Goal: Task Accomplishment & Management: Use online tool/utility

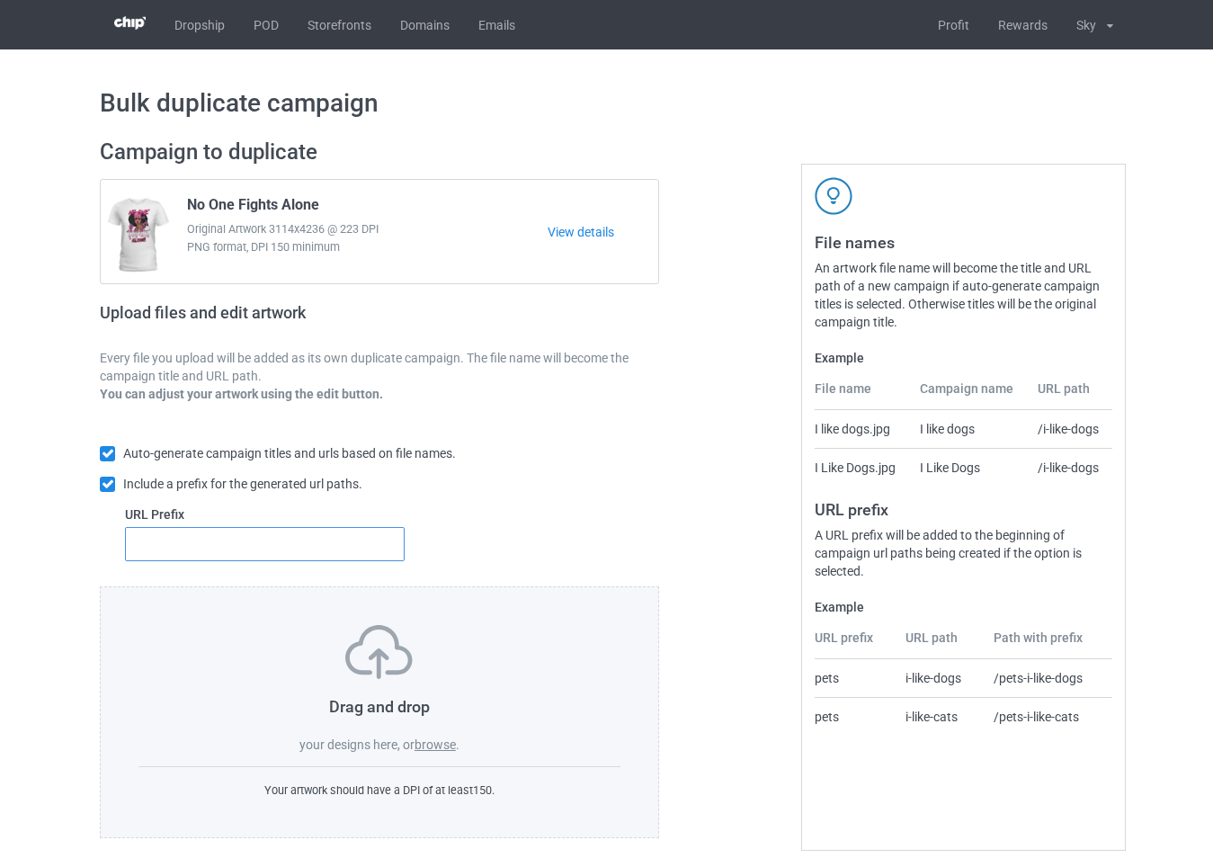
click at [387, 536] on input "text" at bounding box center [265, 544] width 280 height 34
type input "54"
click at [453, 748] on label "browse" at bounding box center [434, 744] width 41 height 14
click at [0, 0] on input "browse" at bounding box center [0, 0] width 0 height 0
click at [436, 751] on label "browse" at bounding box center [434, 744] width 41 height 14
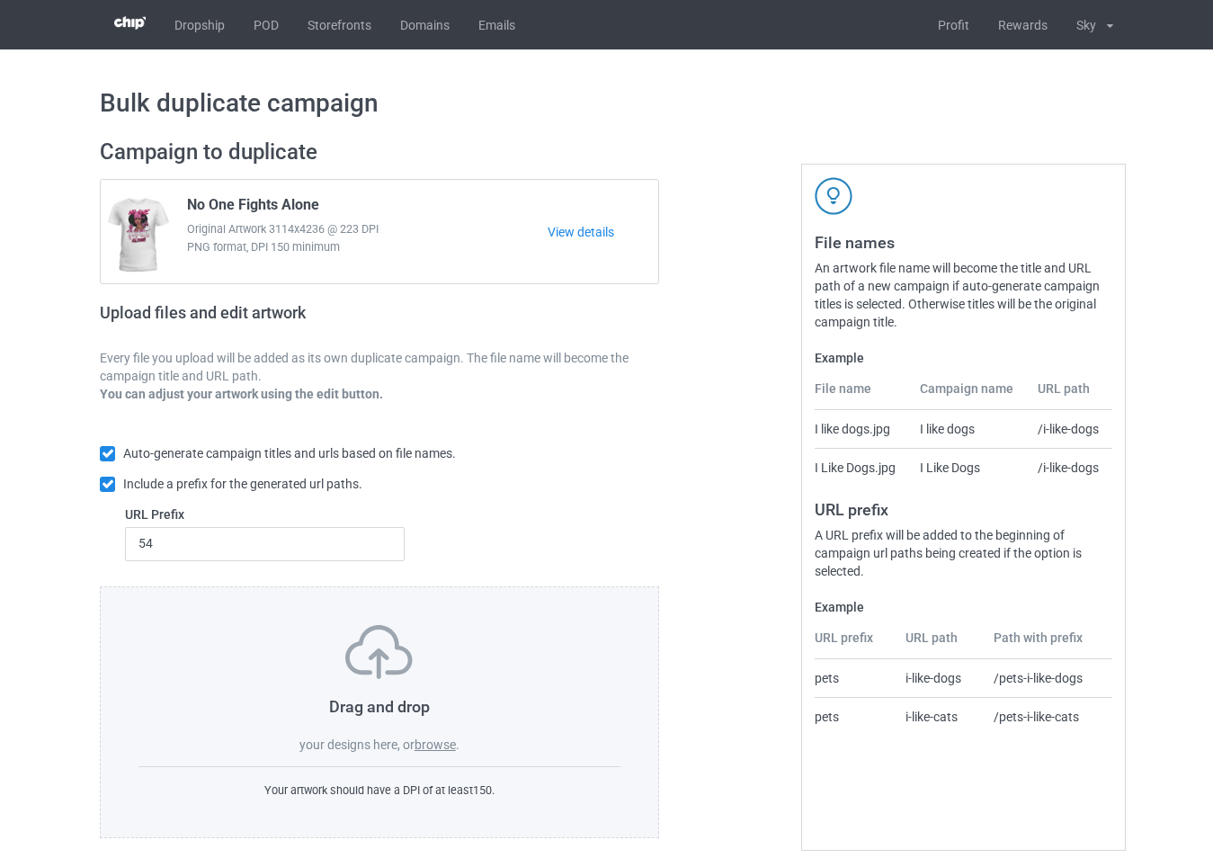
click at [0, 0] on input "browse" at bounding box center [0, 0] width 0 height 0
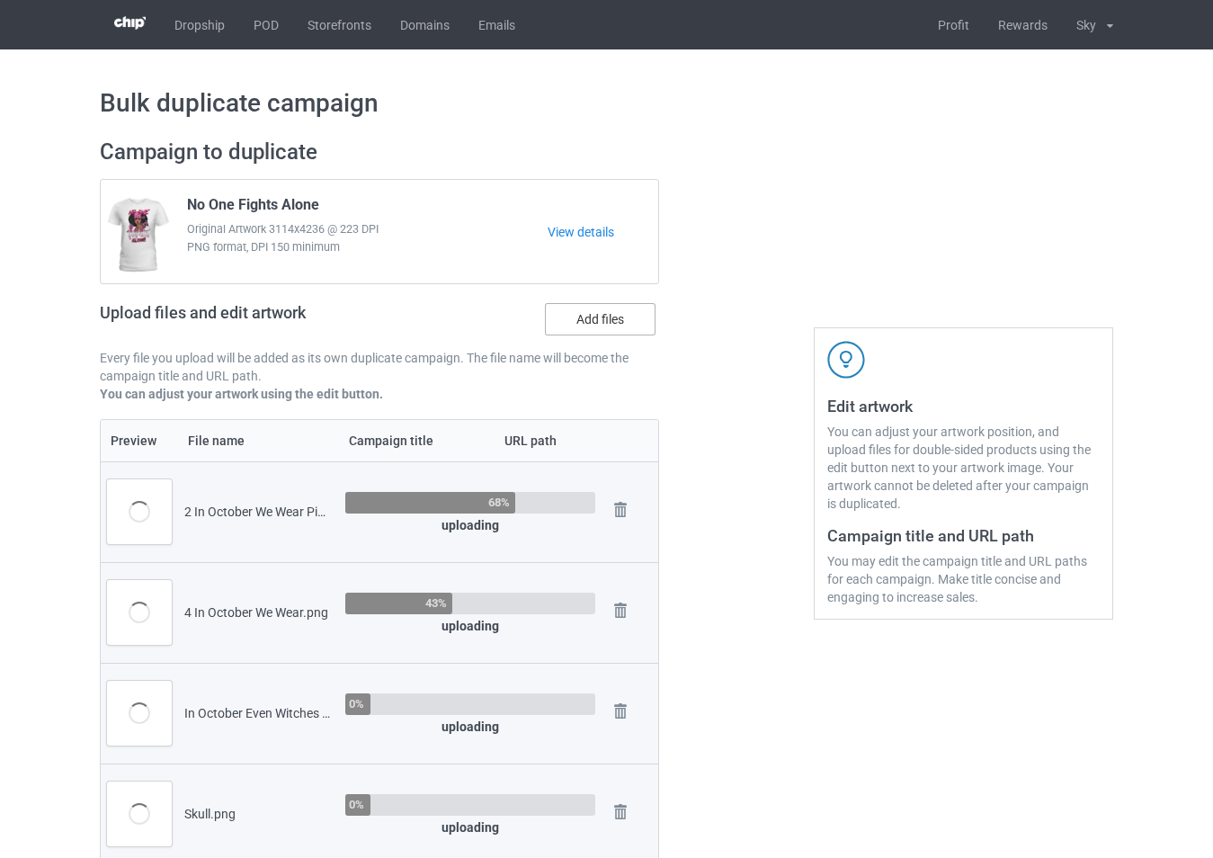
click at [603, 317] on label "Add files" at bounding box center [600, 319] width 111 height 32
click at [0, 0] on input "Add files" at bounding box center [0, 0] width 0 height 0
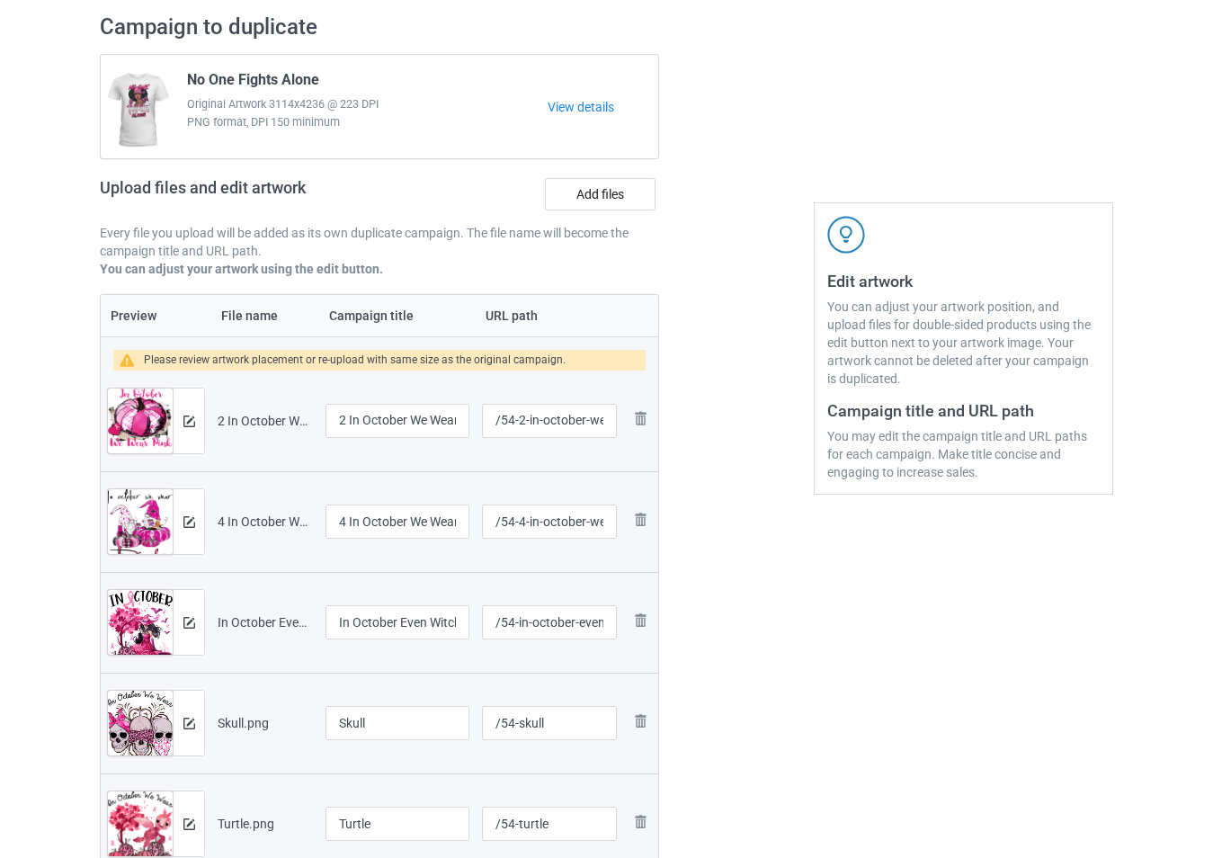
scroll to position [449, 0]
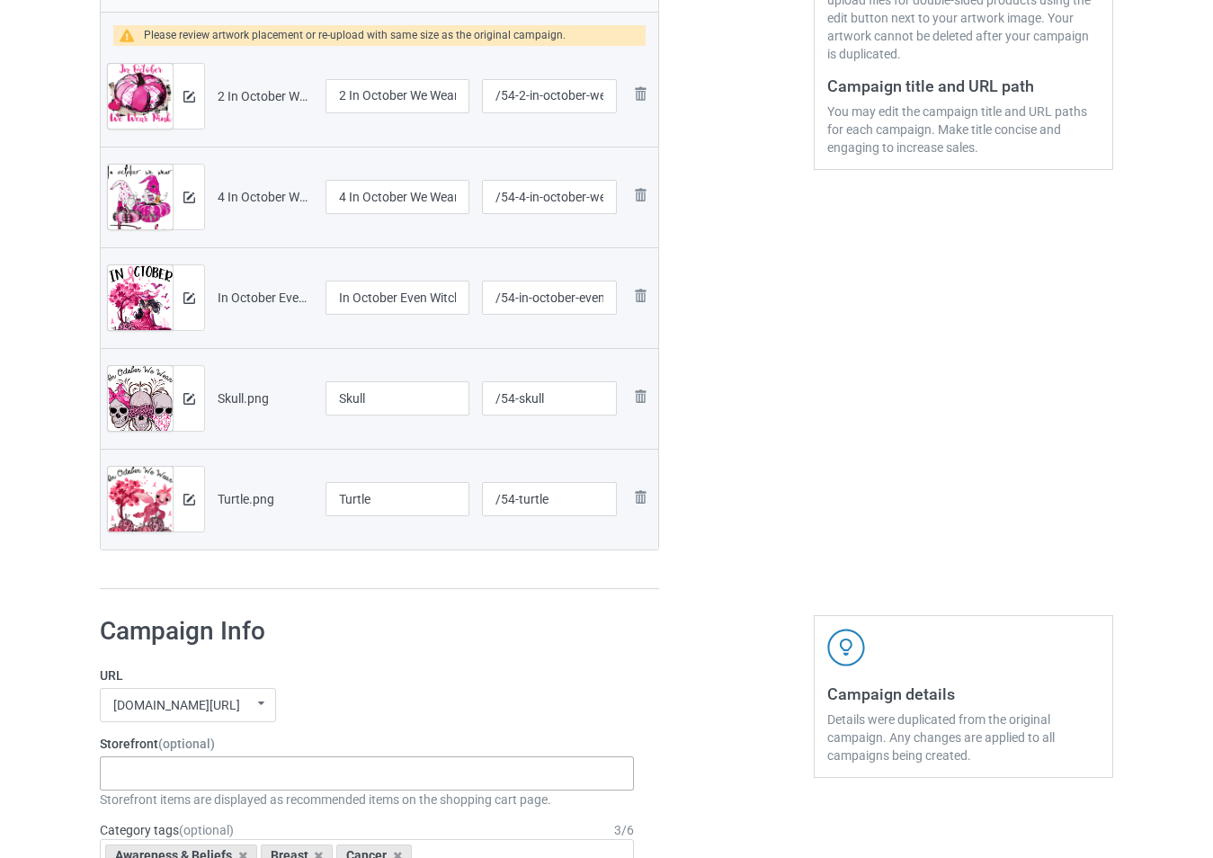
click at [312, 782] on div "-------------------------------------------------- Gifts For Christmas Teacher …" at bounding box center [367, 773] width 534 height 34
type input "bre"
click at [252, 804] on div "[MEDICAL_DATA]" at bounding box center [367, 805] width 532 height 33
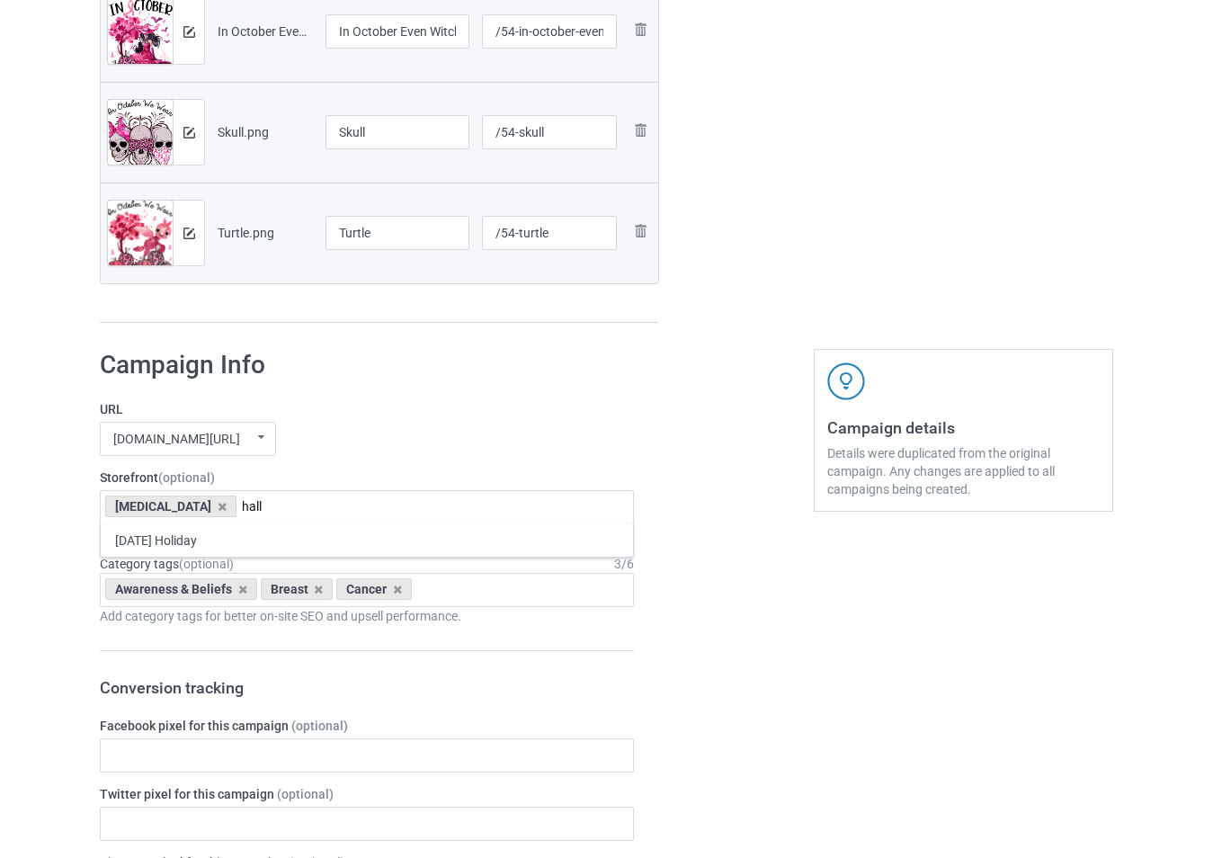
scroll to position [719, 0]
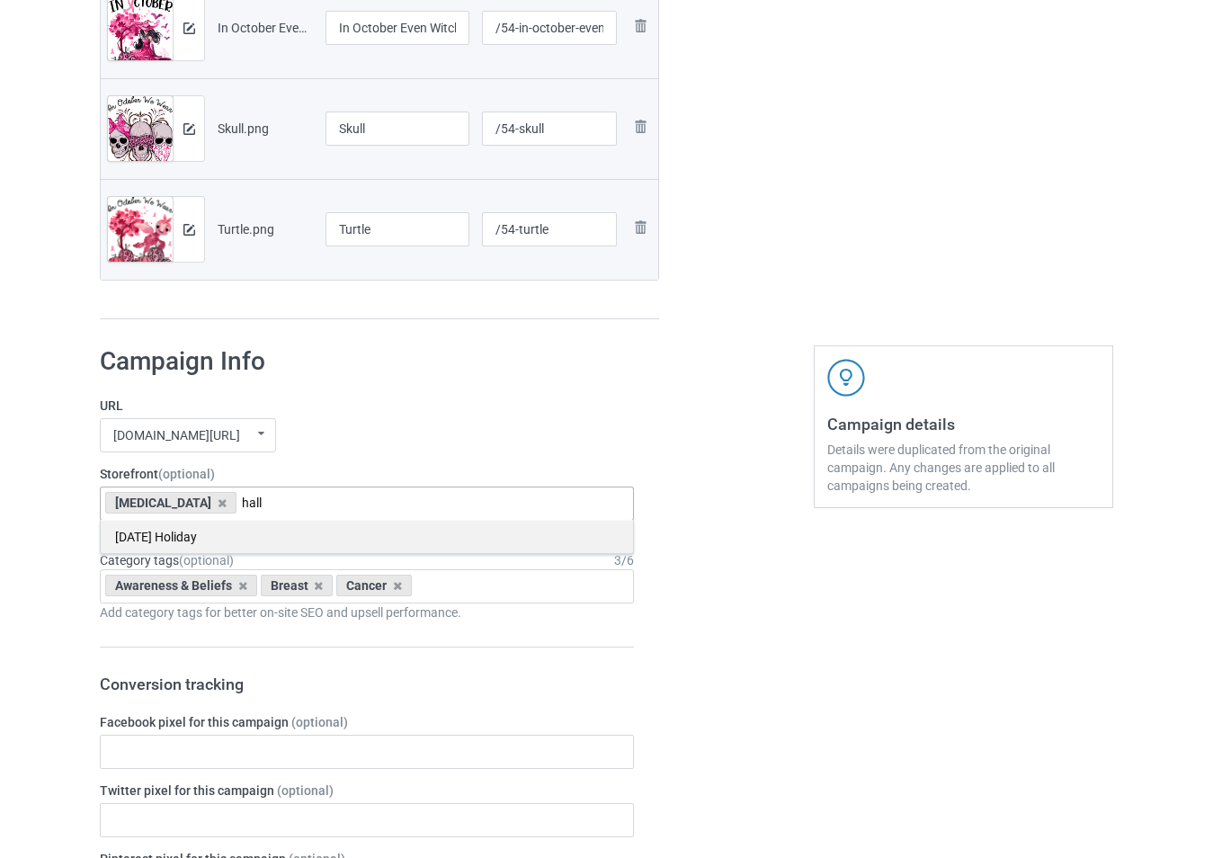
type input "hall"
click at [299, 534] on div "[DATE] Holiday" at bounding box center [367, 536] width 532 height 33
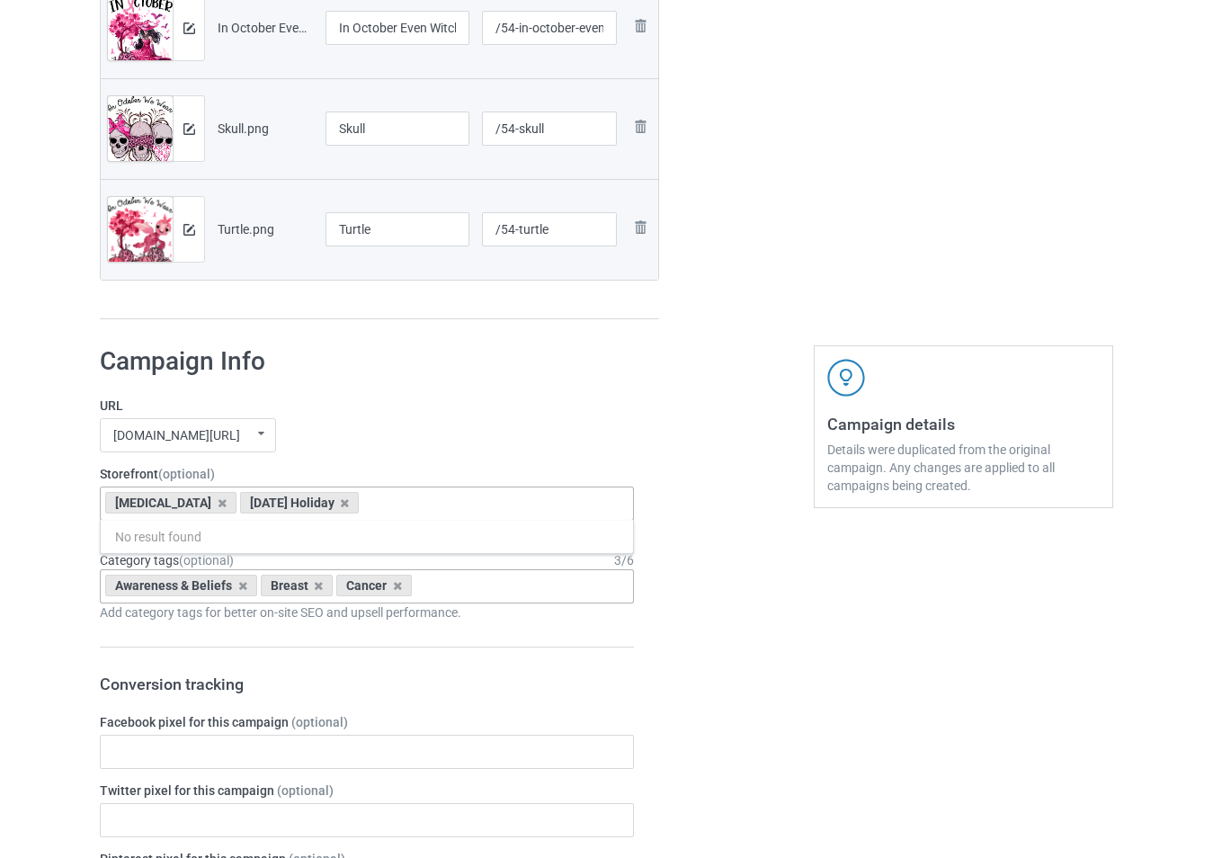
click at [476, 588] on div "Awareness & Beliefs [MEDICAL_DATA] Age > [DEMOGRAPHIC_DATA] > 1 Age > [DEMOGRAP…" at bounding box center [367, 586] width 534 height 34
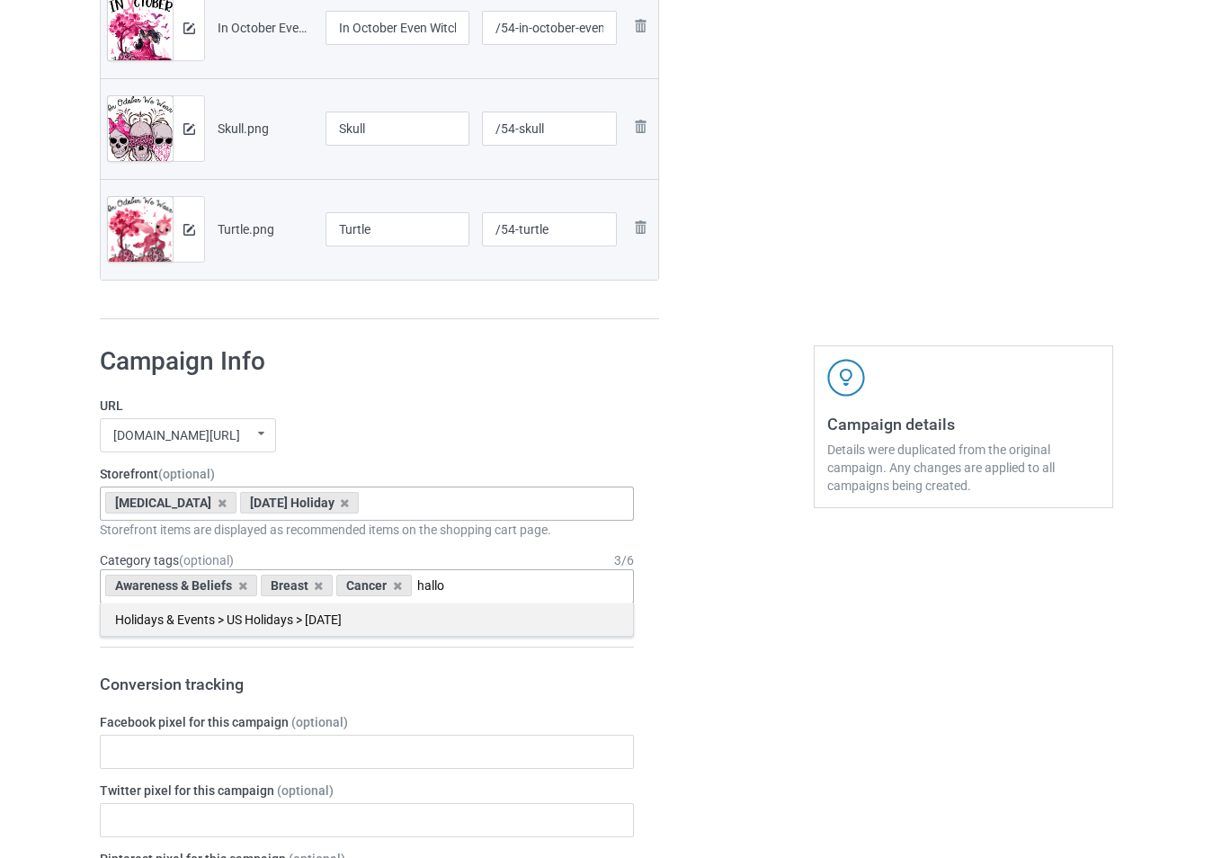
type input "hallo"
click at [427, 619] on div "Holidays & Events > US Holidays > [DATE]" at bounding box center [367, 618] width 532 height 33
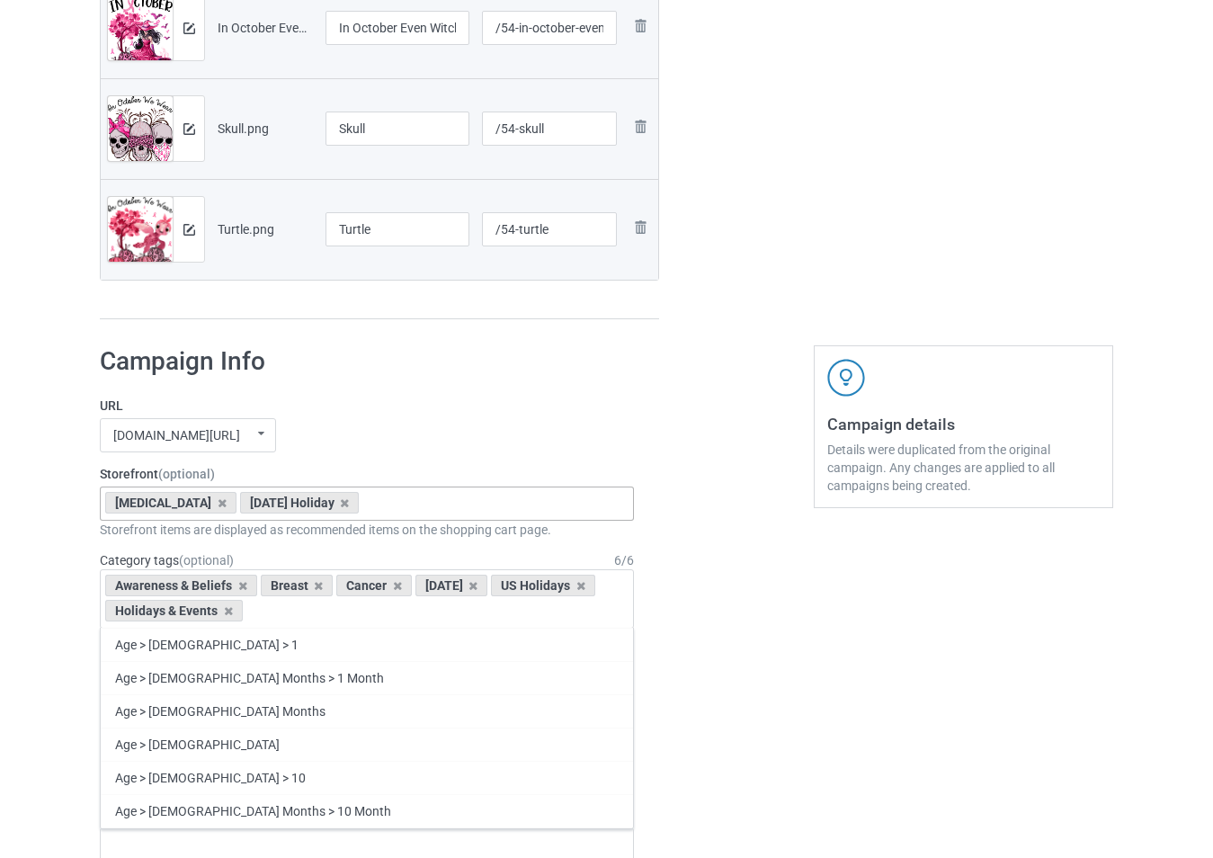
click at [527, 441] on div "teetrend21.com/ skysocial69.com/ t-shirtslove.com/ undefined/ undefined/ undefi…" at bounding box center [367, 435] width 534 height 34
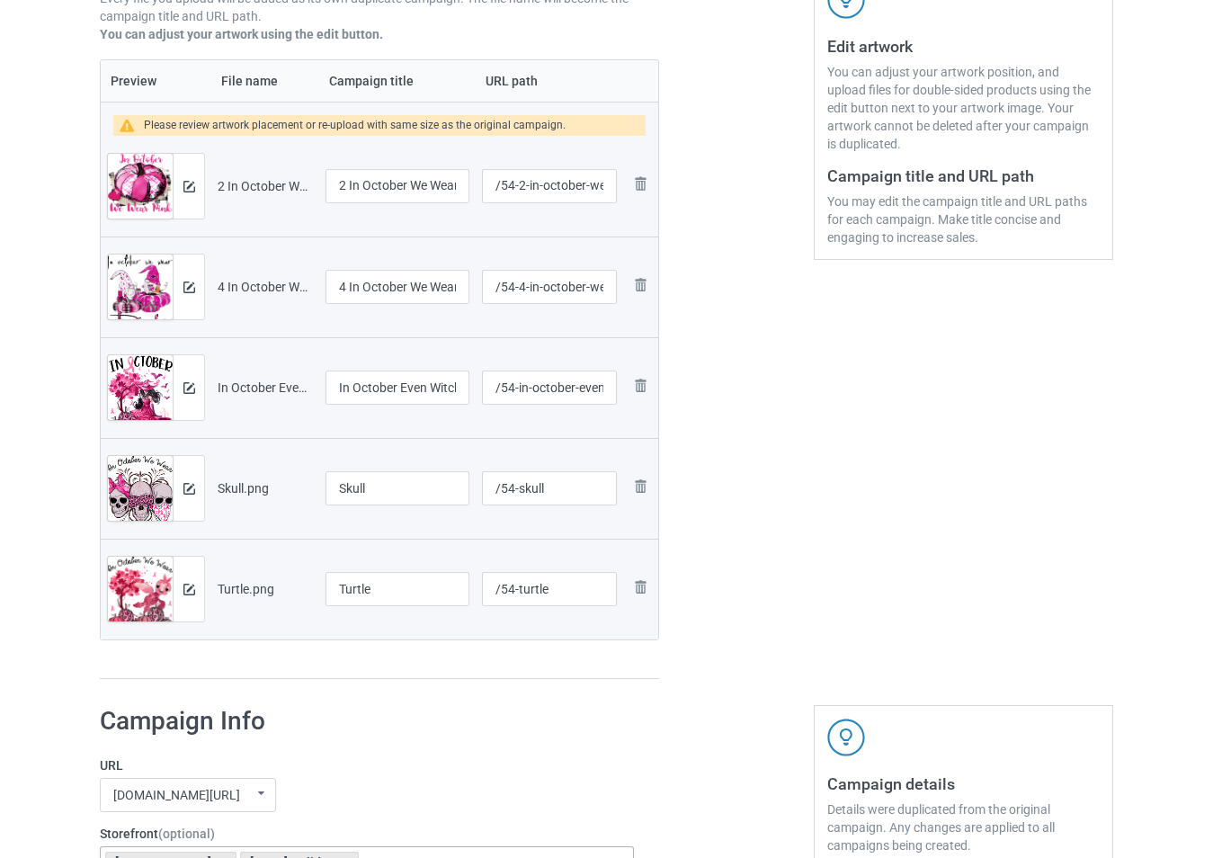
scroll to position [0, 0]
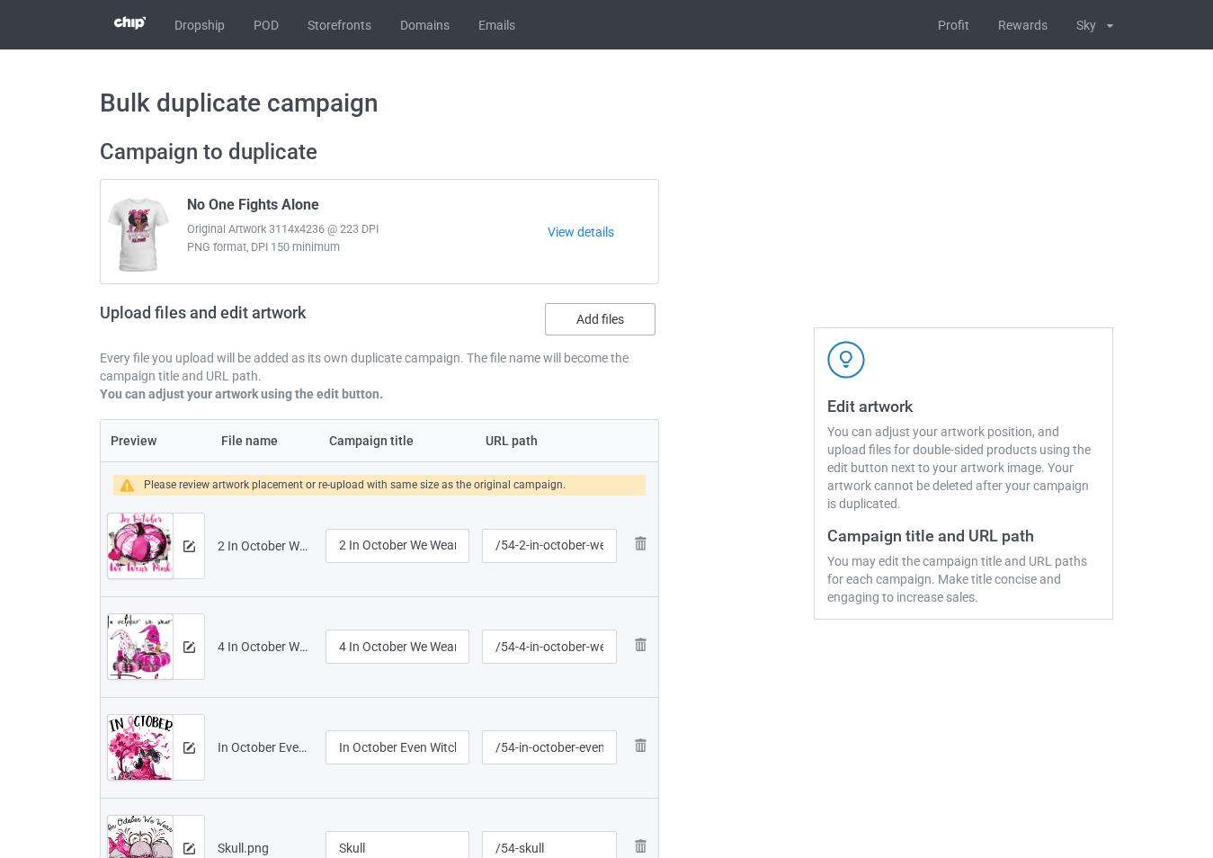
click at [600, 317] on label "Add files" at bounding box center [600, 319] width 111 height 32
click at [0, 0] on input "Add files" at bounding box center [0, 0] width 0 height 0
click at [602, 305] on label "Add files" at bounding box center [600, 319] width 111 height 32
click at [0, 0] on input "Add files" at bounding box center [0, 0] width 0 height 0
click at [581, 321] on label "Add files" at bounding box center [600, 319] width 111 height 32
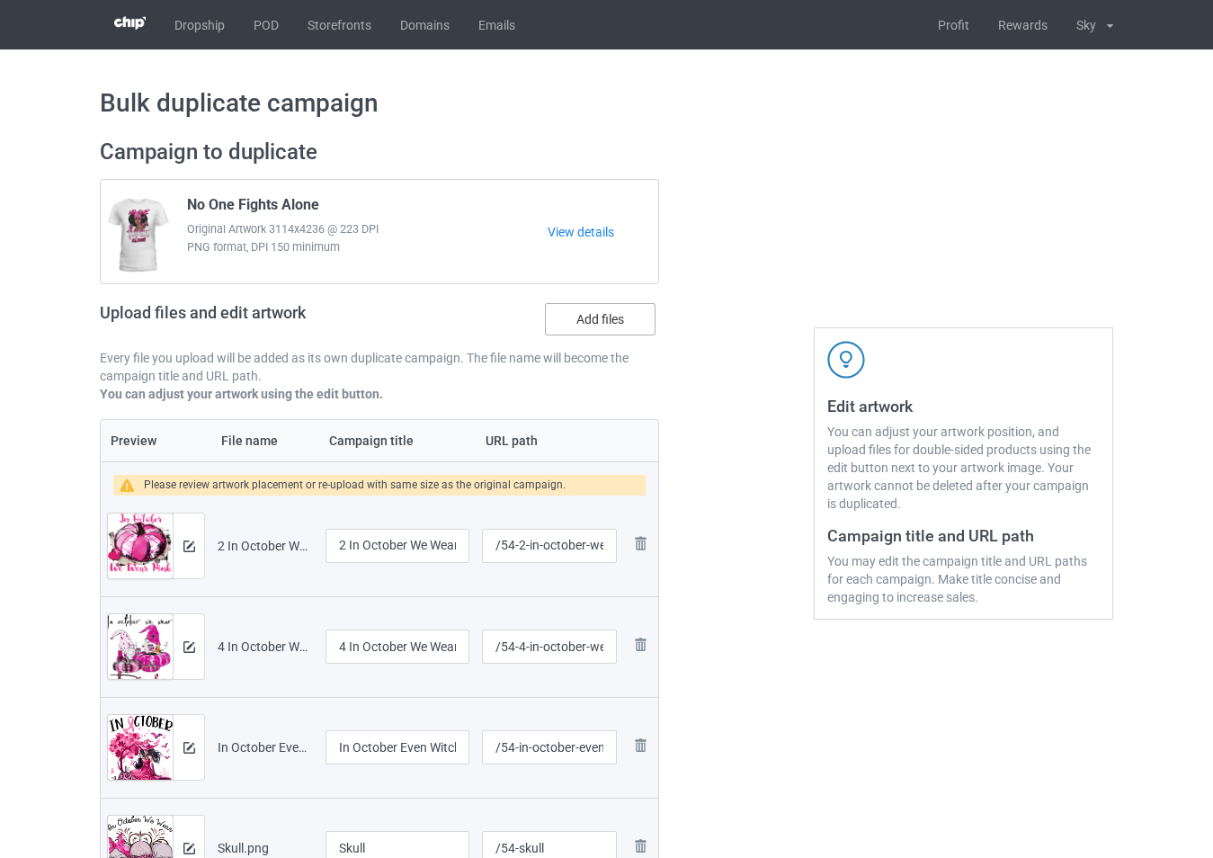
click at [0, 0] on input "Add files" at bounding box center [0, 0] width 0 height 0
click at [613, 319] on label "Add files" at bounding box center [600, 319] width 111 height 32
click at [0, 0] on input "Add files" at bounding box center [0, 0] width 0 height 0
click at [610, 312] on label "Add files" at bounding box center [600, 319] width 111 height 32
click at [0, 0] on input "Add files" at bounding box center [0, 0] width 0 height 0
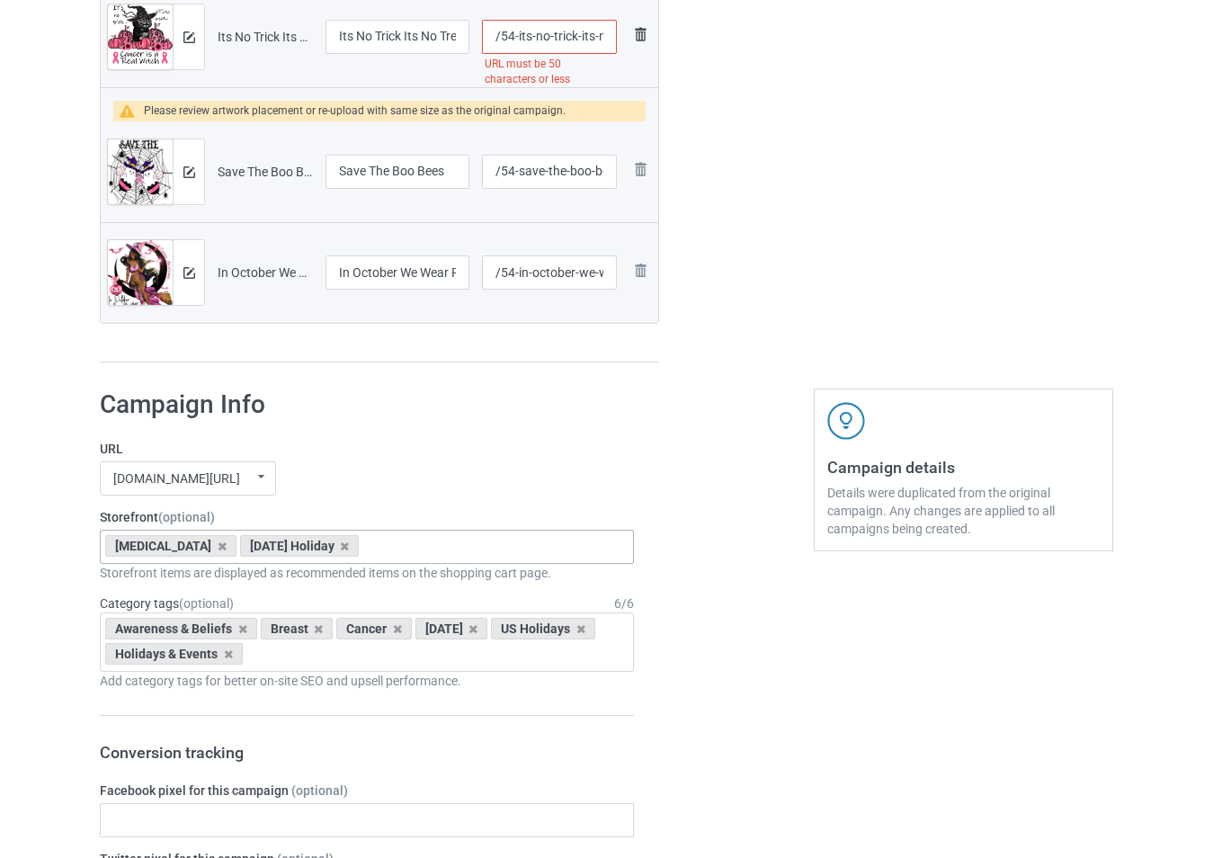
scroll to position [0, 162]
drag, startPoint x: 600, startPoint y: 40, endPoint x: 646, endPoint y: 52, distance: 48.2
click at [646, 52] on tr "Preview and edit artwork Its No Trick Its No Treat Cancer Is A Roat Witch.png I…" at bounding box center [379, 37] width 557 height 101
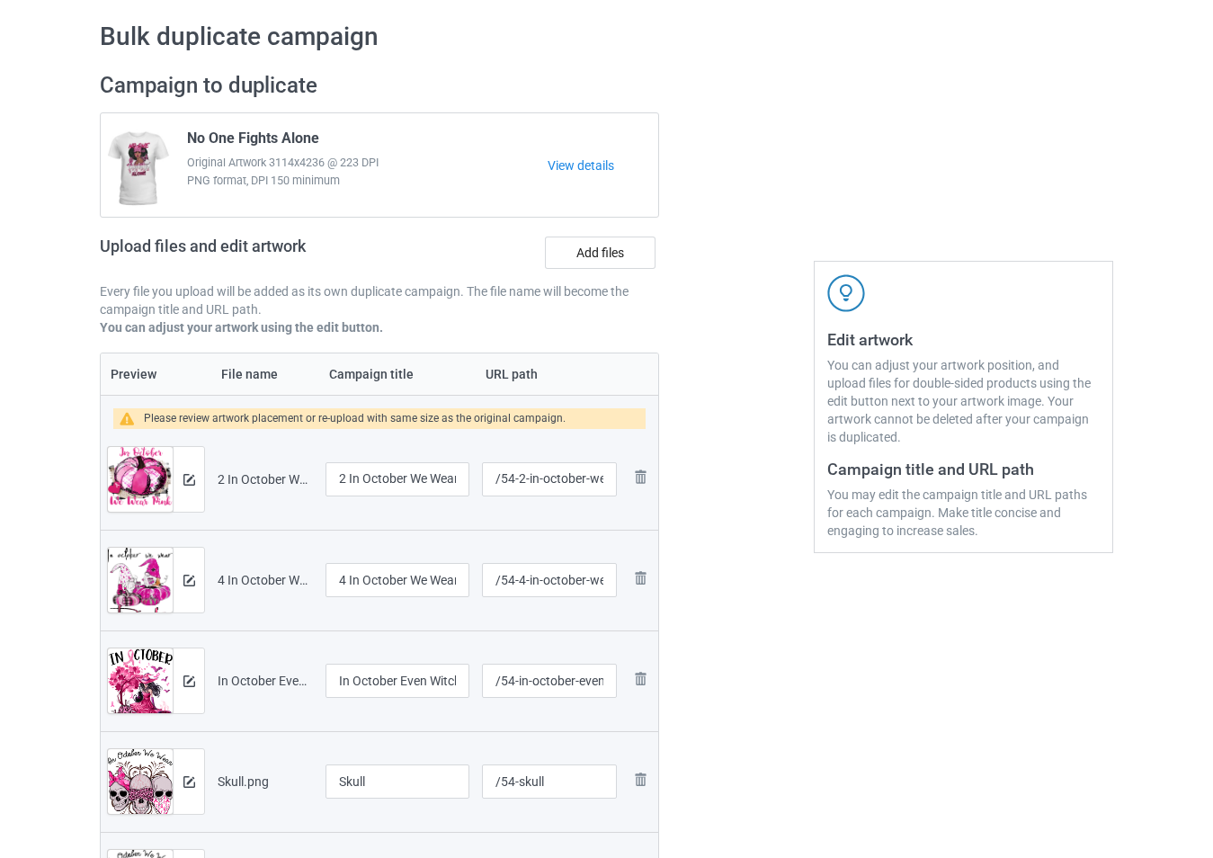
scroll to position [180, 0]
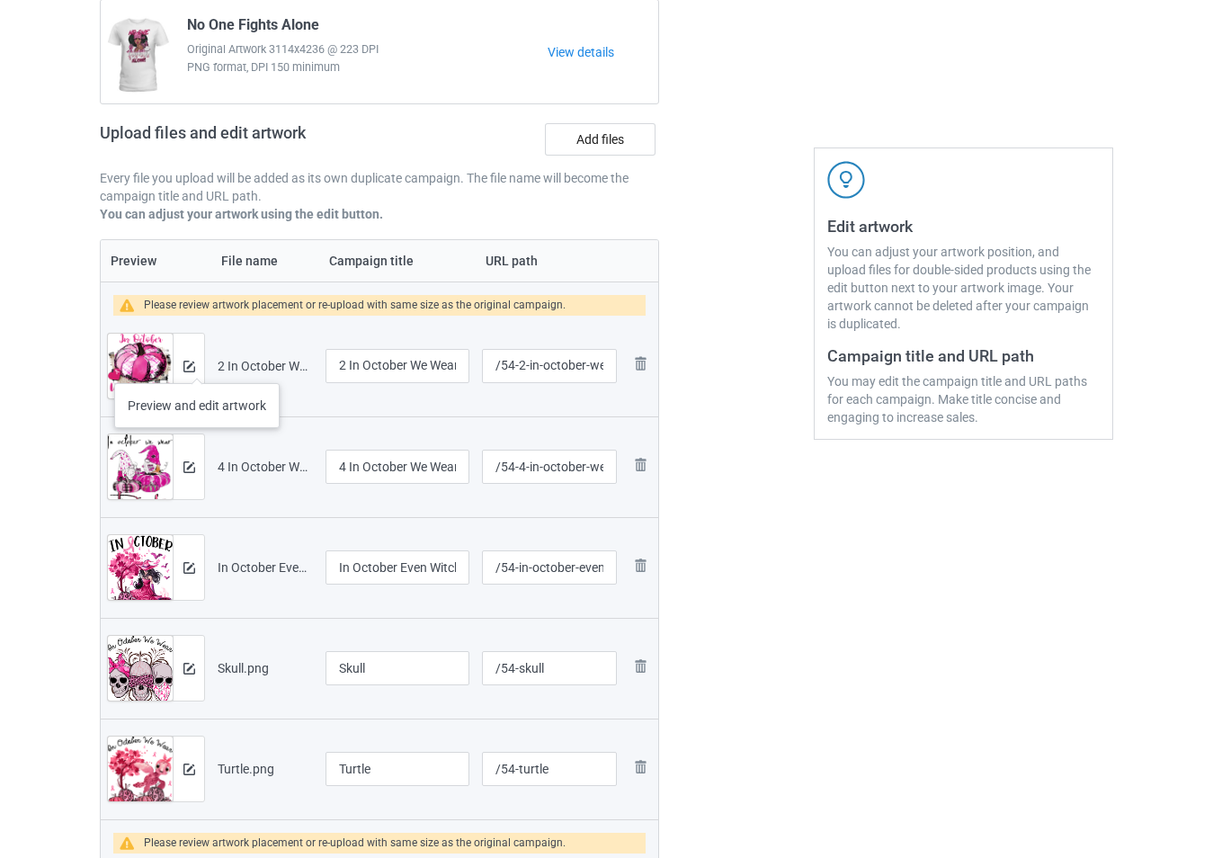
type input "/54-its-no-trick-its-"
click at [192, 365] on img at bounding box center [189, 366] width 12 height 12
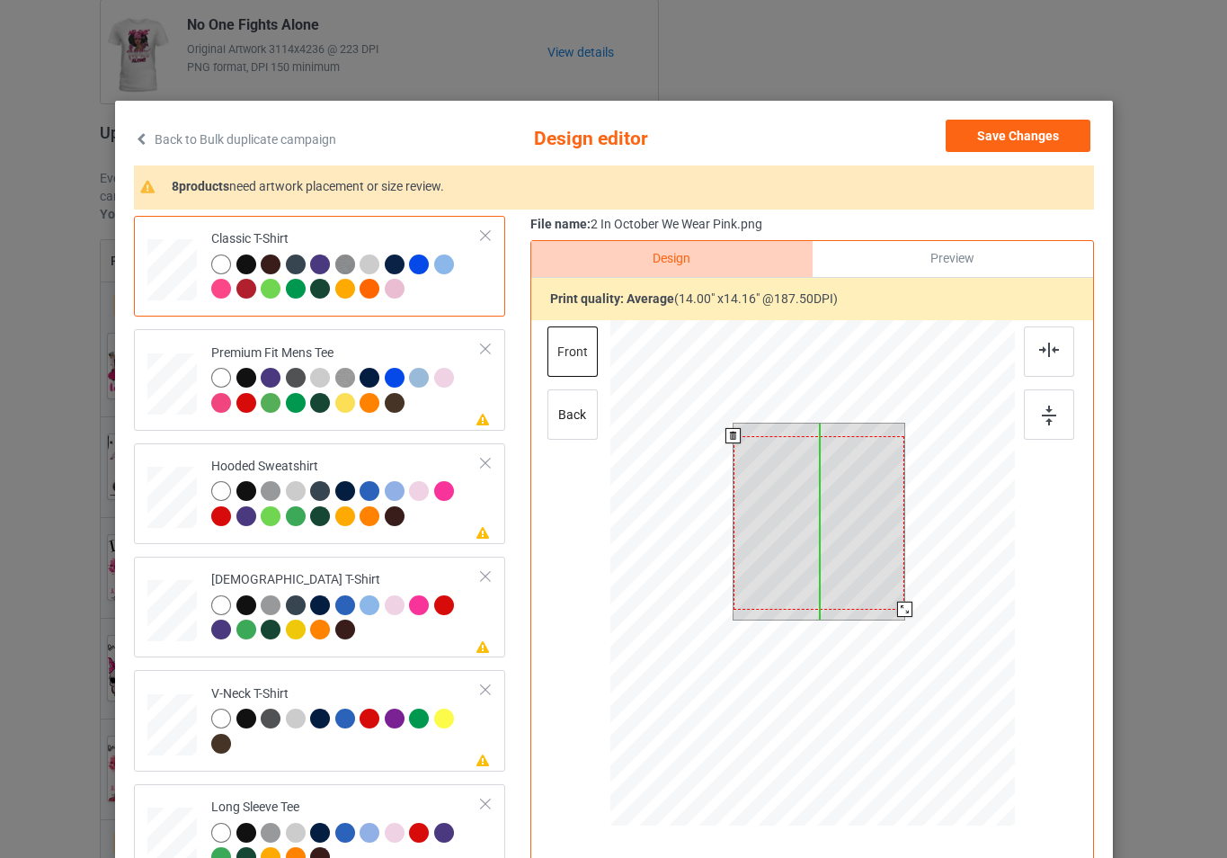
drag, startPoint x: 841, startPoint y: 493, endPoint x: 841, endPoint y: 505, distance: 12.6
click at [841, 505] on div at bounding box center [819, 523] width 172 height 174
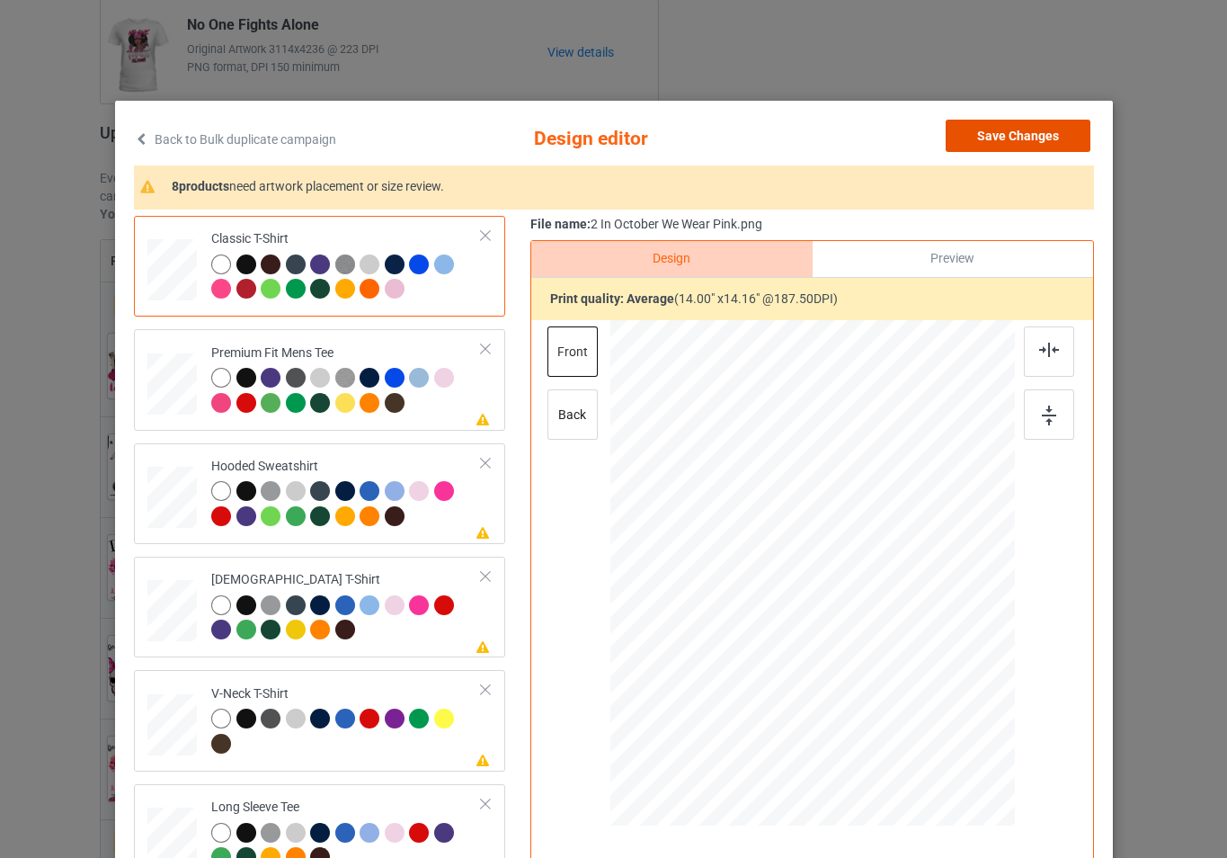
click at [1008, 138] on button "Save Changes" at bounding box center [1018, 136] width 145 height 32
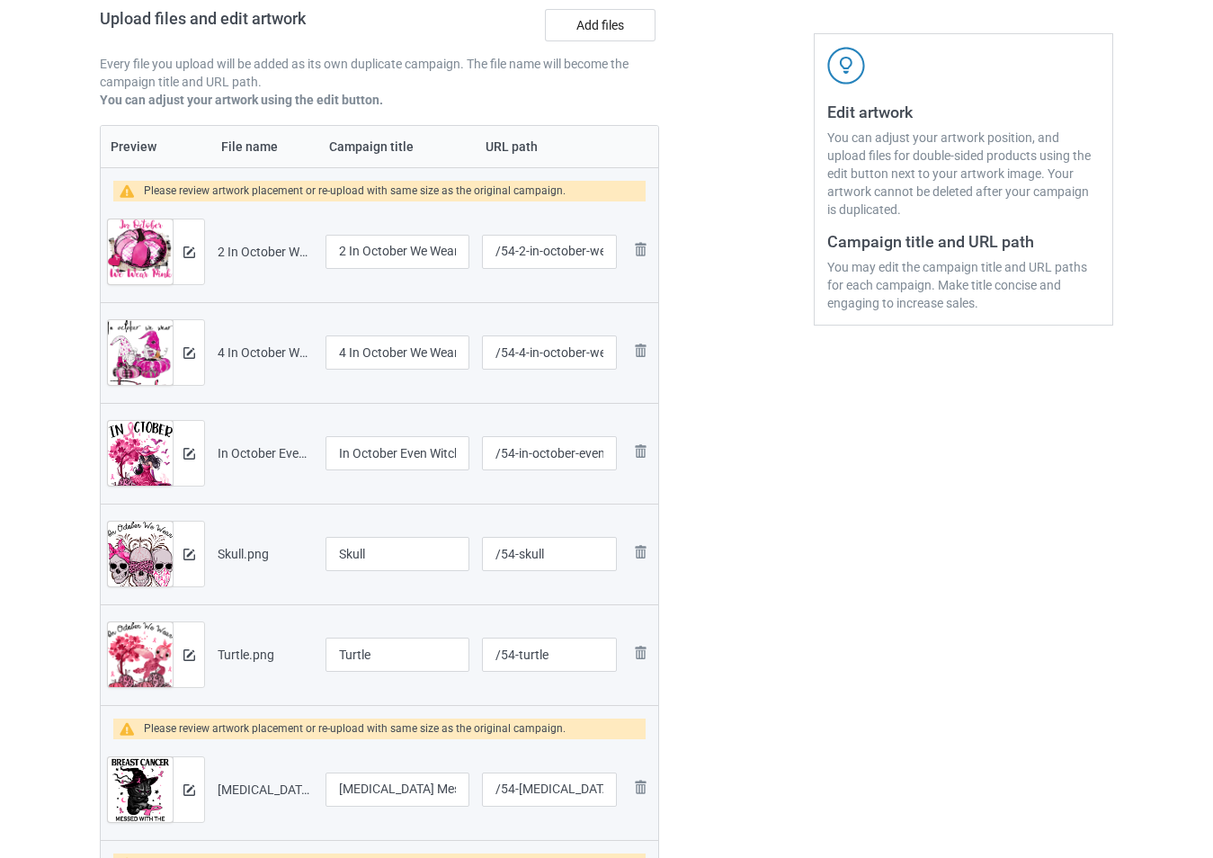
scroll to position [449, 0]
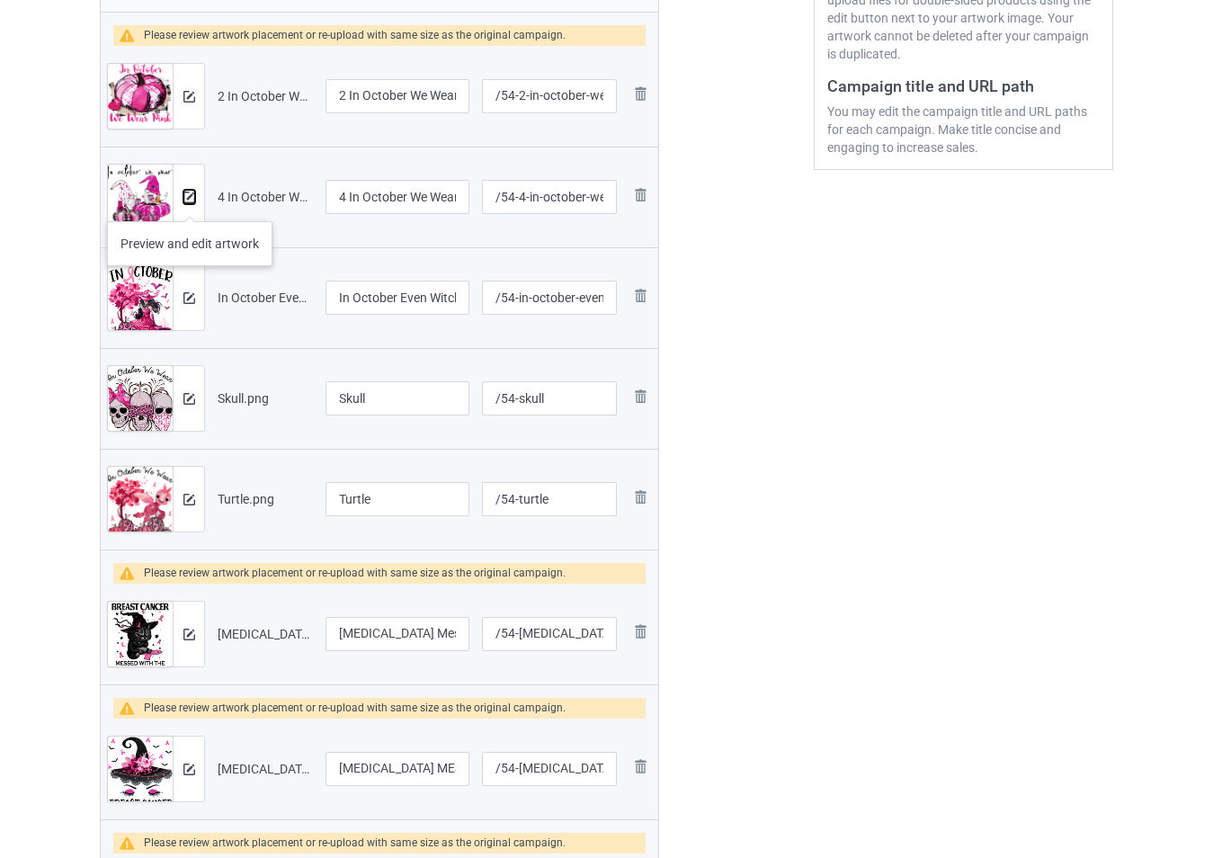
click at [190, 203] on img at bounding box center [189, 197] width 12 height 12
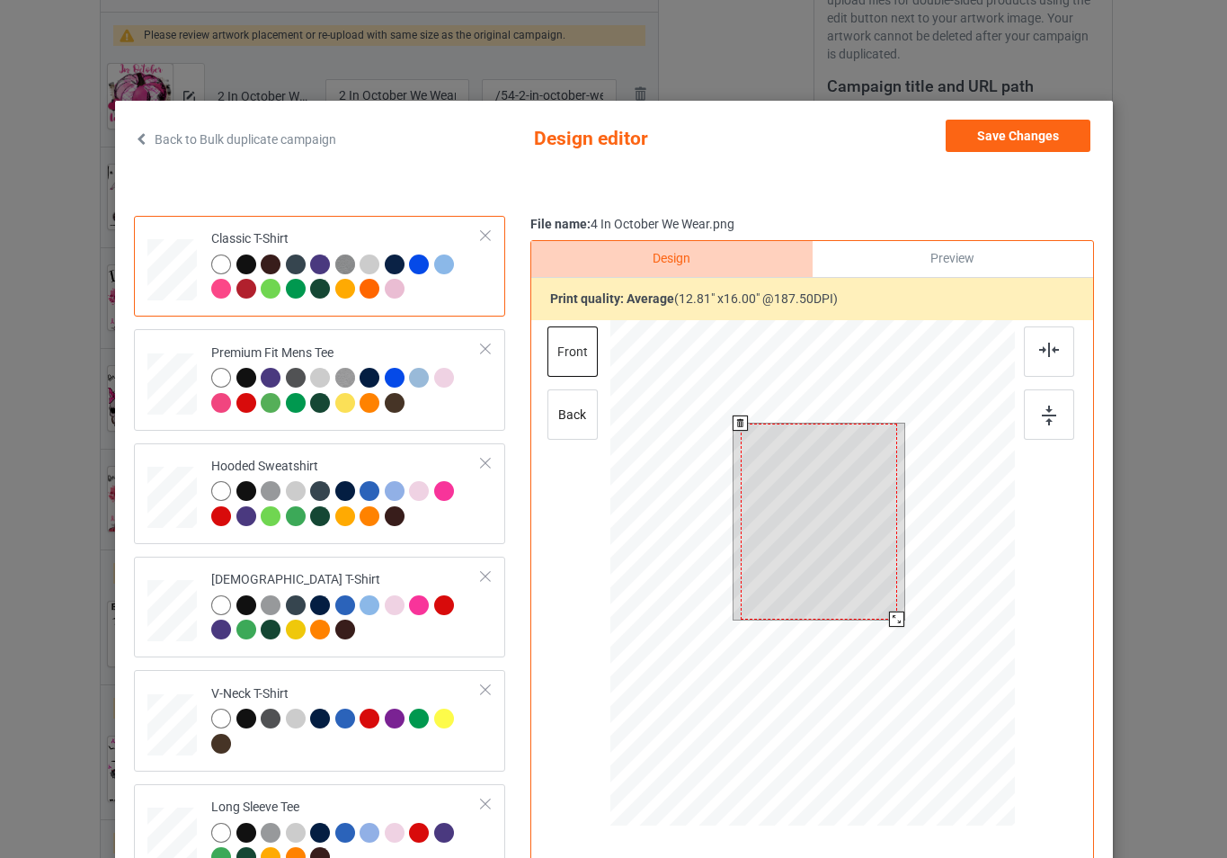
click at [904, 633] on div at bounding box center [812, 575] width 405 height 511
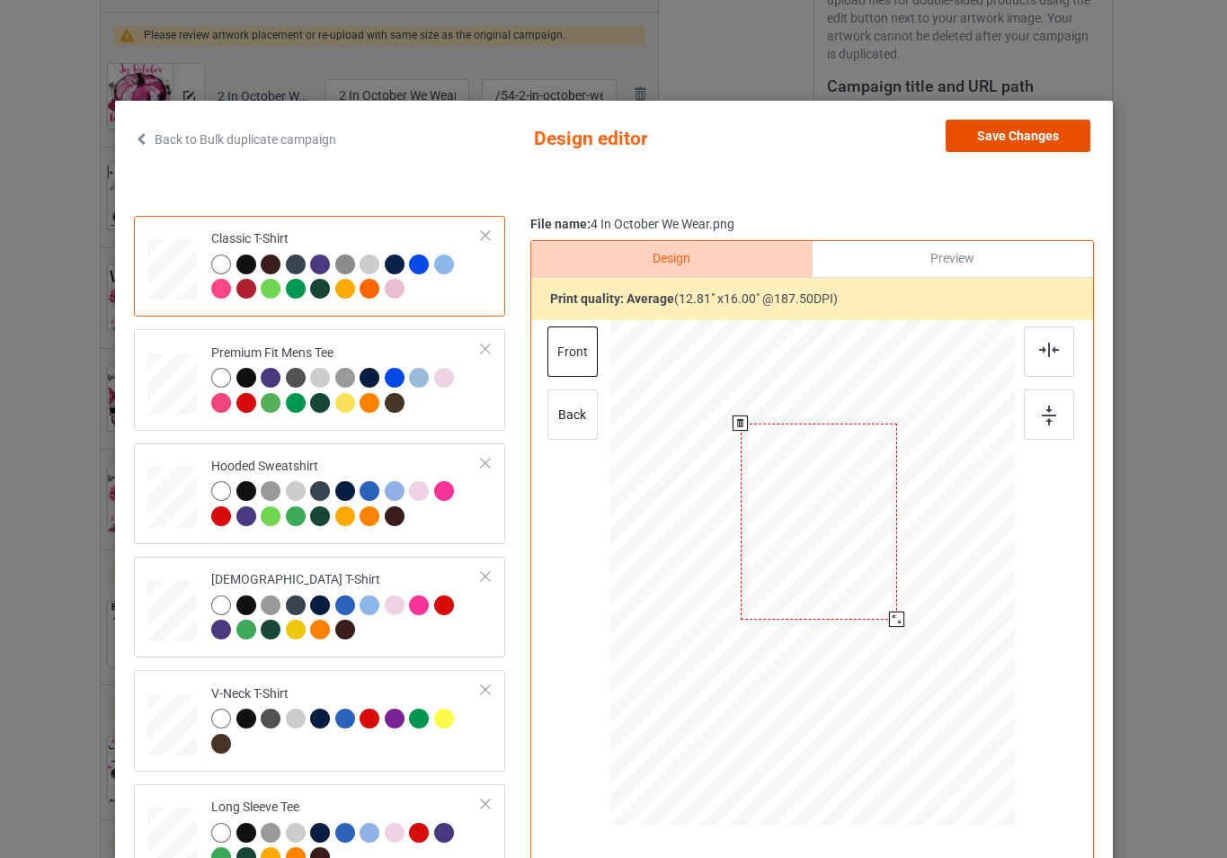
click at [989, 140] on button "Save Changes" at bounding box center [1018, 136] width 145 height 32
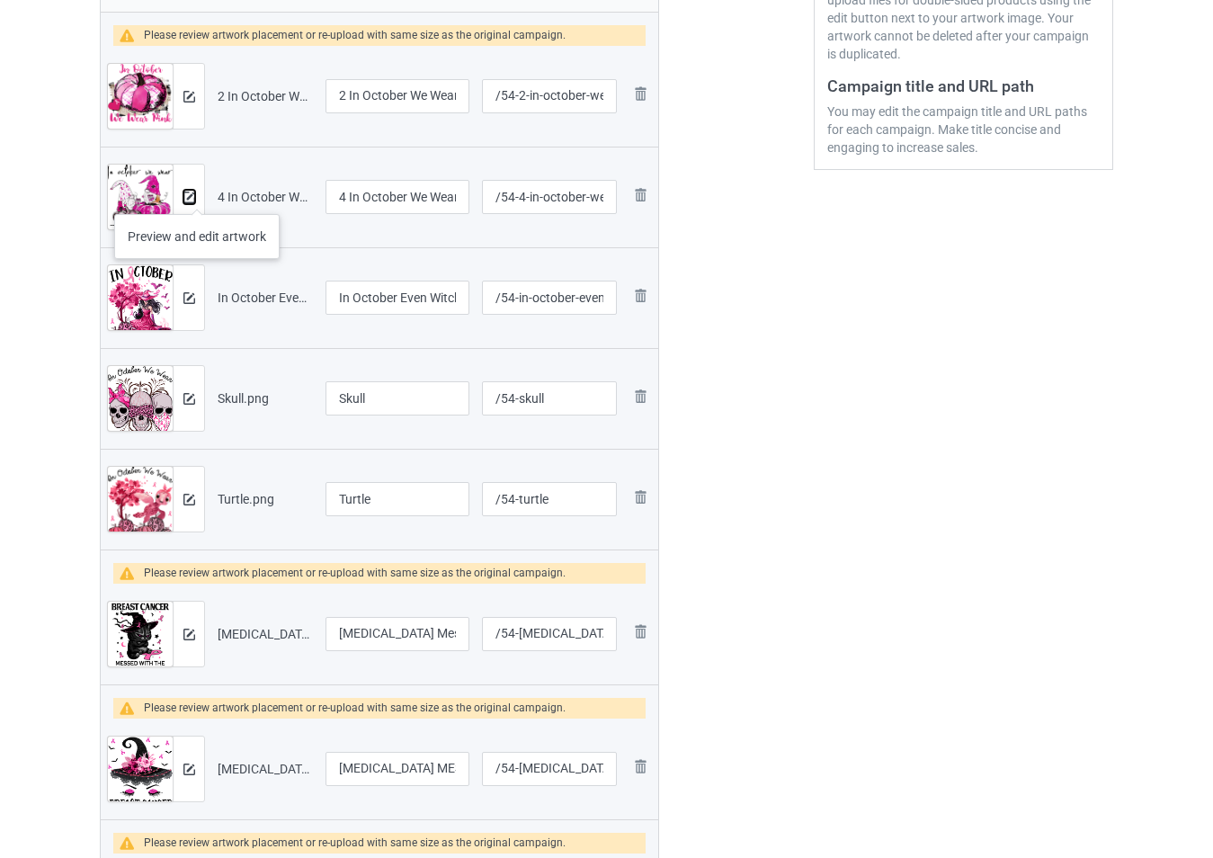
click at [191, 192] on img at bounding box center [189, 197] width 12 height 12
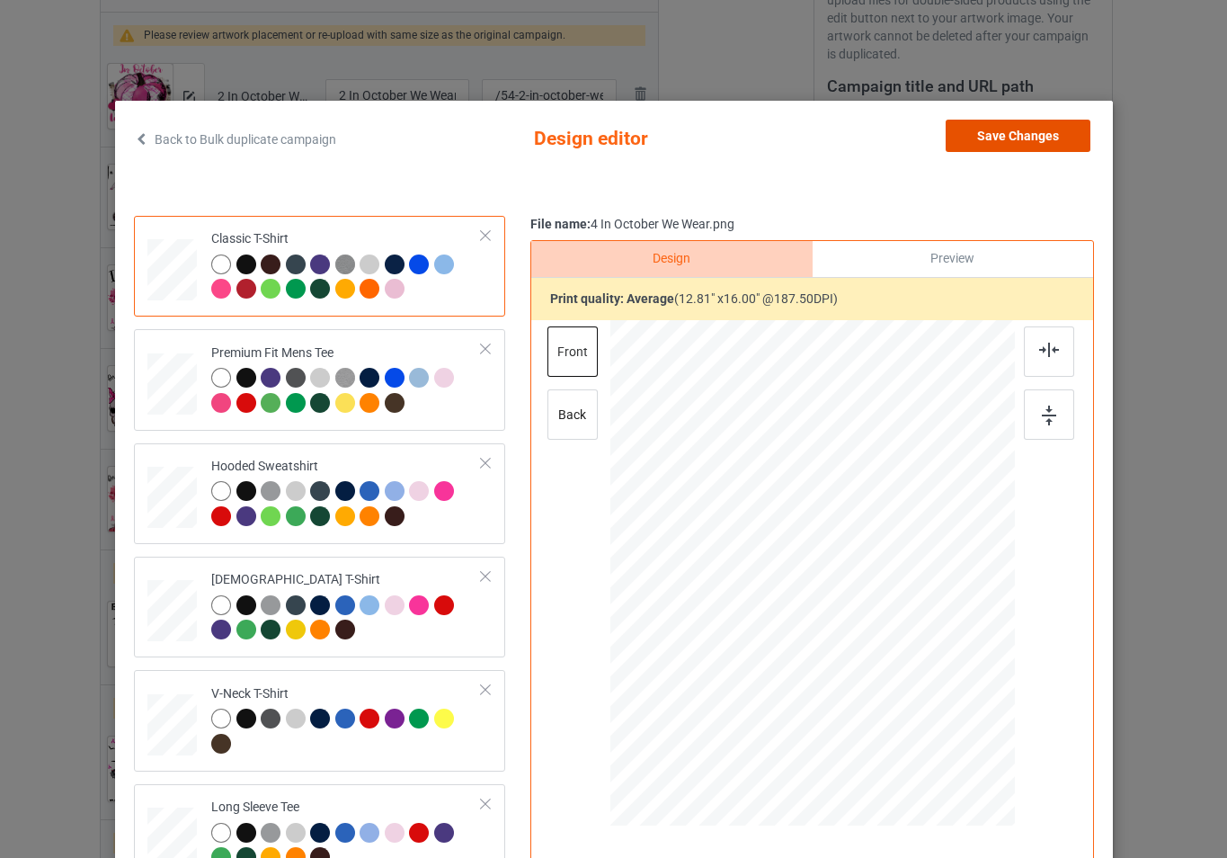
click at [1010, 127] on button "Save Changes" at bounding box center [1018, 136] width 145 height 32
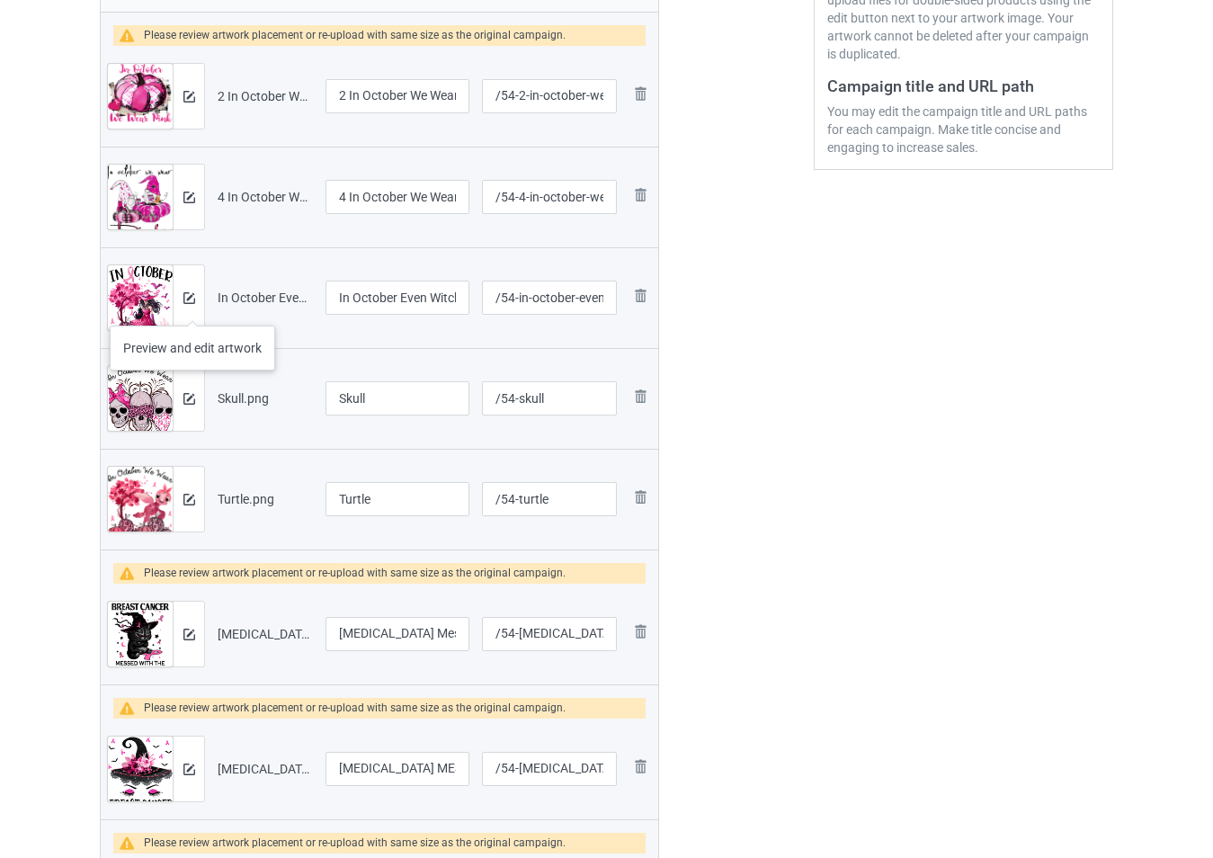
click at [186, 307] on div at bounding box center [188, 297] width 31 height 65
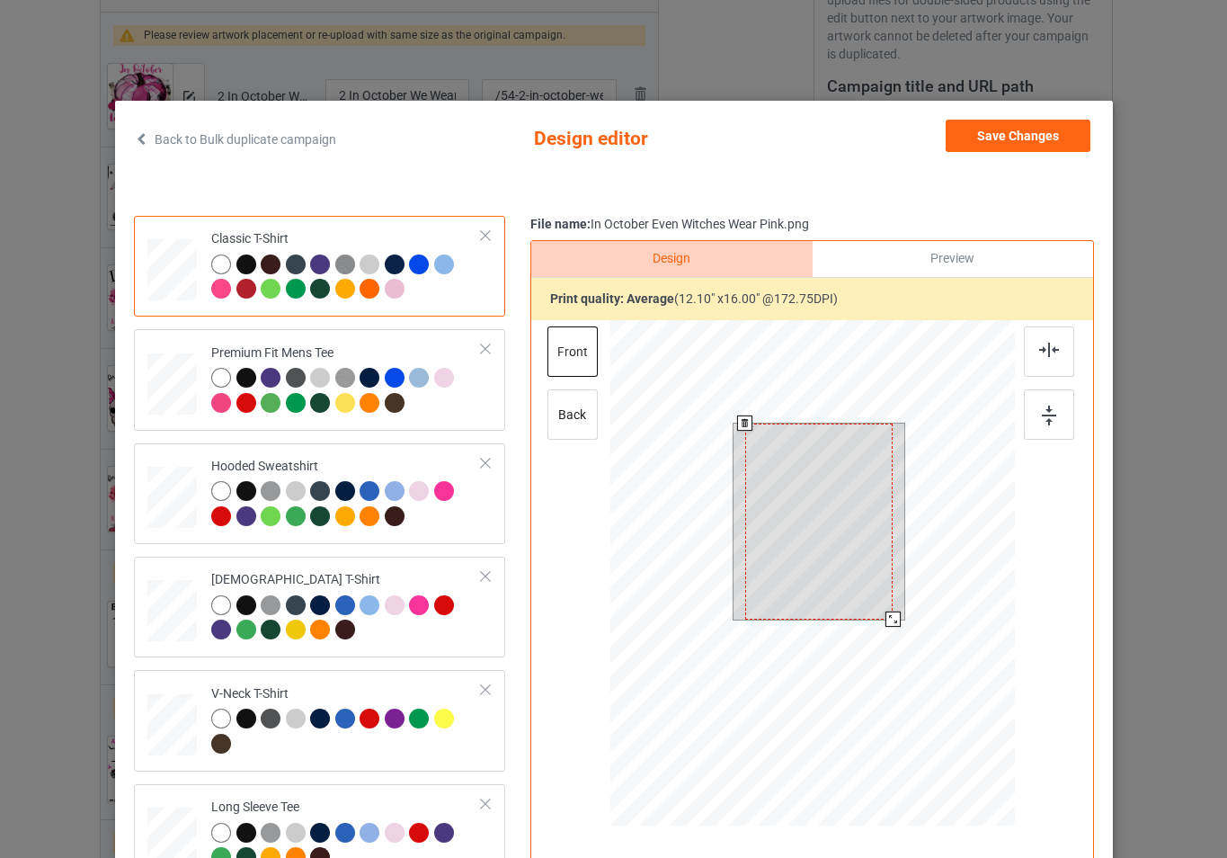
click at [901, 625] on div at bounding box center [812, 575] width 405 height 511
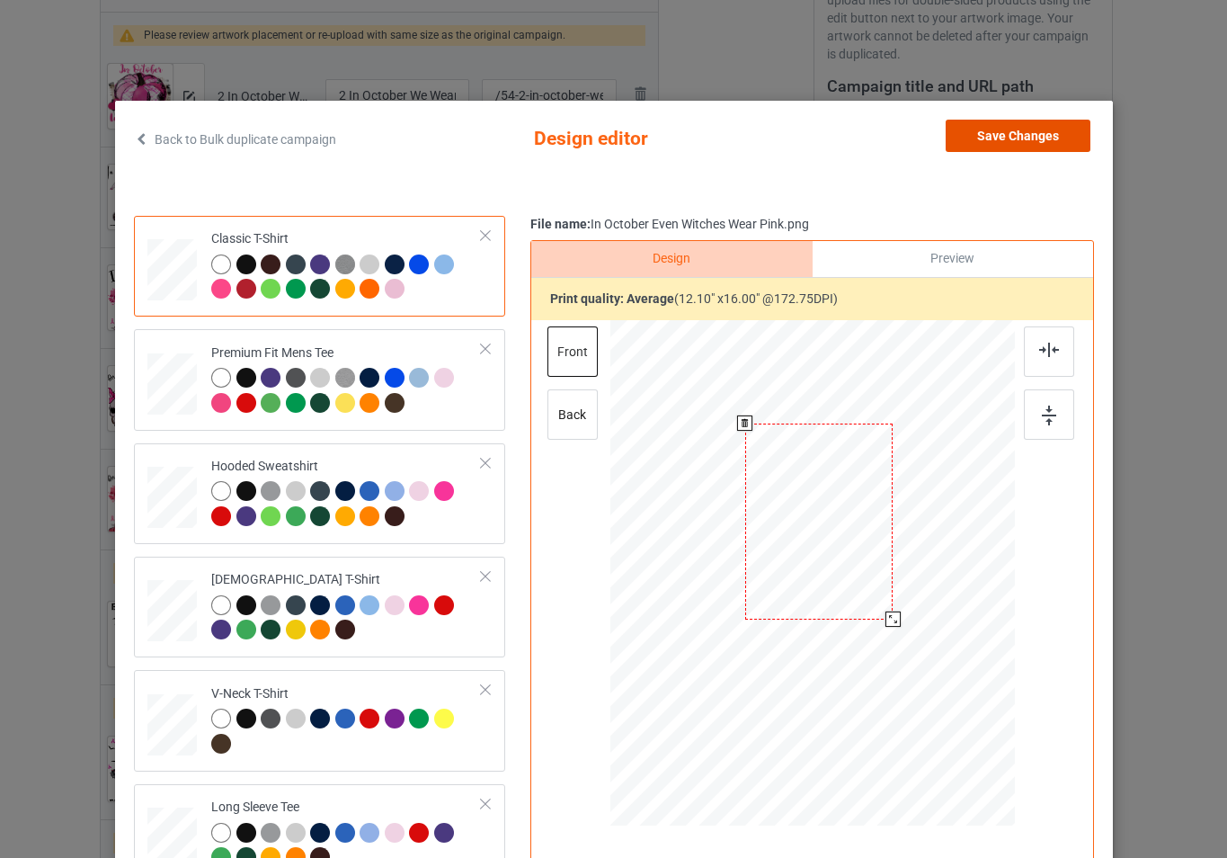
click at [994, 134] on button "Save Changes" at bounding box center [1018, 136] width 145 height 32
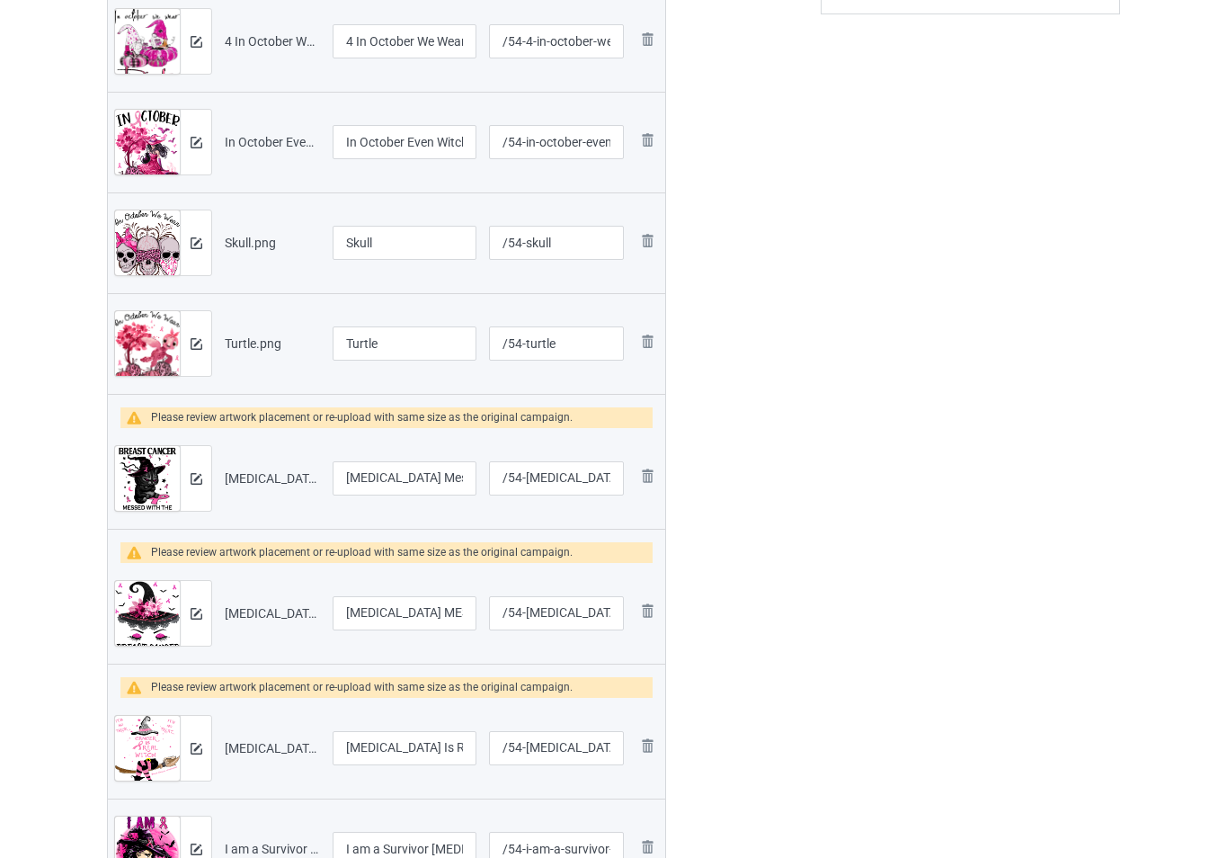
scroll to position [629, 0]
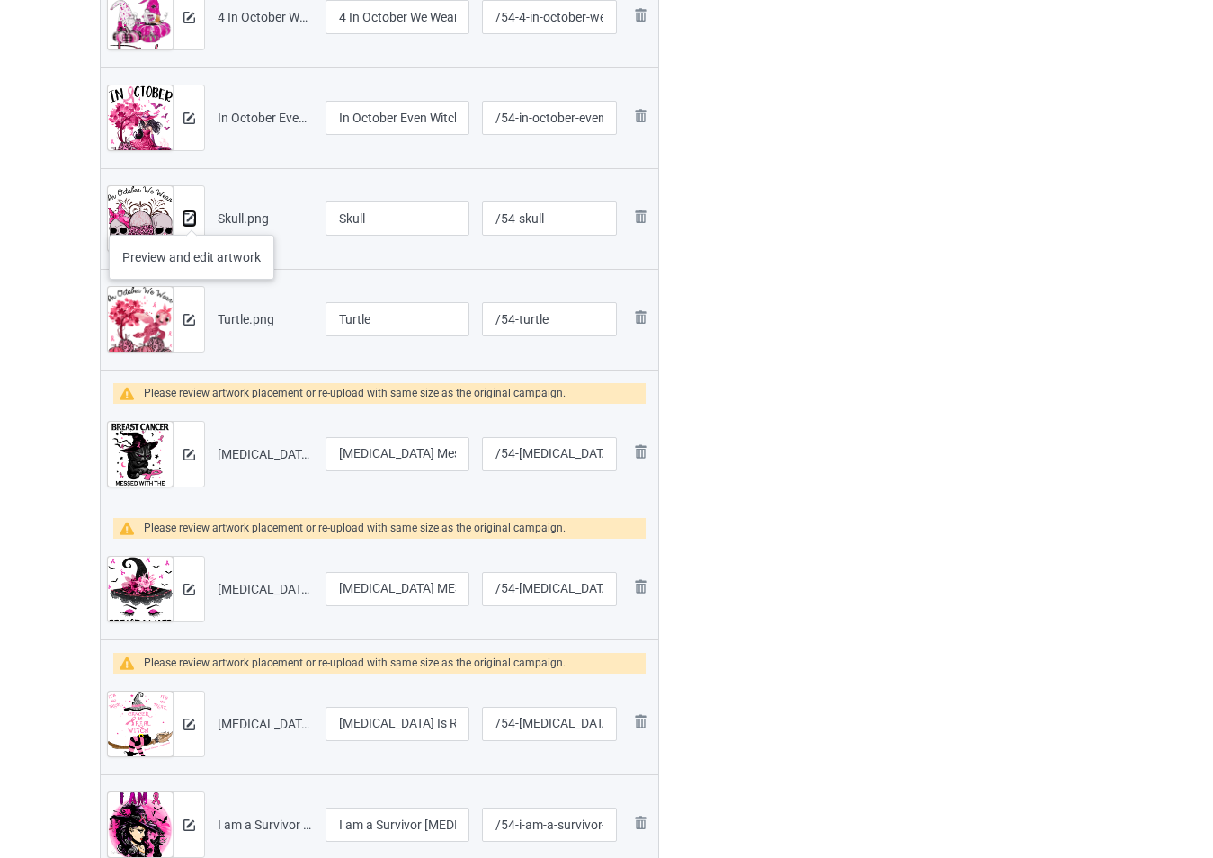
click at [191, 217] on img at bounding box center [189, 219] width 12 height 12
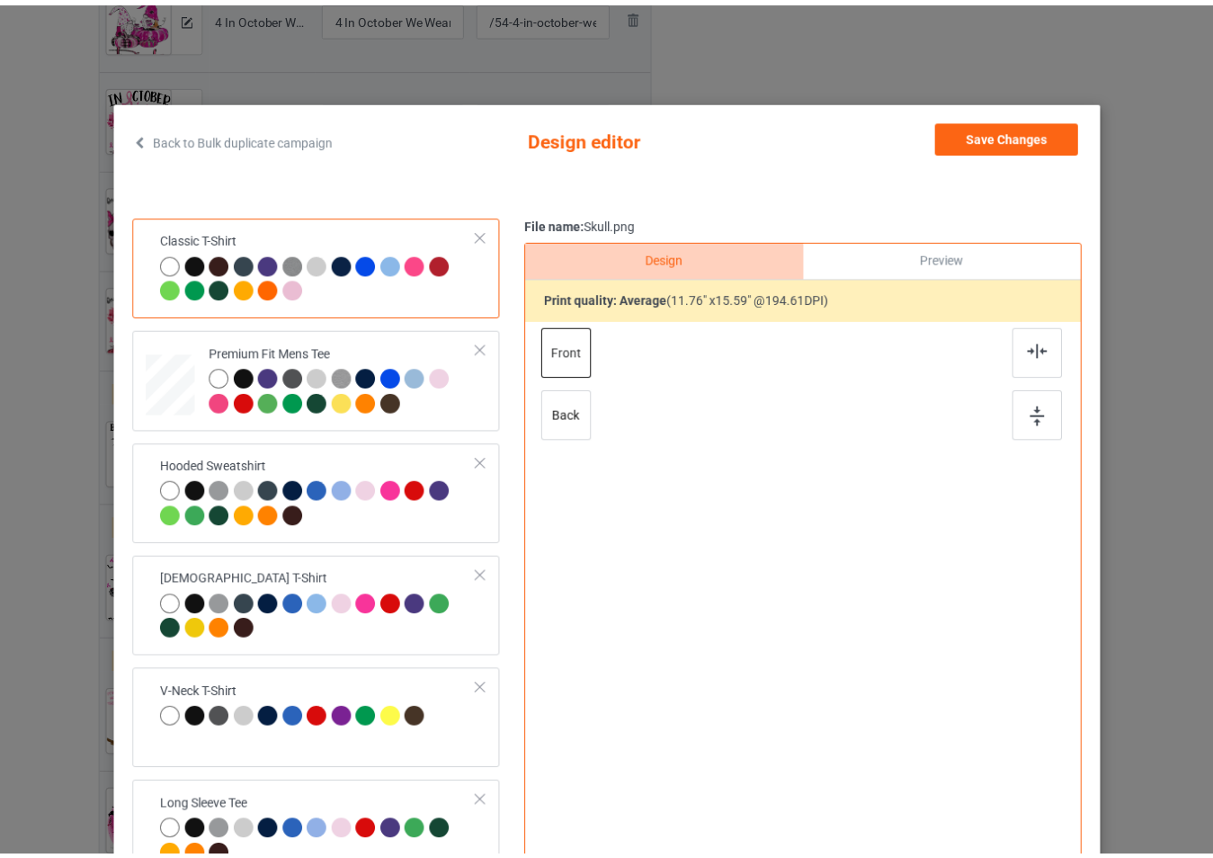
scroll to position [90, 0]
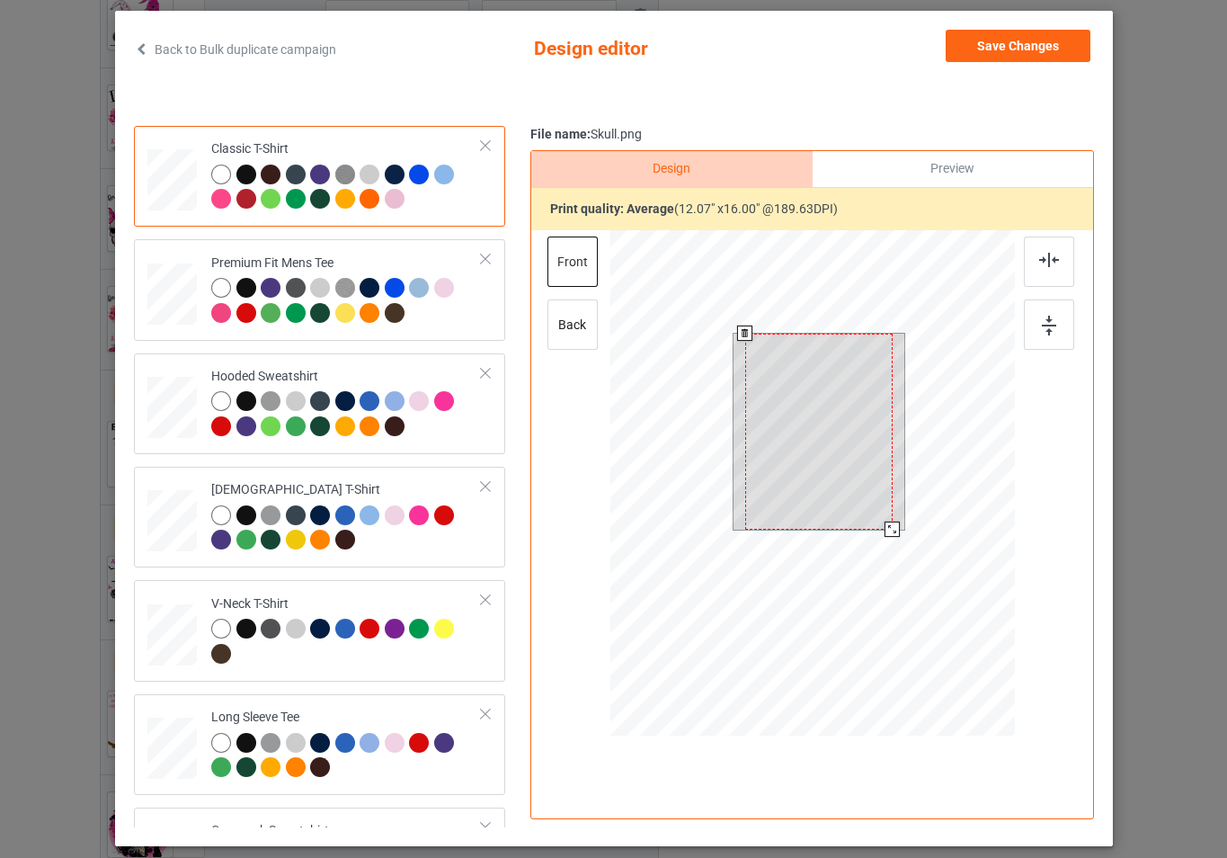
click at [917, 556] on div at bounding box center [812, 485] width 405 height 511
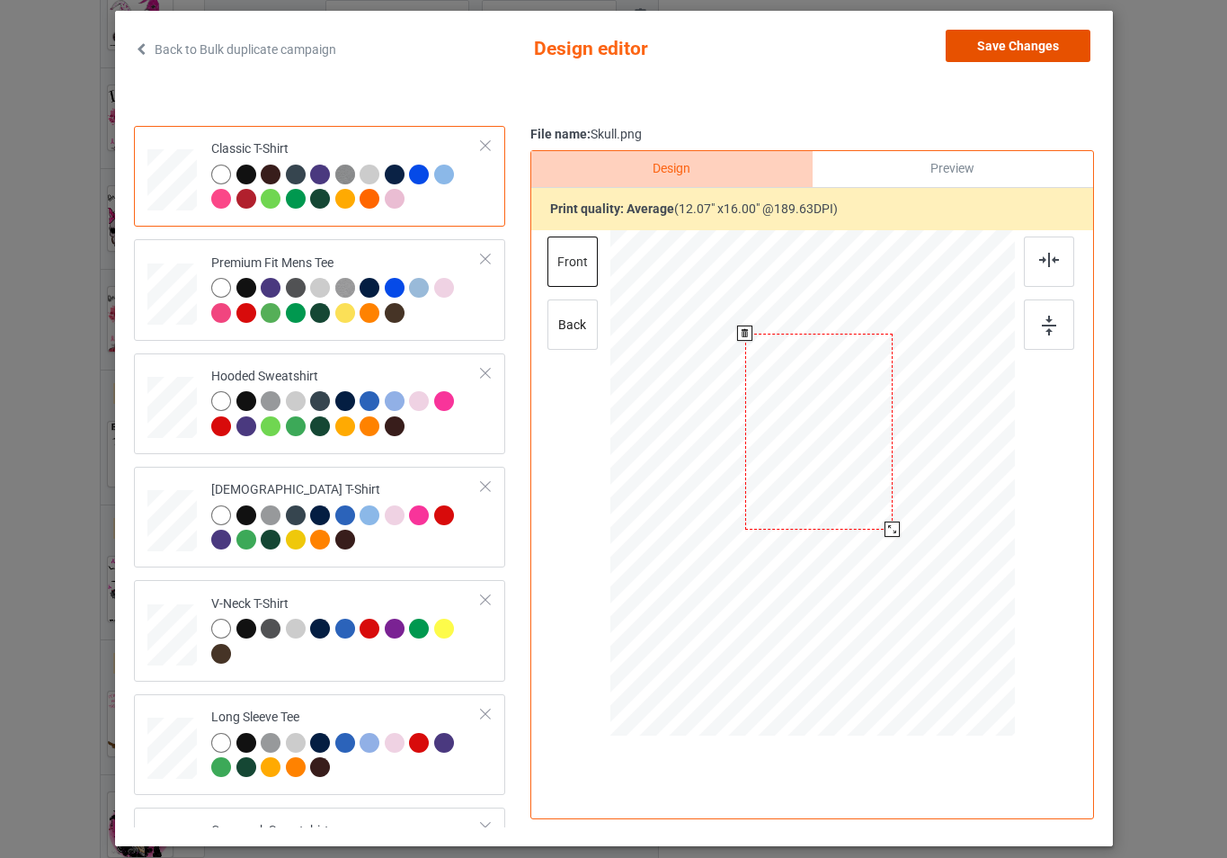
click at [989, 51] on button "Save Changes" at bounding box center [1018, 46] width 145 height 32
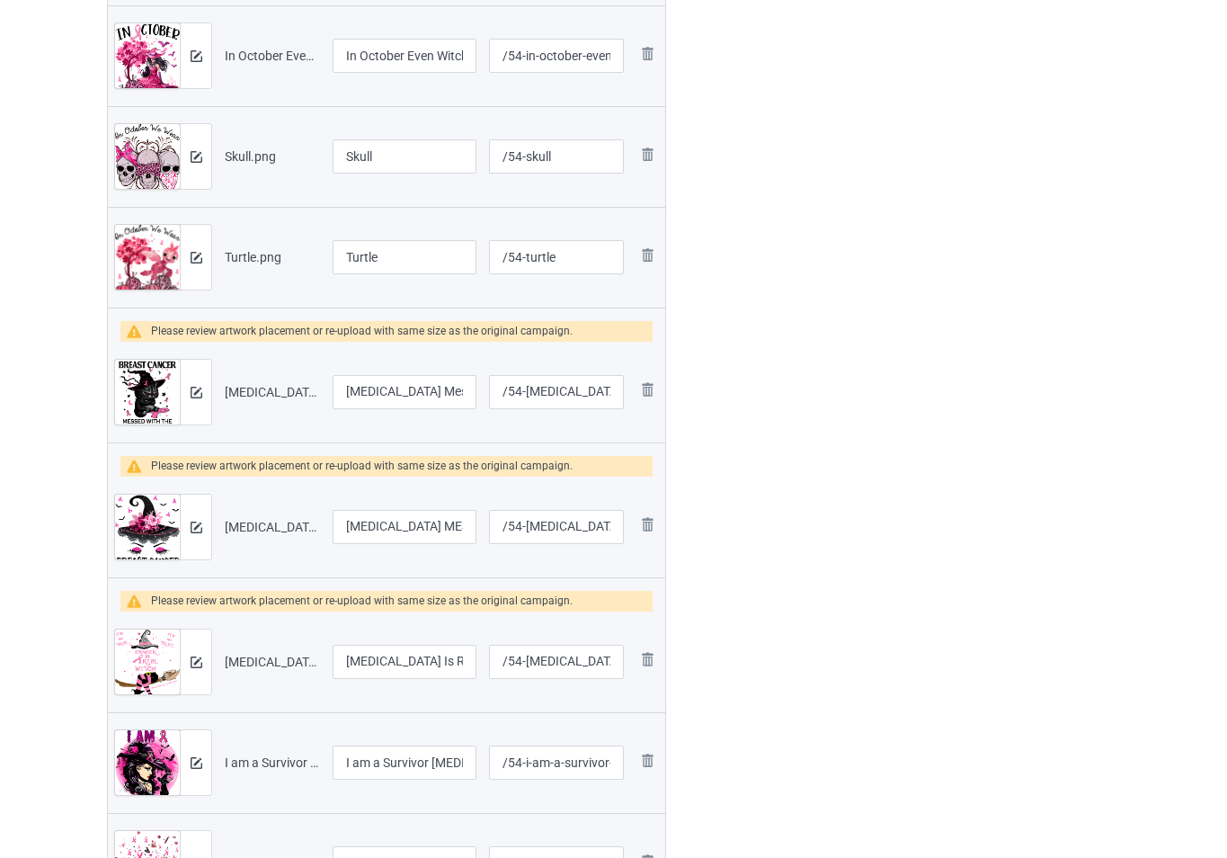
scroll to position [719, 0]
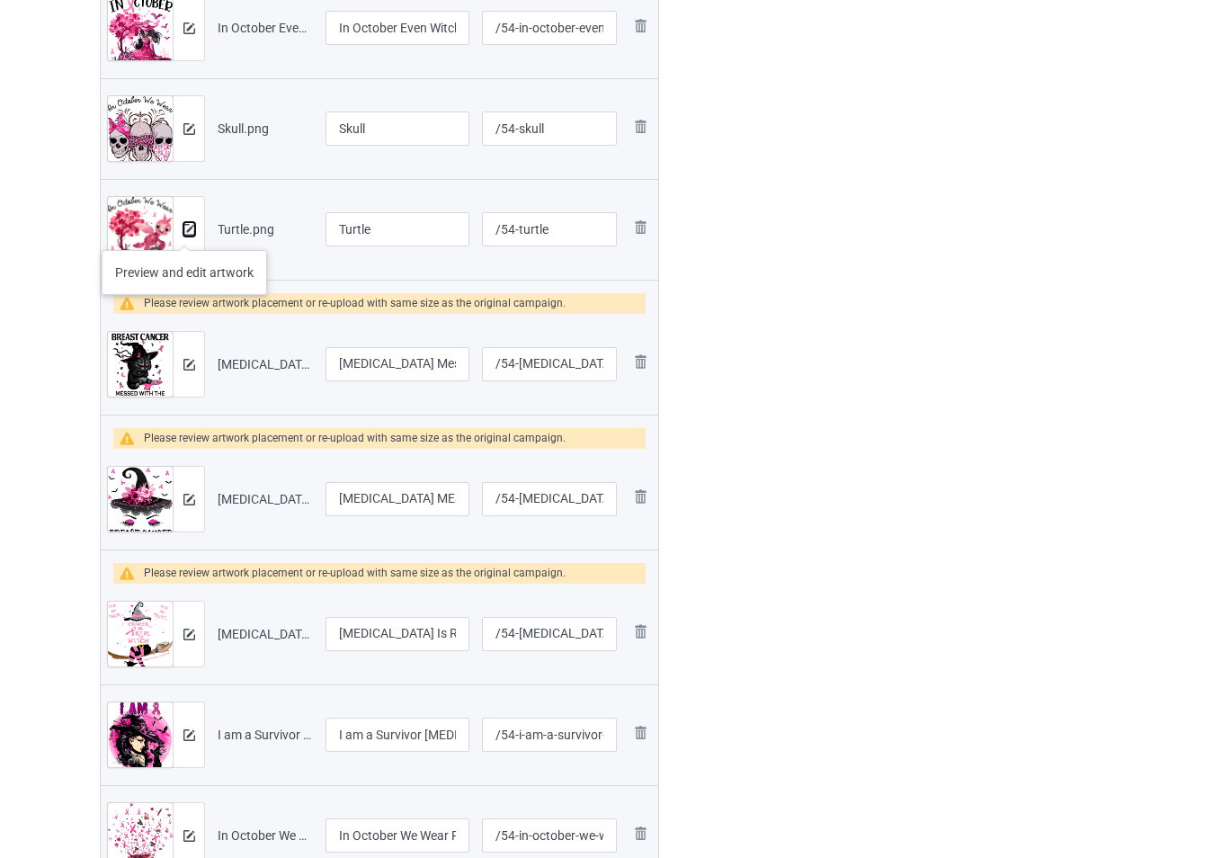
click at [184, 232] on img at bounding box center [189, 230] width 12 height 12
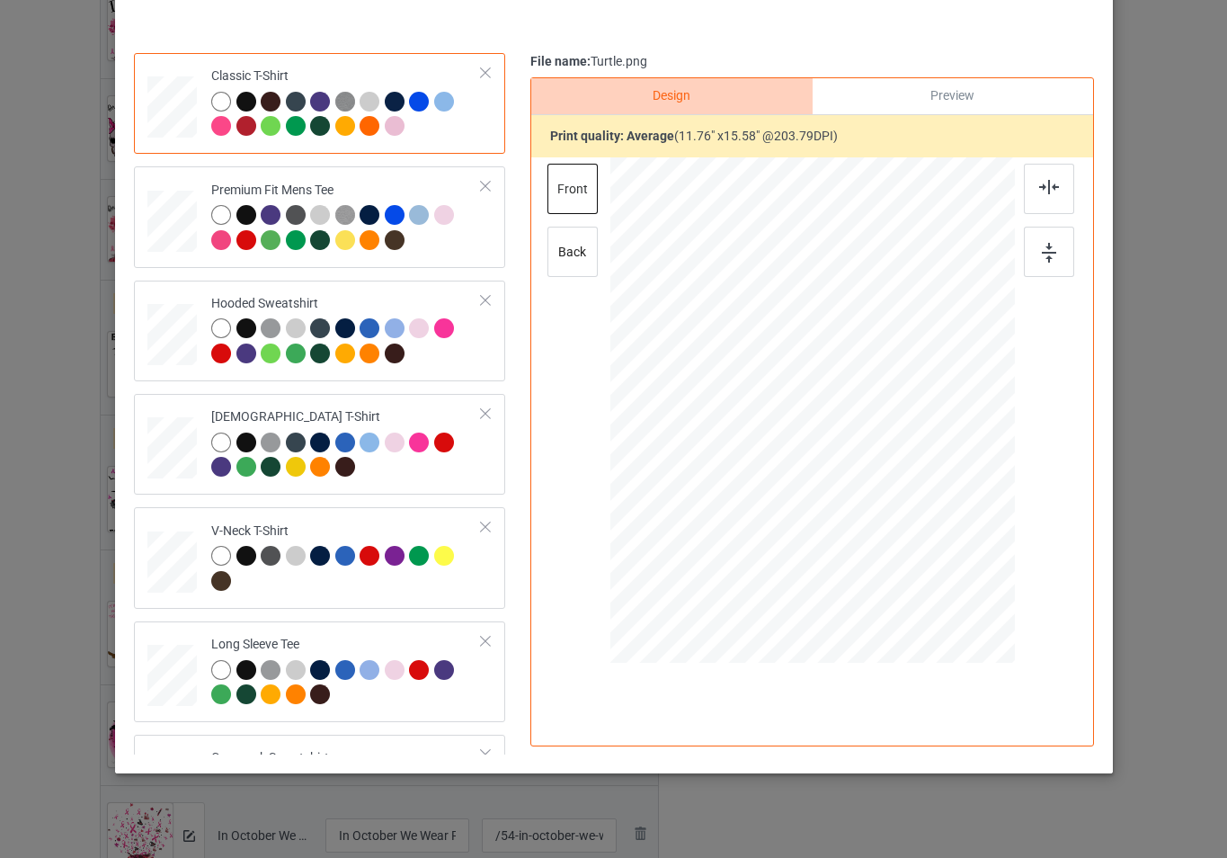
scroll to position [180, 0]
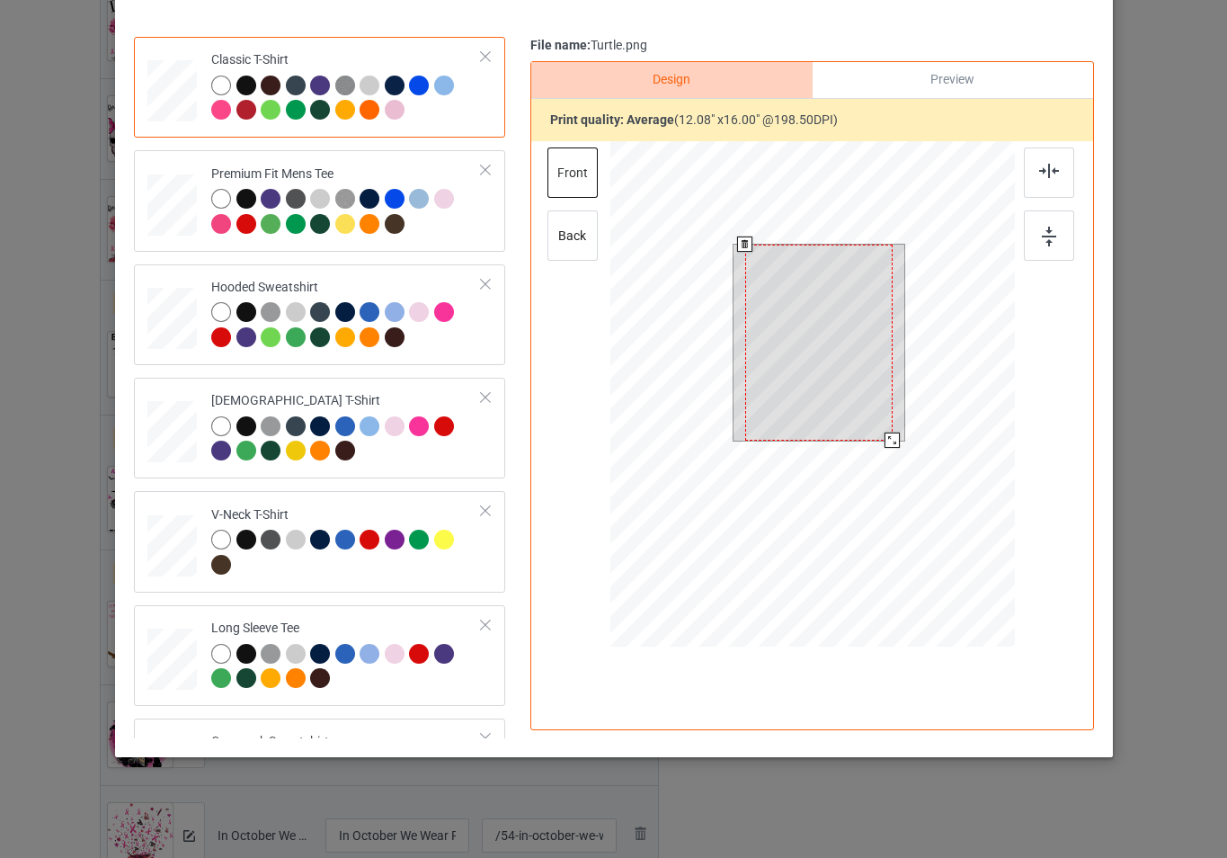
click at [902, 453] on div at bounding box center [812, 396] width 405 height 511
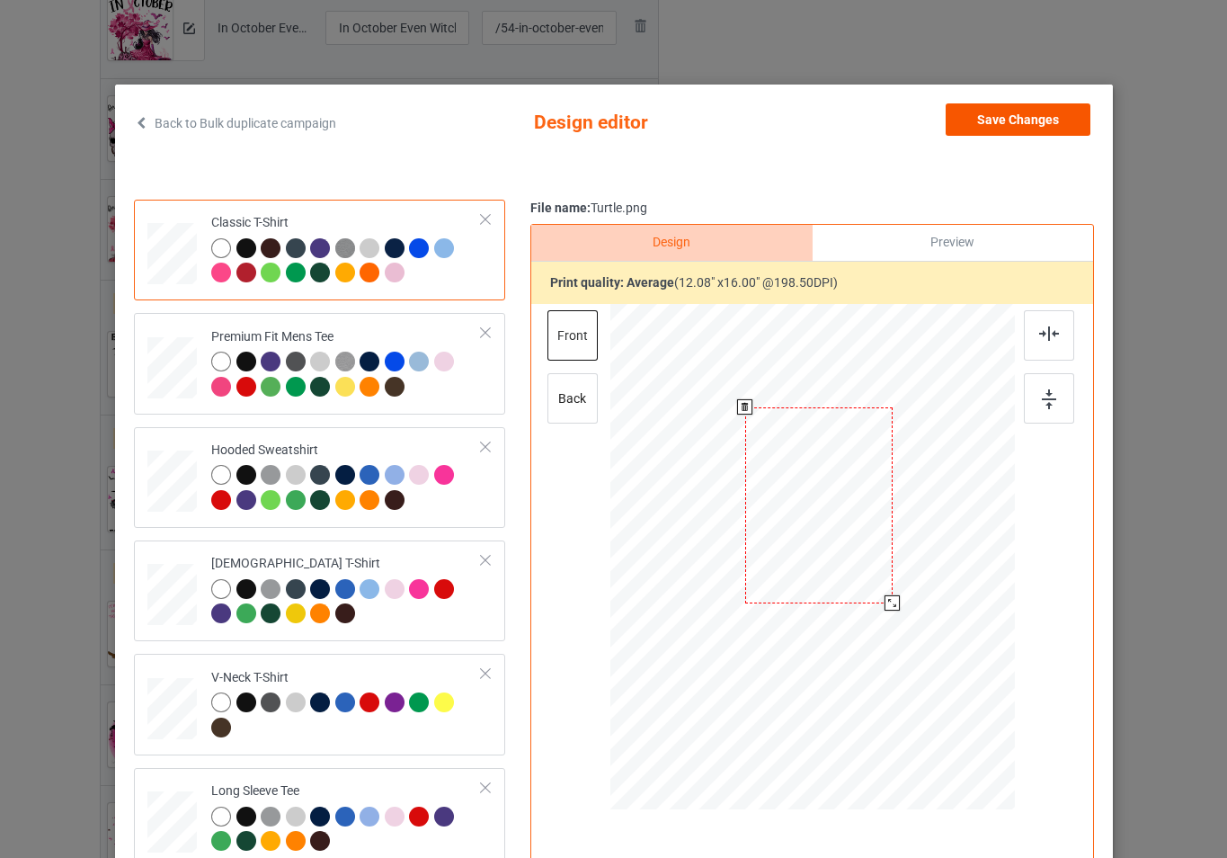
scroll to position [0, 0]
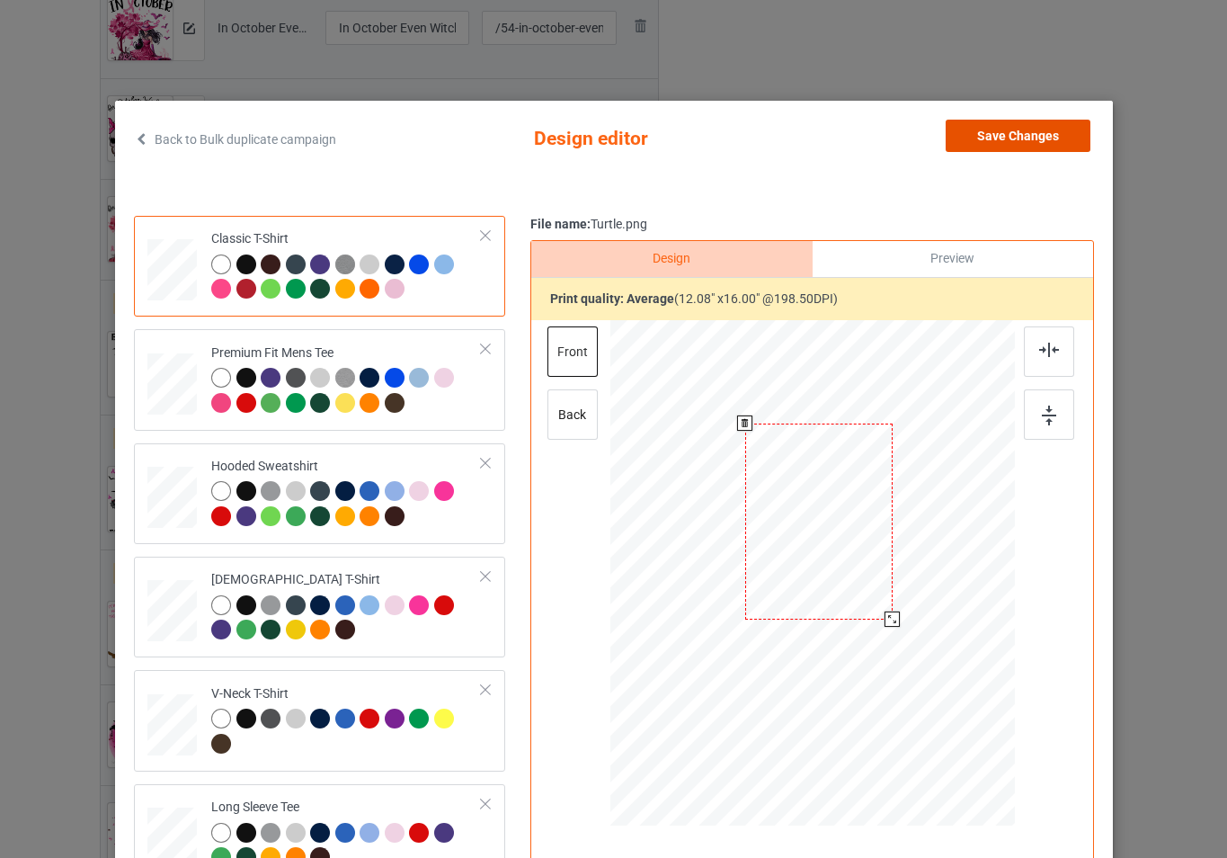
click at [989, 141] on button "Save Changes" at bounding box center [1018, 136] width 145 height 32
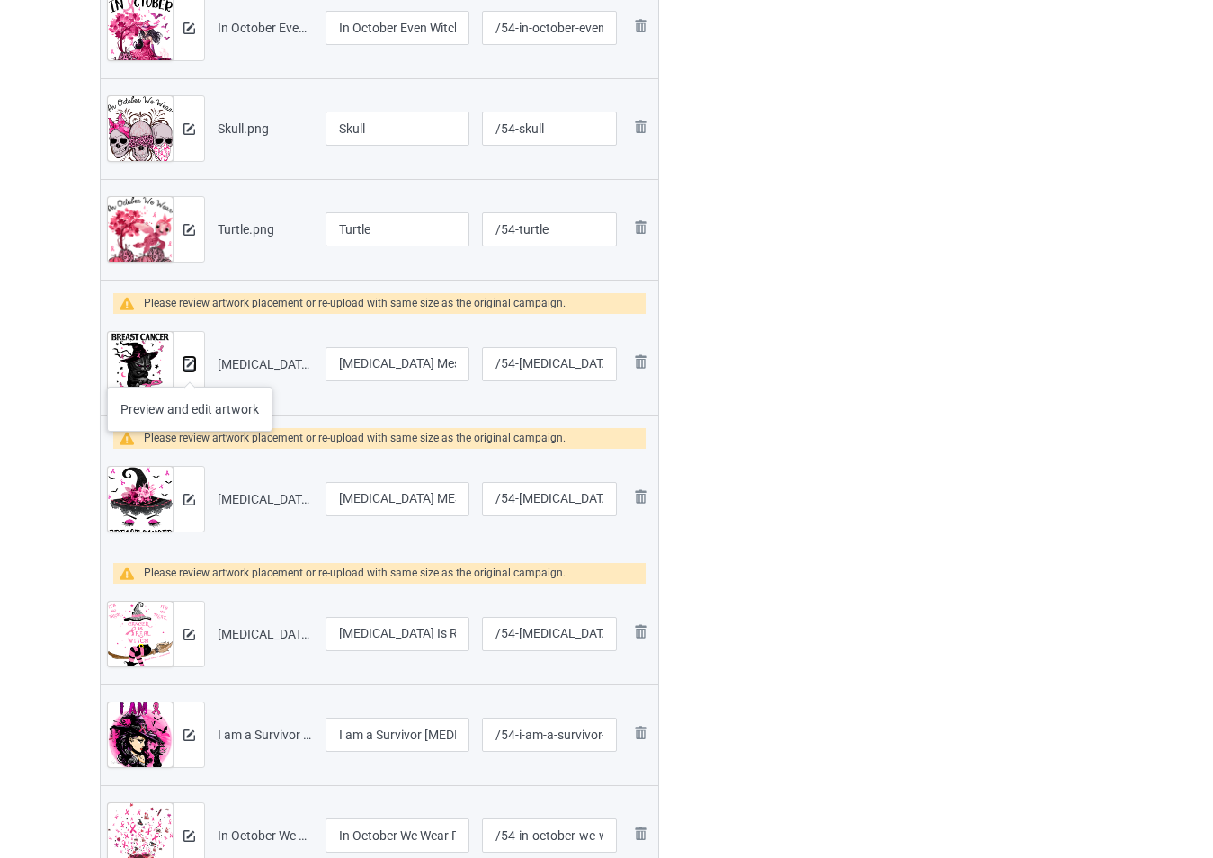
click at [190, 369] on img at bounding box center [189, 365] width 12 height 12
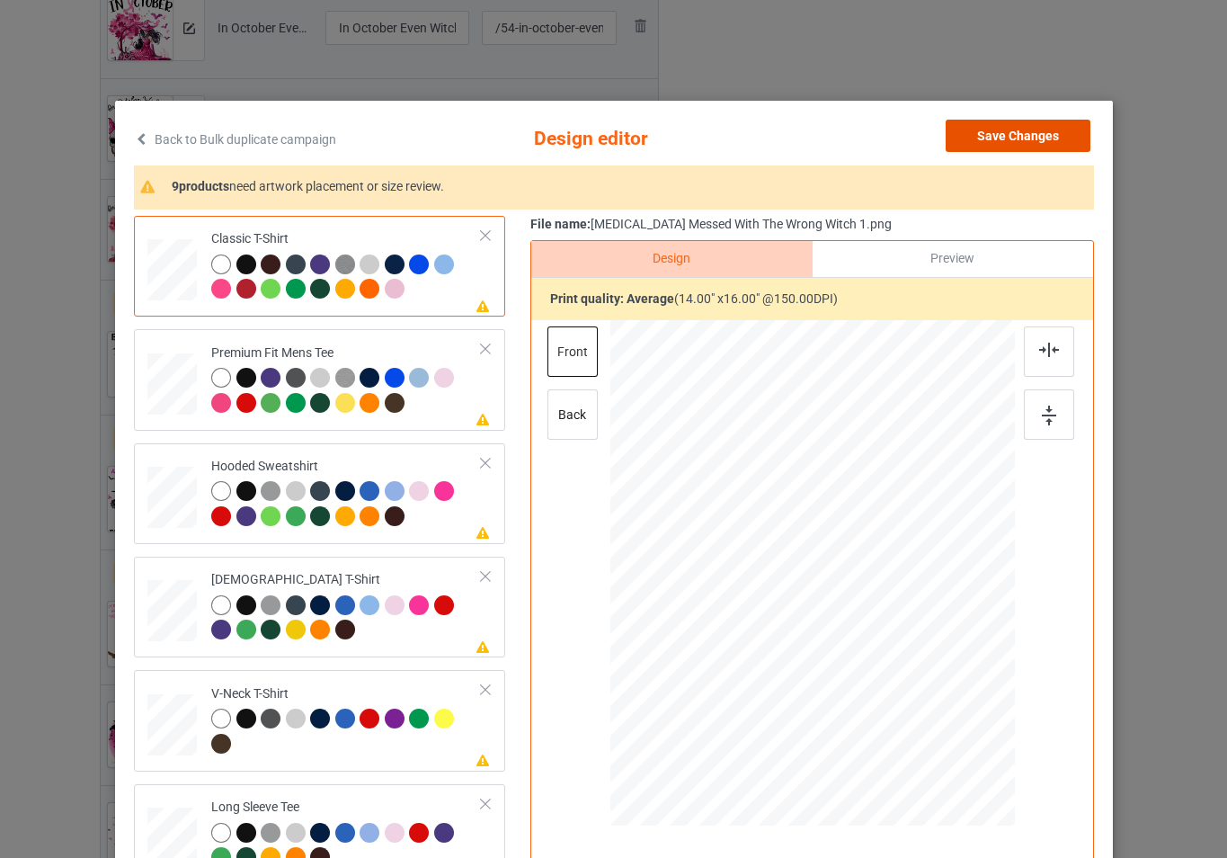
click at [1002, 141] on button "Save Changes" at bounding box center [1018, 136] width 145 height 32
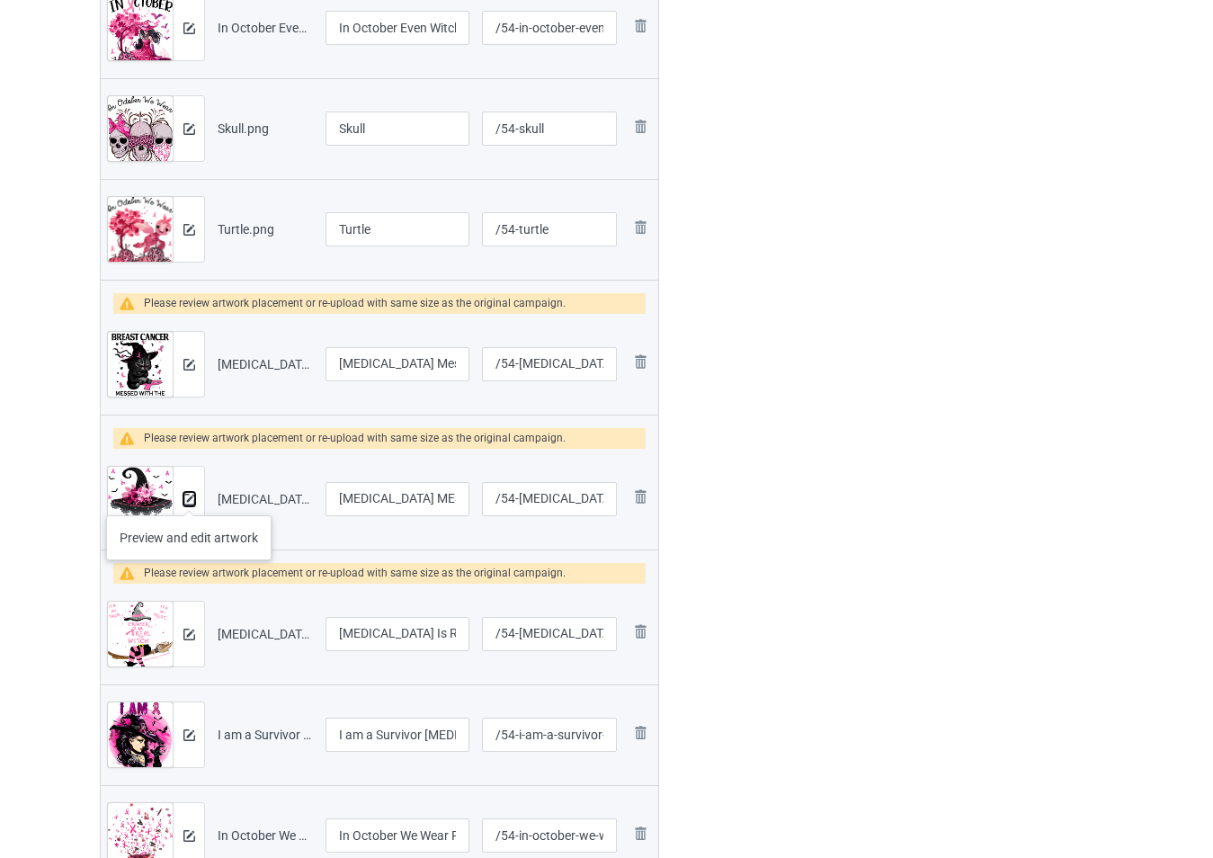
click at [189, 497] on img at bounding box center [189, 500] width 12 height 12
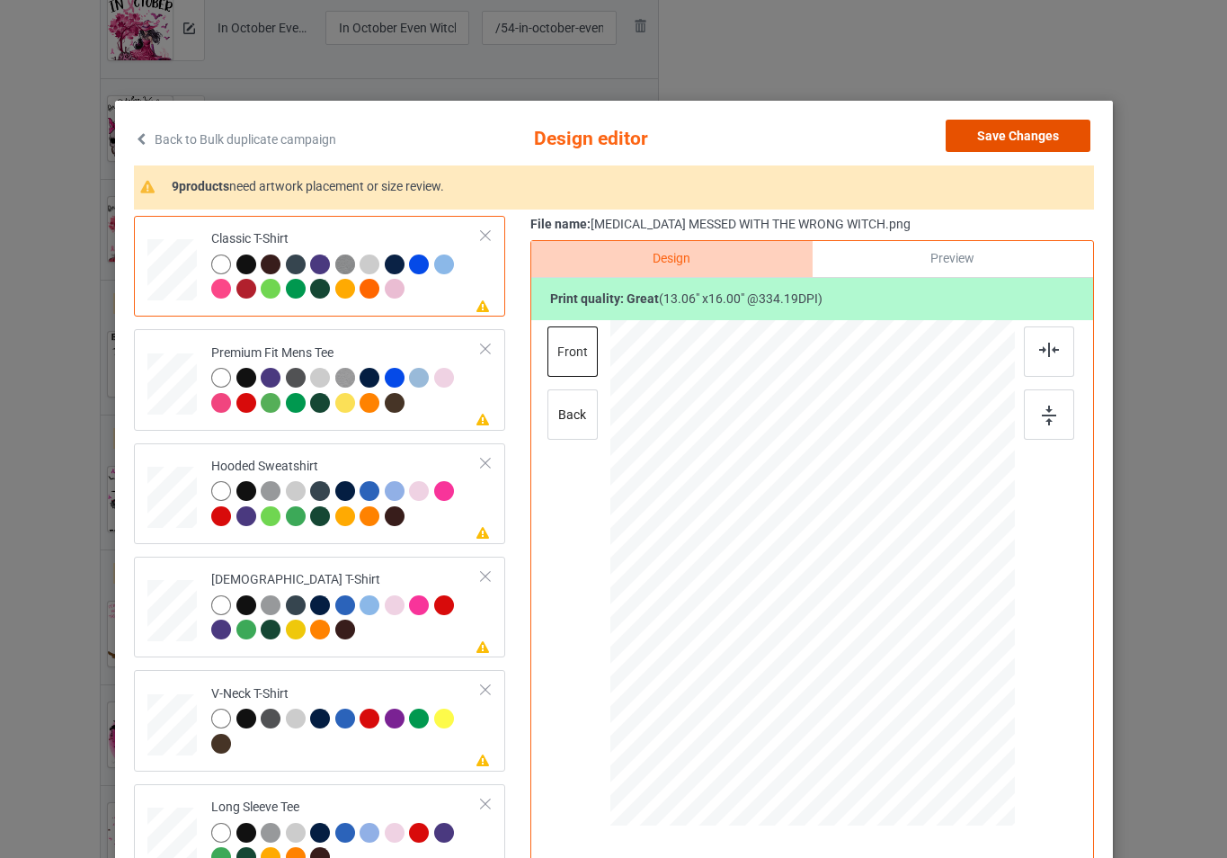
click at [1008, 138] on button "Save Changes" at bounding box center [1018, 136] width 145 height 32
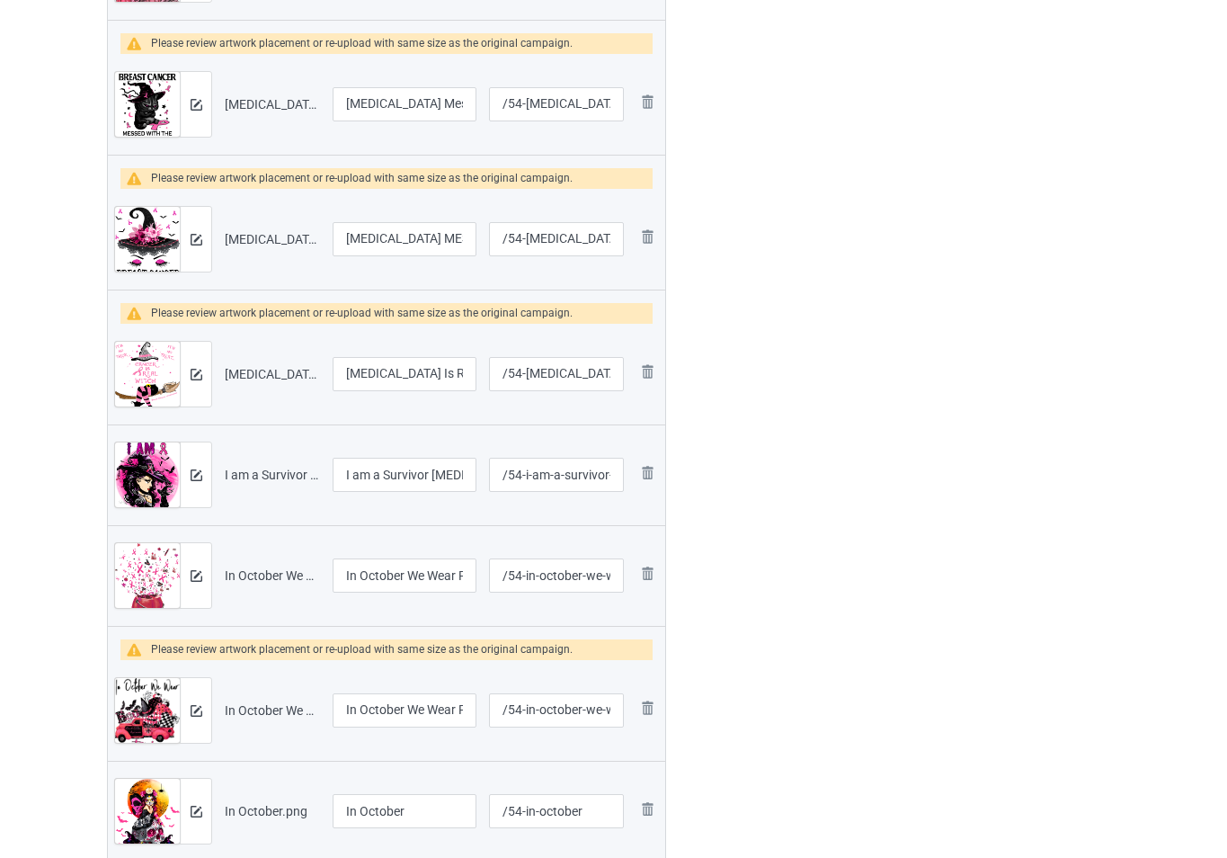
scroll to position [989, 0]
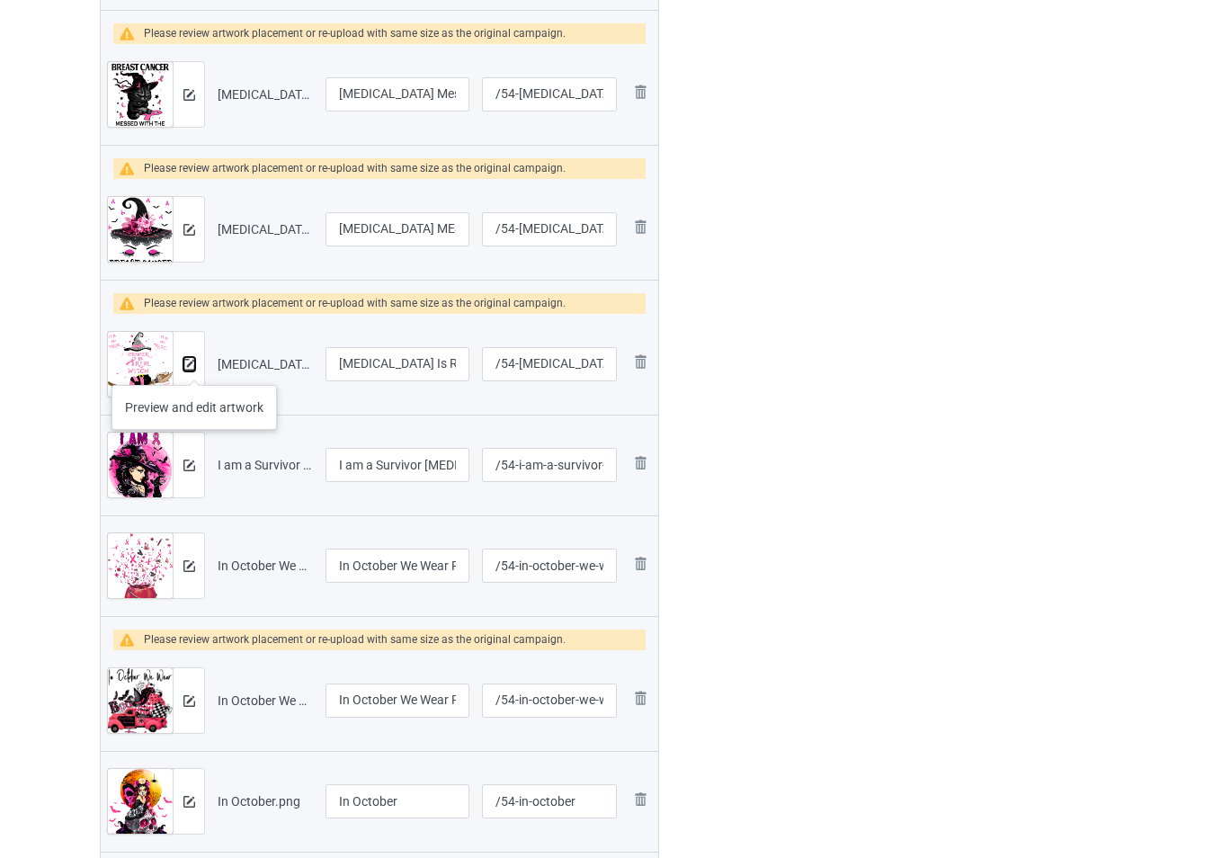
click at [194, 367] on img at bounding box center [189, 365] width 12 height 12
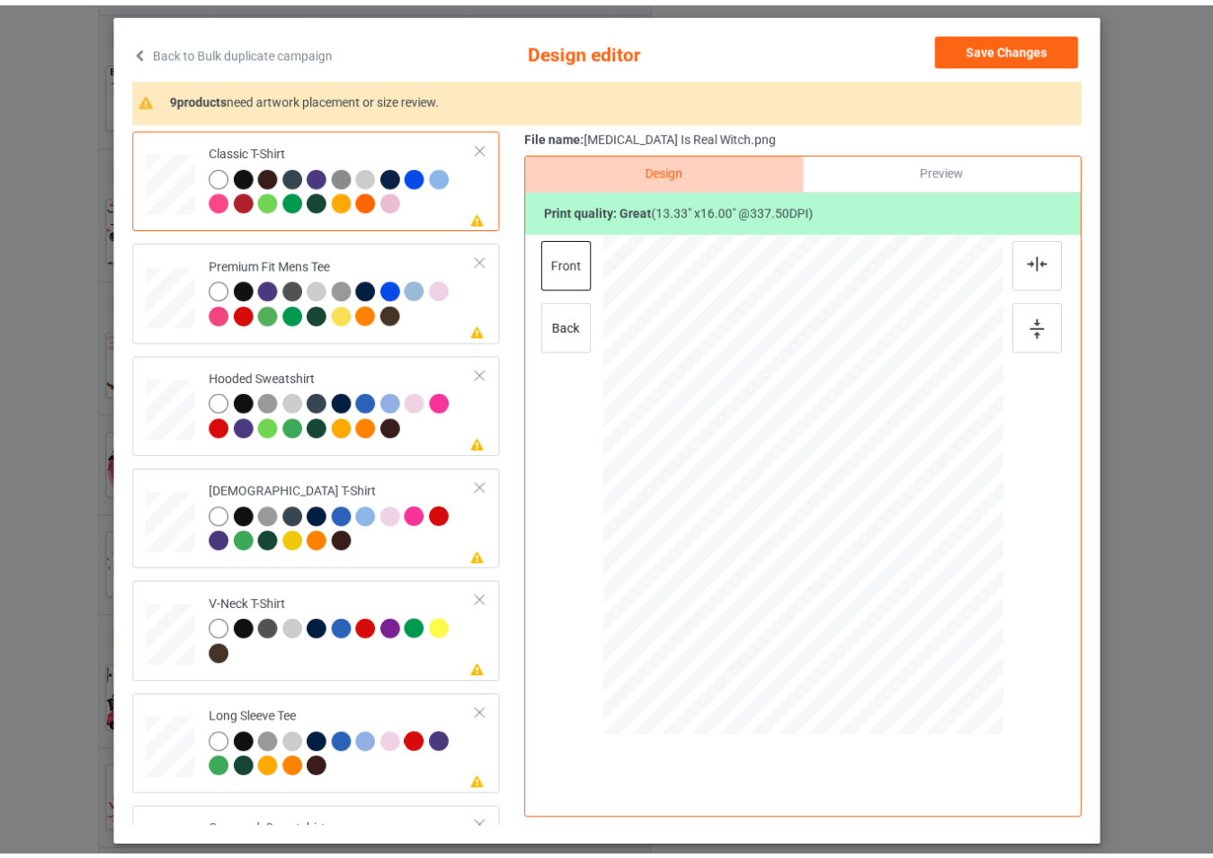
scroll to position [0, 0]
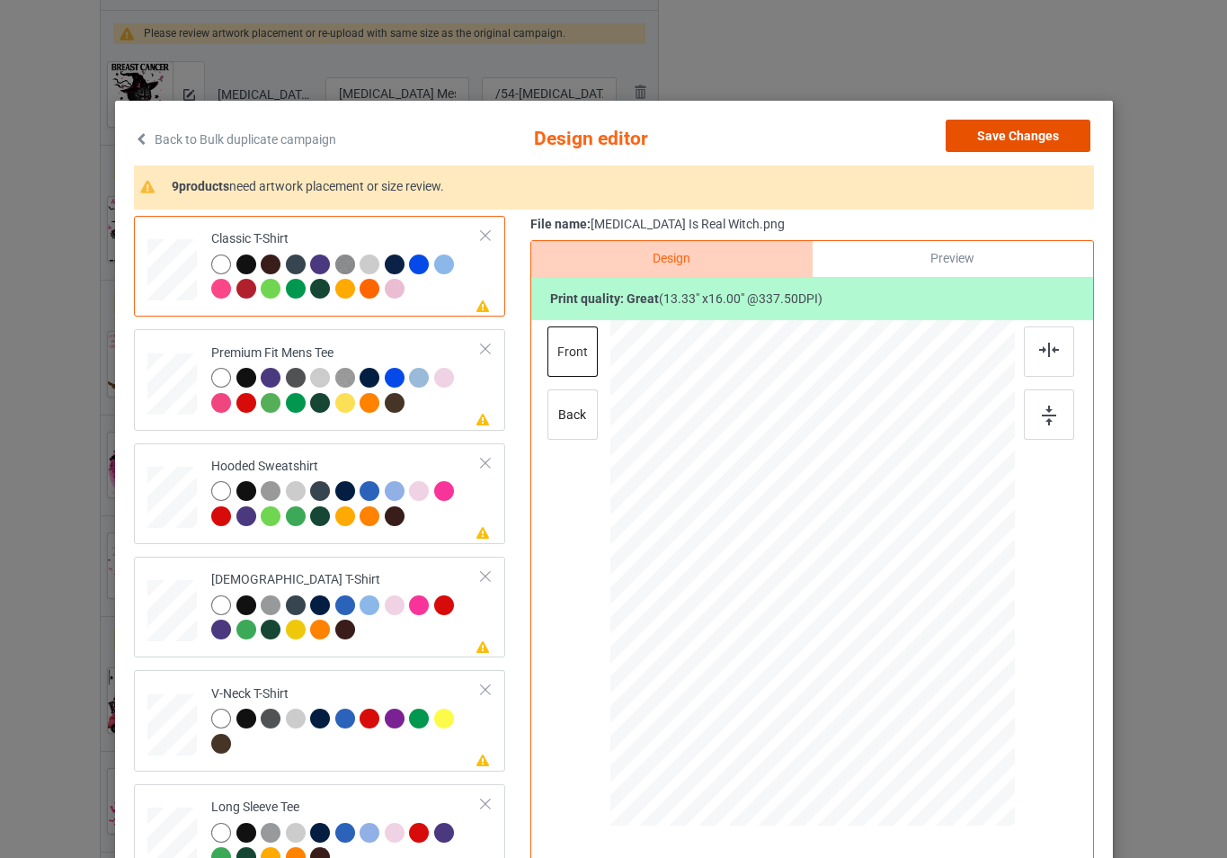
click at [1025, 140] on button "Save Changes" at bounding box center [1018, 136] width 145 height 32
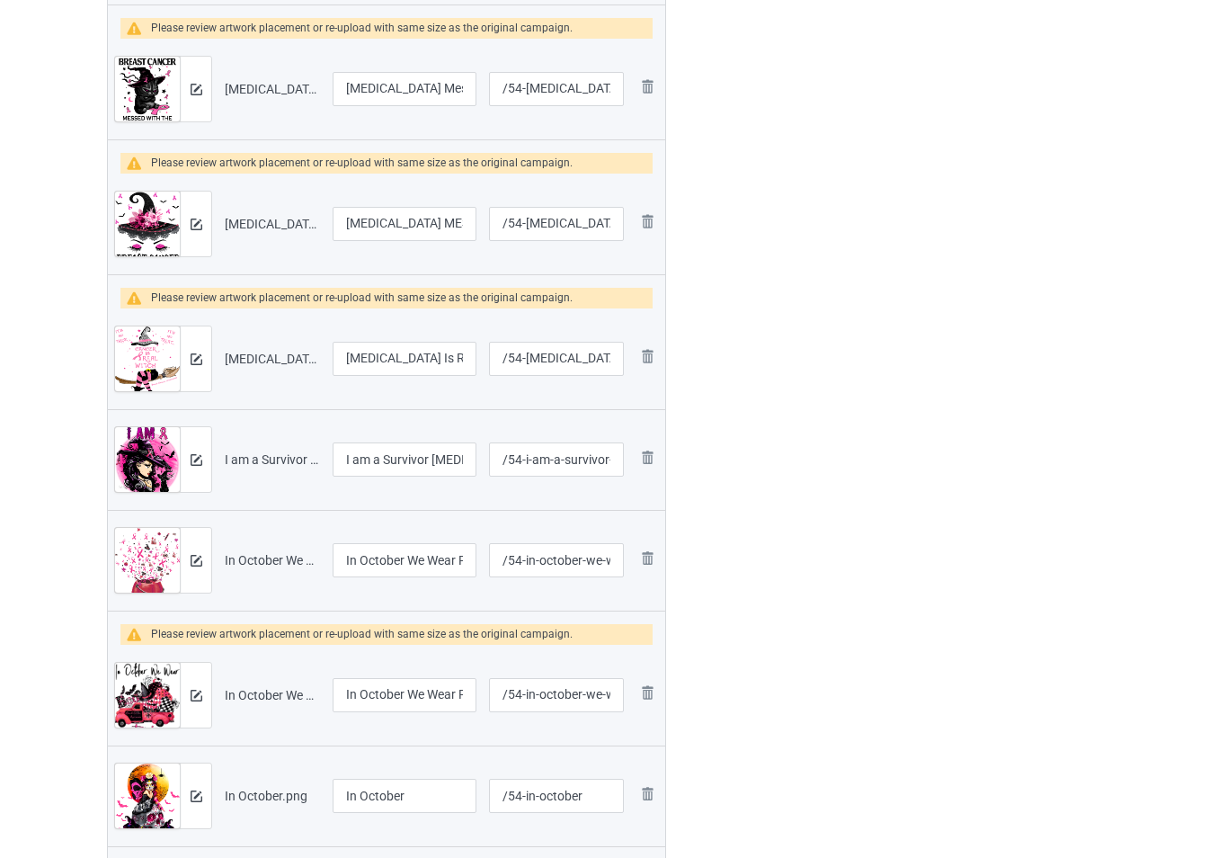
scroll to position [1079, 0]
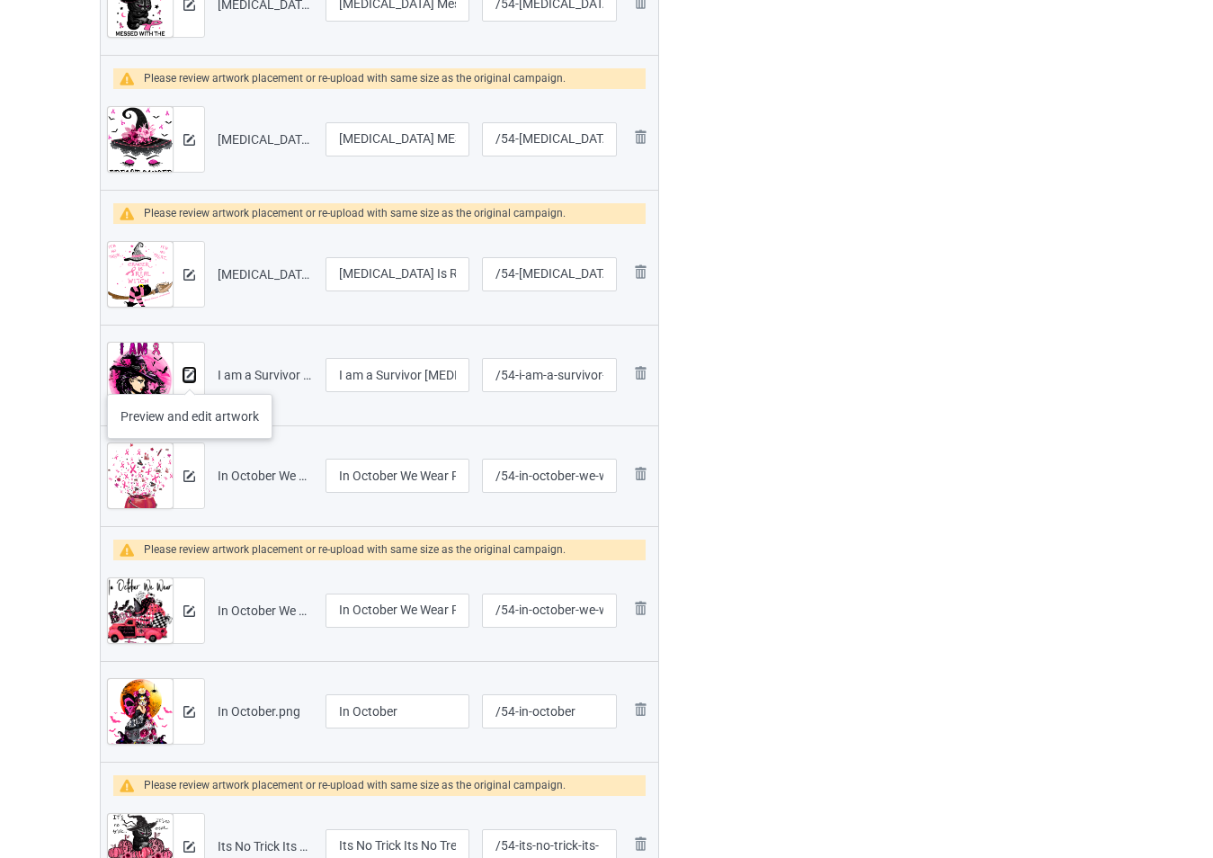
click at [190, 376] on img at bounding box center [189, 375] width 12 height 12
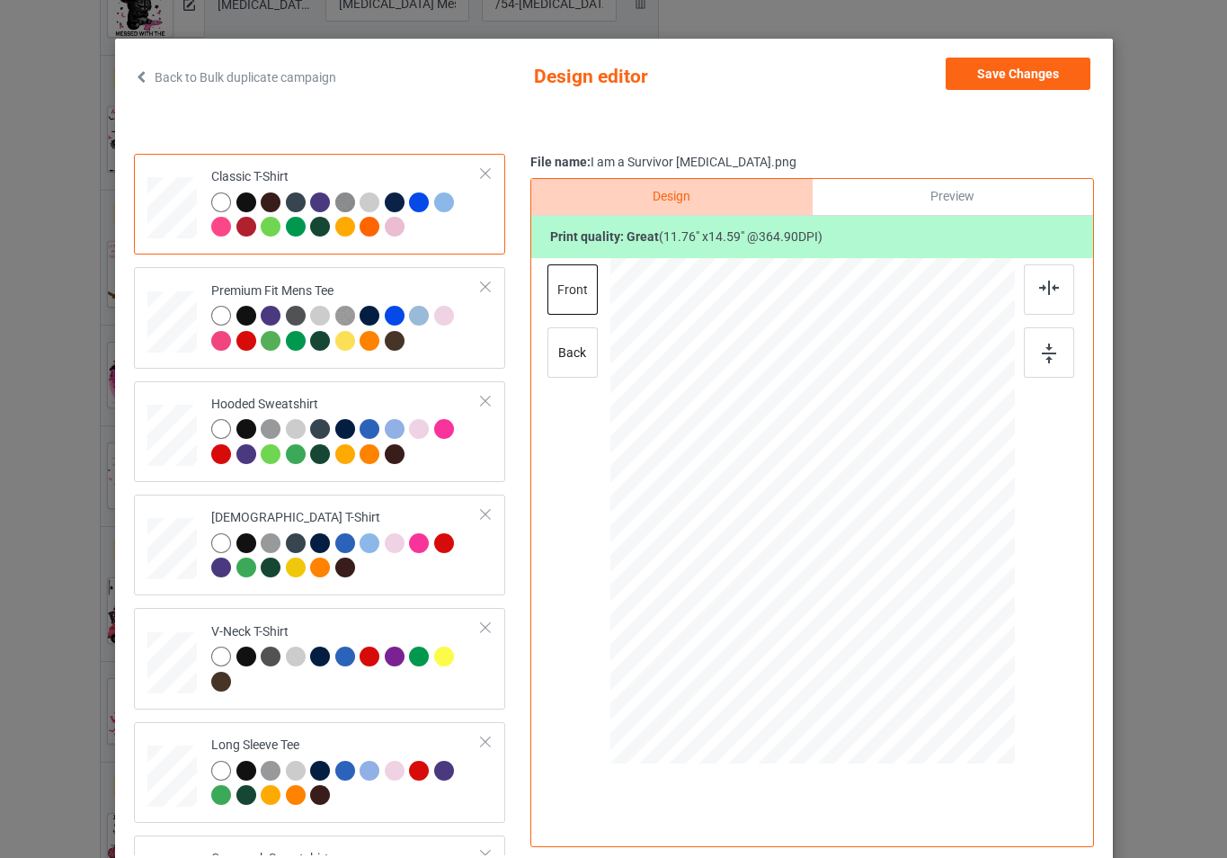
scroll to position [180, 0]
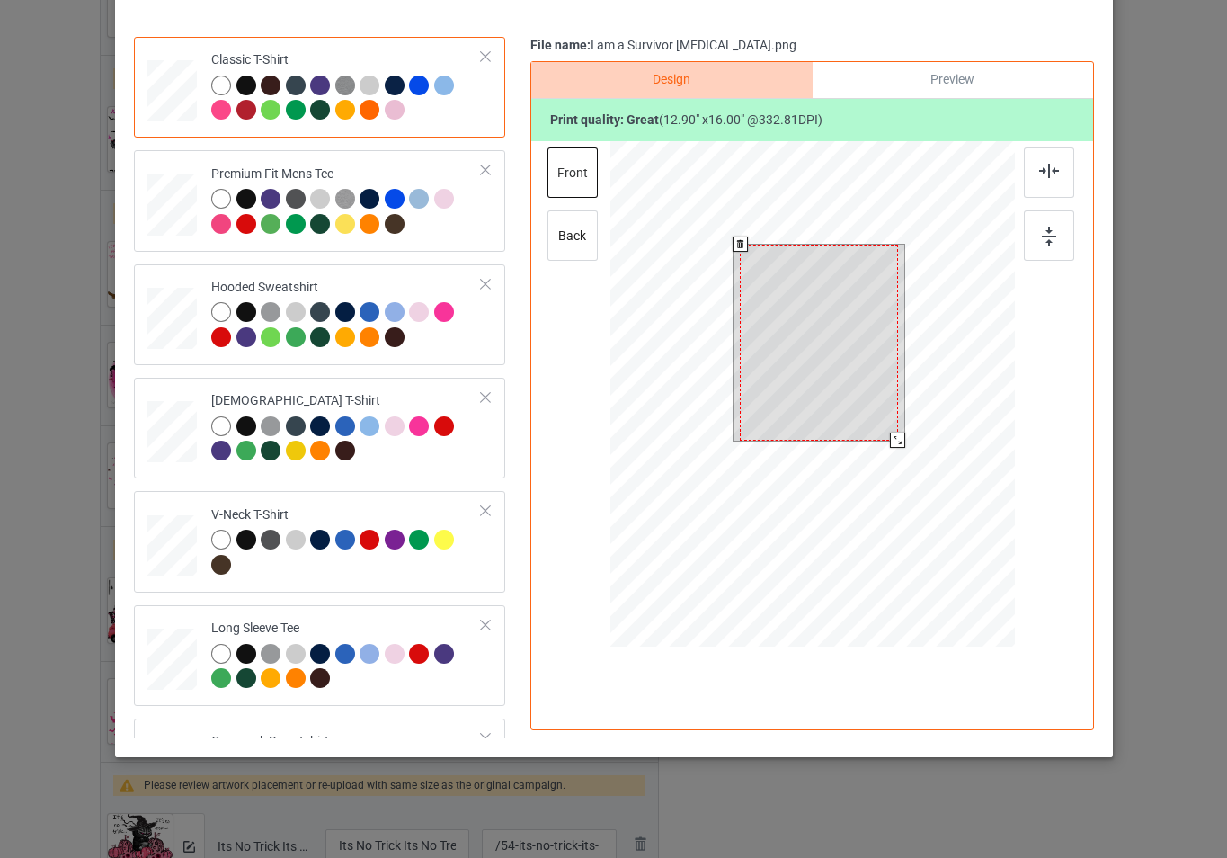
click at [893, 459] on div at bounding box center [812, 396] width 405 height 511
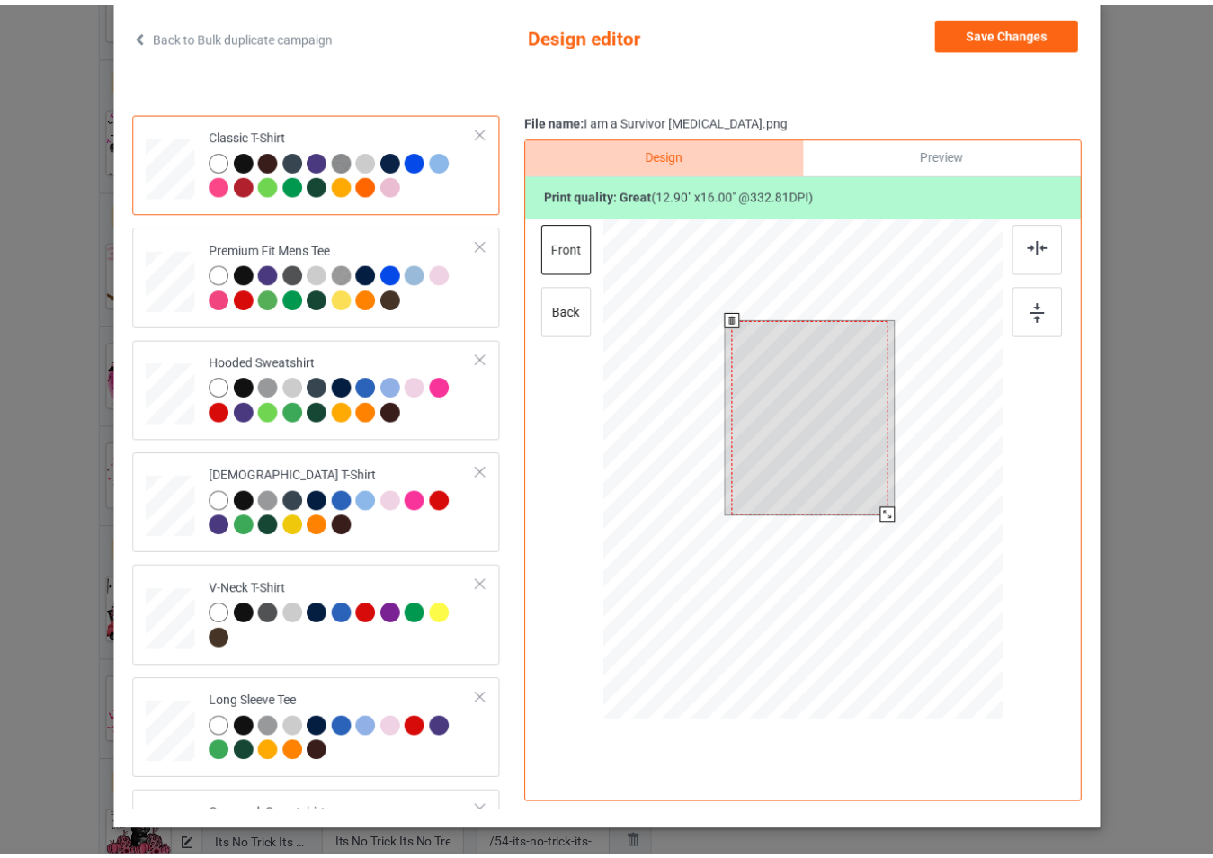
scroll to position [0, 0]
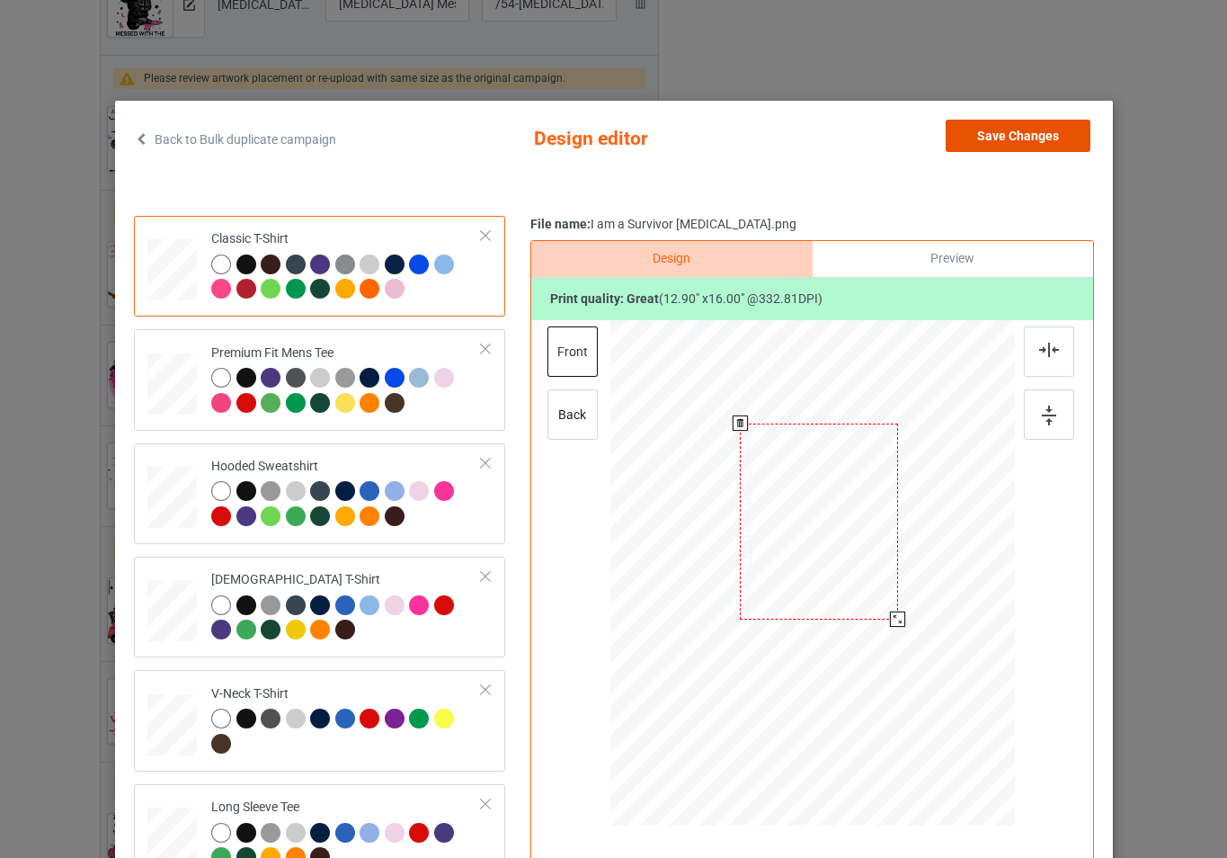
click at [1027, 144] on button "Save Changes" at bounding box center [1018, 136] width 145 height 32
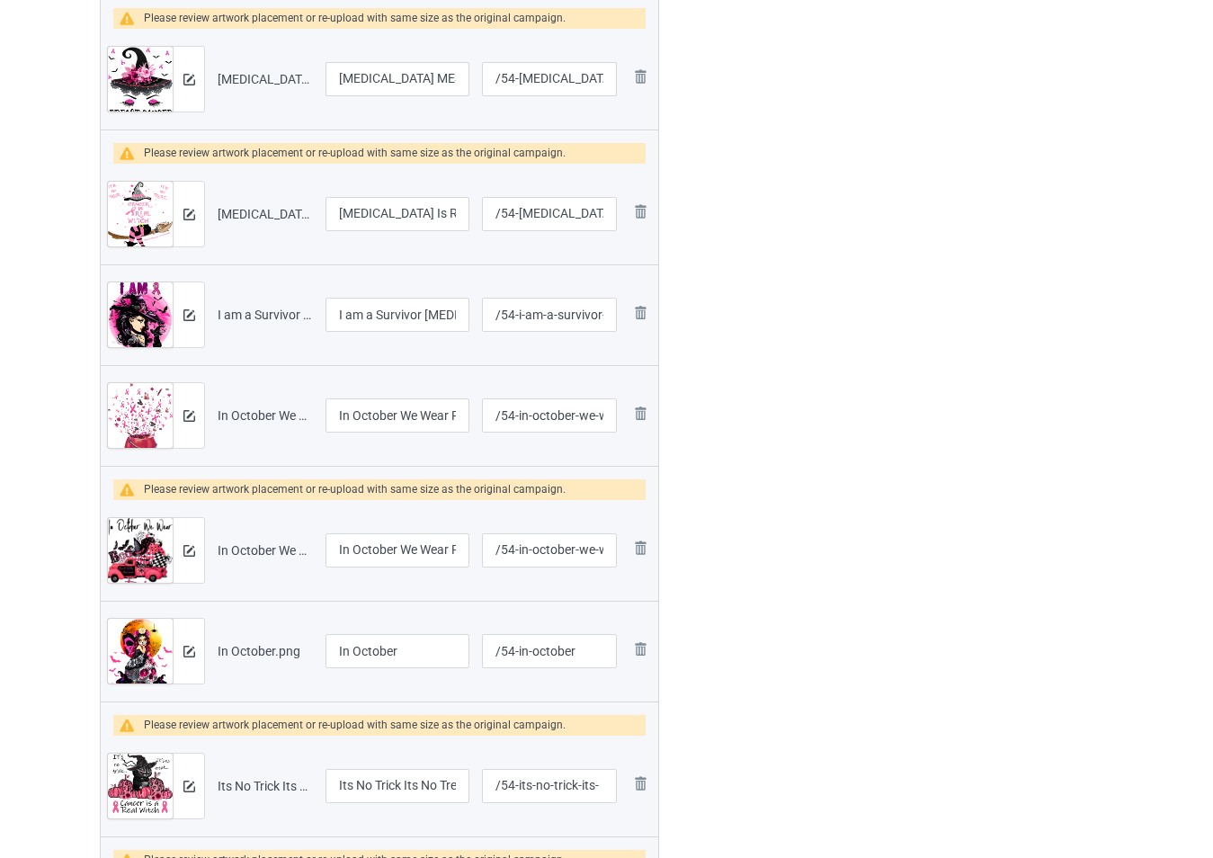
scroll to position [1169, 0]
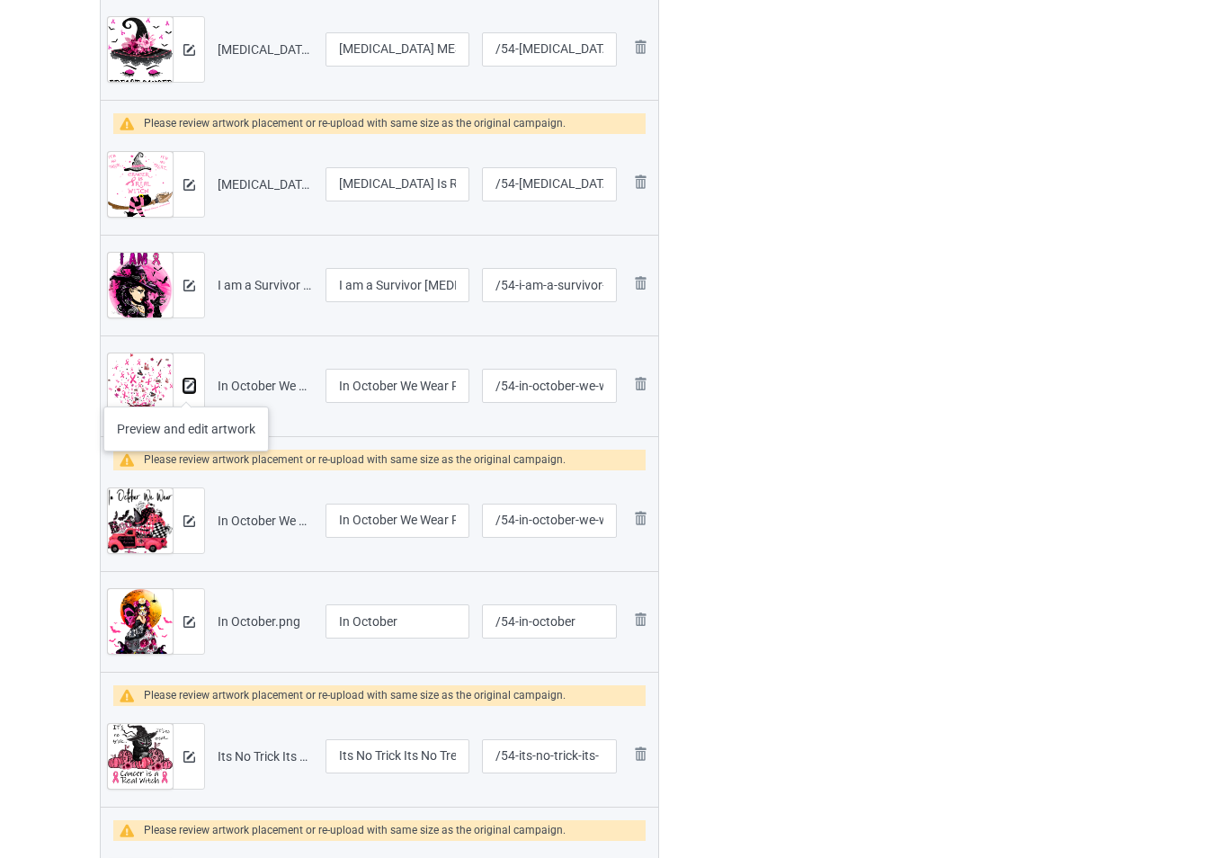
click at [186, 388] on img at bounding box center [189, 386] width 12 height 12
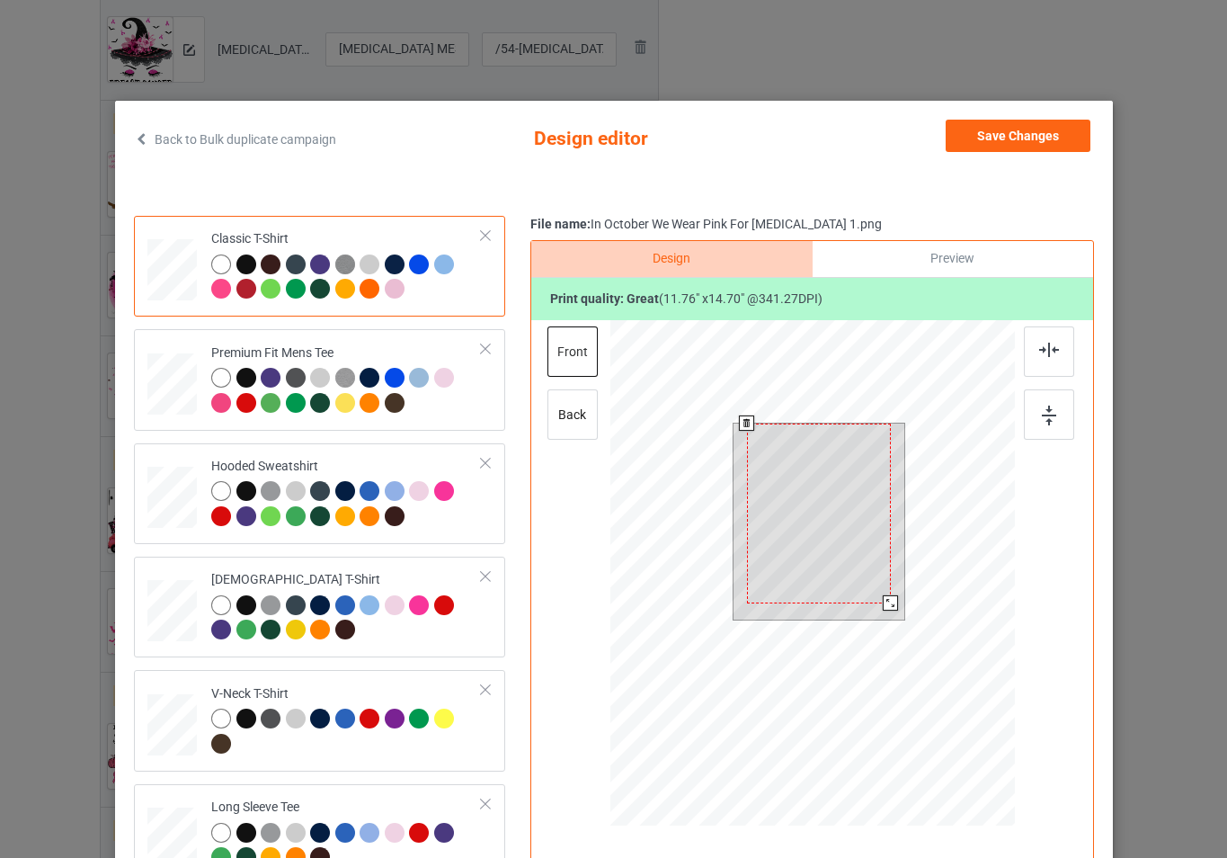
click at [907, 658] on div at bounding box center [812, 575] width 405 height 511
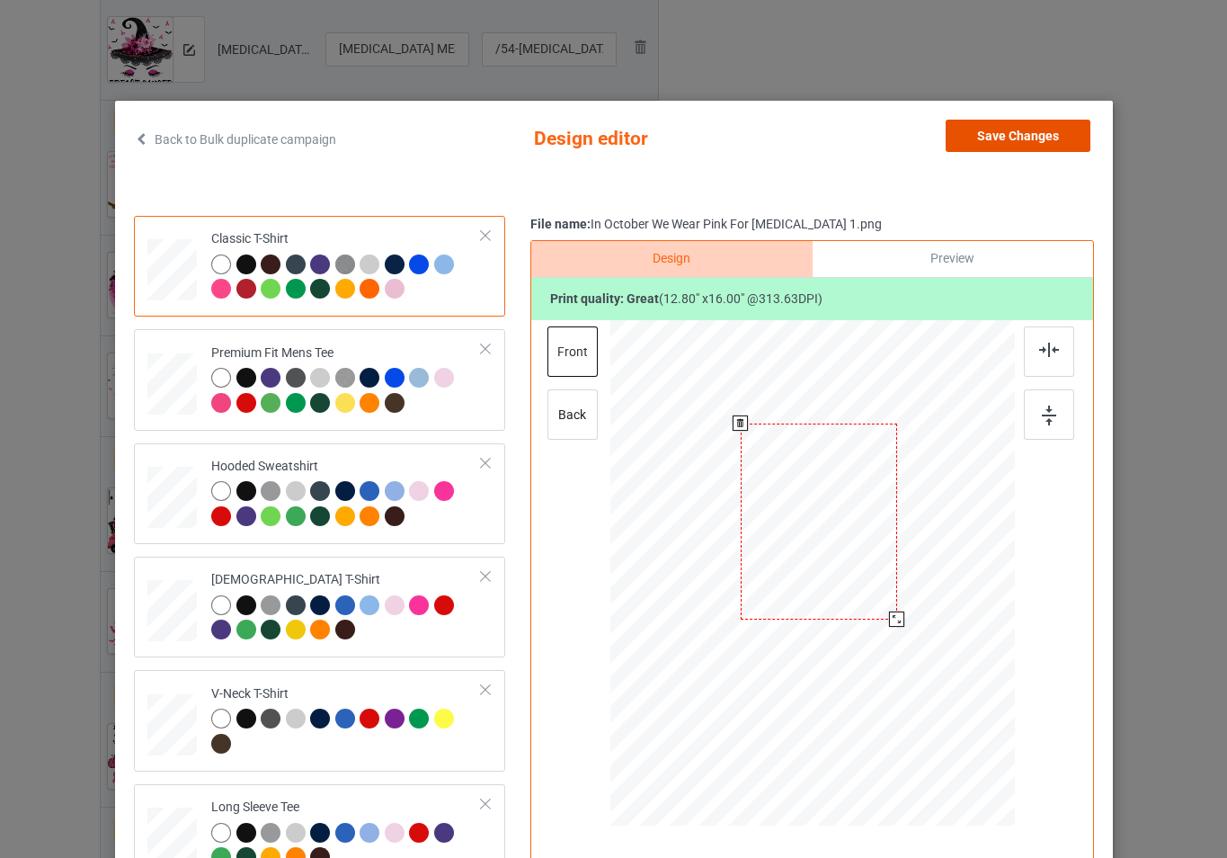
click at [1029, 143] on button "Save Changes" at bounding box center [1018, 136] width 145 height 32
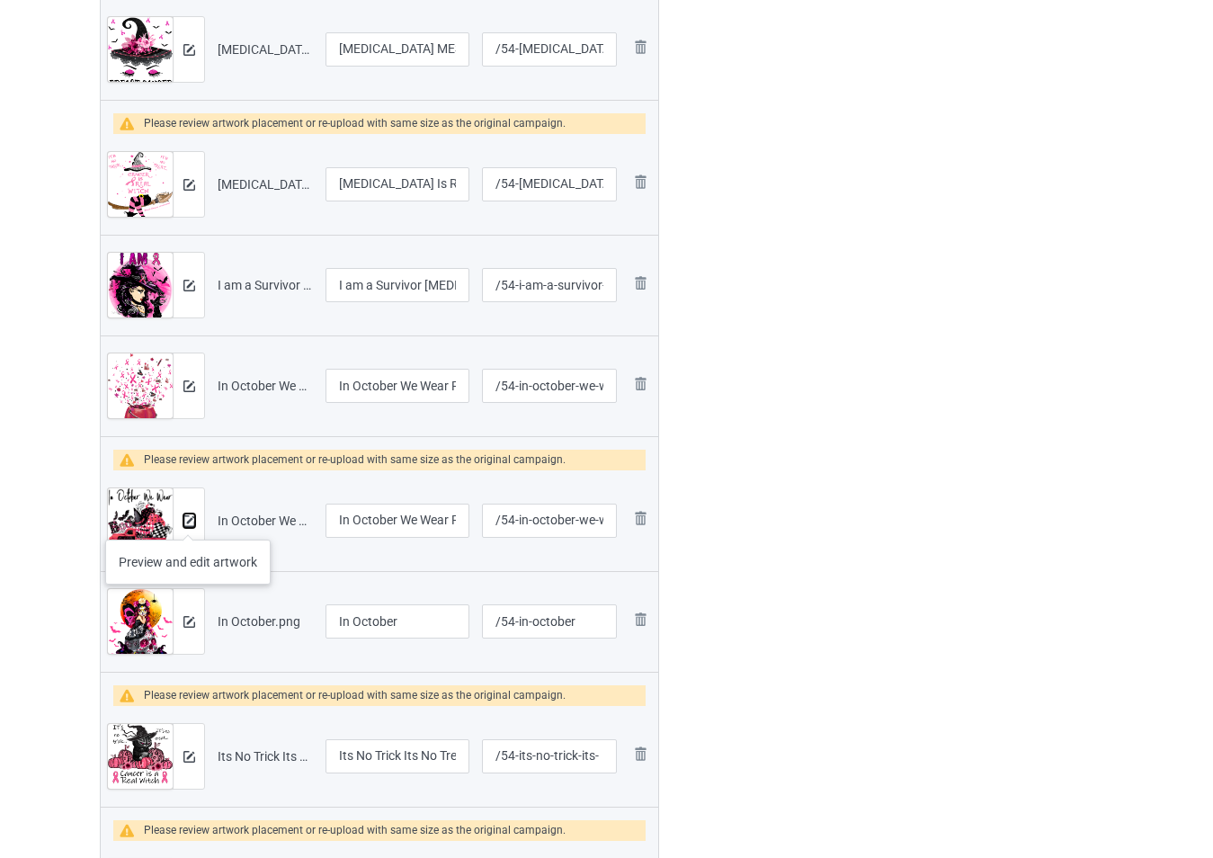
click at [188, 521] on img at bounding box center [189, 521] width 12 height 12
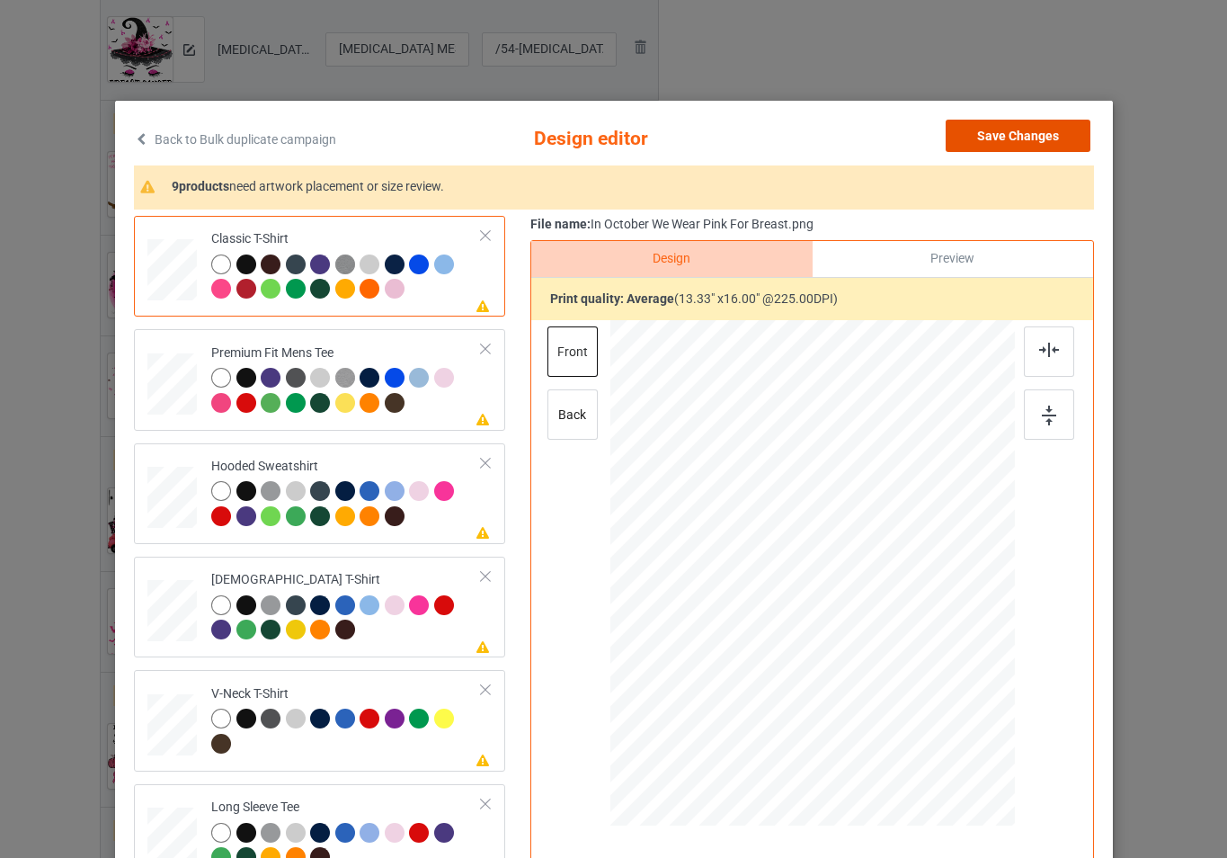
click at [1026, 125] on button "Save Changes" at bounding box center [1018, 136] width 145 height 32
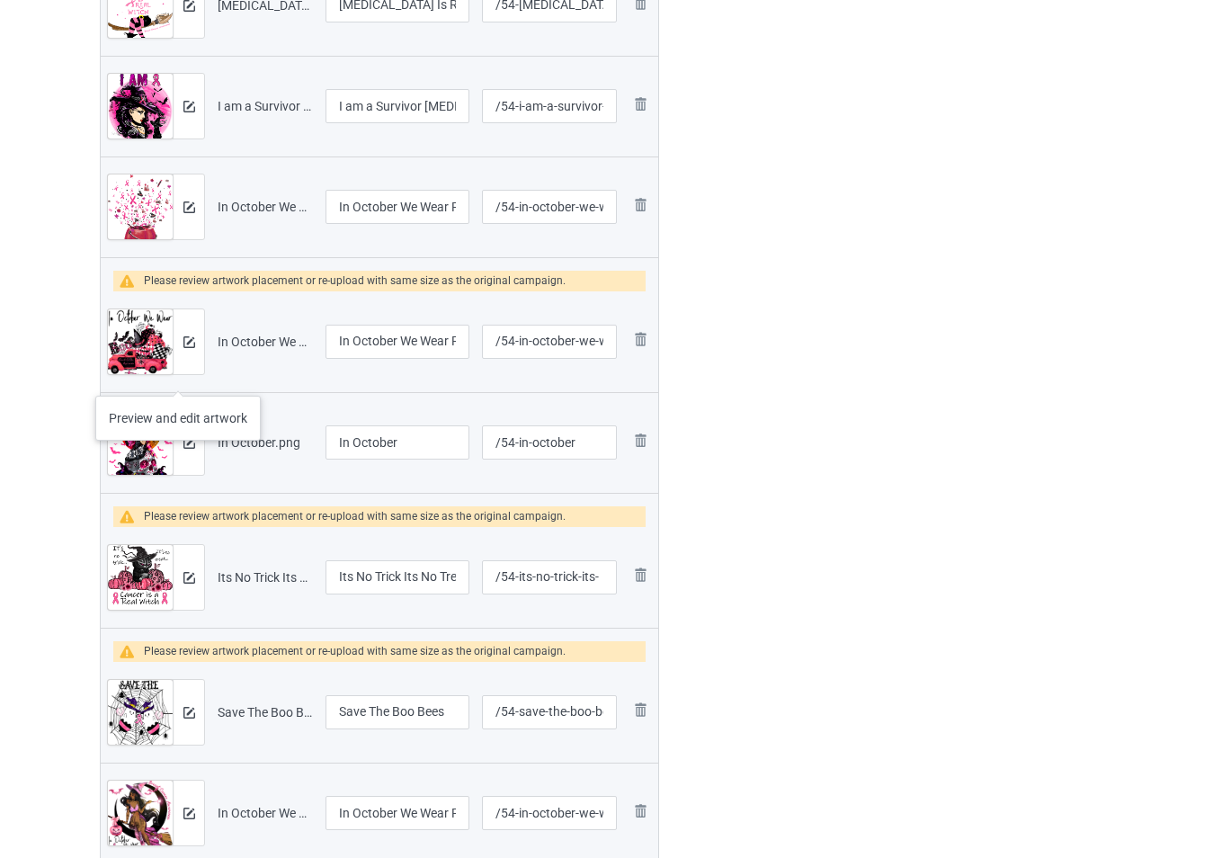
scroll to position [1348, 0]
click at [188, 451] on div at bounding box center [188, 441] width 31 height 65
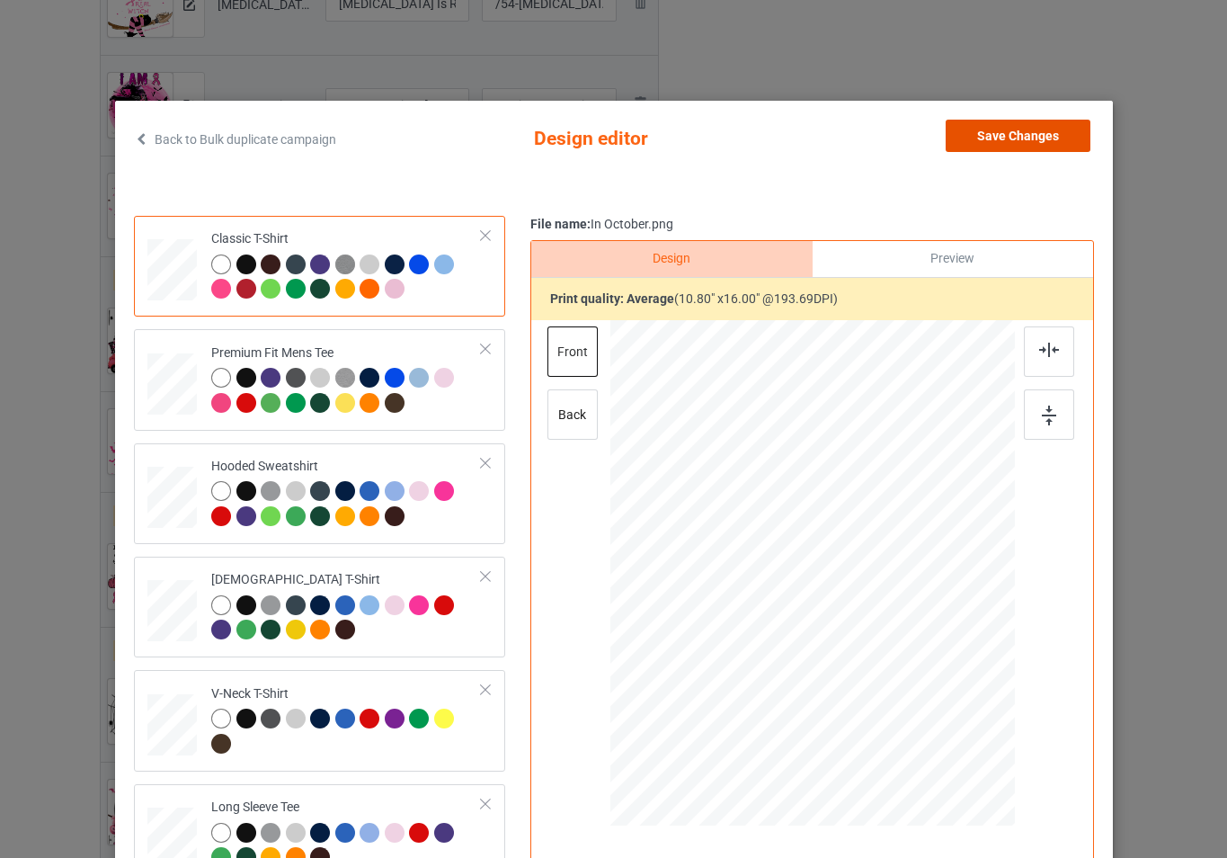
click at [963, 143] on button "Save Changes" at bounding box center [1018, 136] width 145 height 32
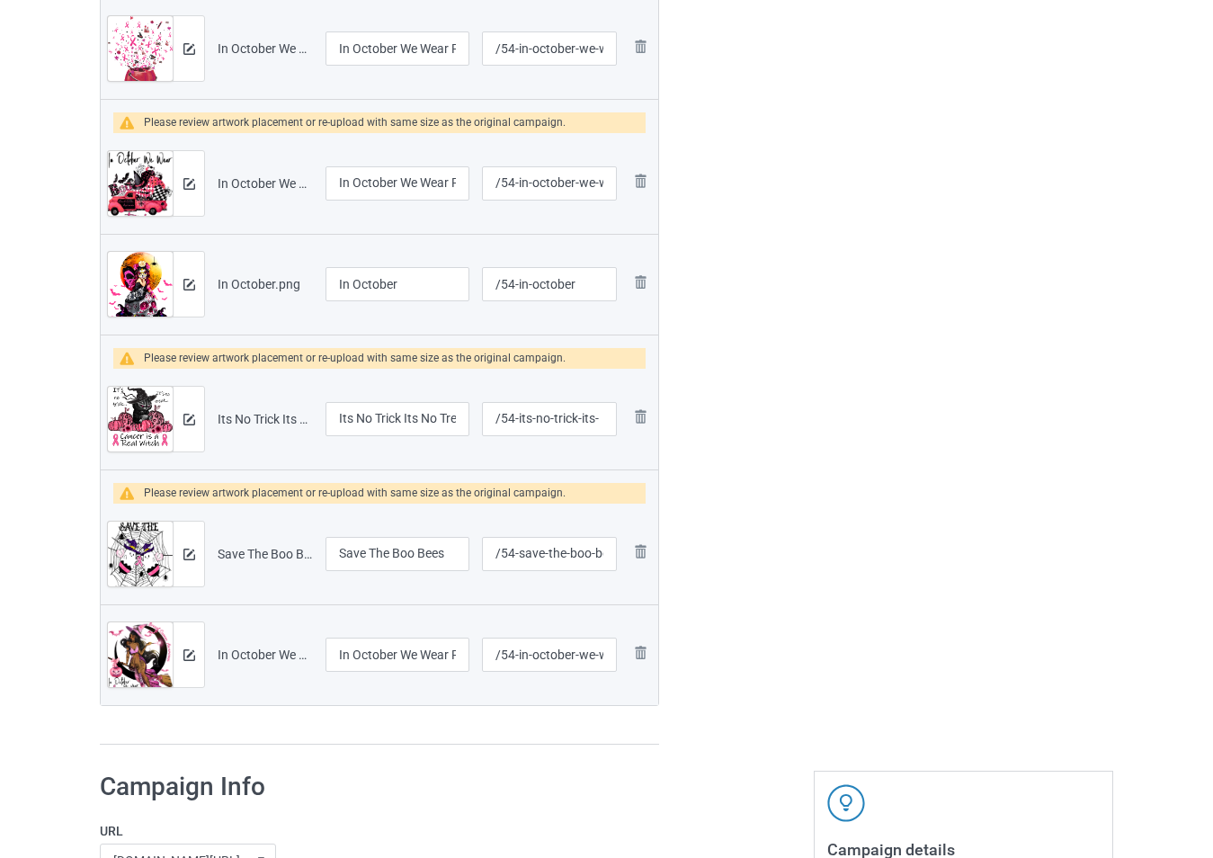
scroll to position [1528, 0]
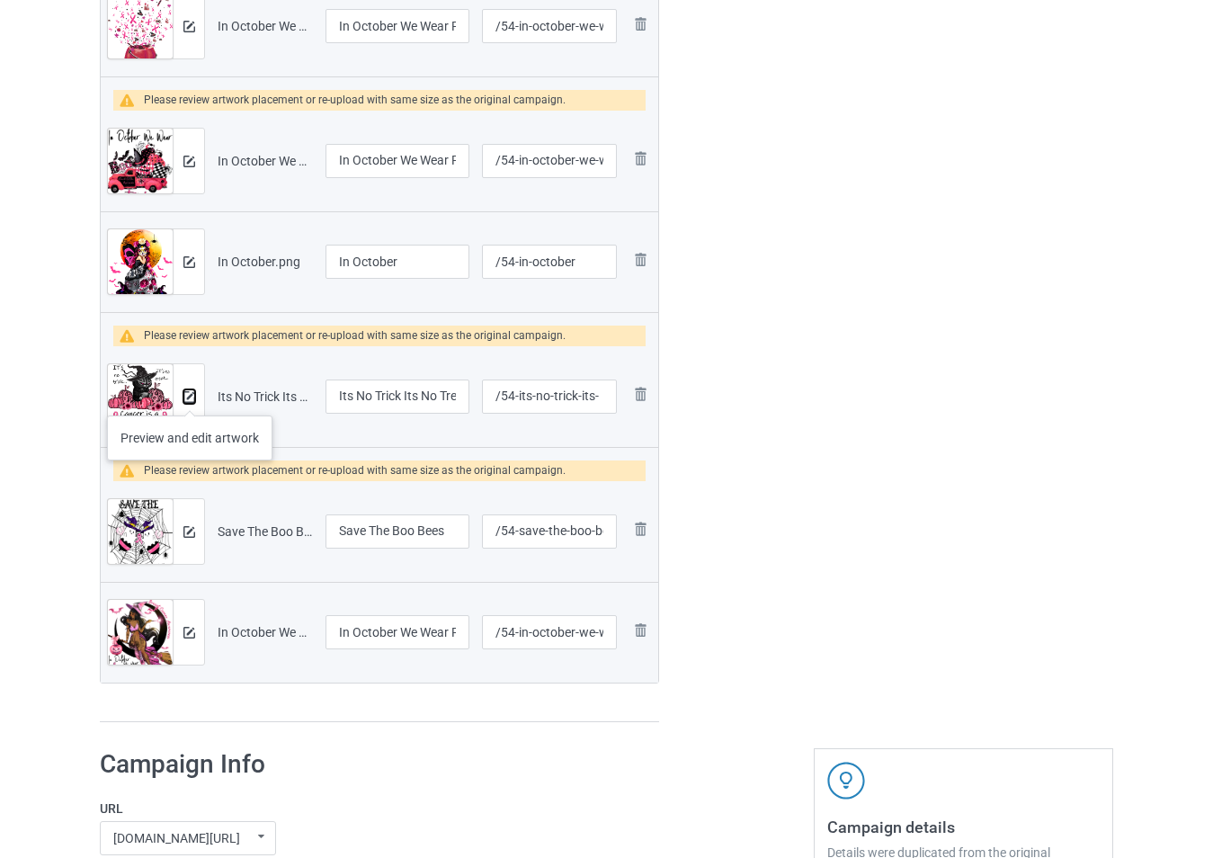
click at [190, 397] on img at bounding box center [189, 397] width 12 height 12
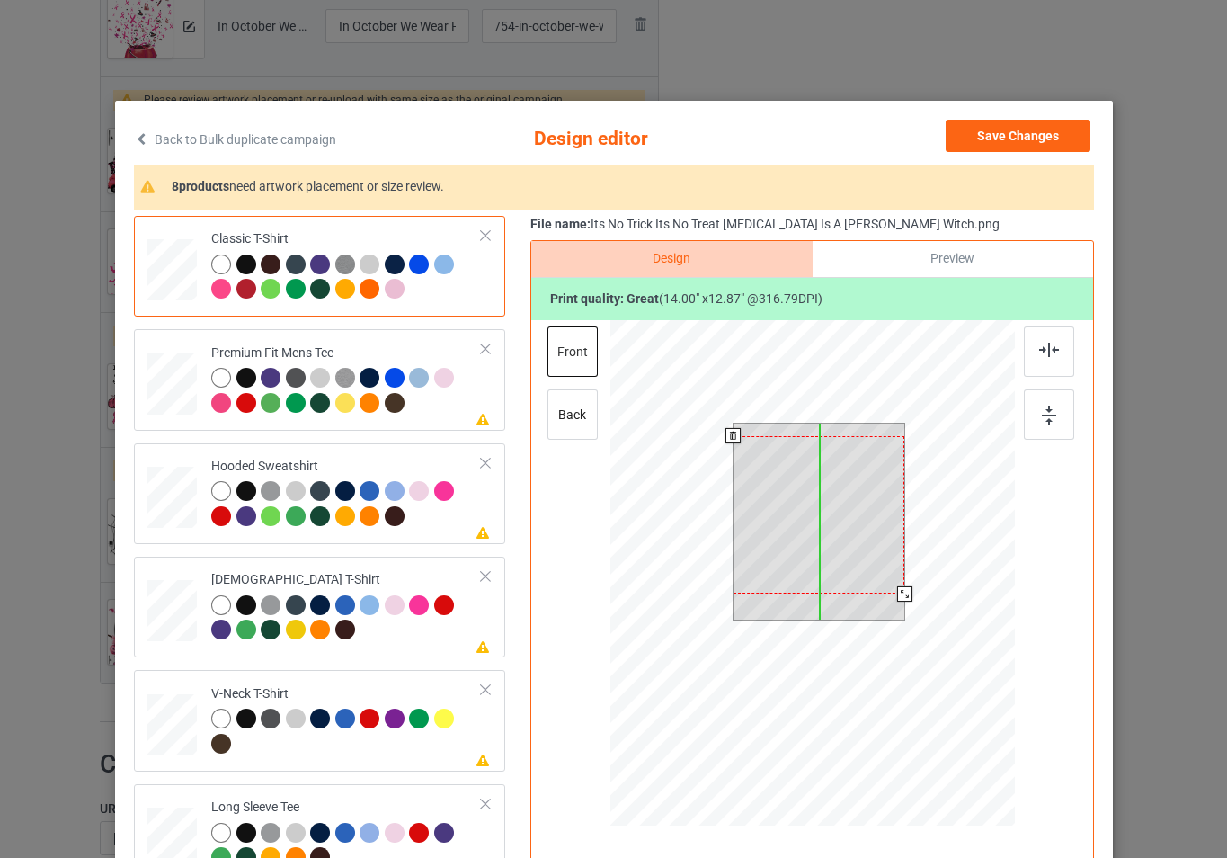
drag, startPoint x: 872, startPoint y: 538, endPoint x: 872, endPoint y: 550, distance: 12.6
click at [872, 550] on div at bounding box center [819, 514] width 172 height 157
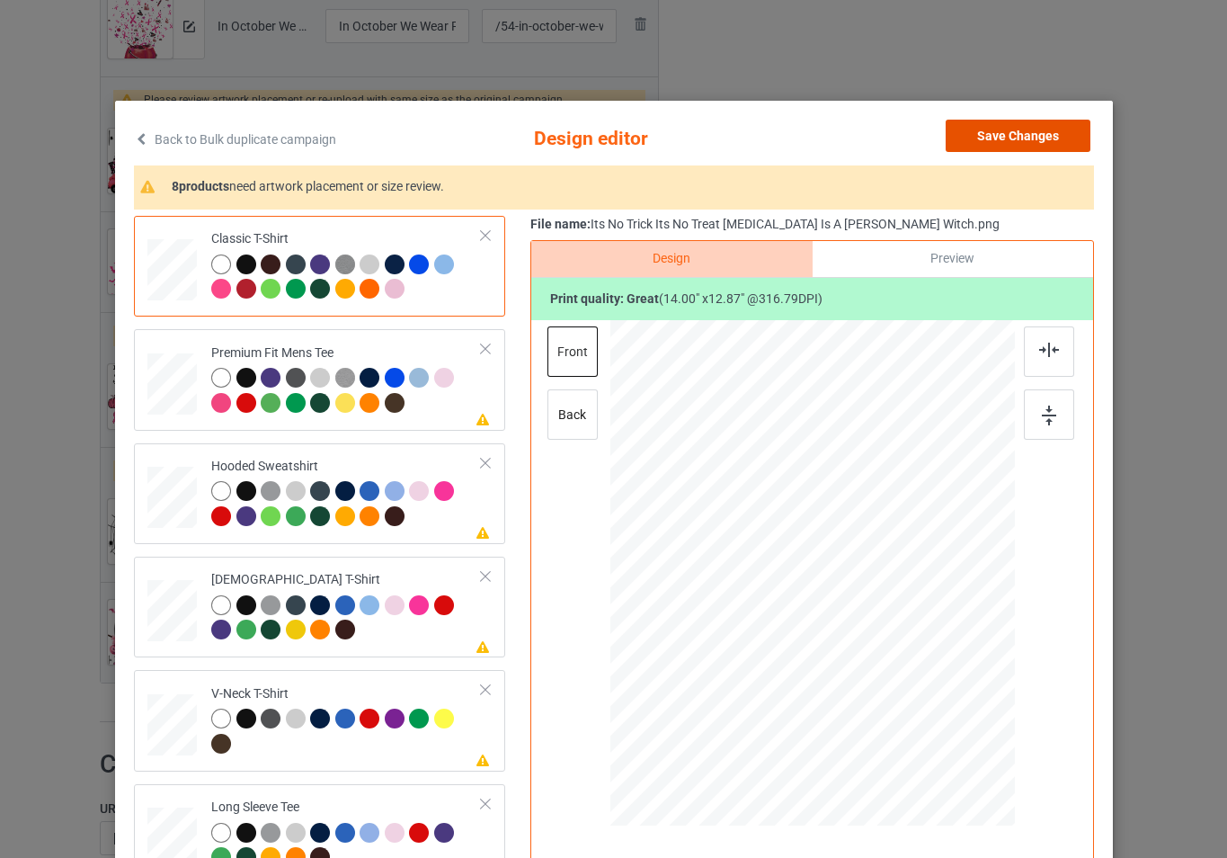
click at [1023, 139] on button "Save Changes" at bounding box center [1018, 136] width 145 height 32
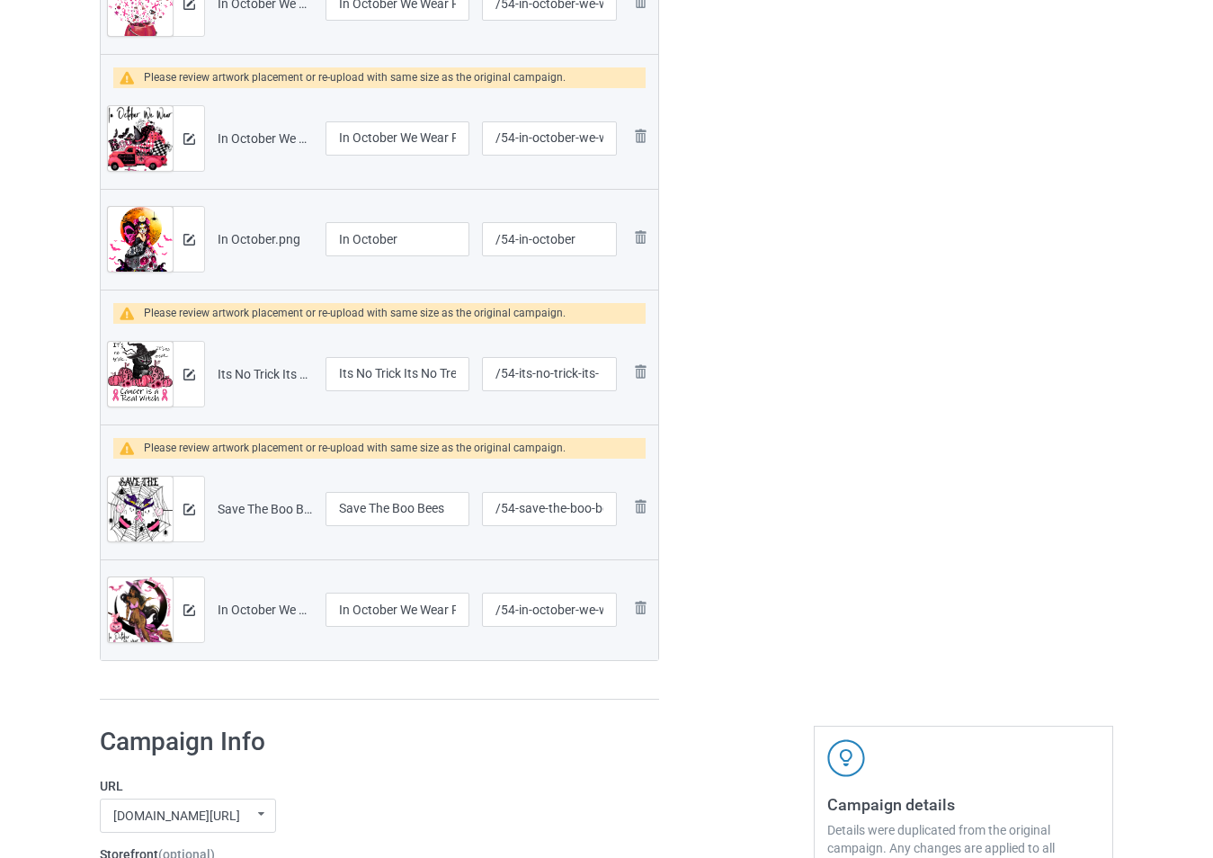
scroll to position [1618, 0]
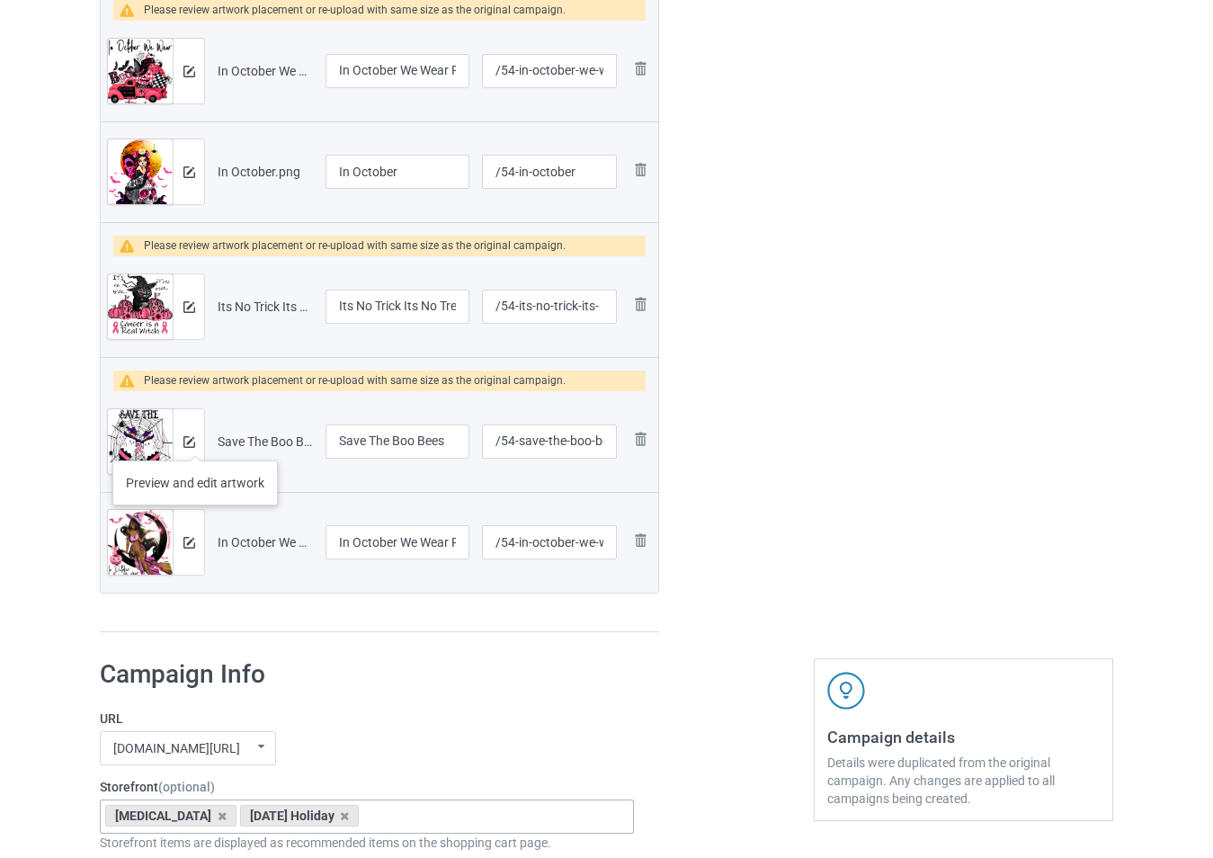
click at [195, 442] on div at bounding box center [188, 441] width 31 height 65
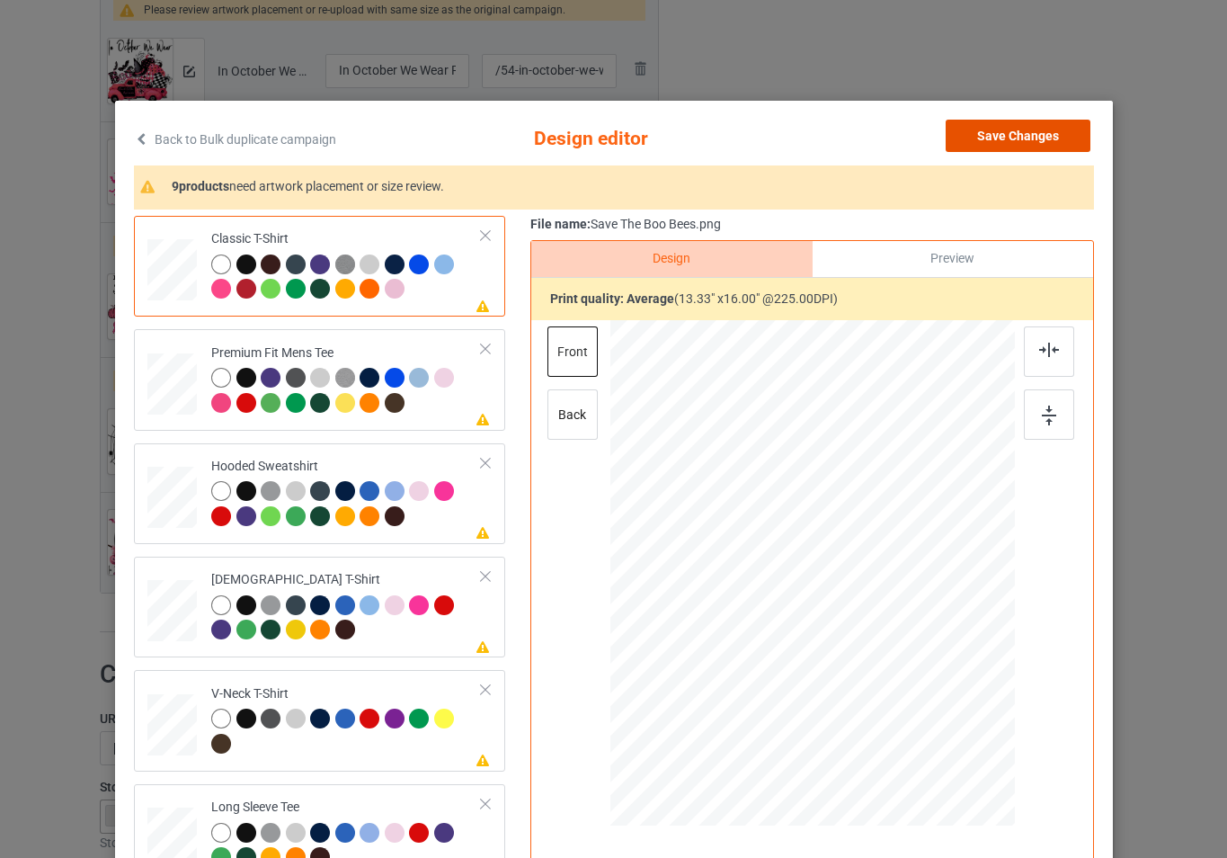
click at [1027, 132] on button "Save Changes" at bounding box center [1018, 136] width 145 height 32
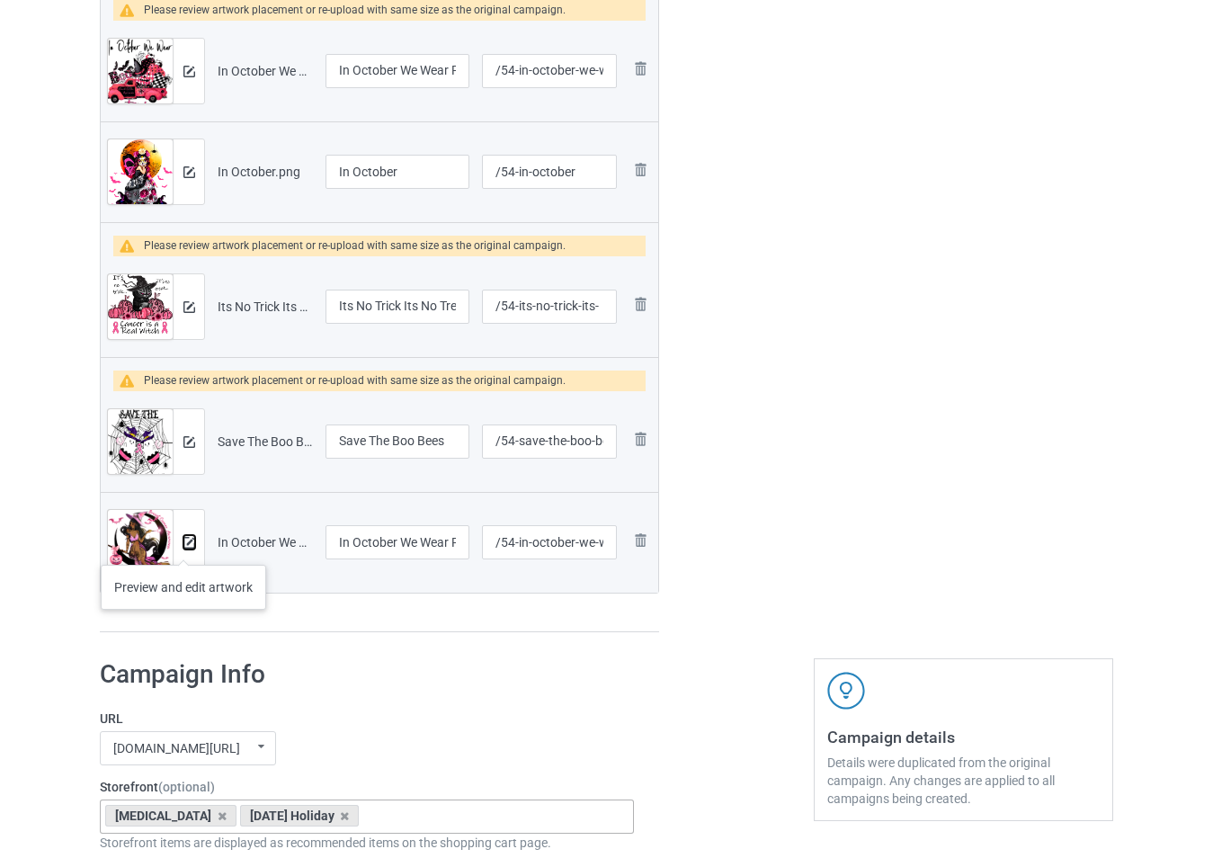
click at [190, 545] on img at bounding box center [189, 543] width 12 height 12
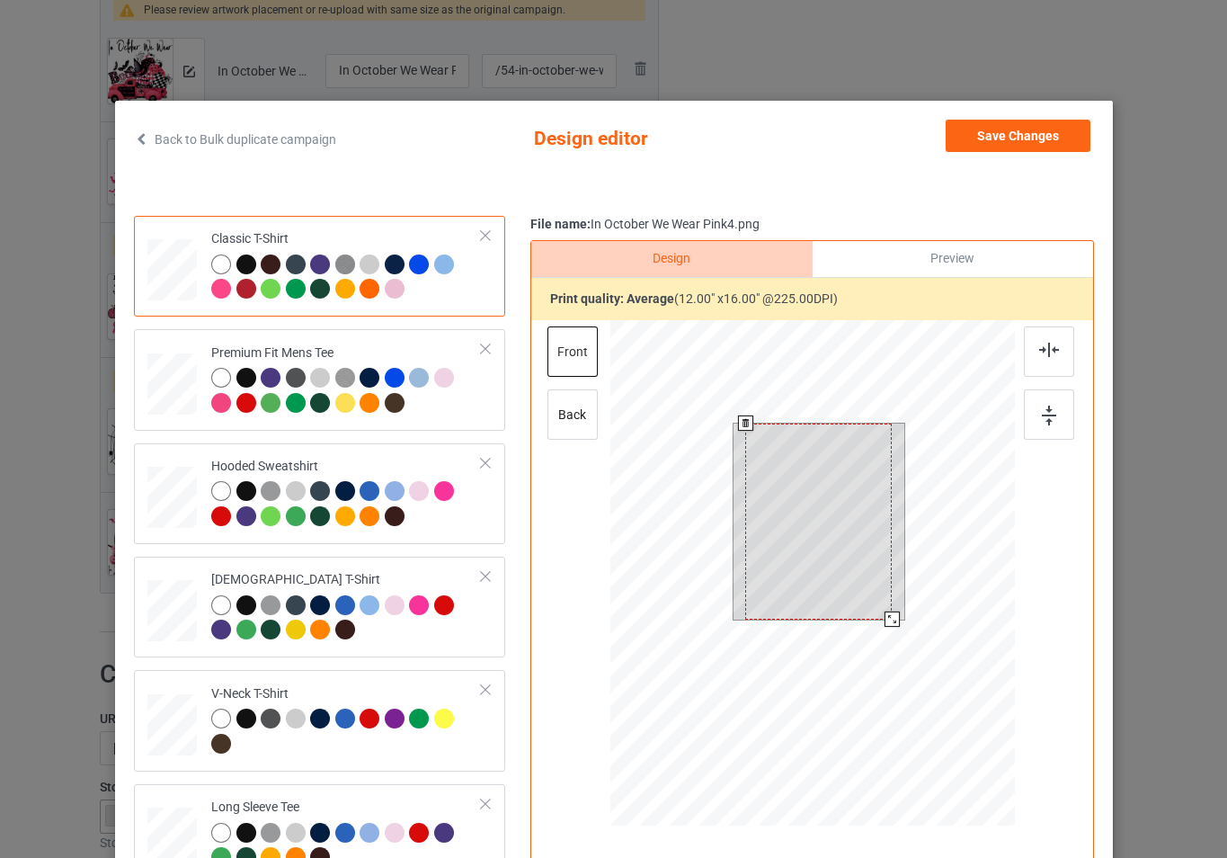
click at [897, 630] on div at bounding box center [812, 575] width 405 height 511
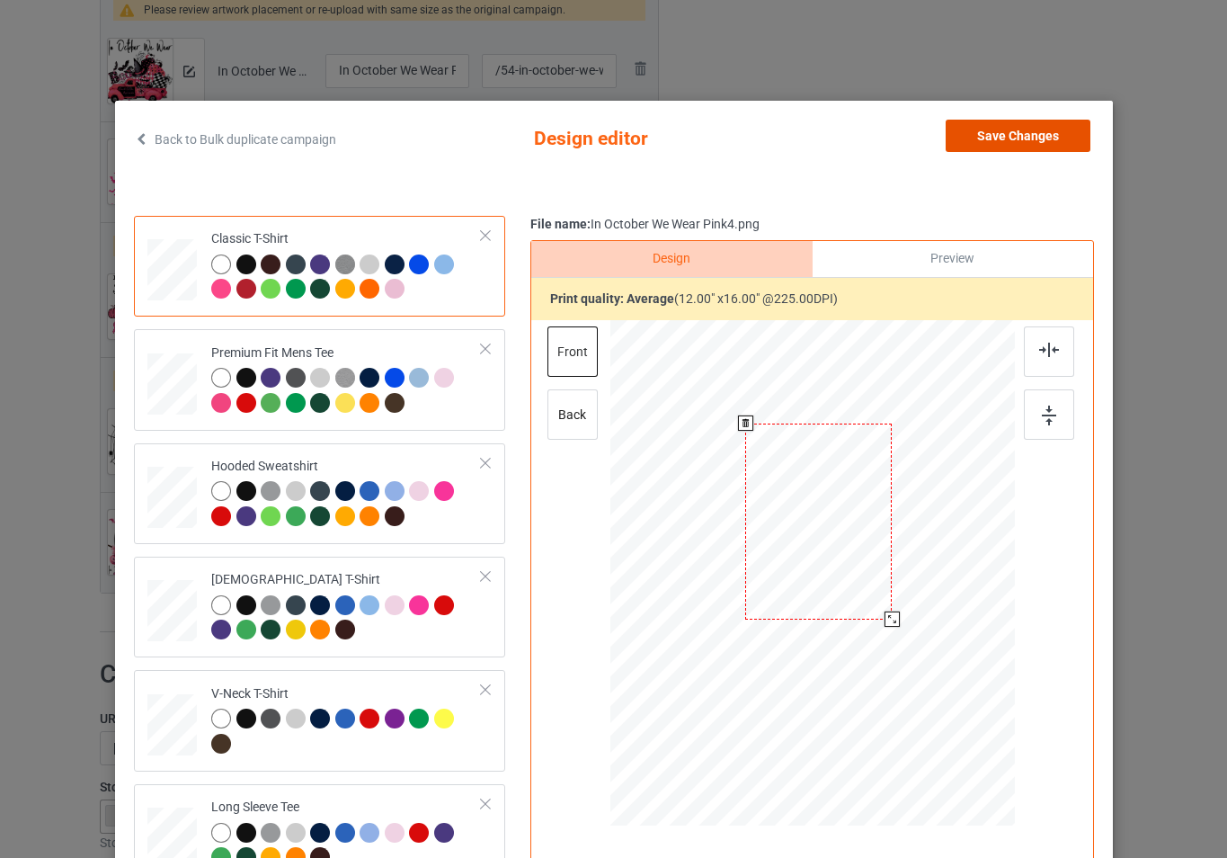
click at [1020, 134] on button "Save Changes" at bounding box center [1018, 136] width 145 height 32
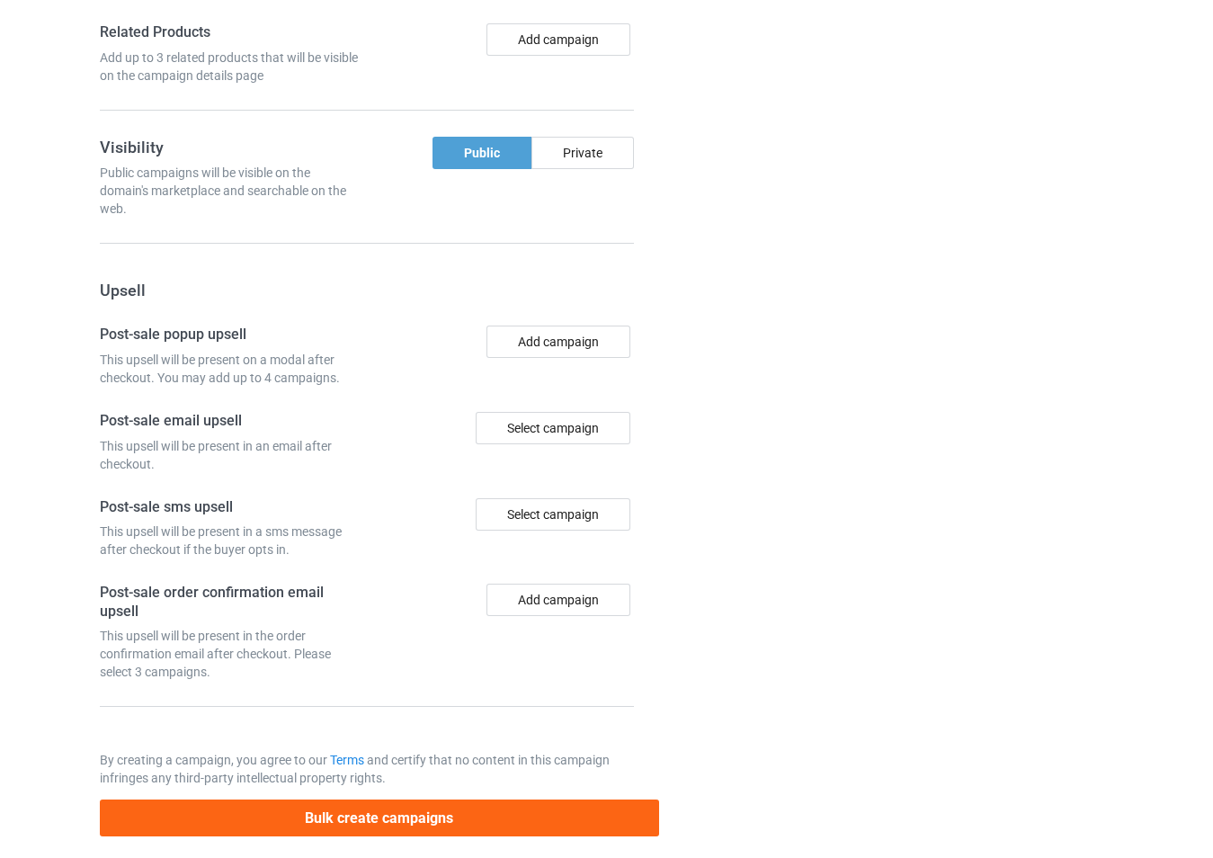
scroll to position [3106, 0]
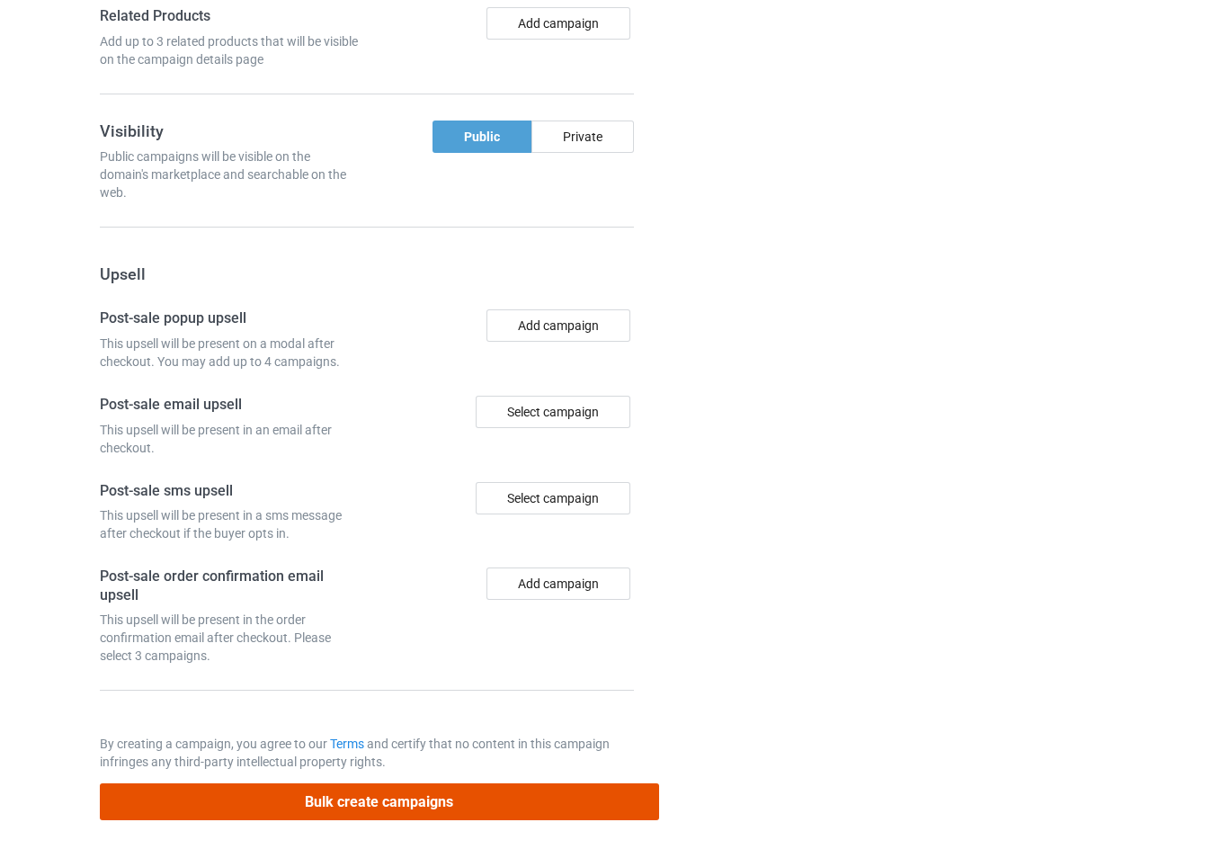
click at [531, 798] on button "Bulk create campaigns" at bounding box center [379, 801] width 559 height 37
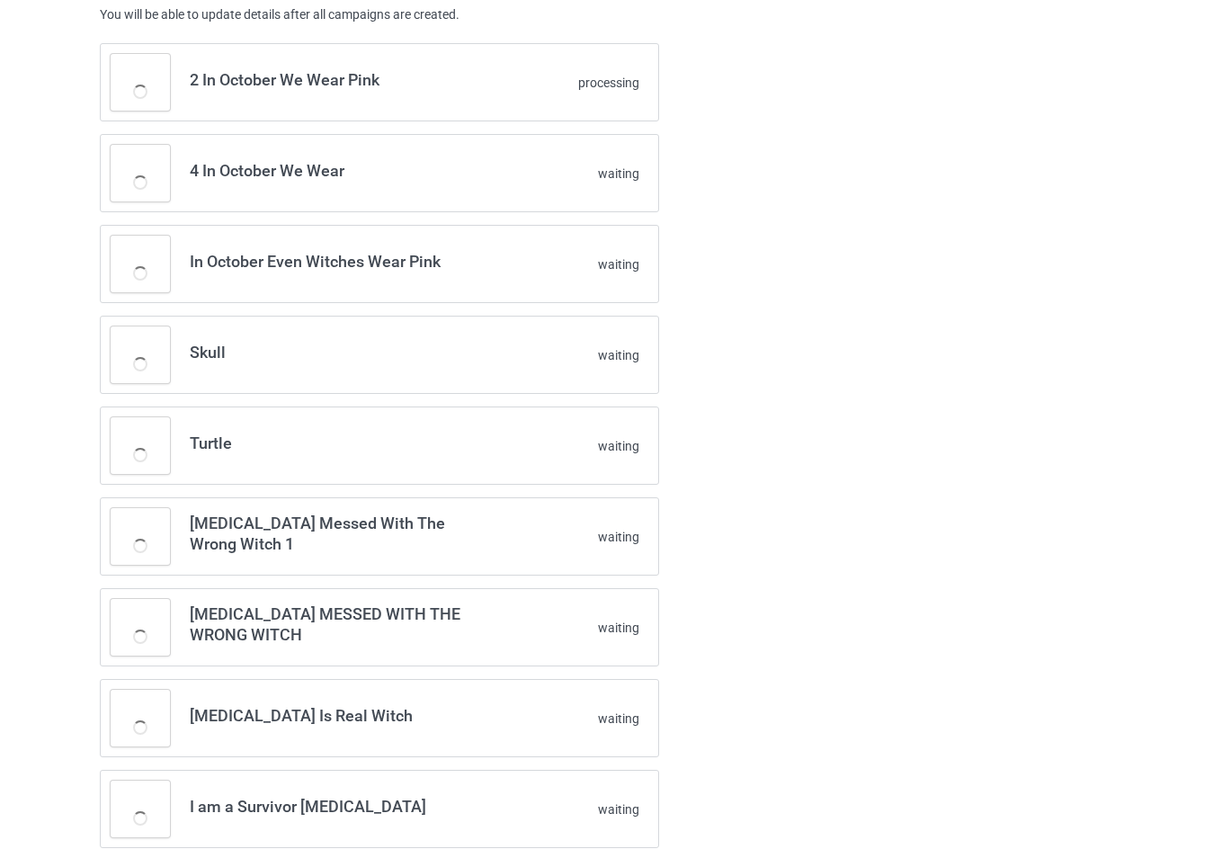
scroll to position [0, 0]
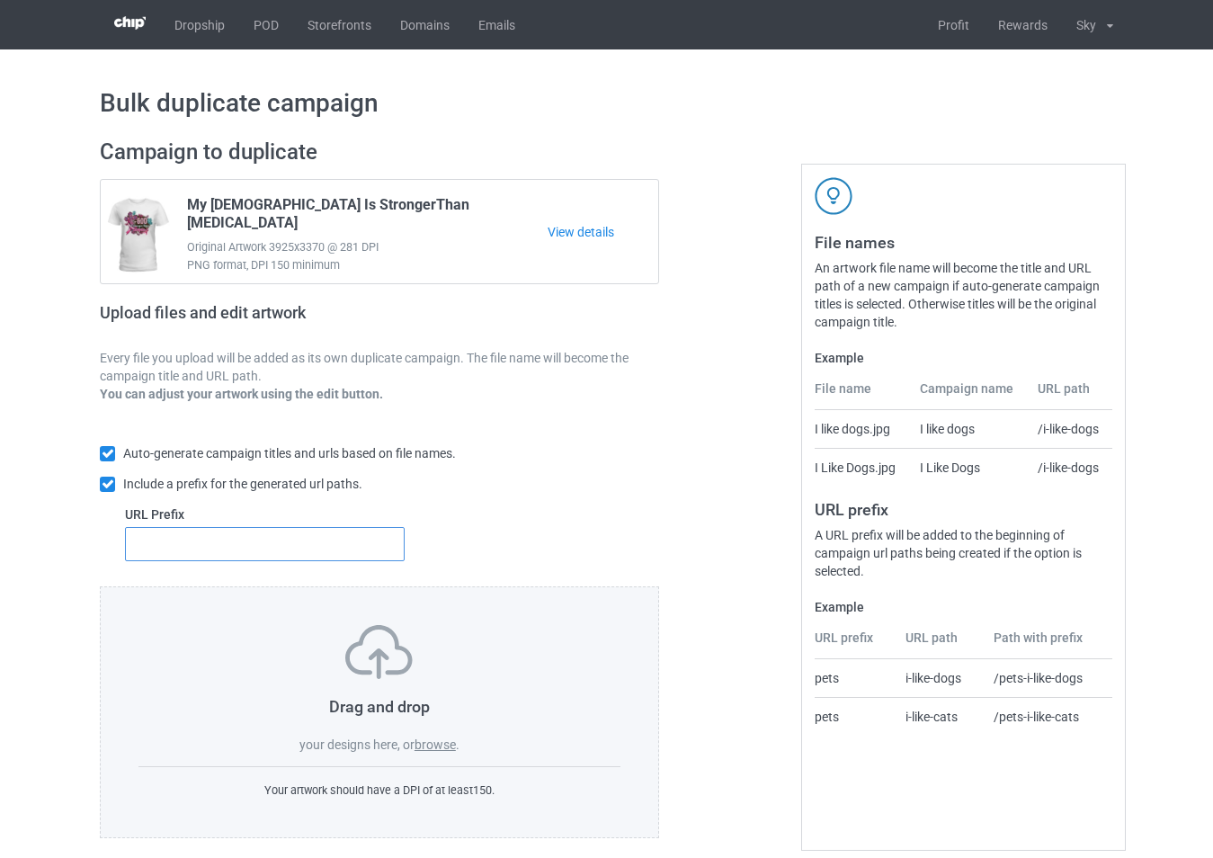
click at [352, 548] on input "text" at bounding box center [265, 544] width 280 height 34
type input "32"
click at [458, 749] on span "." at bounding box center [458, 744] width 4 height 14
click at [441, 743] on label "browse" at bounding box center [434, 744] width 41 height 14
click at [0, 0] on input "browse" at bounding box center [0, 0] width 0 height 0
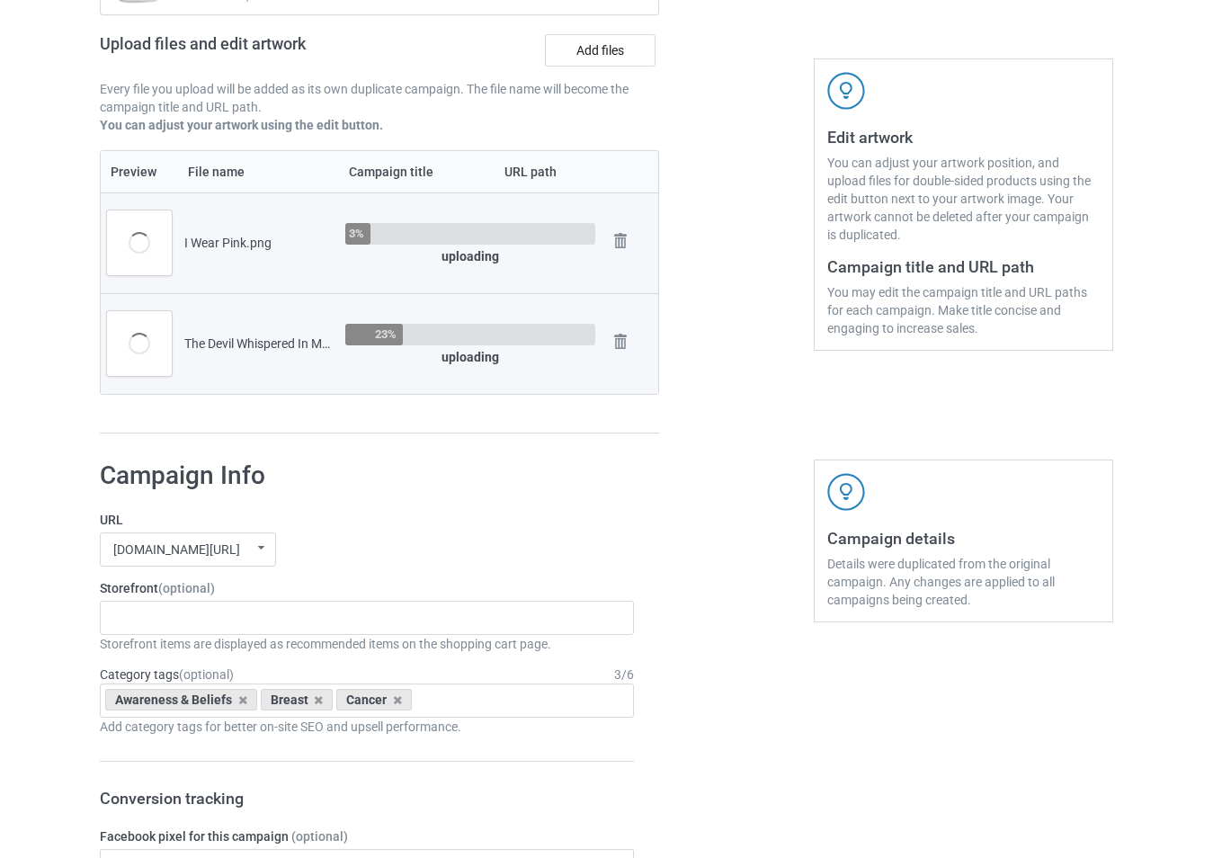
scroll to position [360, 0]
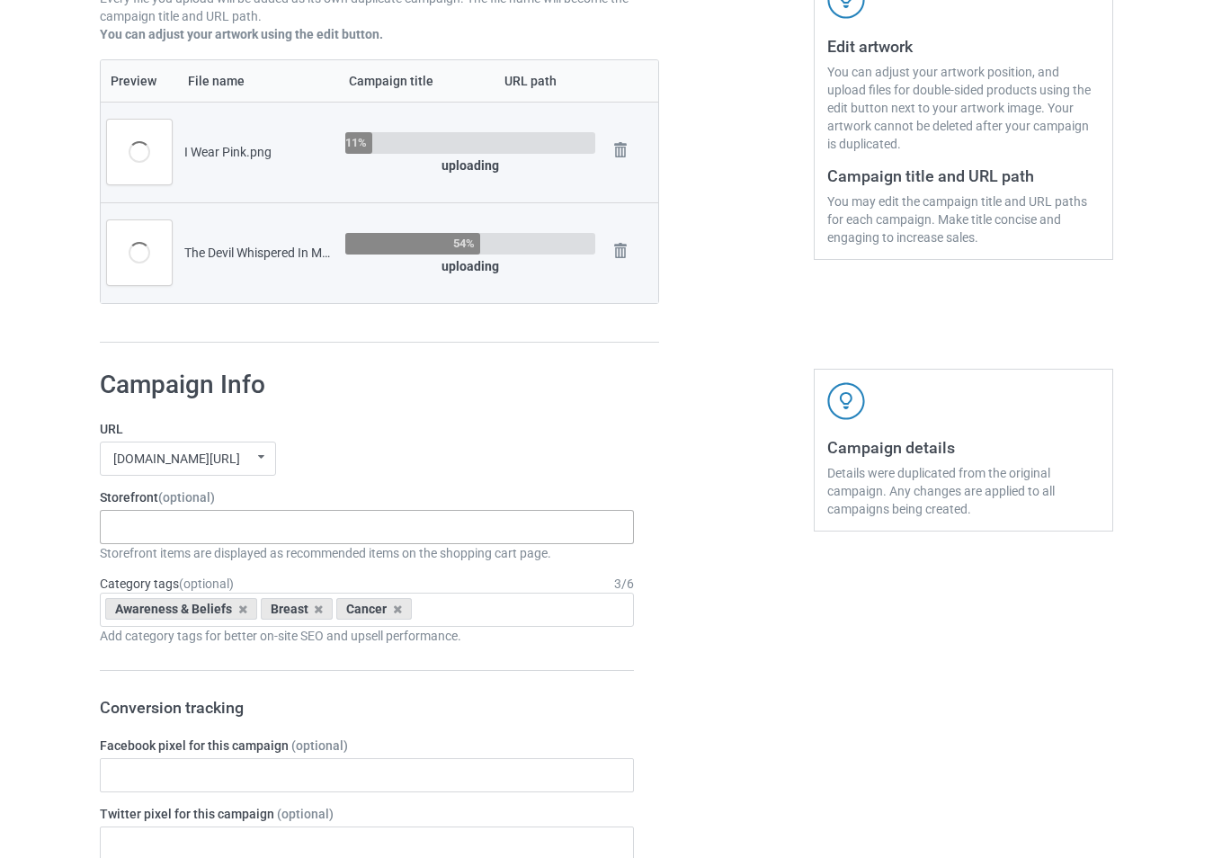
click at [302, 528] on div "-------------------------------------------------- Gifts For Christmas Teacher …" at bounding box center [367, 527] width 534 height 34
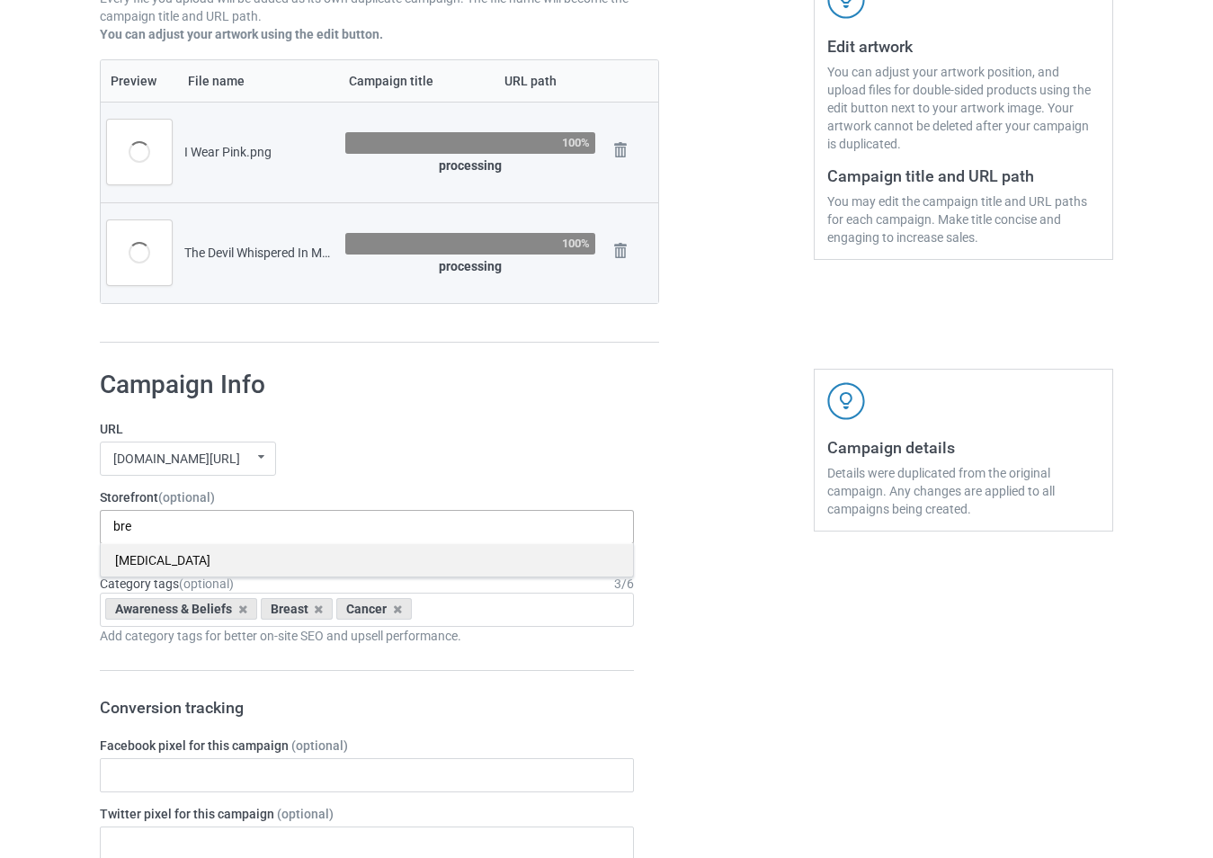
type input "bre"
click at [274, 567] on div "[MEDICAL_DATA]" at bounding box center [367, 559] width 532 height 33
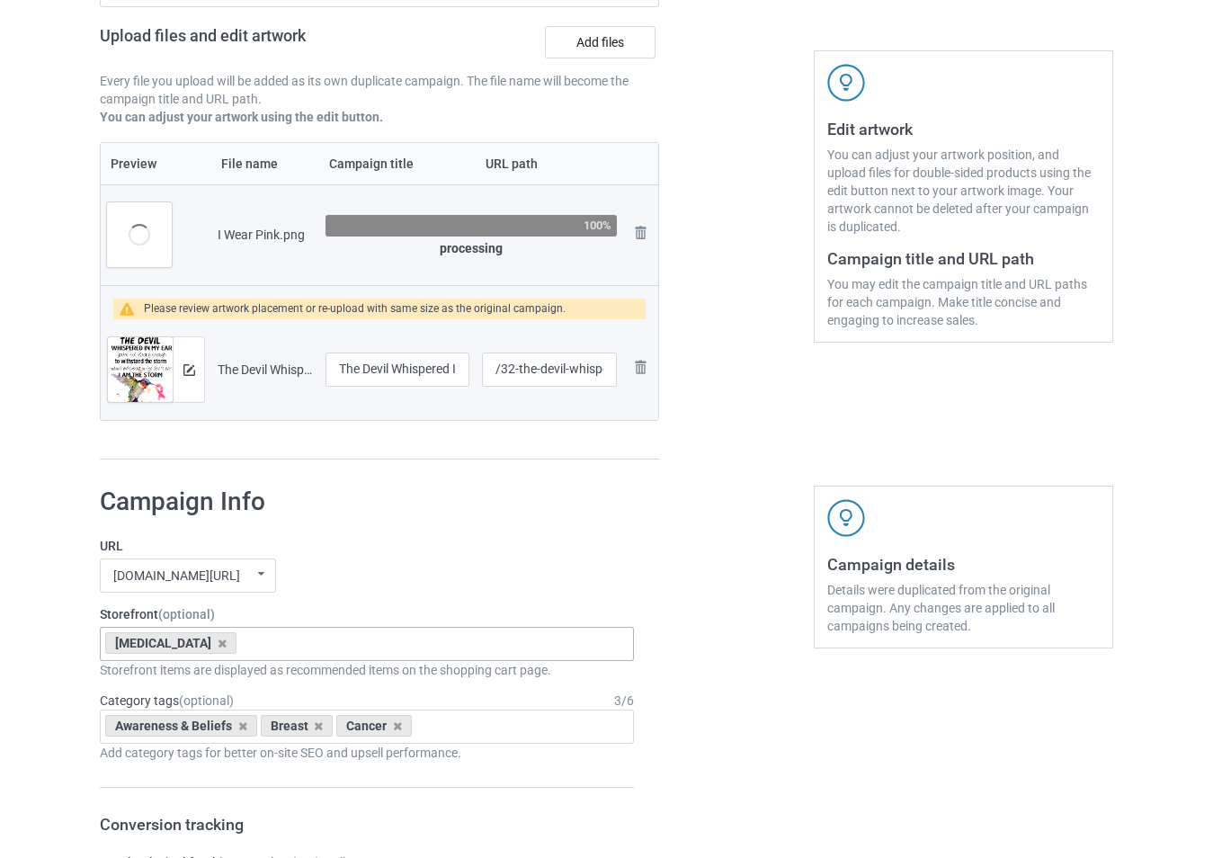
scroll to position [270, 0]
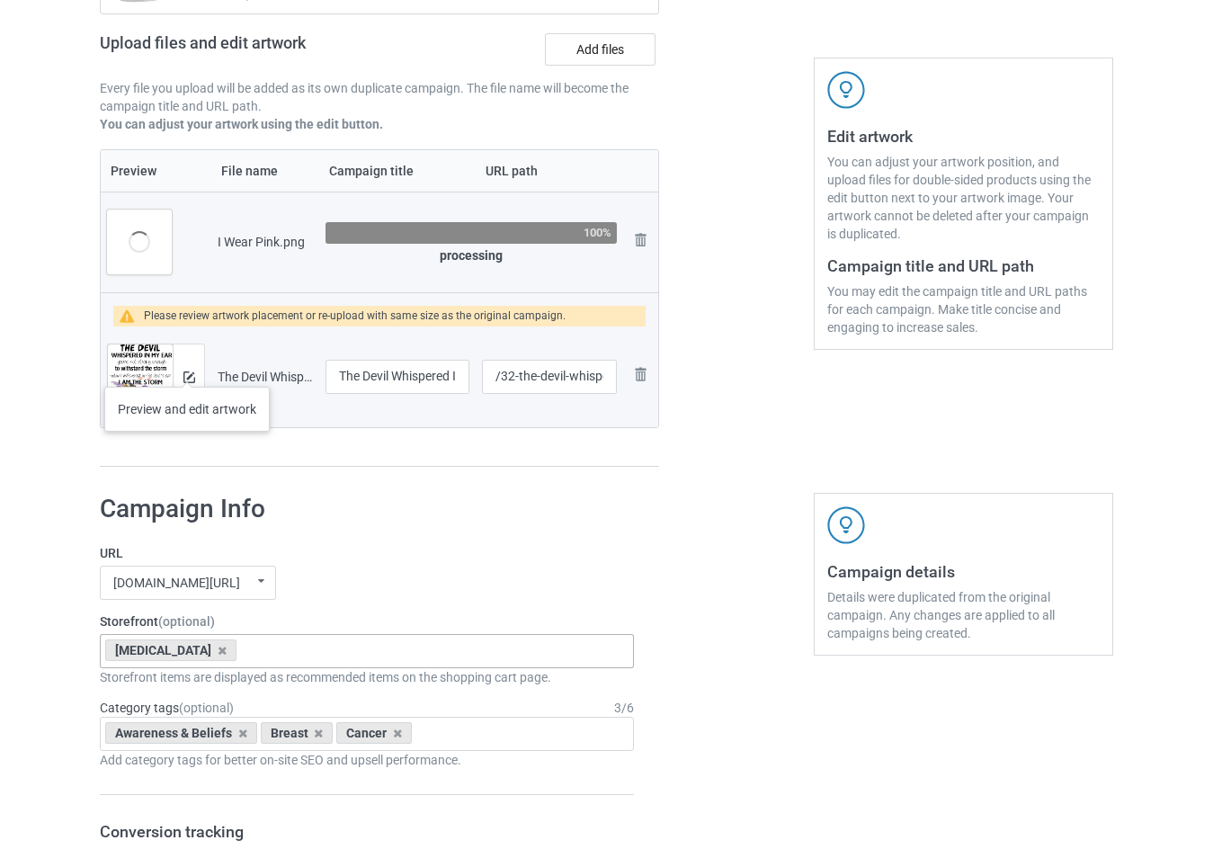
click at [187, 369] on div at bounding box center [188, 376] width 31 height 65
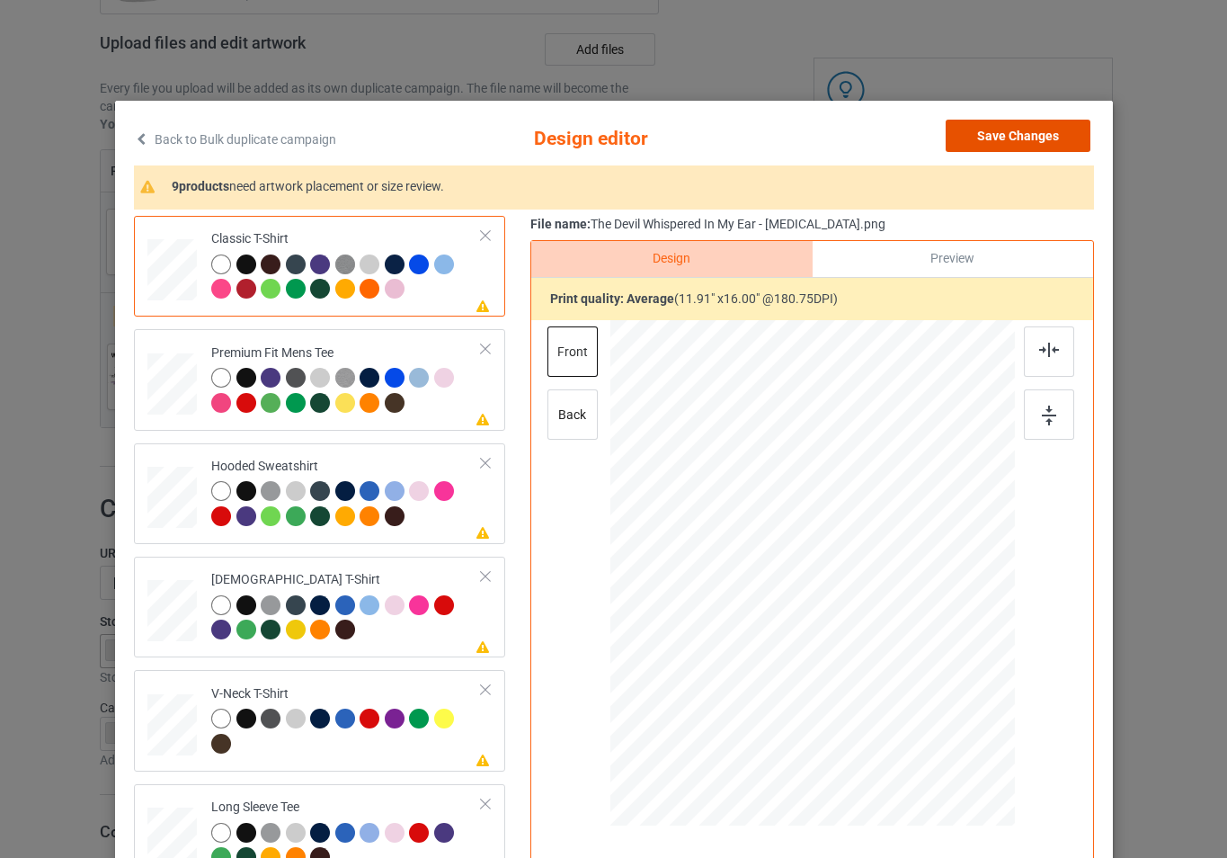
click at [1027, 129] on button "Save Changes" at bounding box center [1018, 136] width 145 height 32
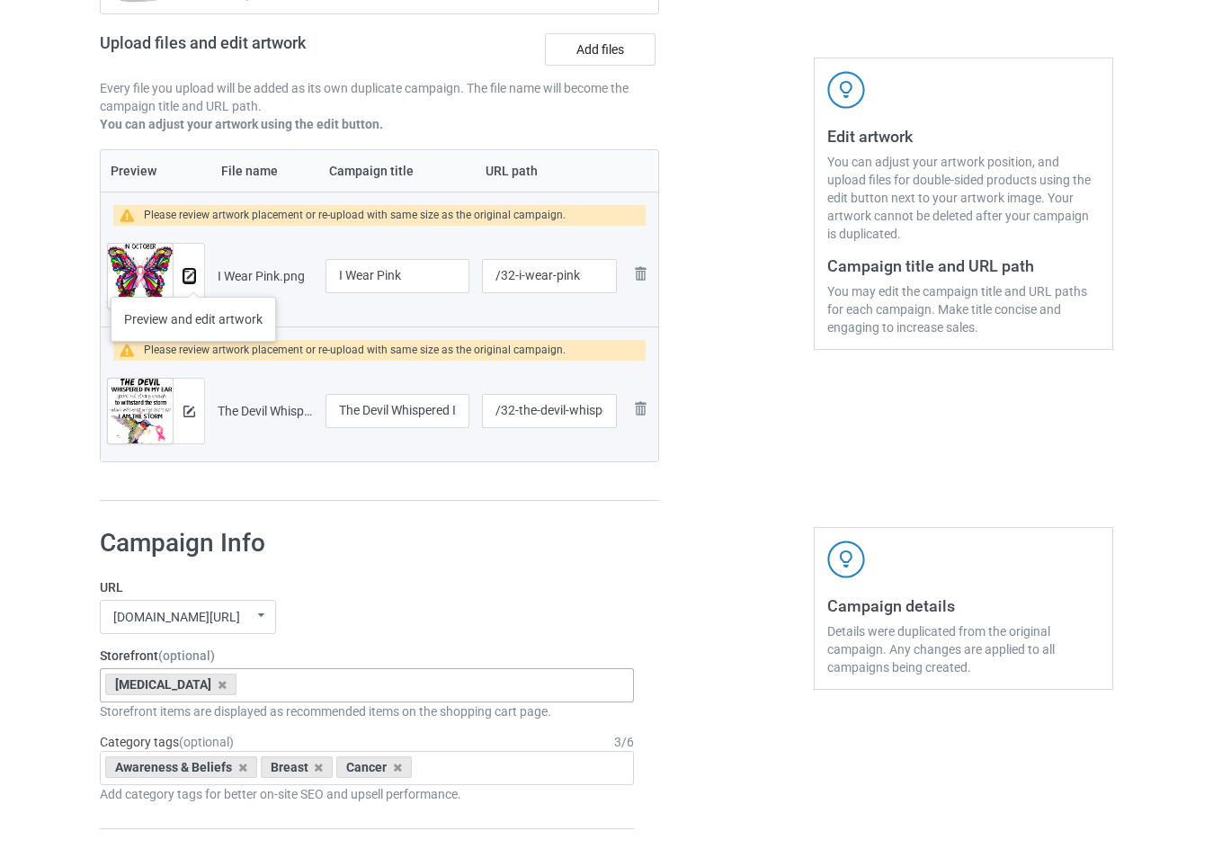
click at [193, 279] on img at bounding box center [189, 277] width 12 height 12
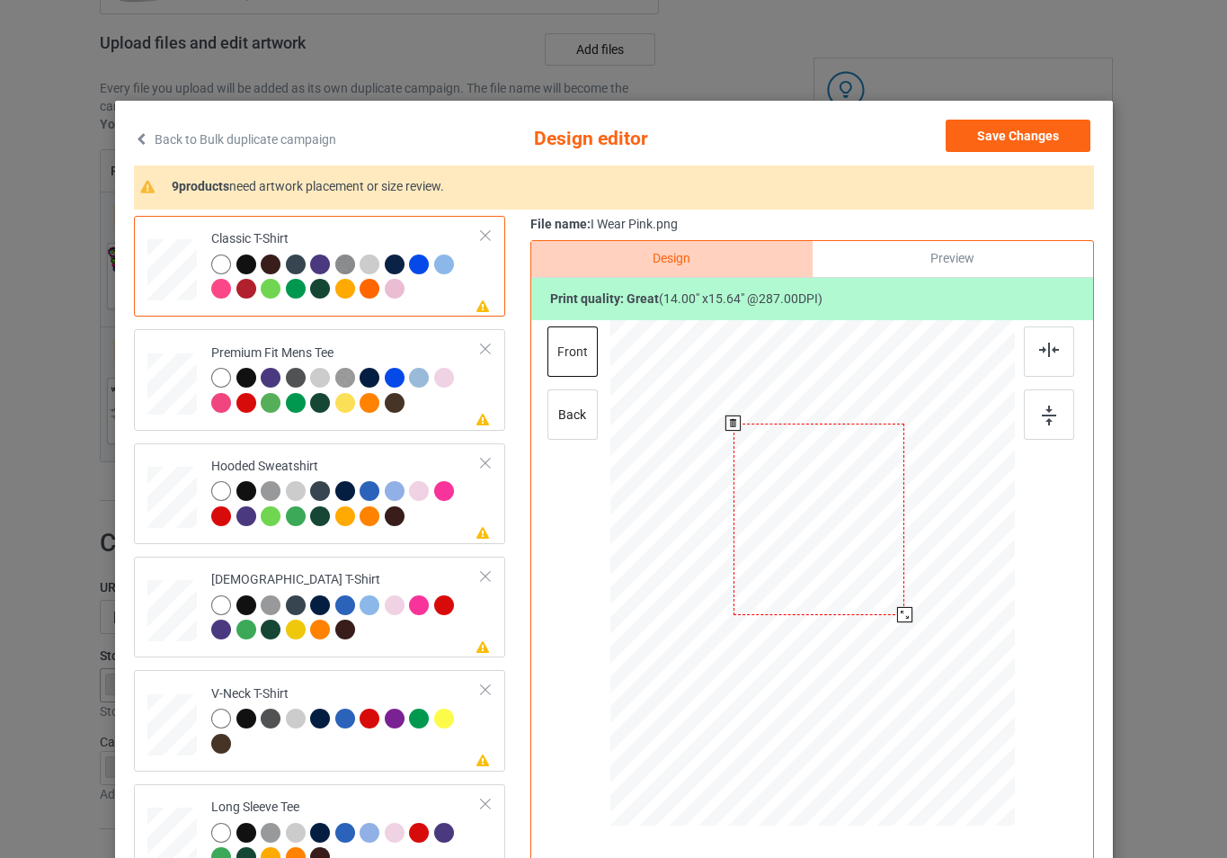
click at [908, 624] on div at bounding box center [812, 575] width 405 height 511
click at [1027, 125] on button "Save Changes" at bounding box center [1018, 136] width 145 height 32
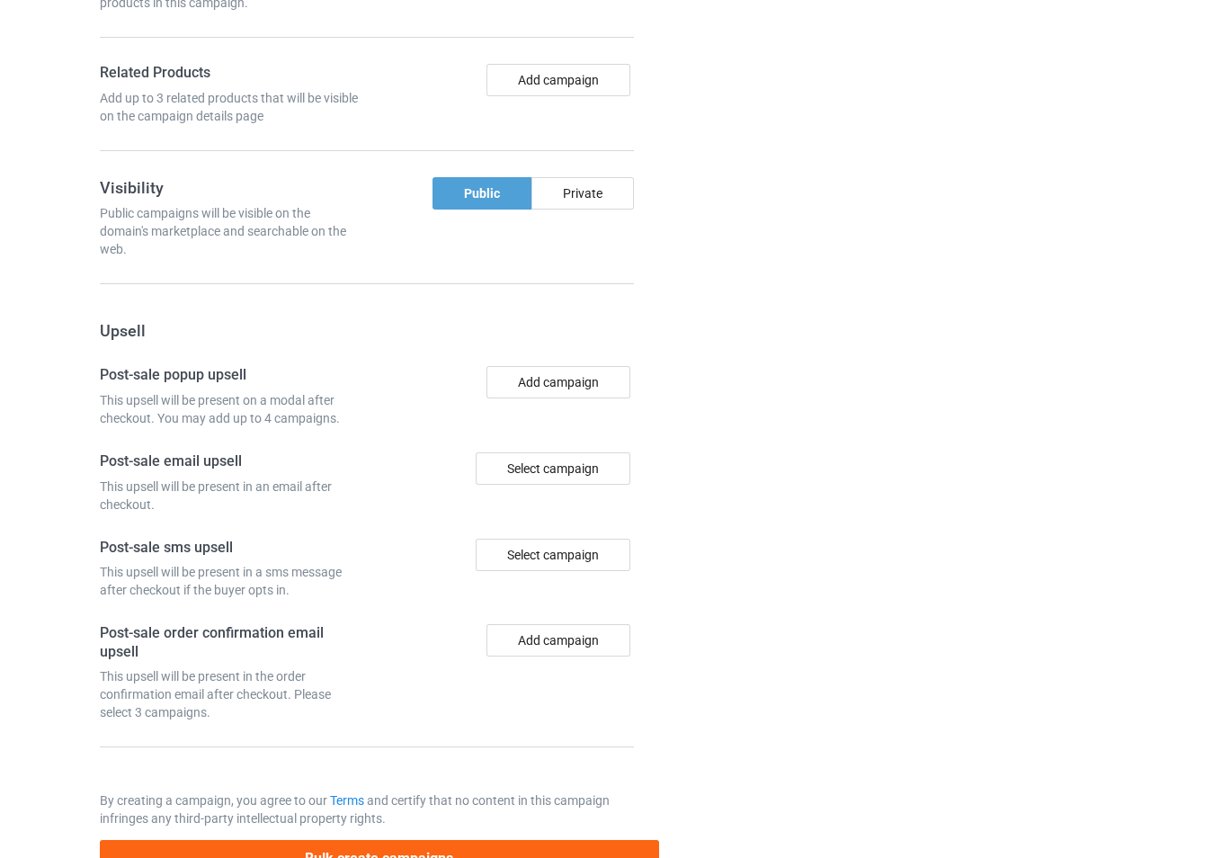
scroll to position [1601, 0]
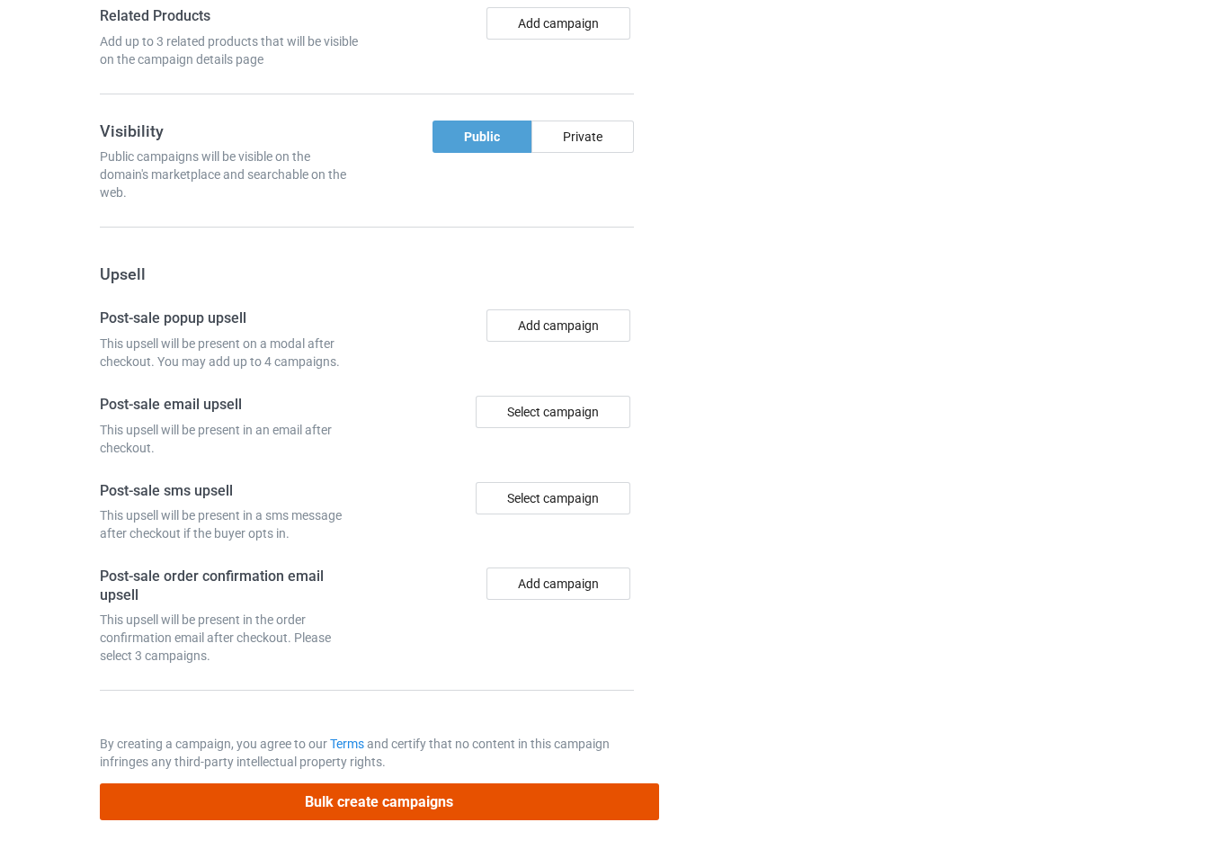
click at [601, 792] on button "Bulk create campaigns" at bounding box center [379, 801] width 559 height 37
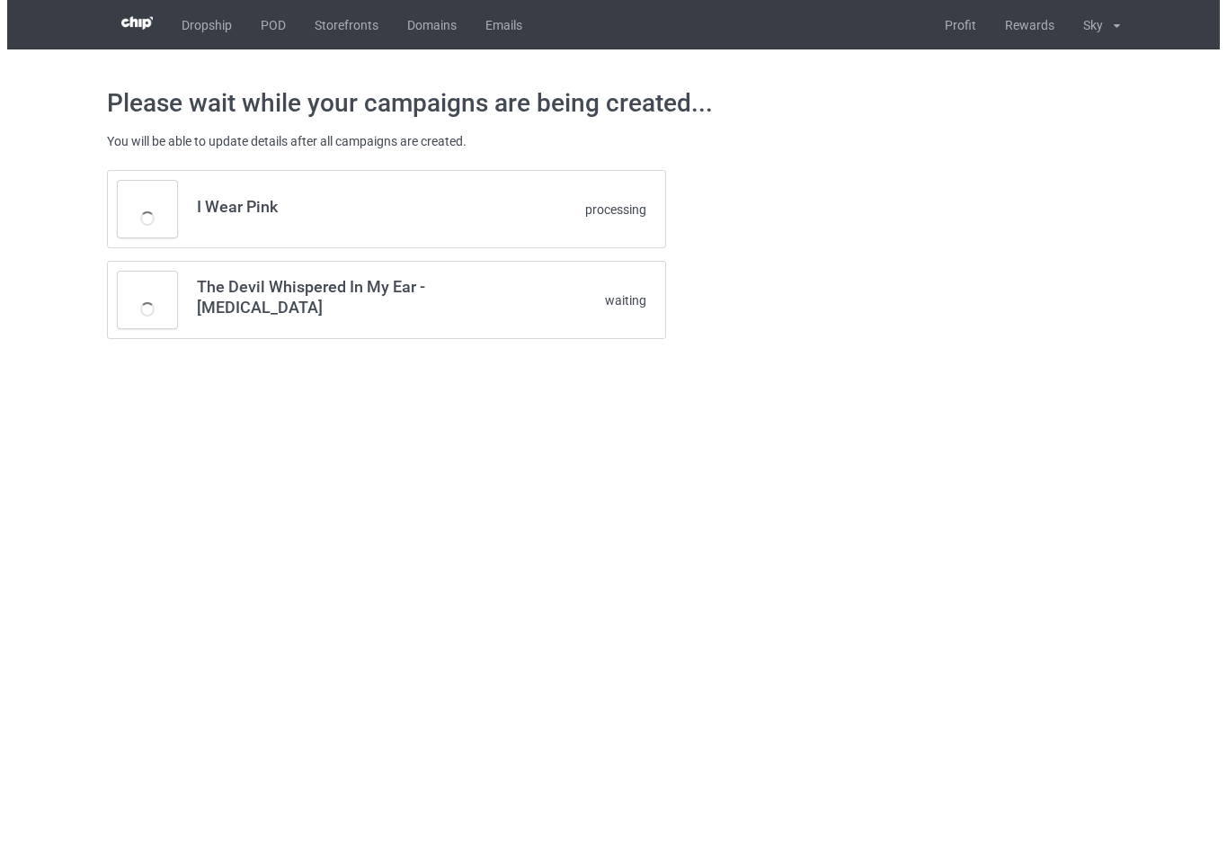
scroll to position [0, 0]
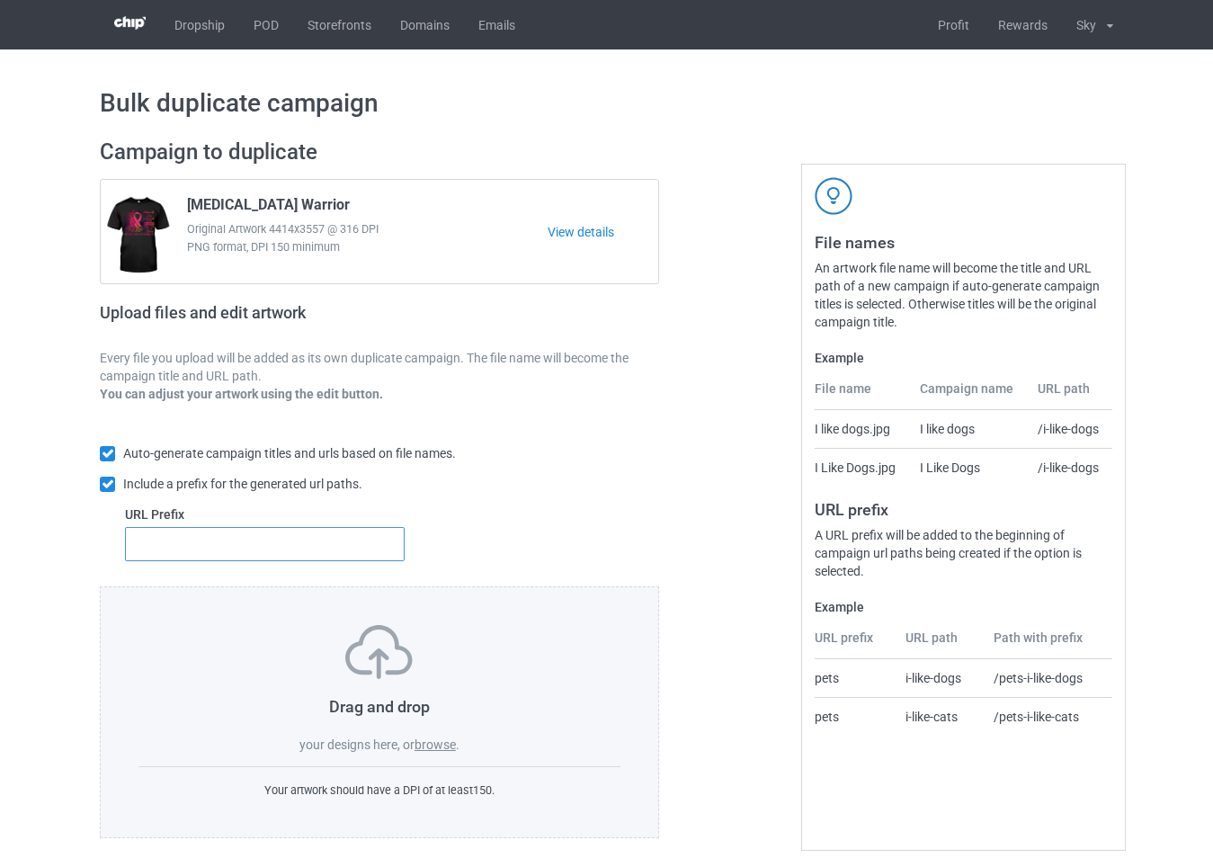
click at [374, 544] on input "text" at bounding box center [265, 544] width 280 height 34
type input "3"
click at [433, 743] on label "browse" at bounding box center [434, 744] width 41 height 14
click at [0, 0] on input "browse" at bounding box center [0, 0] width 0 height 0
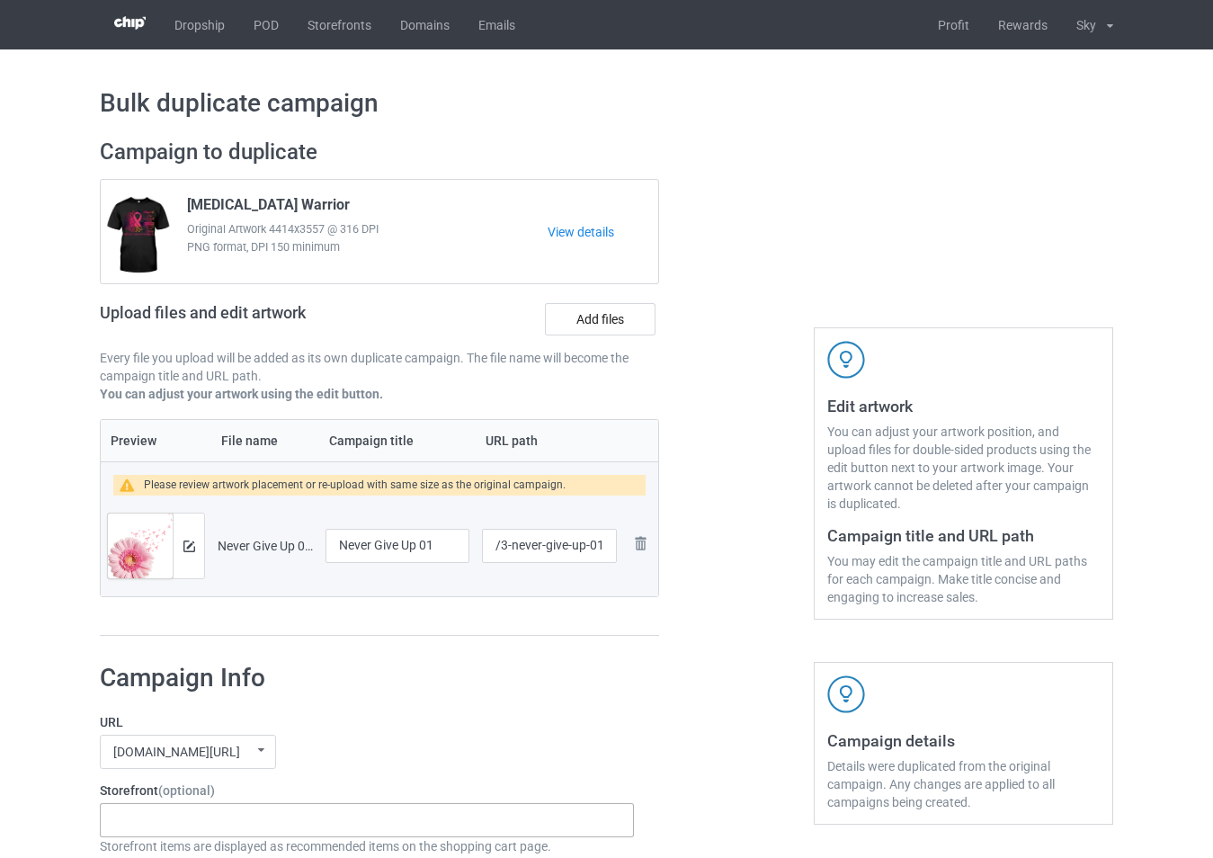
click at [247, 819] on div "-------------------------------------------------- Gifts For Christmas Teacher …" at bounding box center [367, 820] width 534 height 34
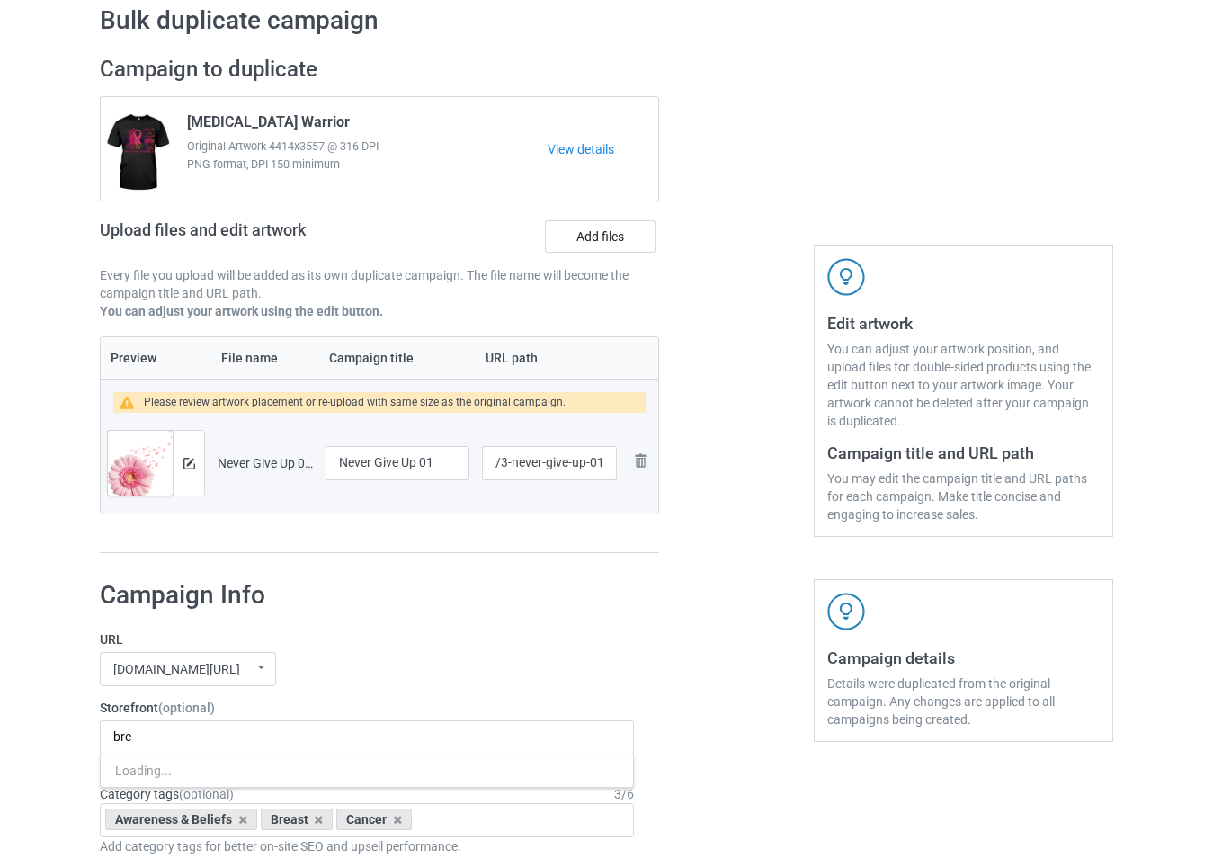
scroll to position [270, 0]
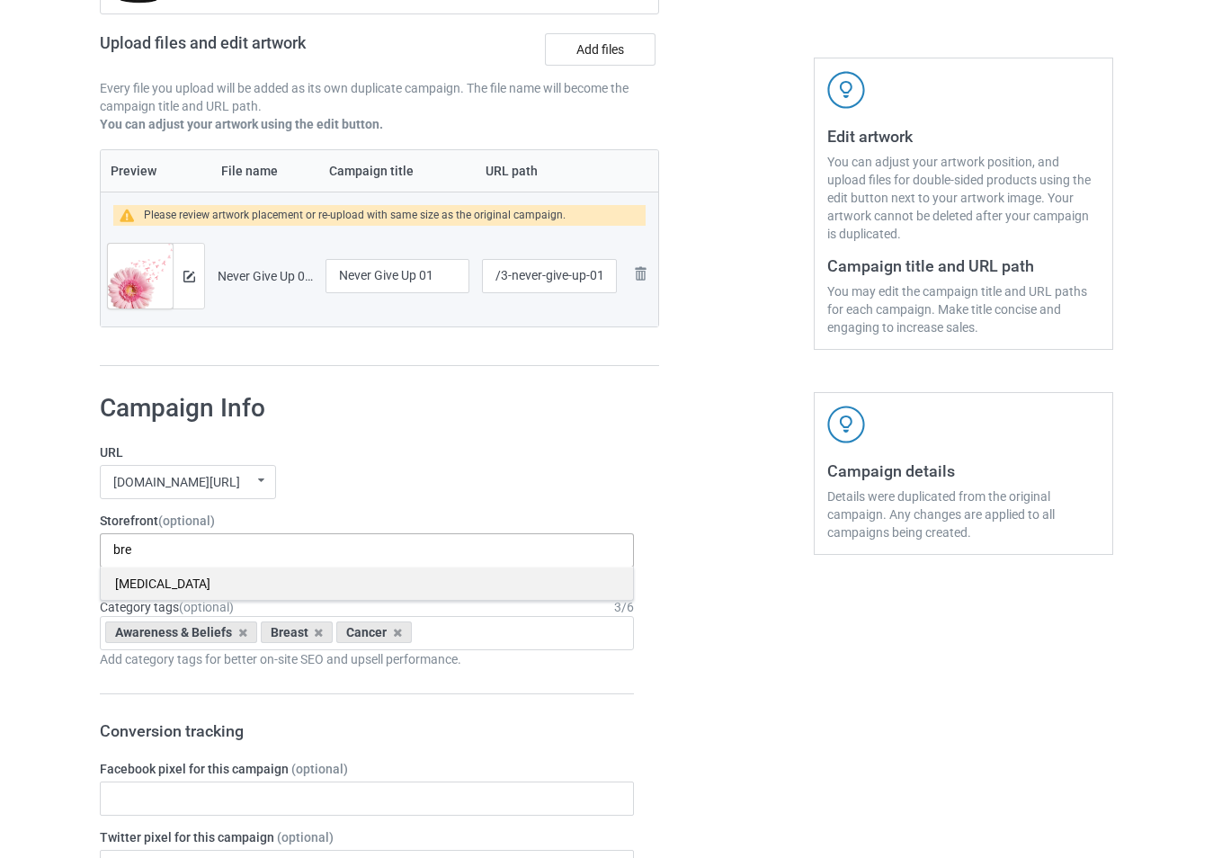
type input "bre"
click at [237, 579] on div "[MEDICAL_DATA]" at bounding box center [367, 582] width 532 height 33
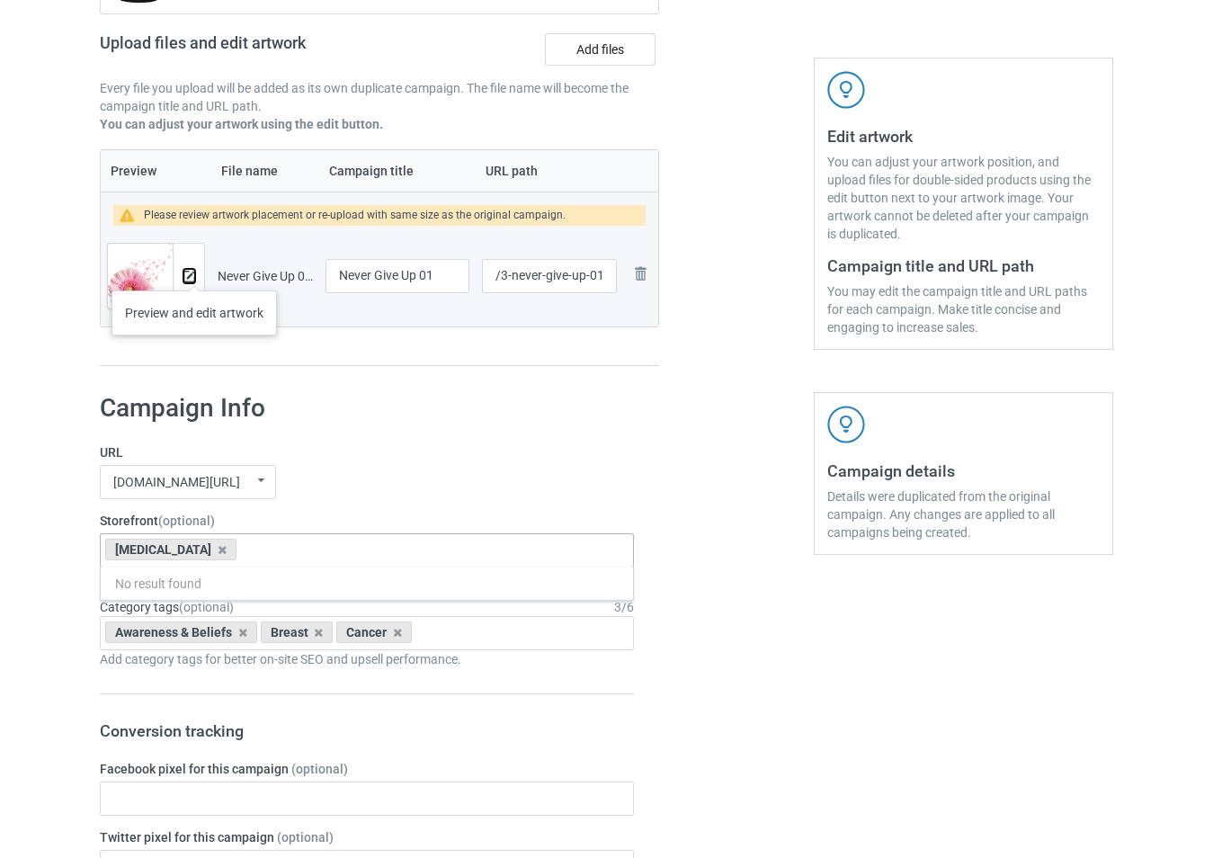
click at [191, 272] on img at bounding box center [189, 277] width 12 height 12
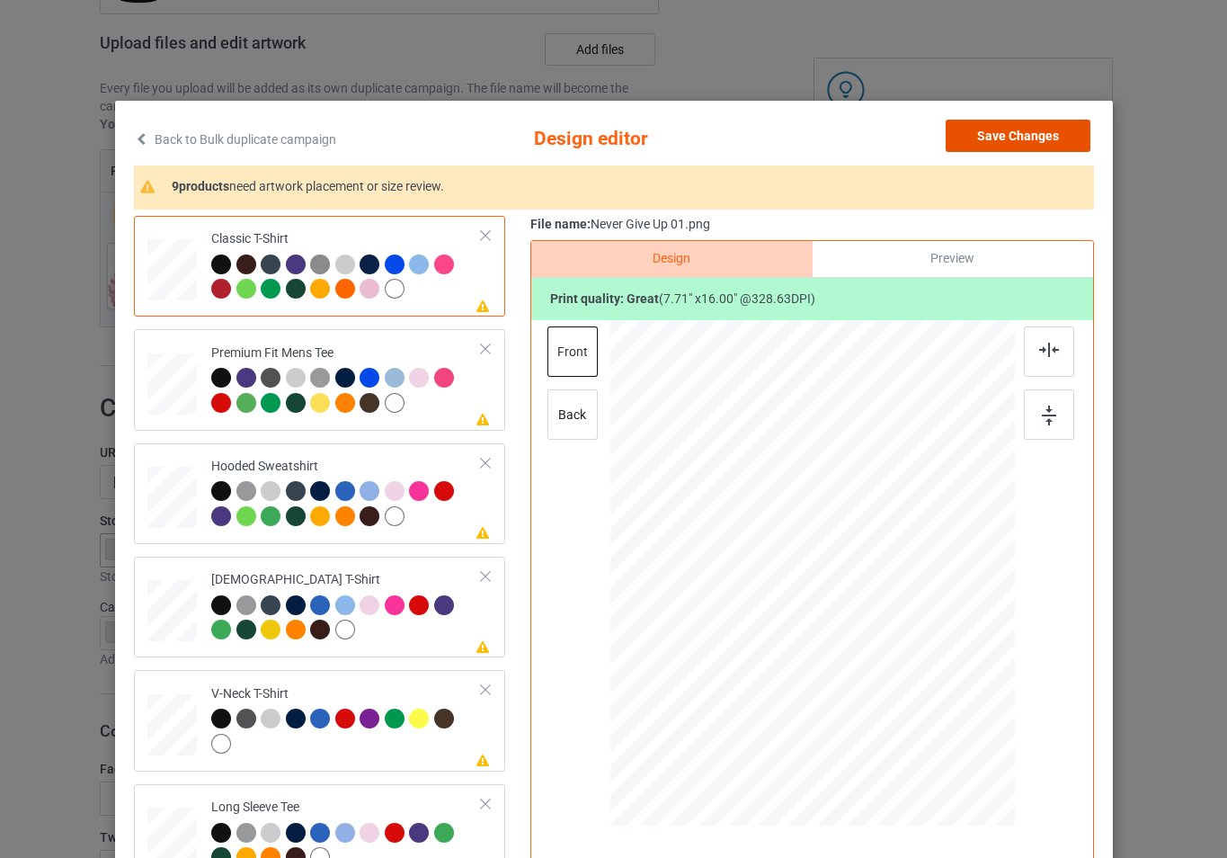
click at [1037, 141] on button "Save Changes" at bounding box center [1018, 136] width 145 height 32
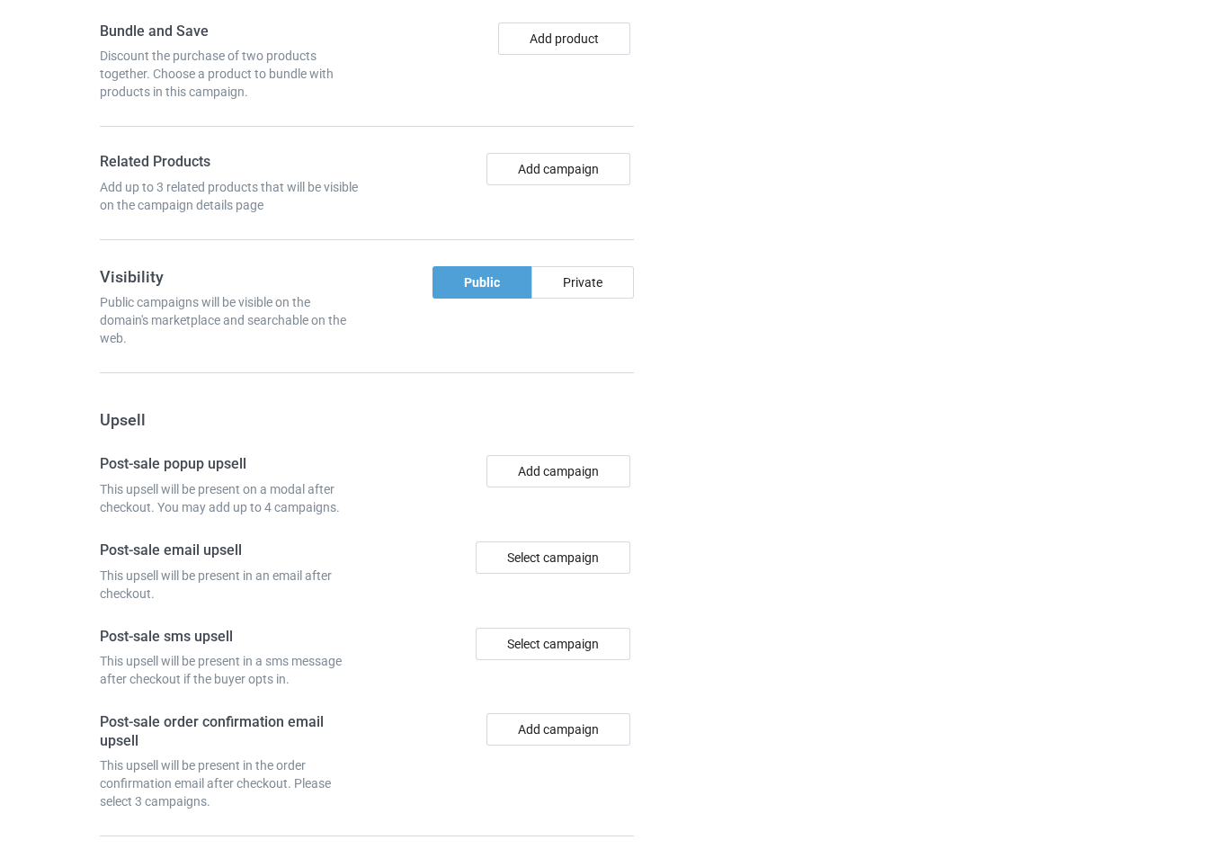
scroll to position [1466, 0]
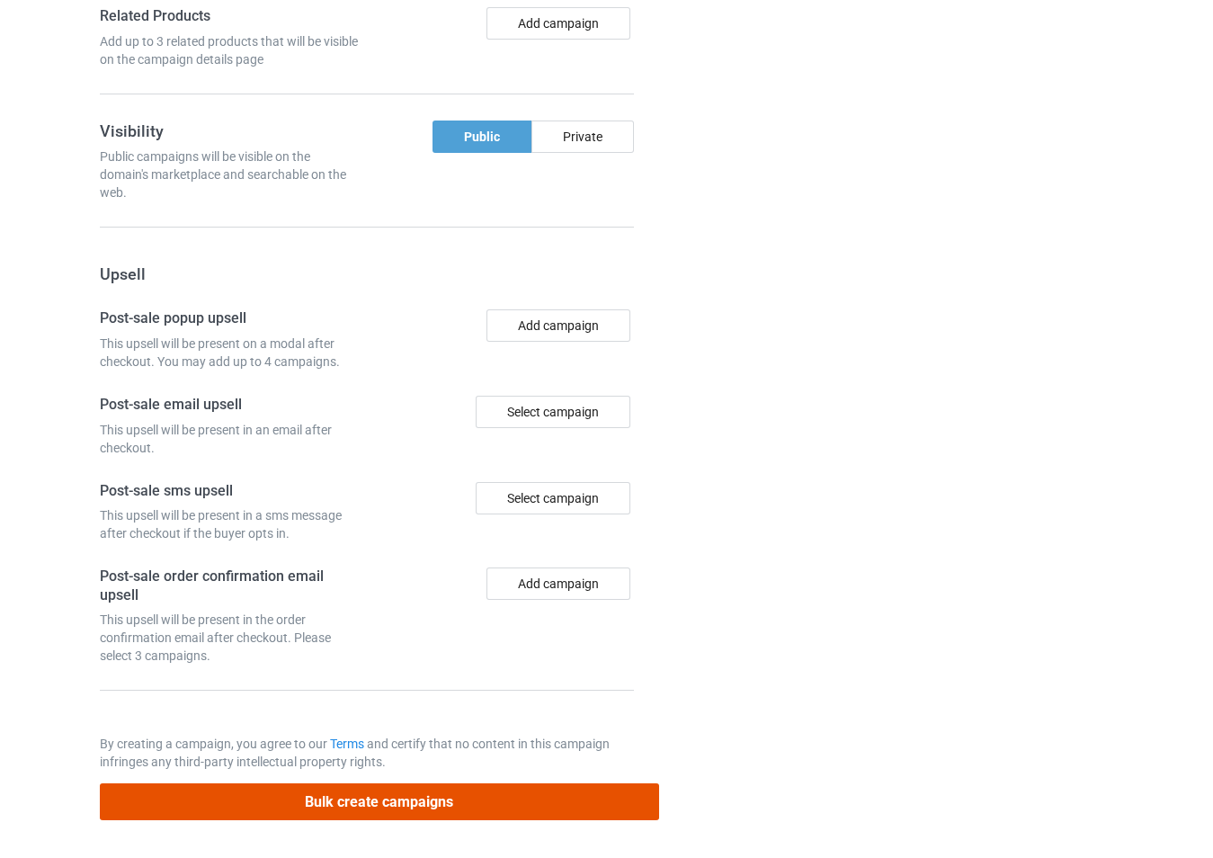
click at [502, 803] on button "Bulk create campaigns" at bounding box center [379, 801] width 559 height 37
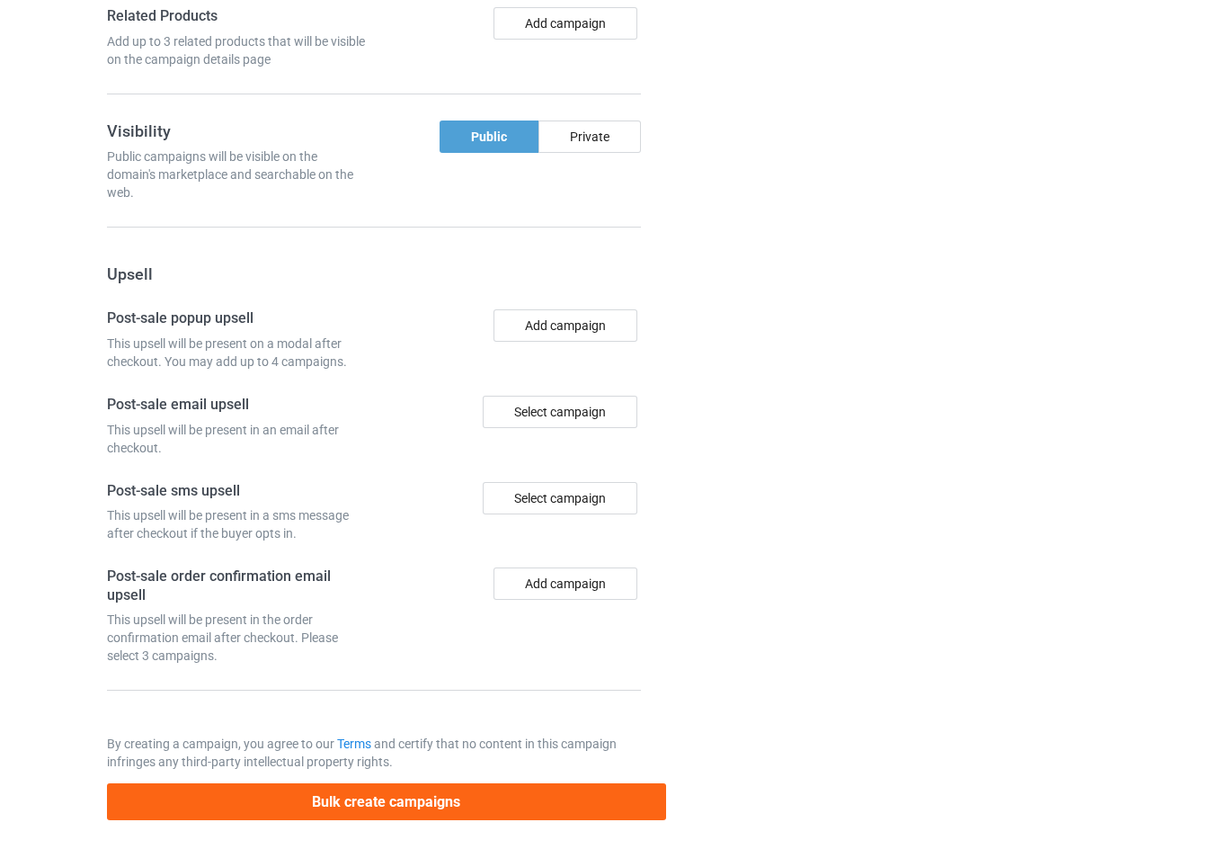
scroll to position [0, 0]
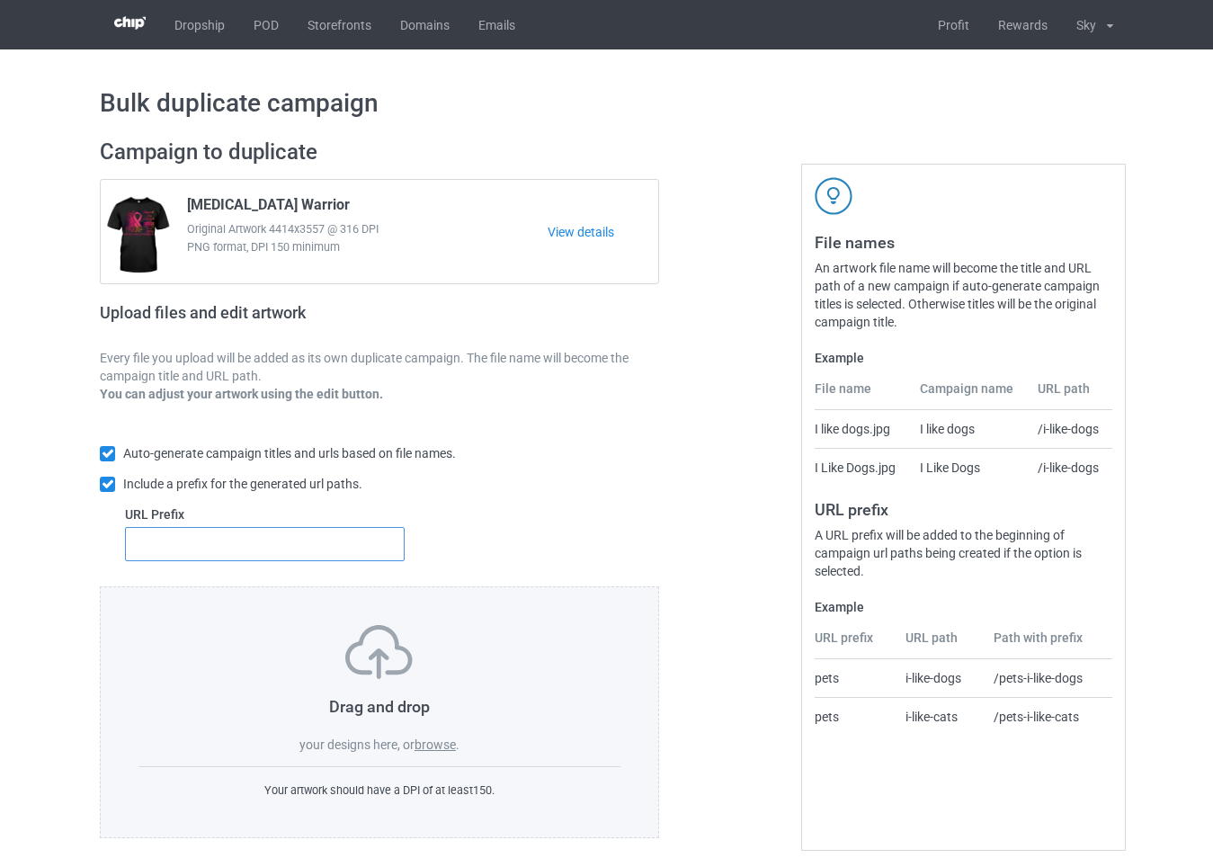
click at [376, 554] on input "text" at bounding box center [265, 544] width 280 height 34
type input "31"
click at [449, 750] on label "browse" at bounding box center [434, 744] width 41 height 14
click at [0, 0] on input "browse" at bounding box center [0, 0] width 0 height 0
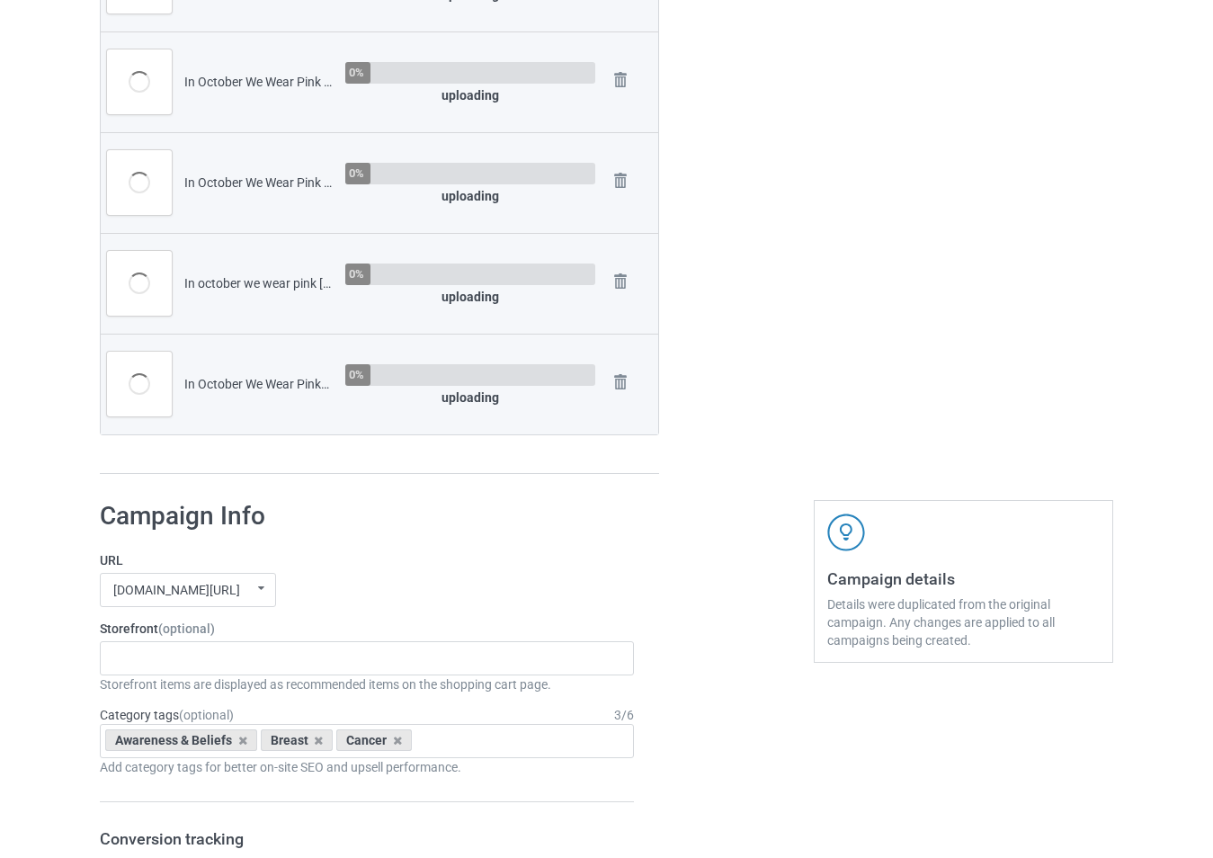
scroll to position [1259, 0]
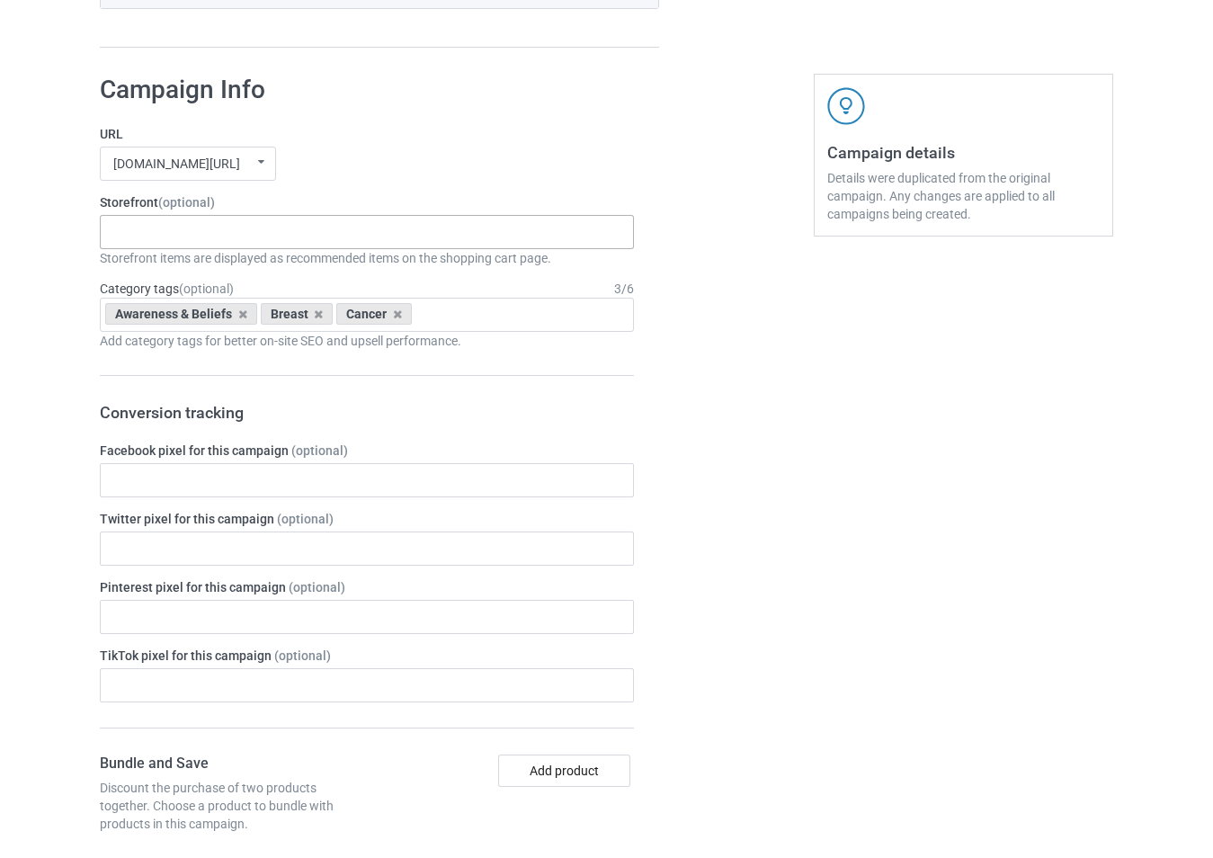
click at [261, 236] on div "-------------------------------------------------- Gifts For Christmas Teacher …" at bounding box center [367, 232] width 534 height 34
type input "bre"
click at [255, 263] on div "[MEDICAL_DATA]" at bounding box center [367, 264] width 532 height 33
type input "hallo"
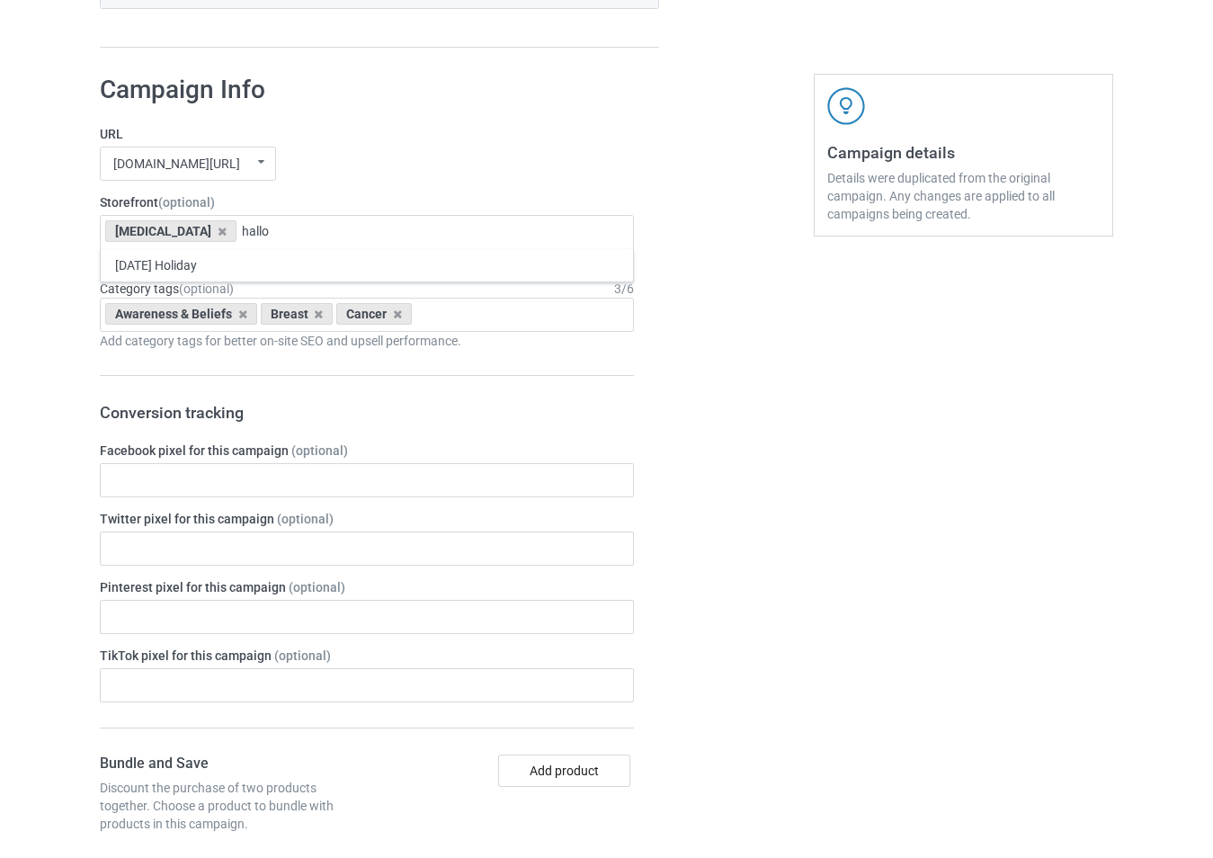
click at [255, 263] on div "Halloween Holiday" at bounding box center [367, 264] width 532 height 33
click at [484, 321] on div "Awareness & Beliefs Breast Cancer Age > 1-19 > 1 Age > 1-12 Months > 1 Month Ag…" at bounding box center [367, 315] width 534 height 34
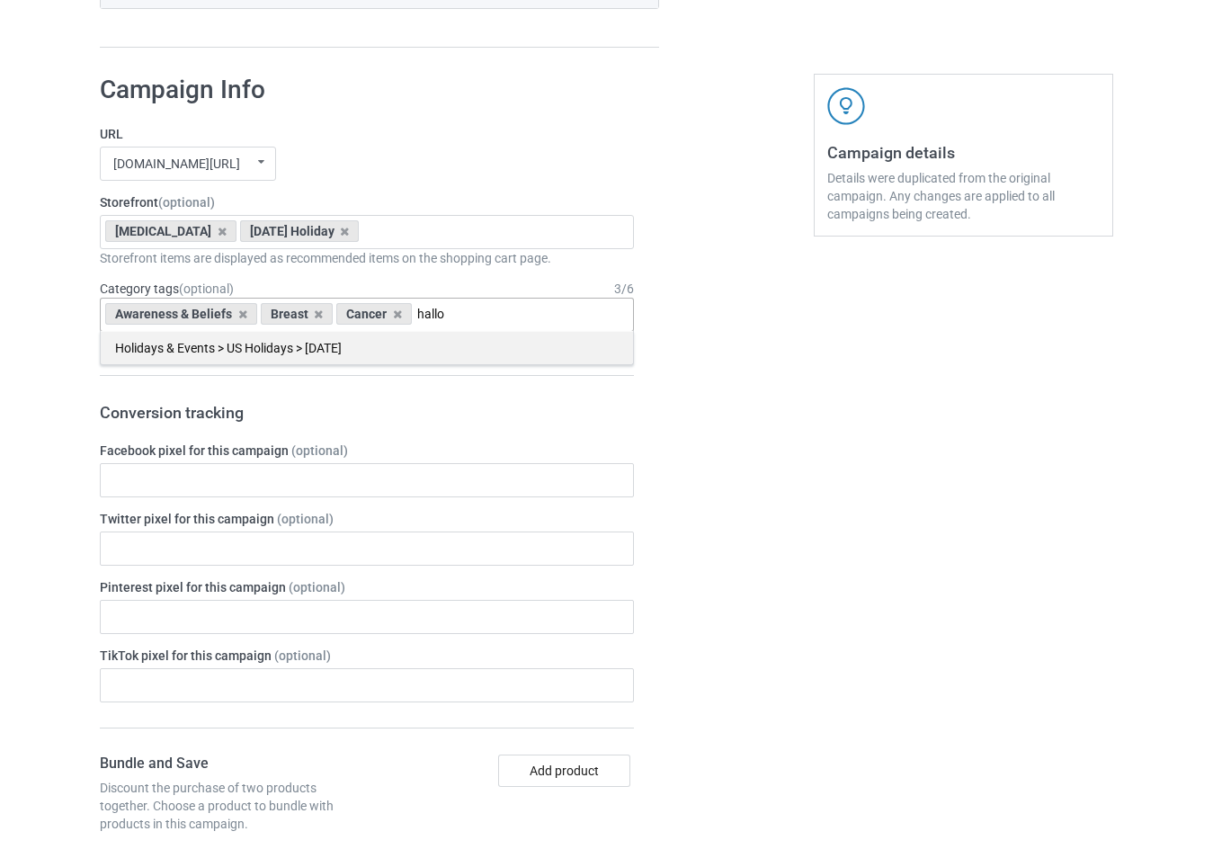
type input "hallo"
click at [466, 344] on div "Holidays & Events > US Holidays > [DATE]" at bounding box center [367, 347] width 532 height 33
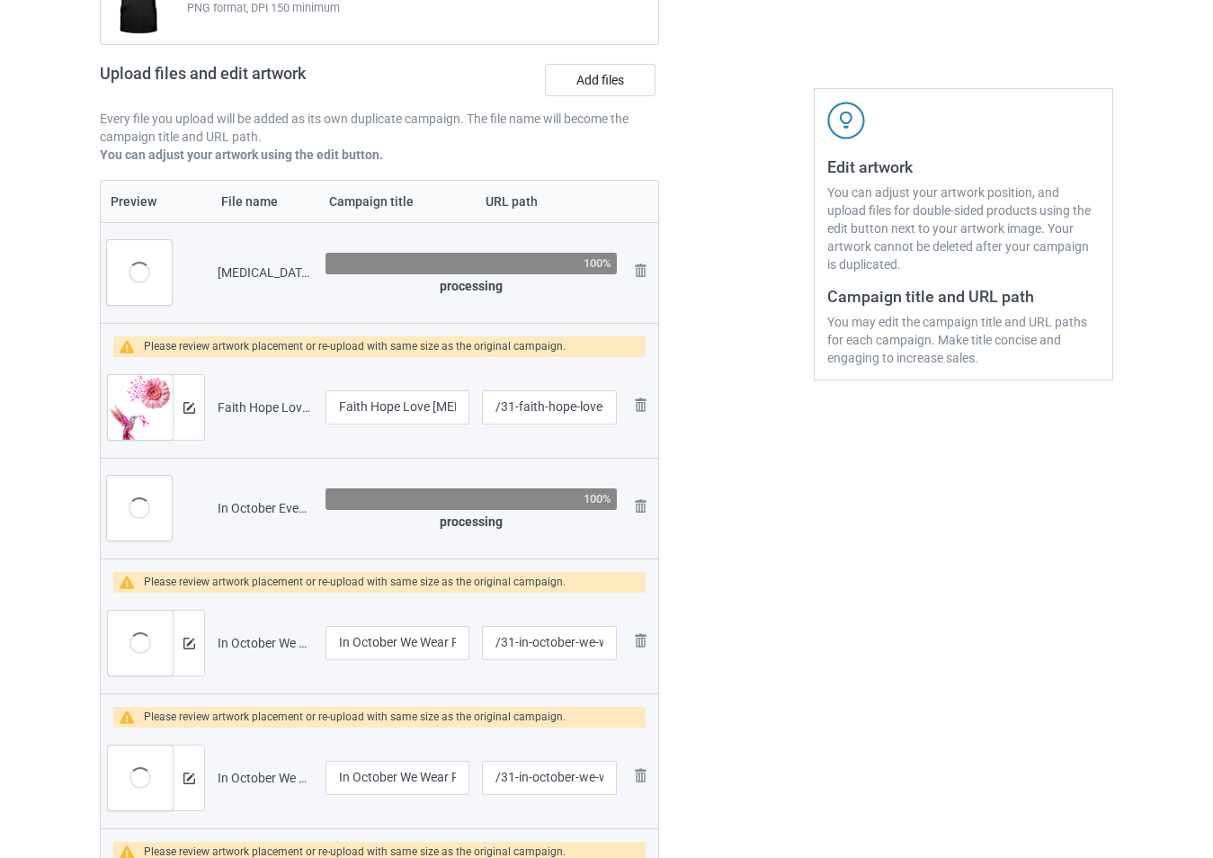
scroll to position [218, 0]
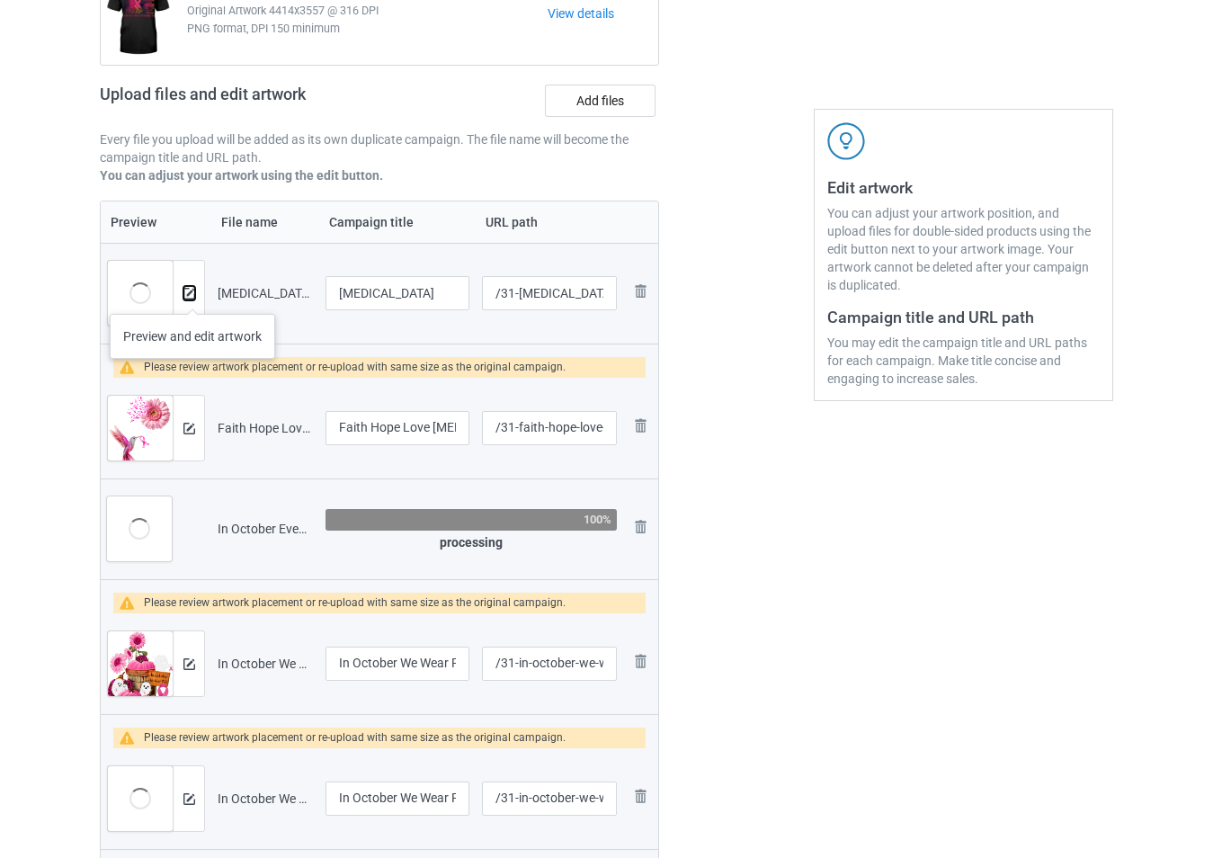
click at [192, 296] on img at bounding box center [189, 294] width 12 height 12
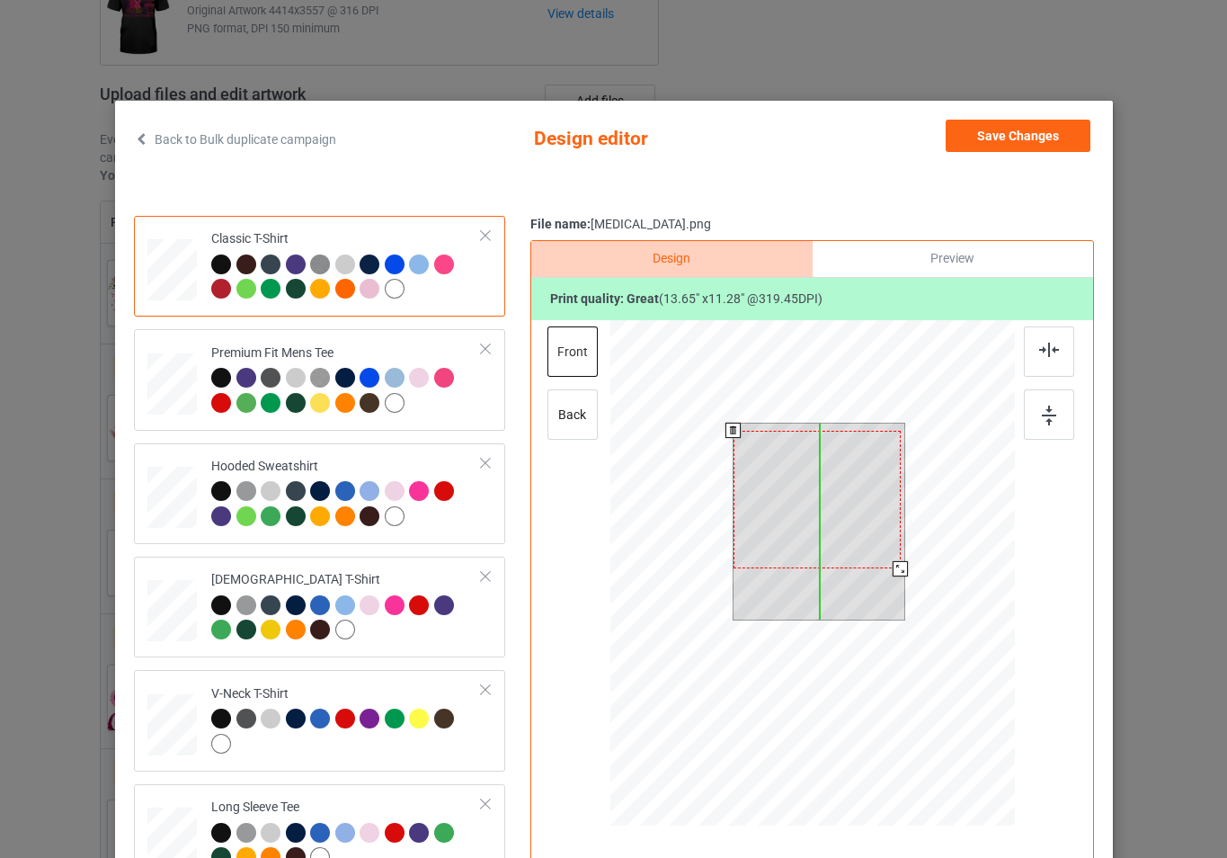
drag, startPoint x: 861, startPoint y: 537, endPoint x: 887, endPoint y: 517, distance: 32.7
click at [860, 533] on div at bounding box center [816, 500] width 167 height 138
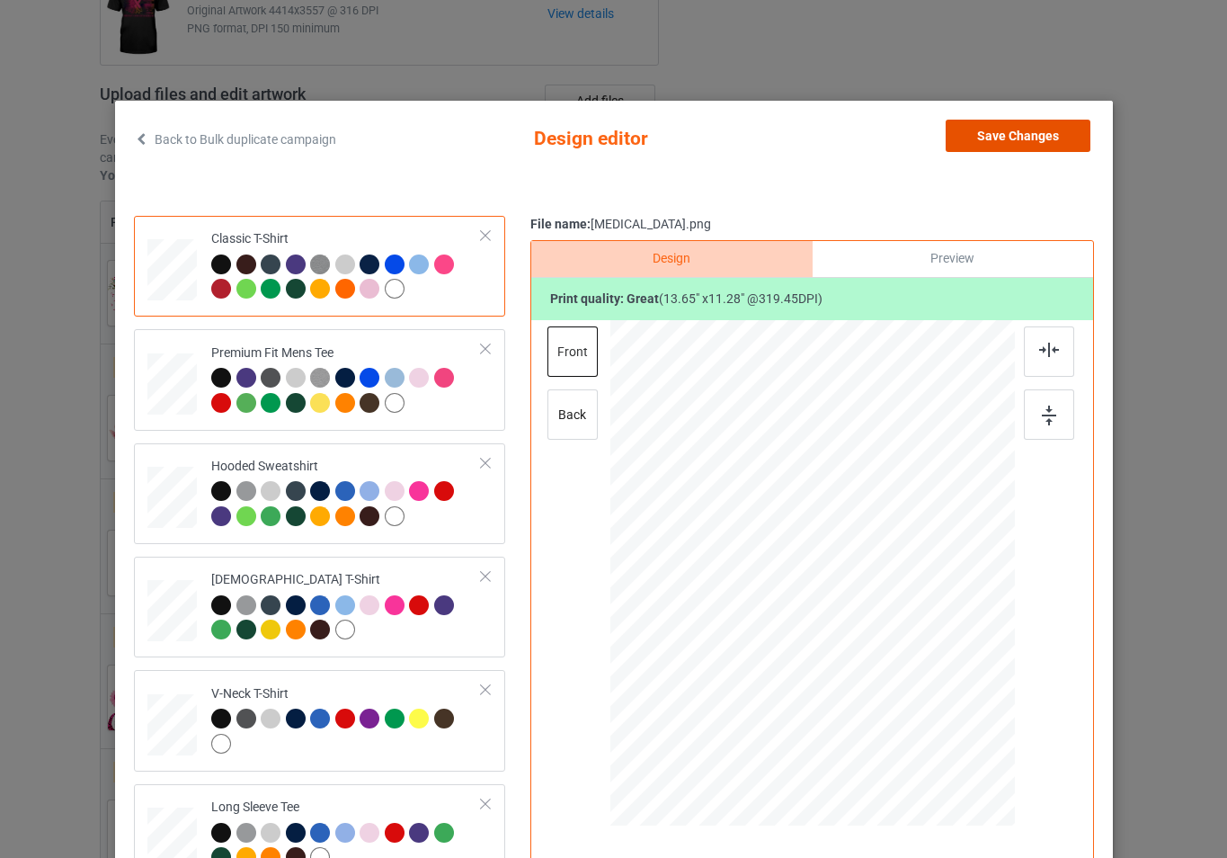
drag, startPoint x: 1019, startPoint y: 139, endPoint x: 586, endPoint y: 166, distance: 433.3
click at [1018, 139] on button "Save Changes" at bounding box center [1018, 136] width 145 height 32
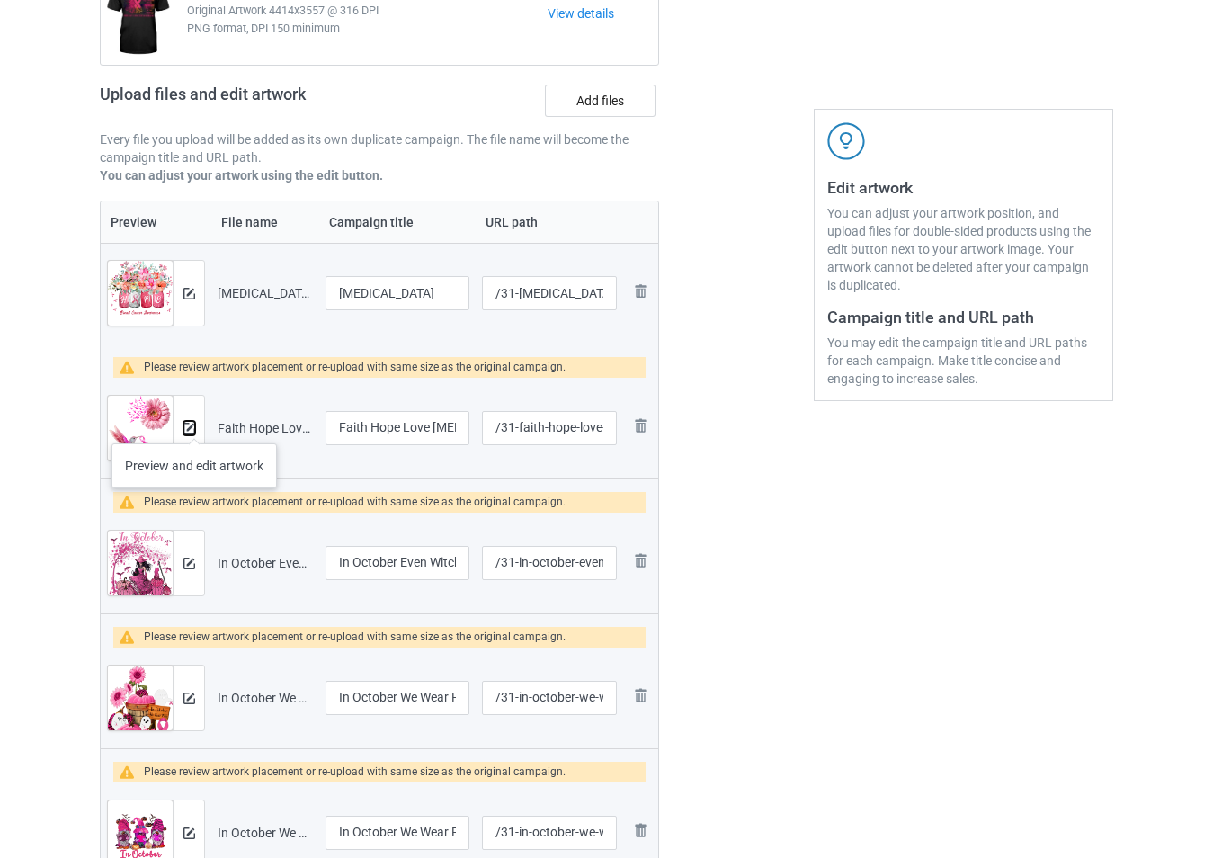
click at [194, 425] on img at bounding box center [189, 429] width 12 height 12
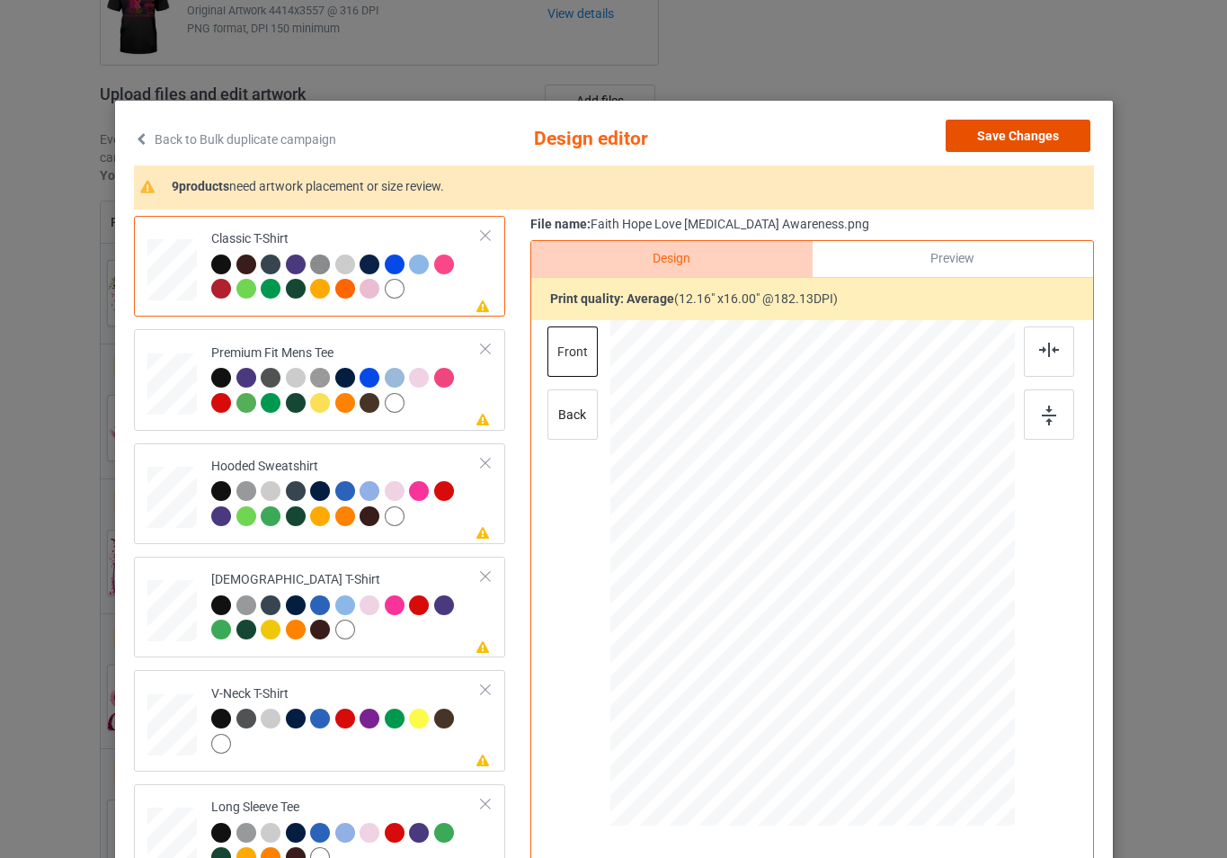
drag, startPoint x: 1019, startPoint y: 140, endPoint x: 942, endPoint y: 165, distance: 80.5
click at [1019, 140] on button "Save Changes" at bounding box center [1018, 136] width 145 height 32
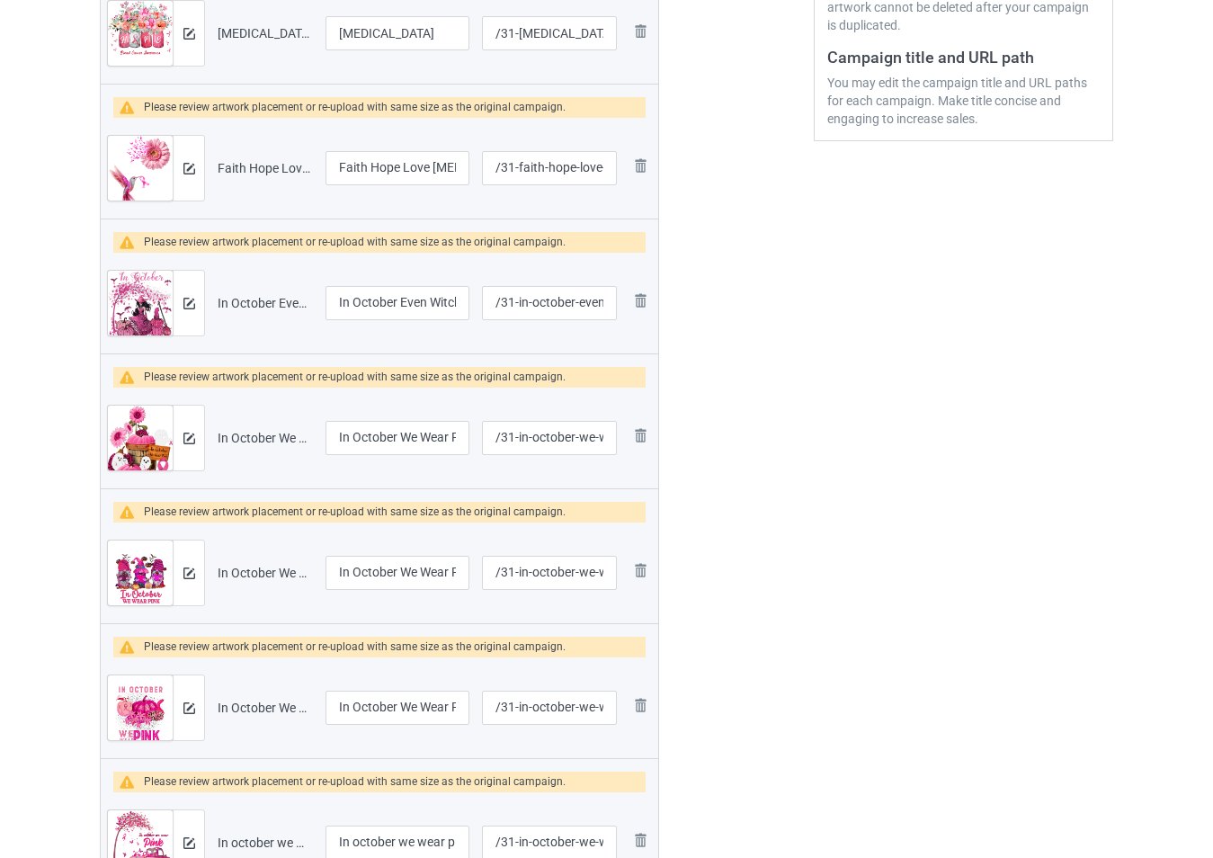
scroll to position [488, 0]
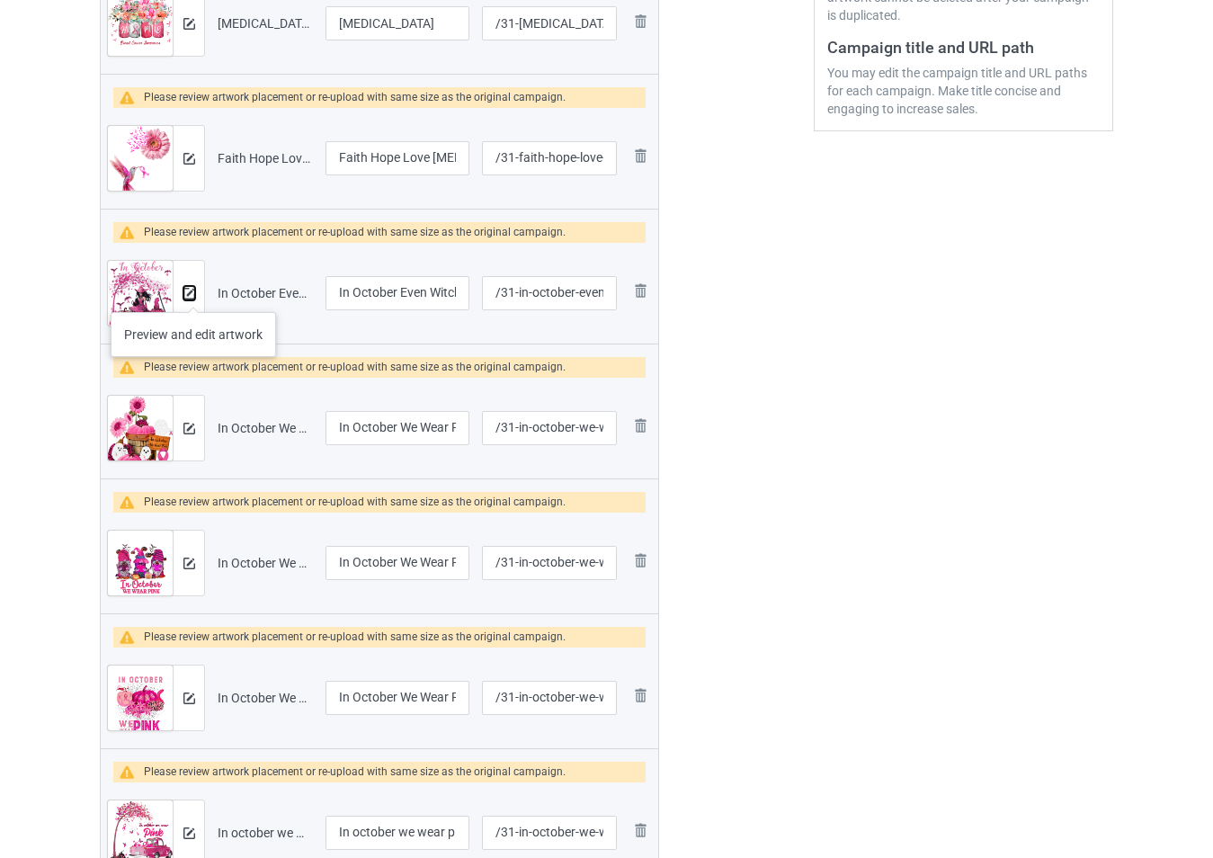
click at [191, 293] on img at bounding box center [189, 294] width 12 height 12
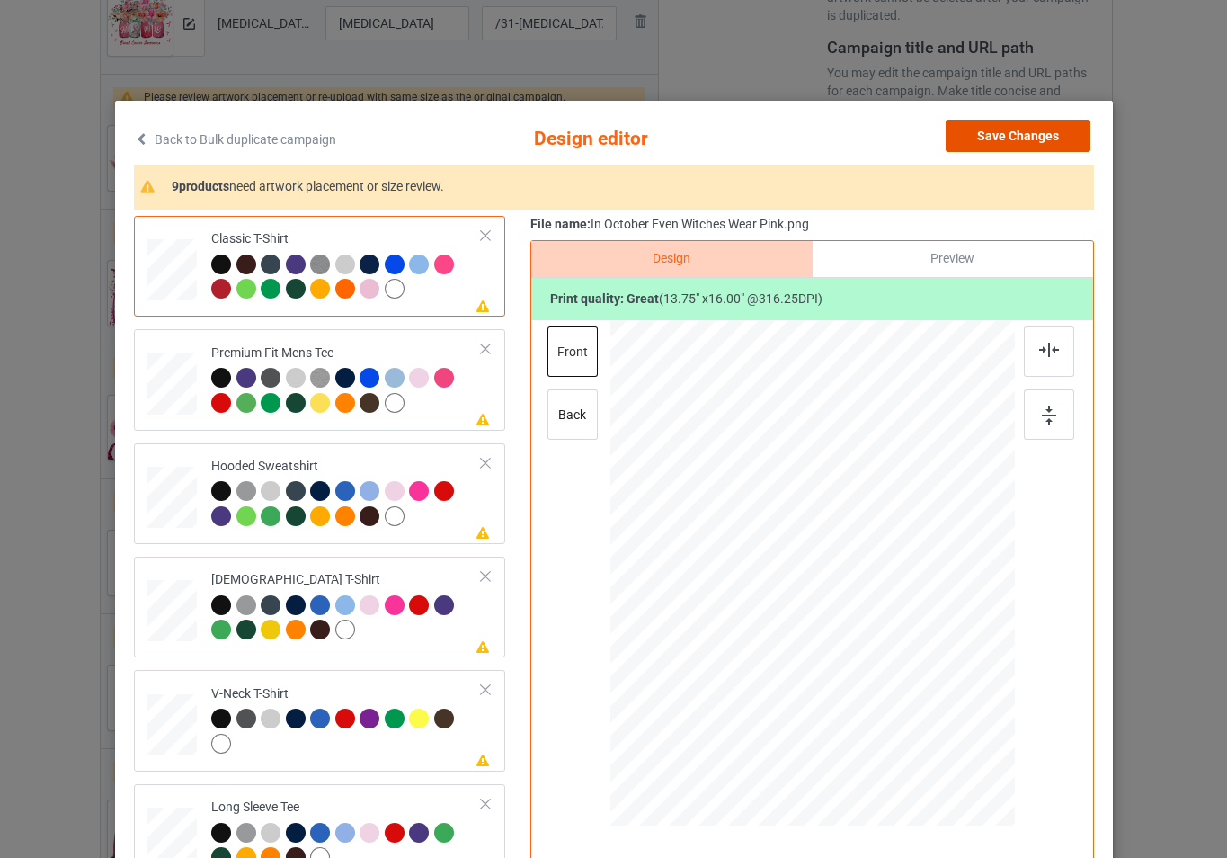
click at [1031, 140] on button "Save Changes" at bounding box center [1018, 136] width 145 height 32
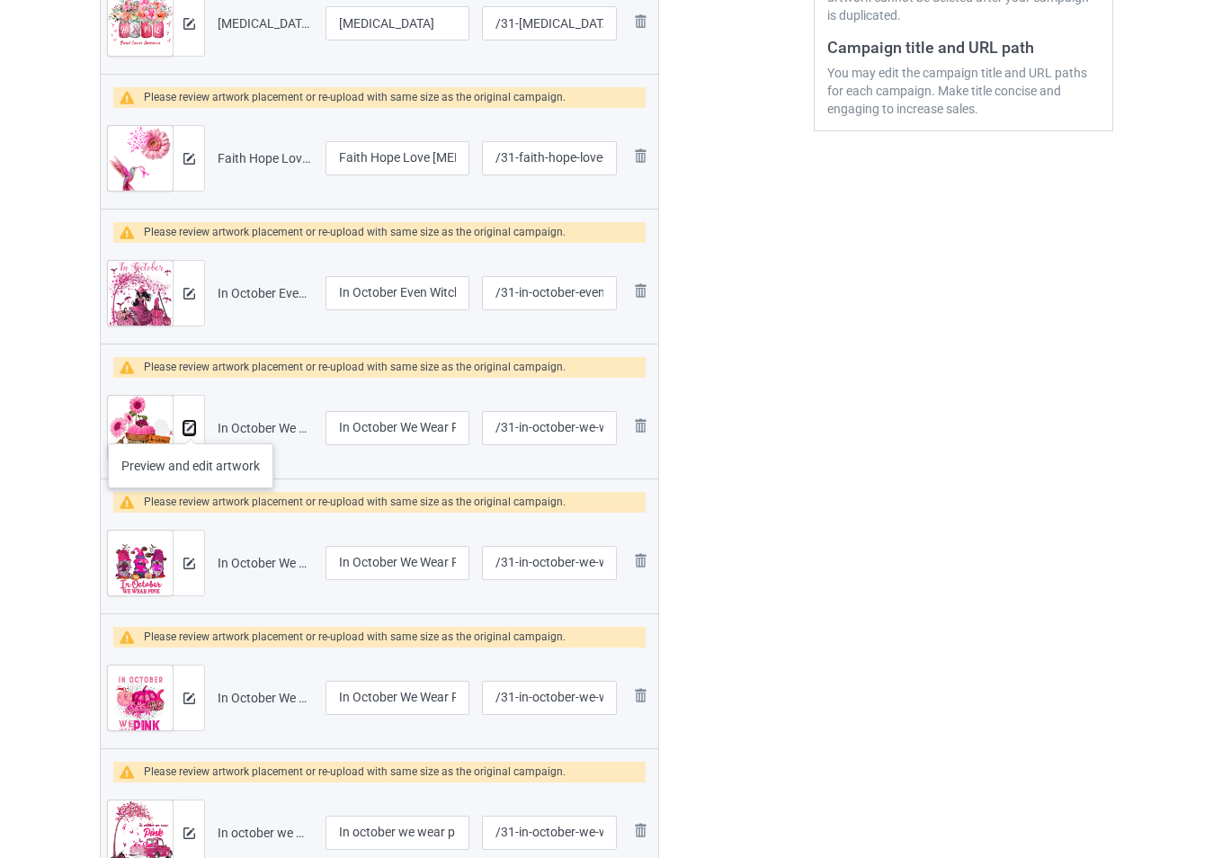
click at [191, 424] on img at bounding box center [189, 429] width 12 height 12
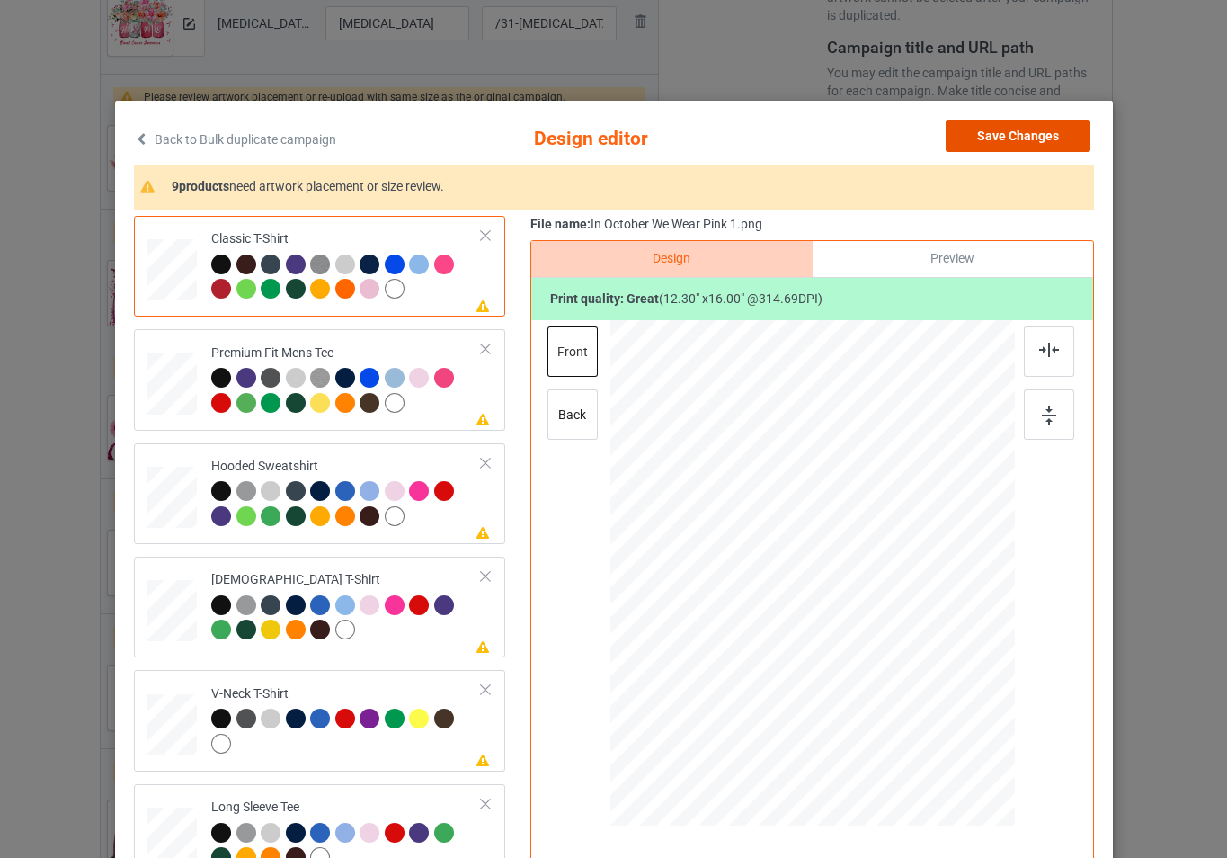
click at [971, 135] on button "Save Changes" at bounding box center [1018, 136] width 145 height 32
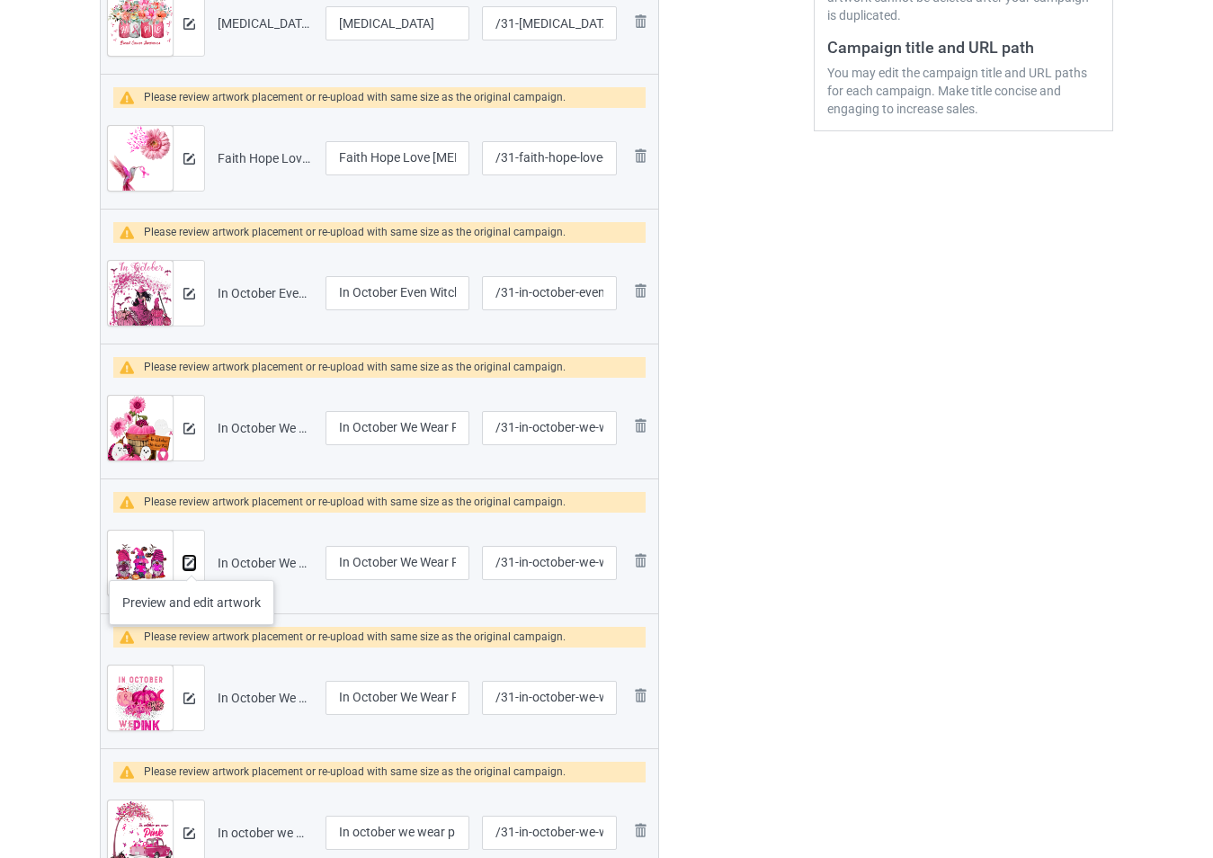
click at [191, 562] on img at bounding box center [189, 563] width 12 height 12
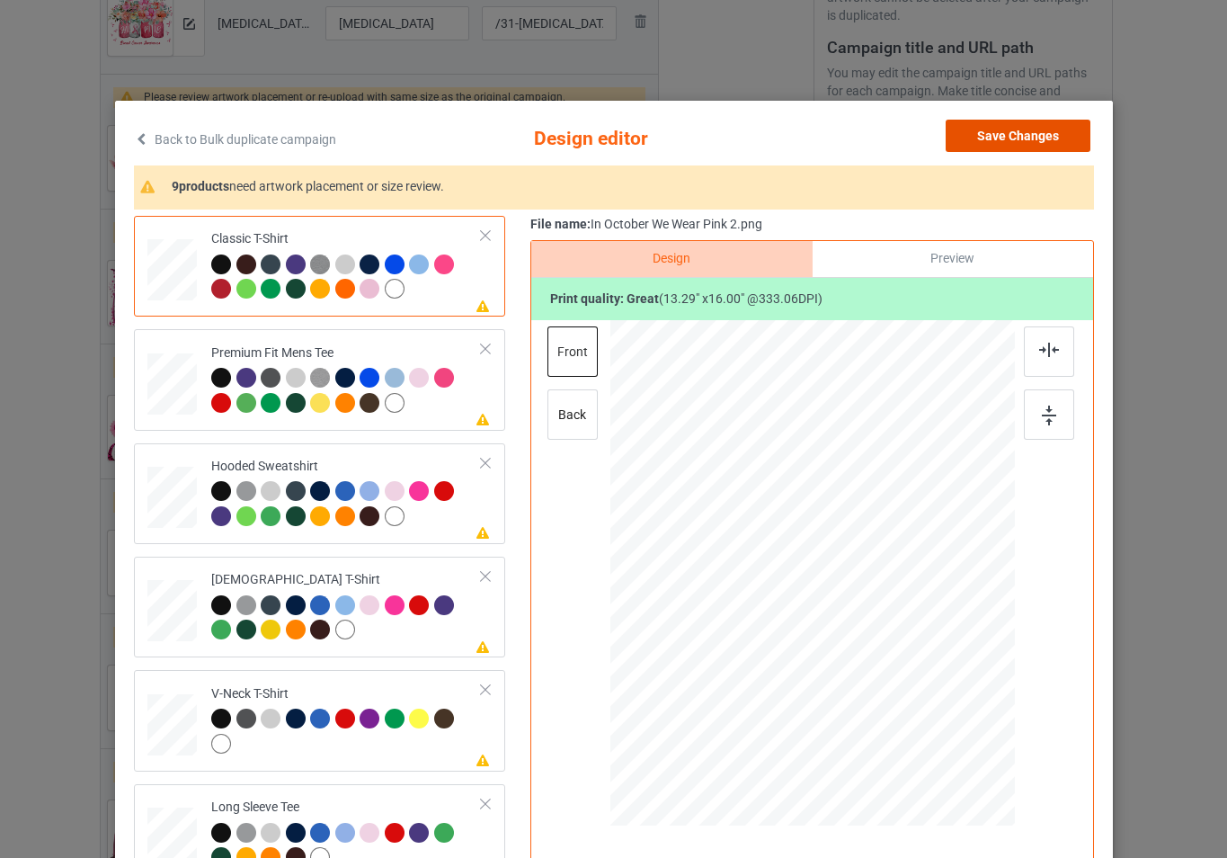
click at [985, 143] on button "Save Changes" at bounding box center [1018, 136] width 145 height 32
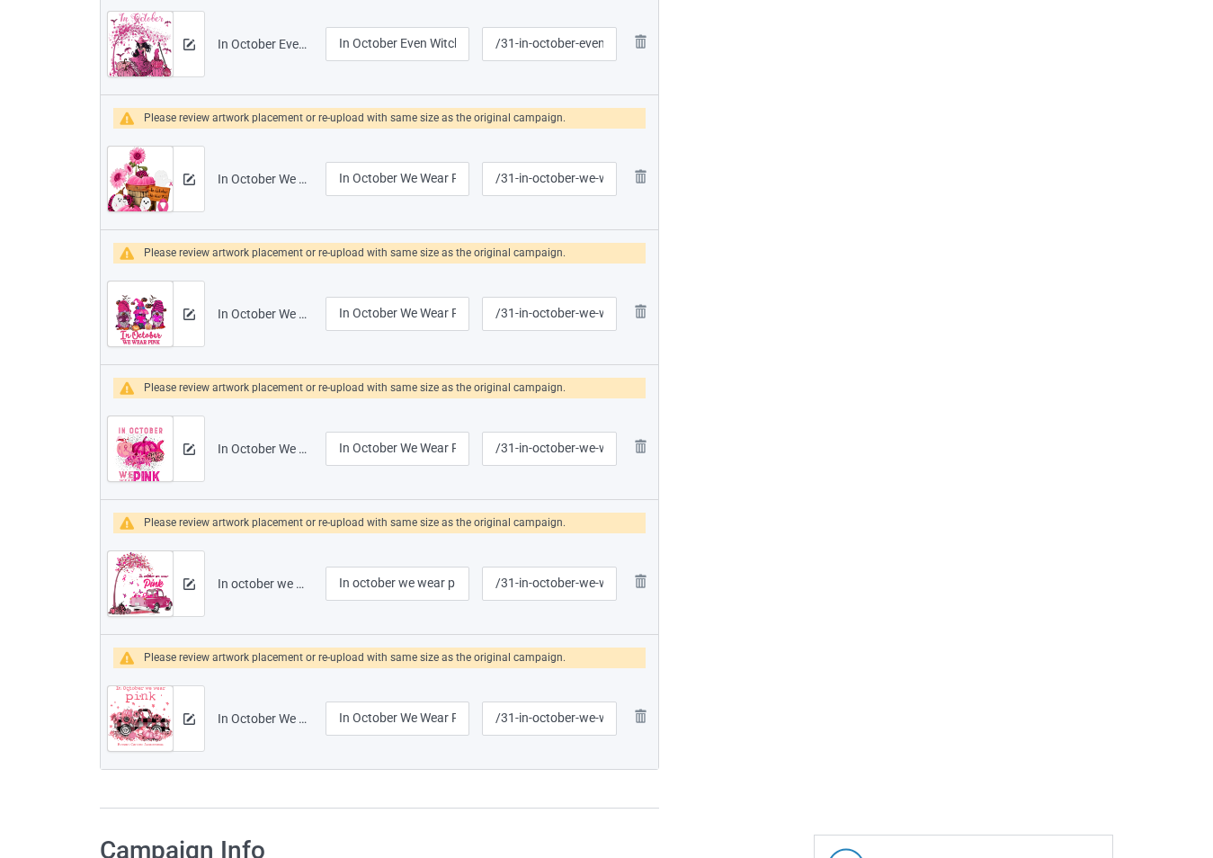
scroll to position [758, 0]
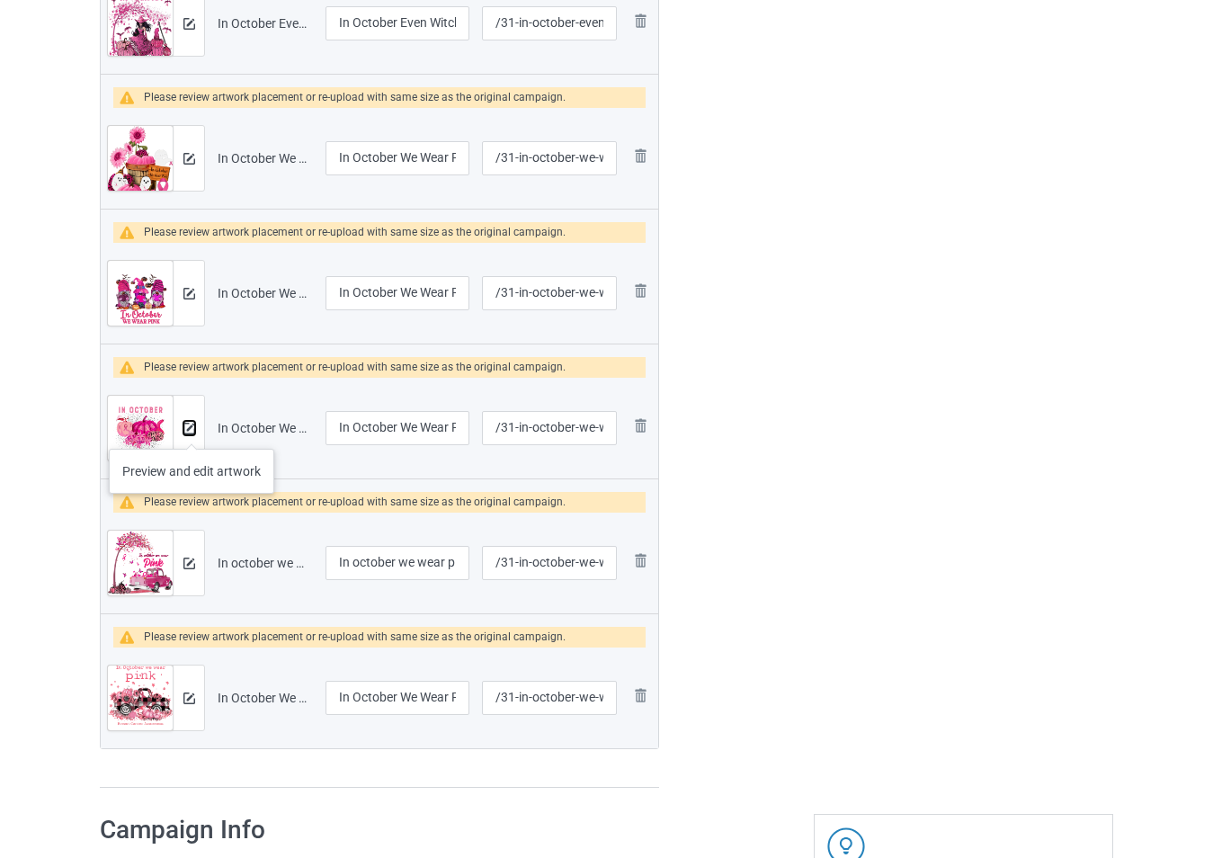
click at [191, 431] on img at bounding box center [189, 429] width 12 height 12
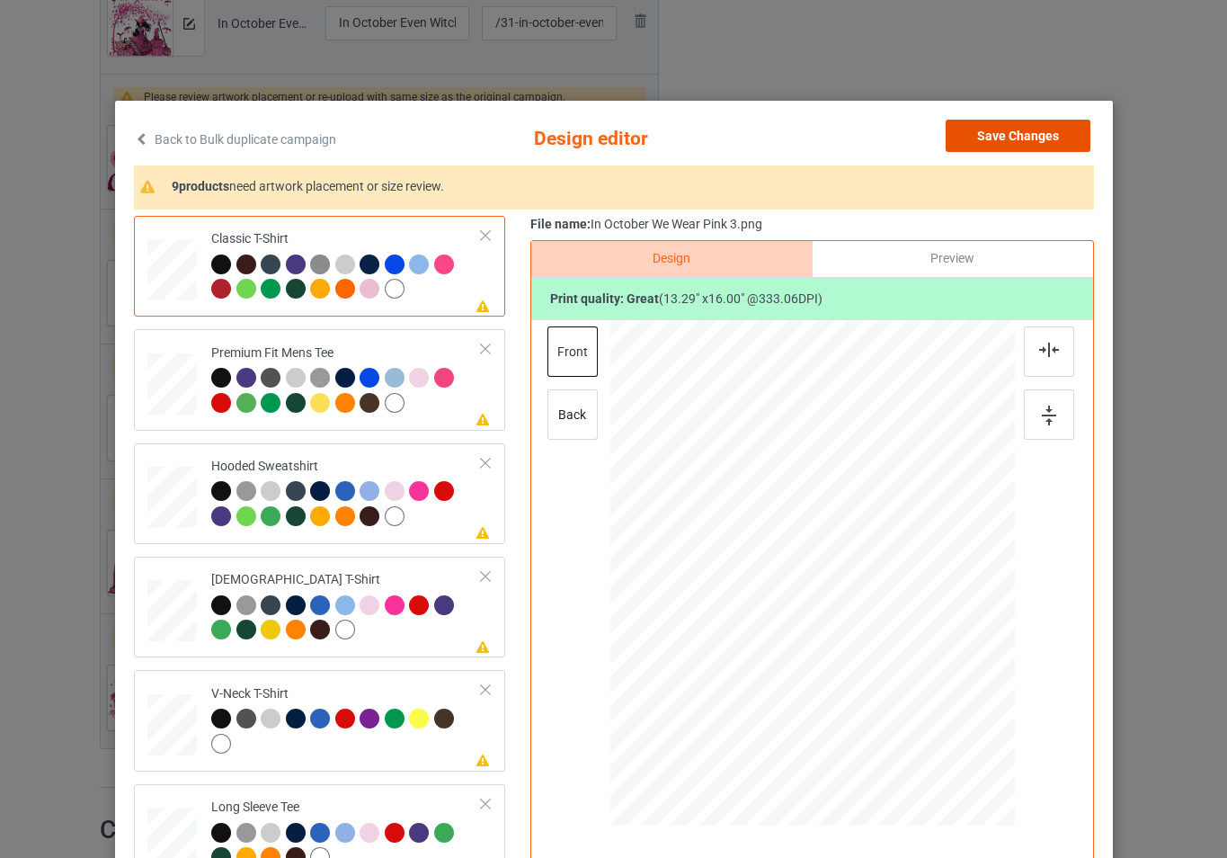
click at [1018, 129] on button "Save Changes" at bounding box center [1018, 136] width 145 height 32
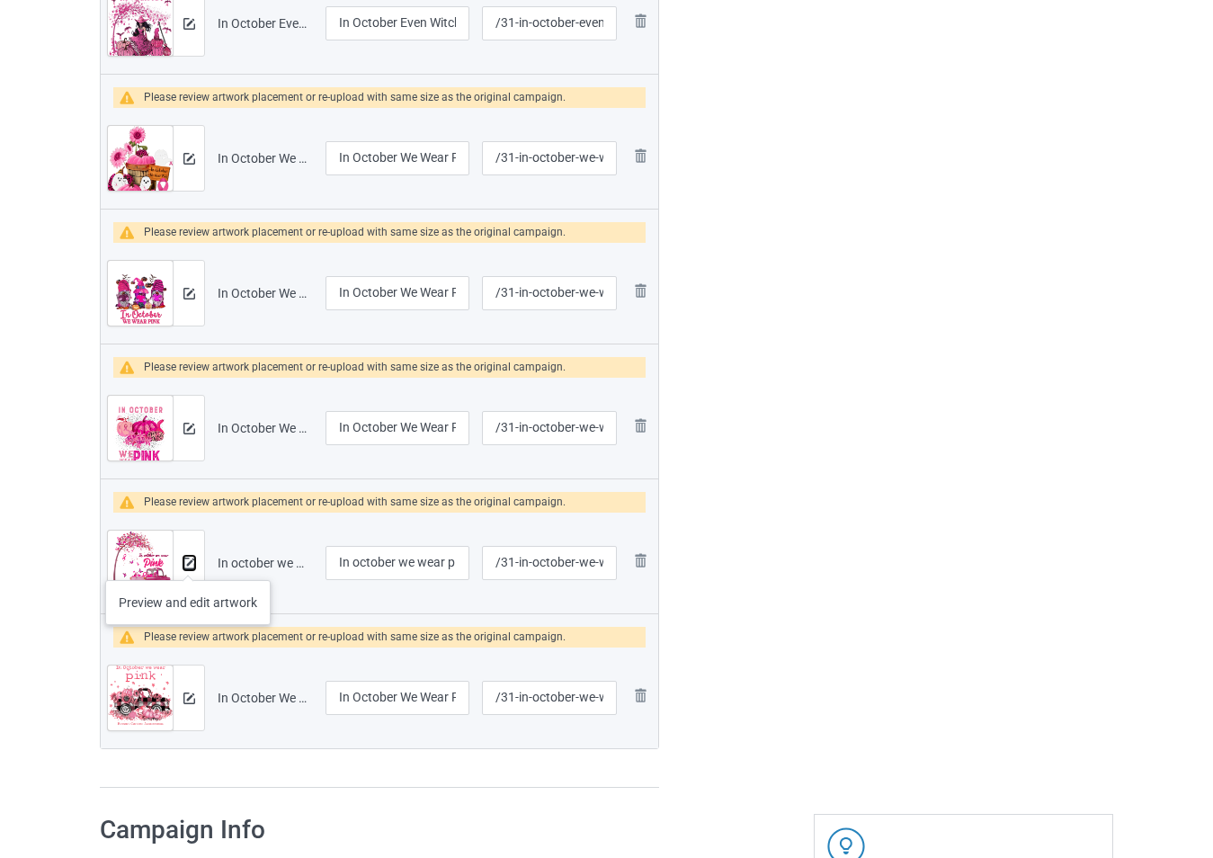
click at [188, 562] on img at bounding box center [189, 563] width 12 height 12
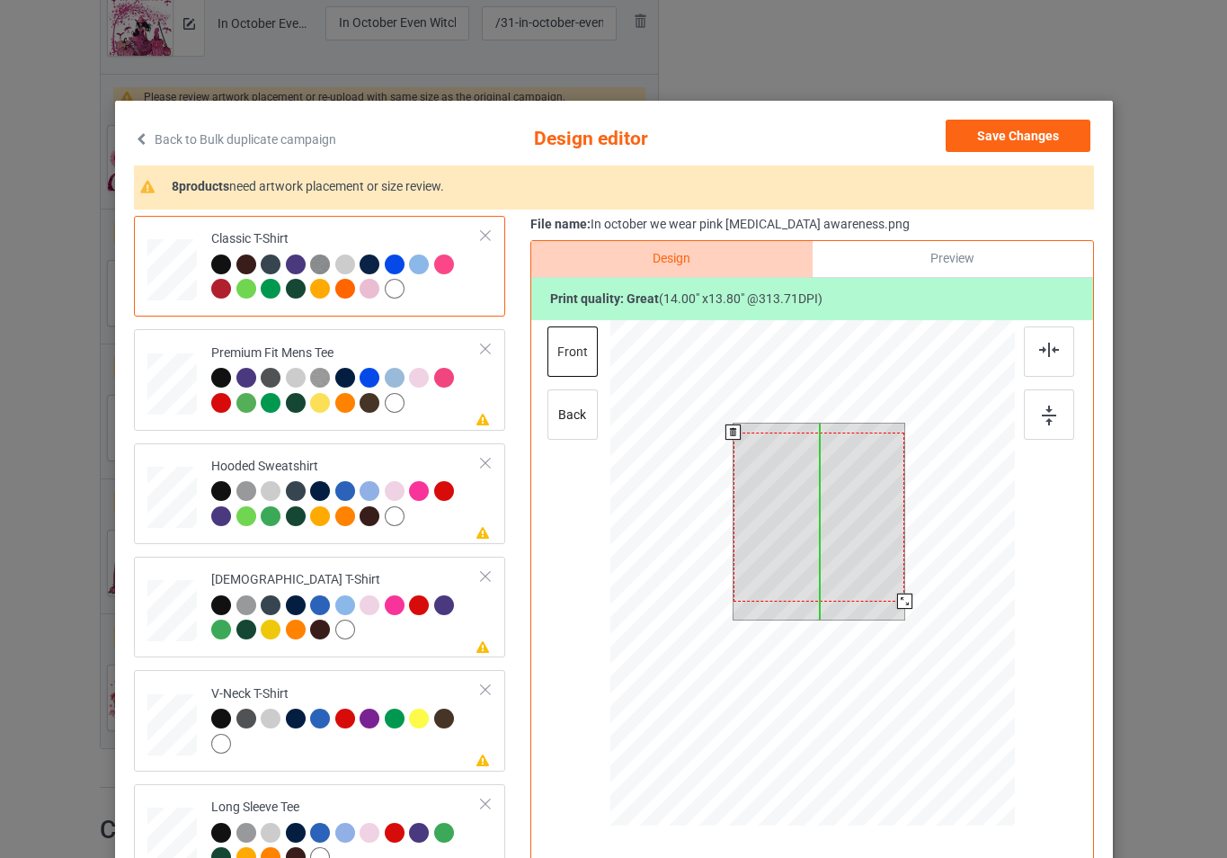
drag, startPoint x: 864, startPoint y: 551, endPoint x: 865, endPoint y: 560, distance: 9.0
click at [865, 560] on div at bounding box center [819, 516] width 172 height 169
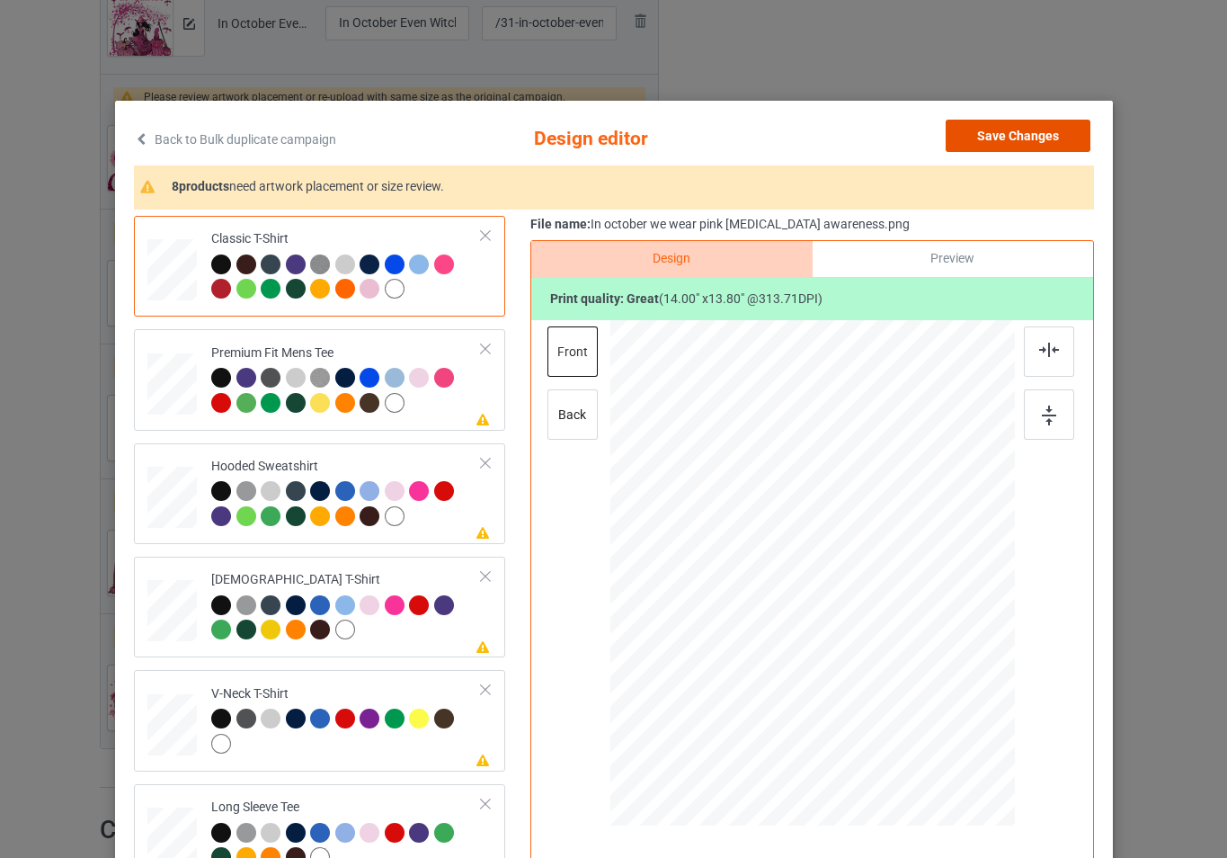
click at [992, 136] on button "Save Changes" at bounding box center [1018, 136] width 145 height 32
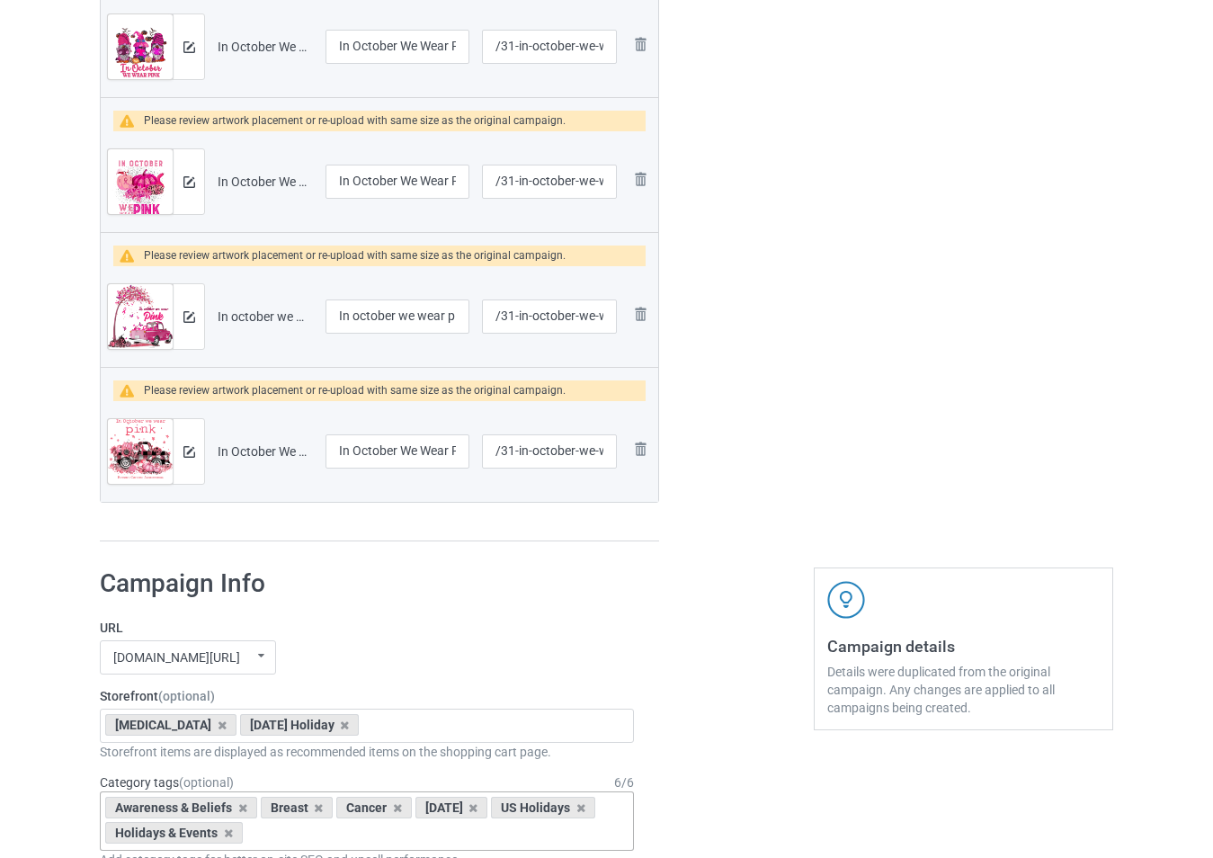
scroll to position [1028, 0]
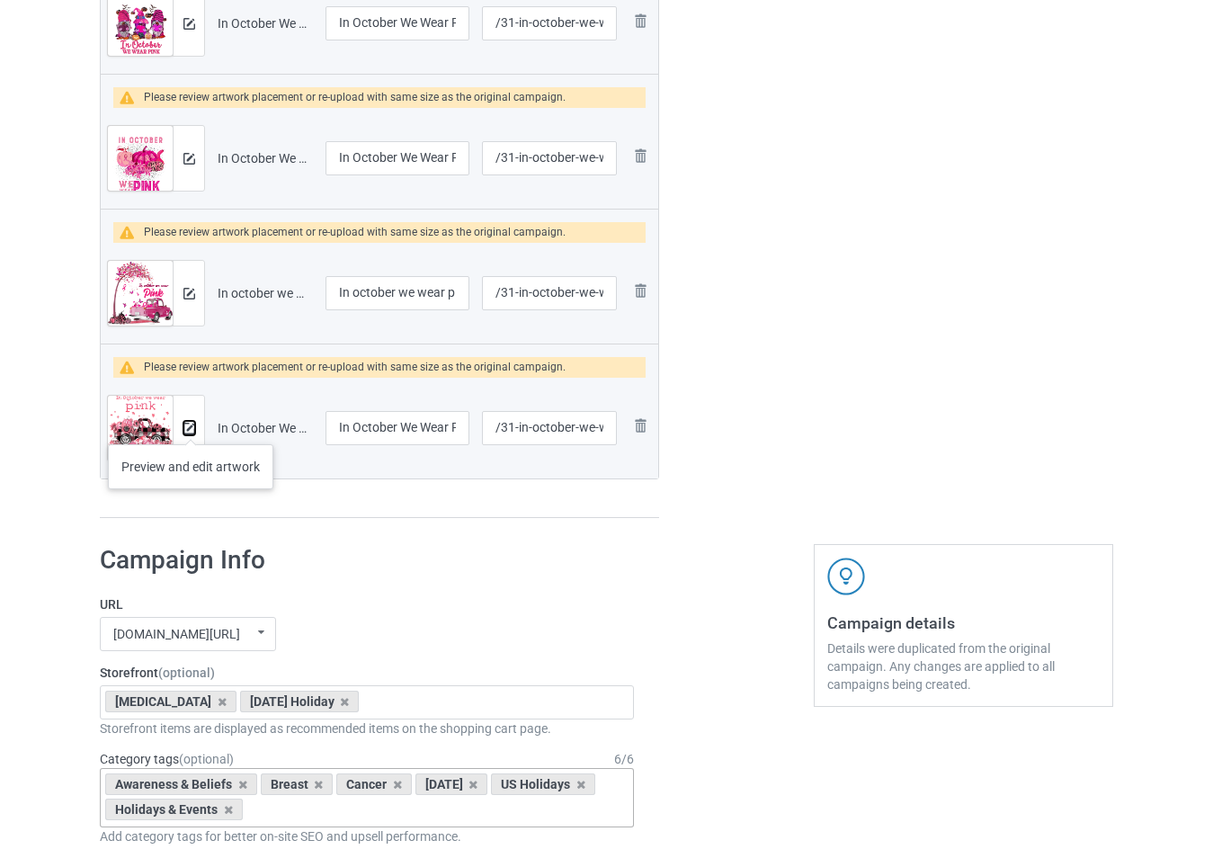
click at [191, 426] on img at bounding box center [189, 429] width 12 height 12
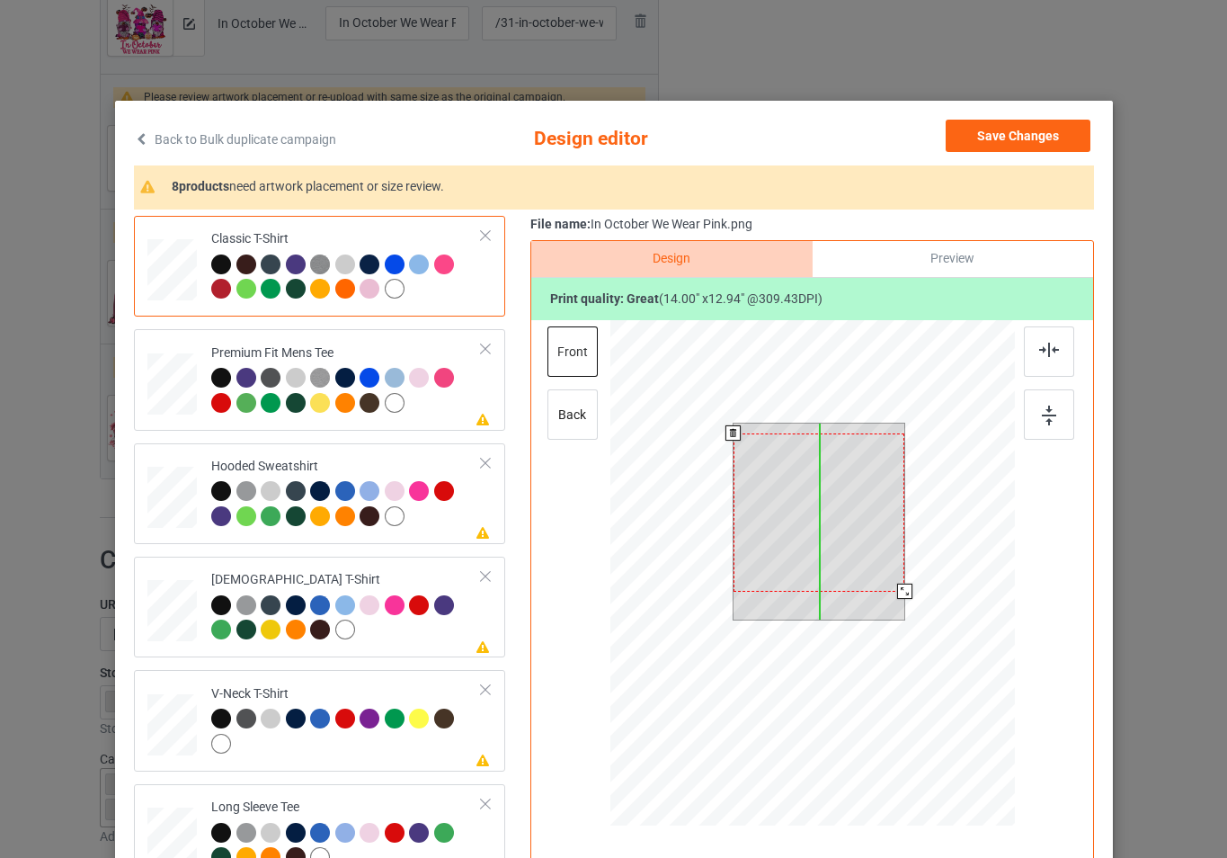
drag, startPoint x: 868, startPoint y: 558, endPoint x: 868, endPoint y: 568, distance: 9.9
click at [868, 568] on div at bounding box center [819, 512] width 172 height 158
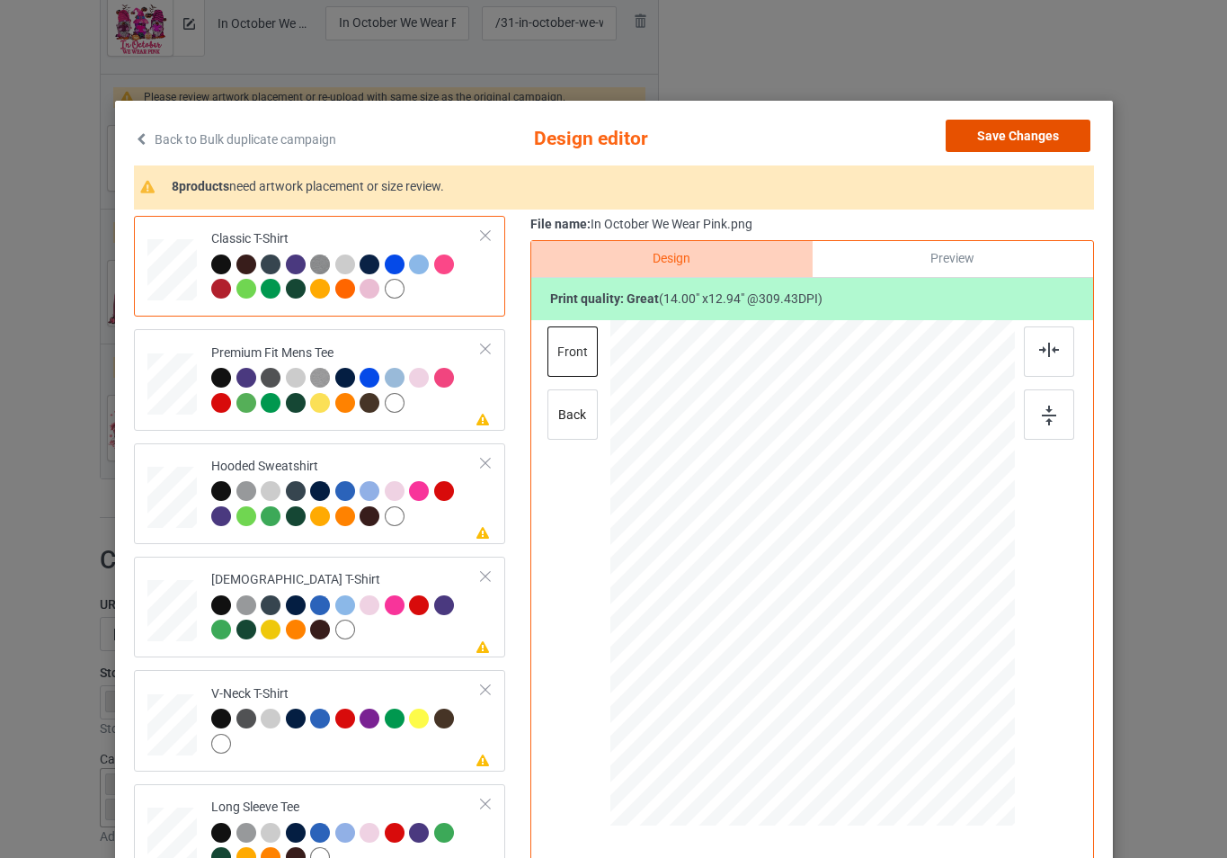
click at [1045, 145] on button "Save Changes" at bounding box center [1018, 136] width 145 height 32
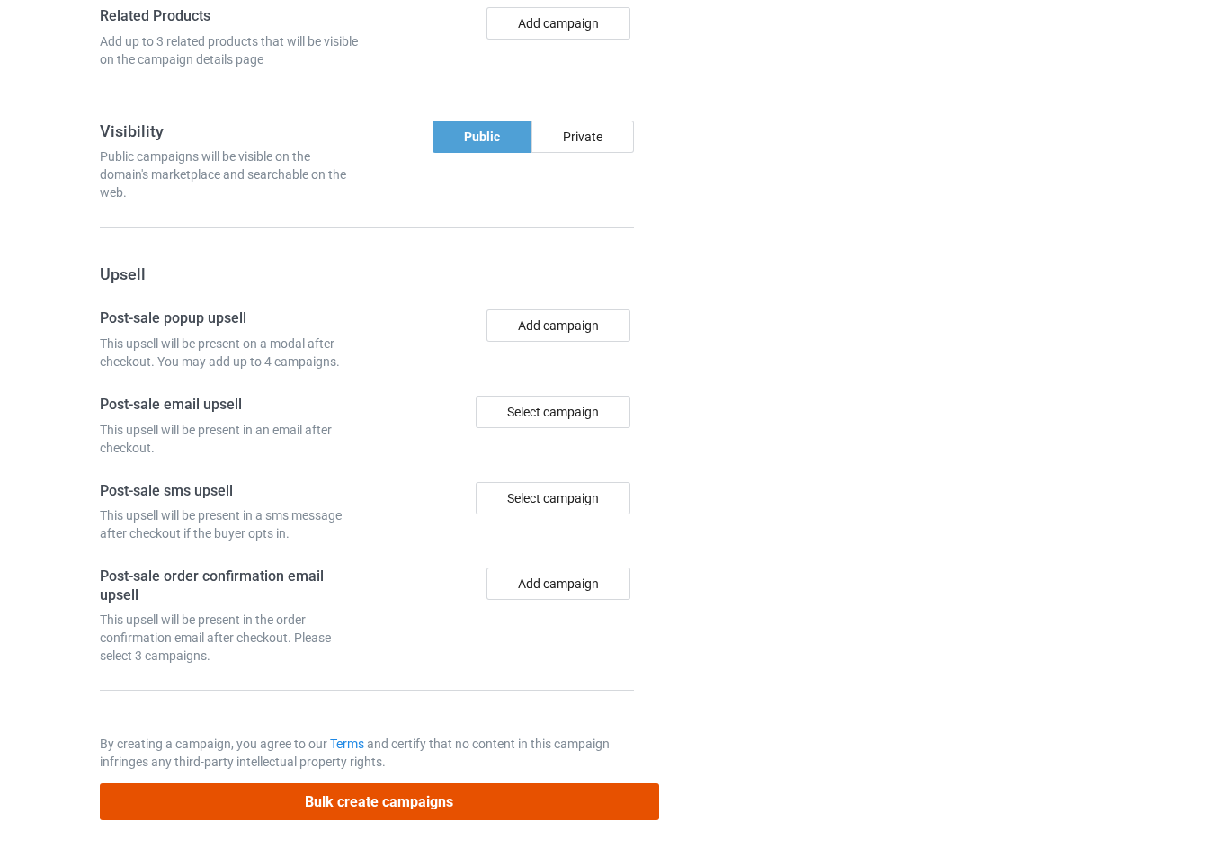
click at [484, 806] on button "Bulk create campaigns" at bounding box center [379, 801] width 559 height 37
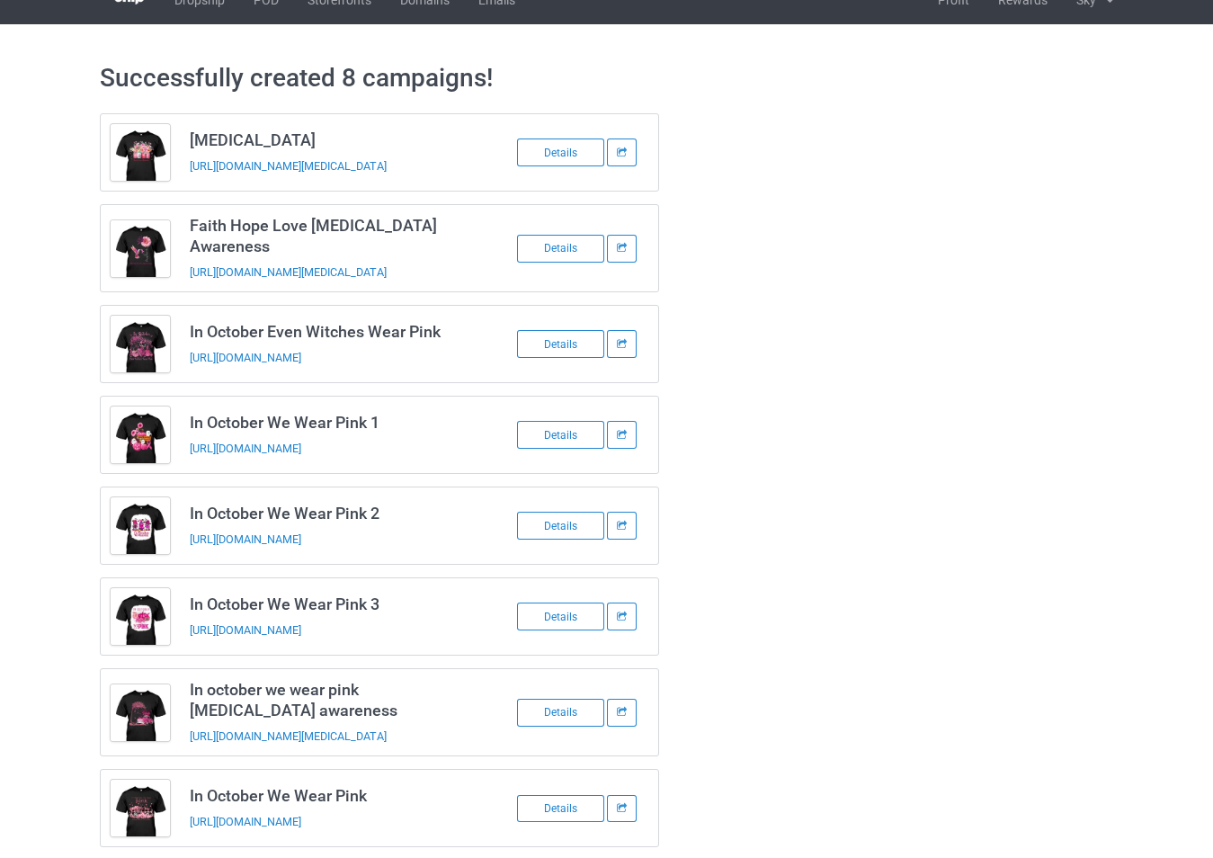
scroll to position [0, 0]
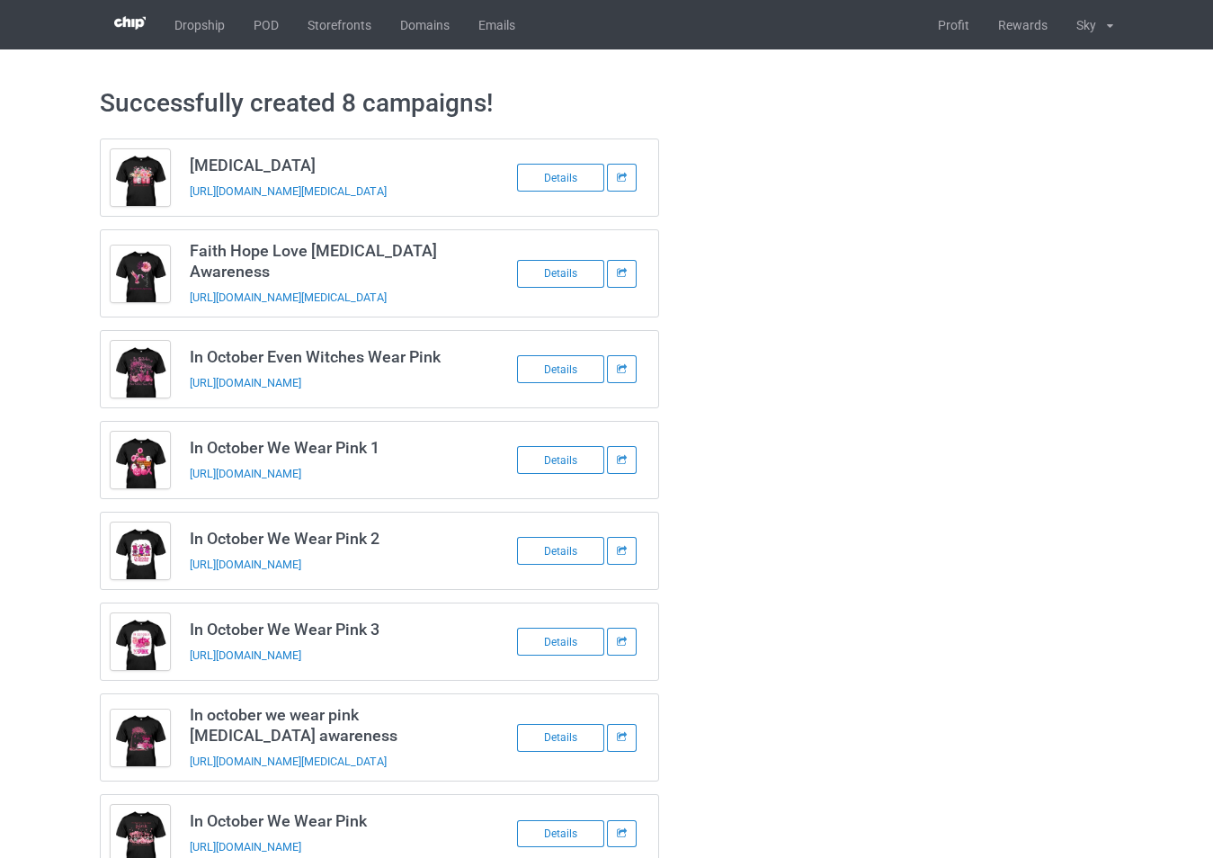
click at [825, 348] on div "Breast Cancer https://www.teetrend21.com/31-breast-cancer Details Faith Hope Lo…" at bounding box center [606, 505] width 1038 height 759
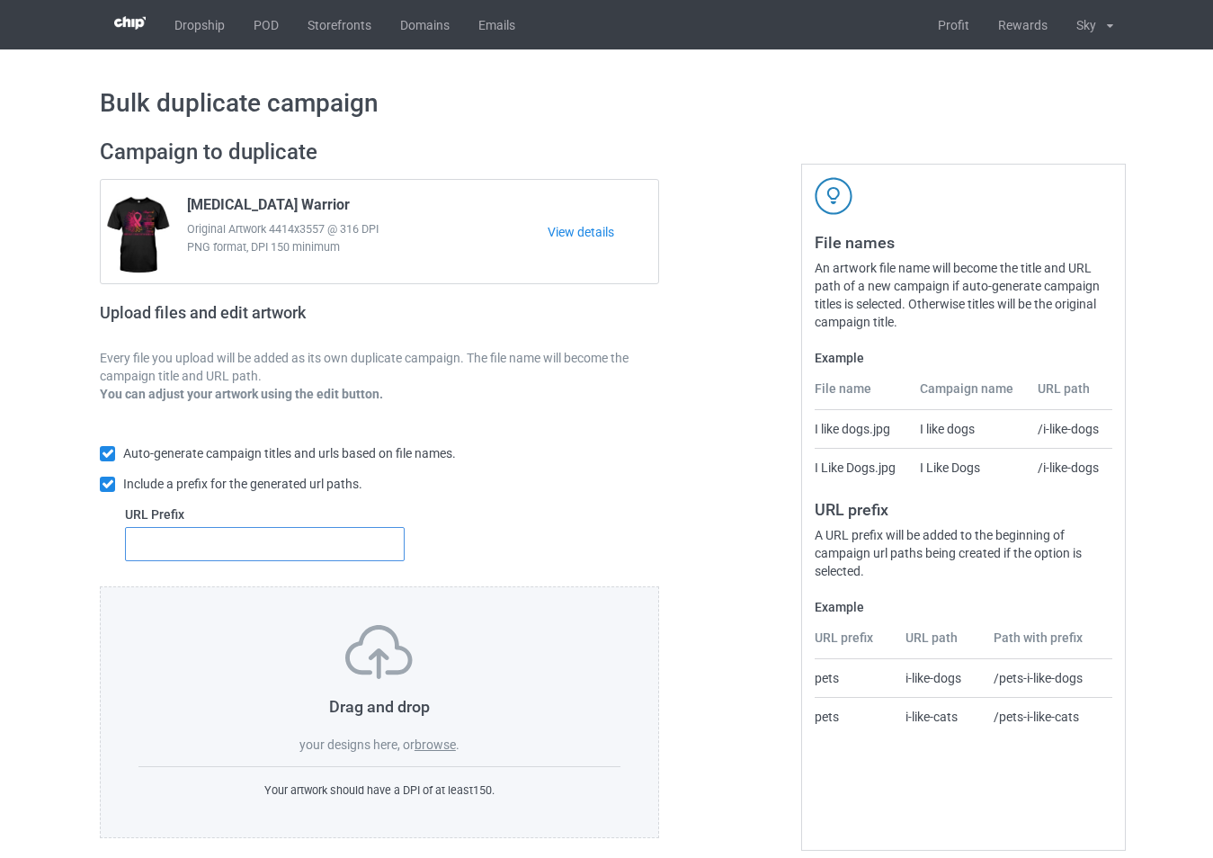
click at [270, 540] on input "text" at bounding box center [265, 544] width 280 height 34
type input "43"
click at [438, 751] on label "browse" at bounding box center [434, 744] width 41 height 14
click at [0, 0] on input "browse" at bounding box center [0, 0] width 0 height 0
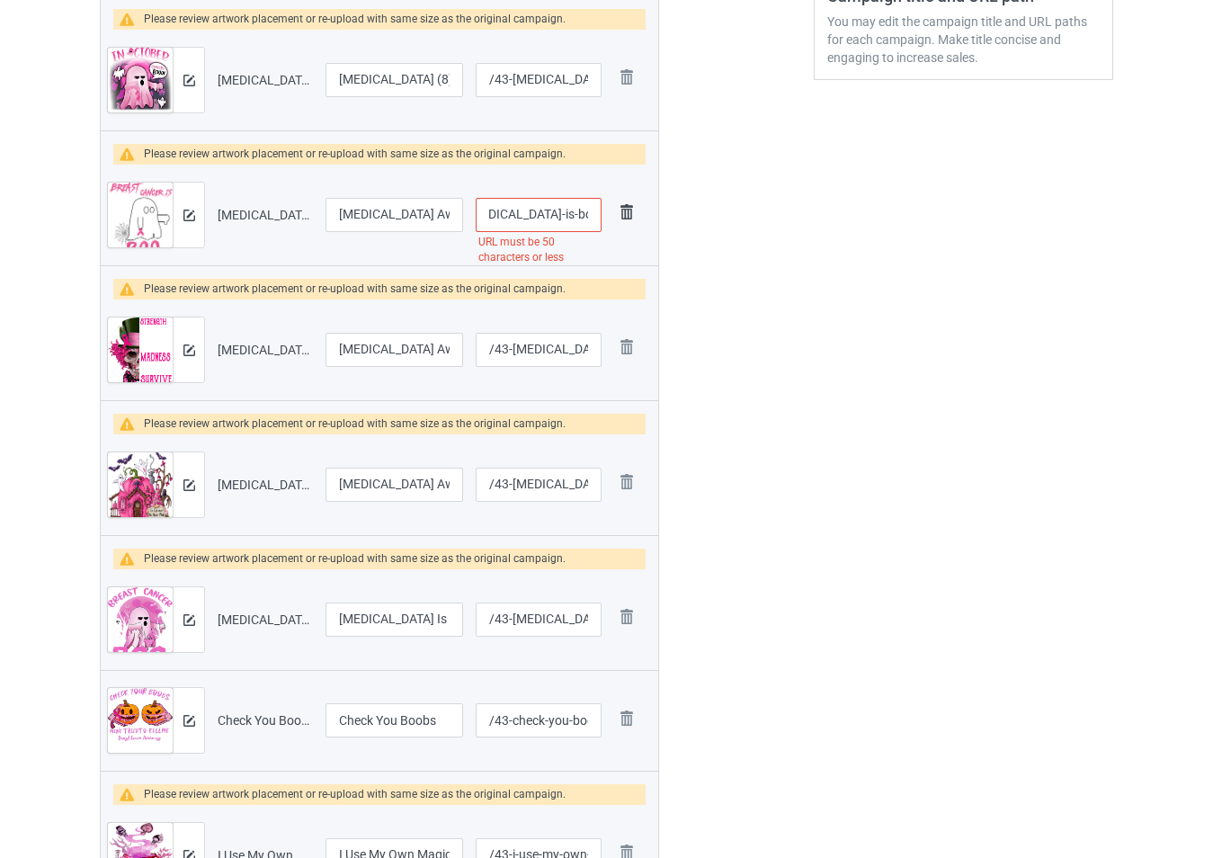
scroll to position [0, 218]
drag, startPoint x: 588, startPoint y: 215, endPoint x: 618, endPoint y: 230, distance: 33.4
click at [618, 230] on tr "Preview and edit artwork [MEDICAL_DATA] Awareness [MEDICAL_DATA] Is Boo Sheet.p…" at bounding box center [379, 215] width 557 height 101
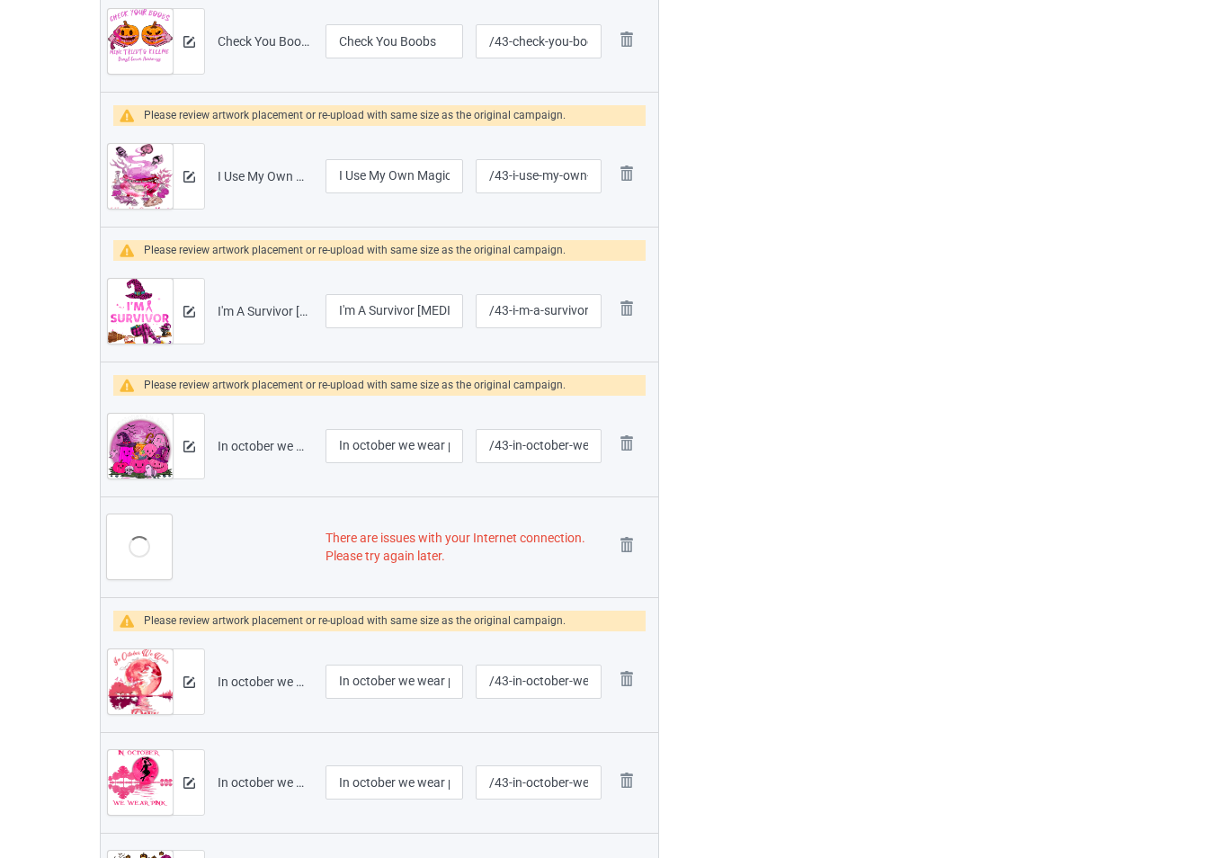
scroll to position [1438, 0]
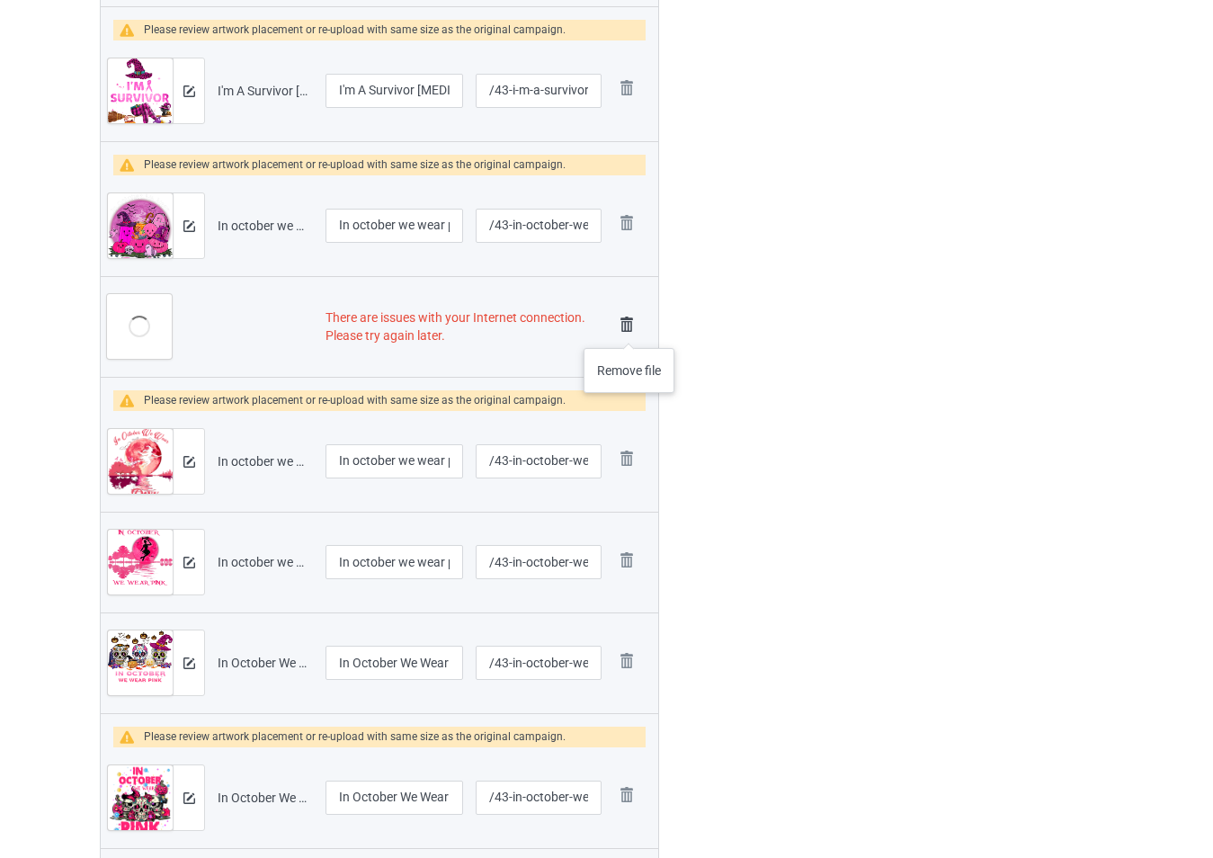
type input "/43-[MEDICAL_DATA]"
click at [629, 330] on img at bounding box center [626, 324] width 25 height 25
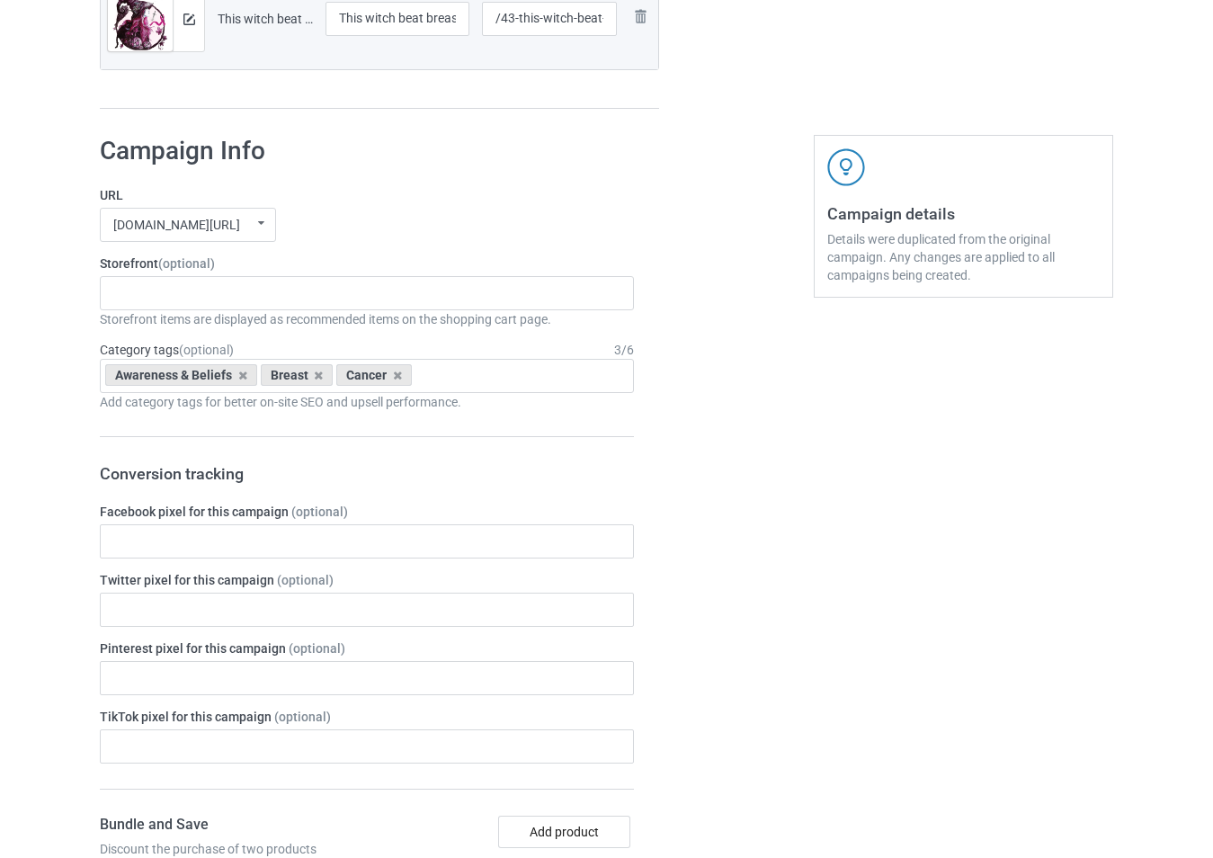
scroll to position [2893, 0]
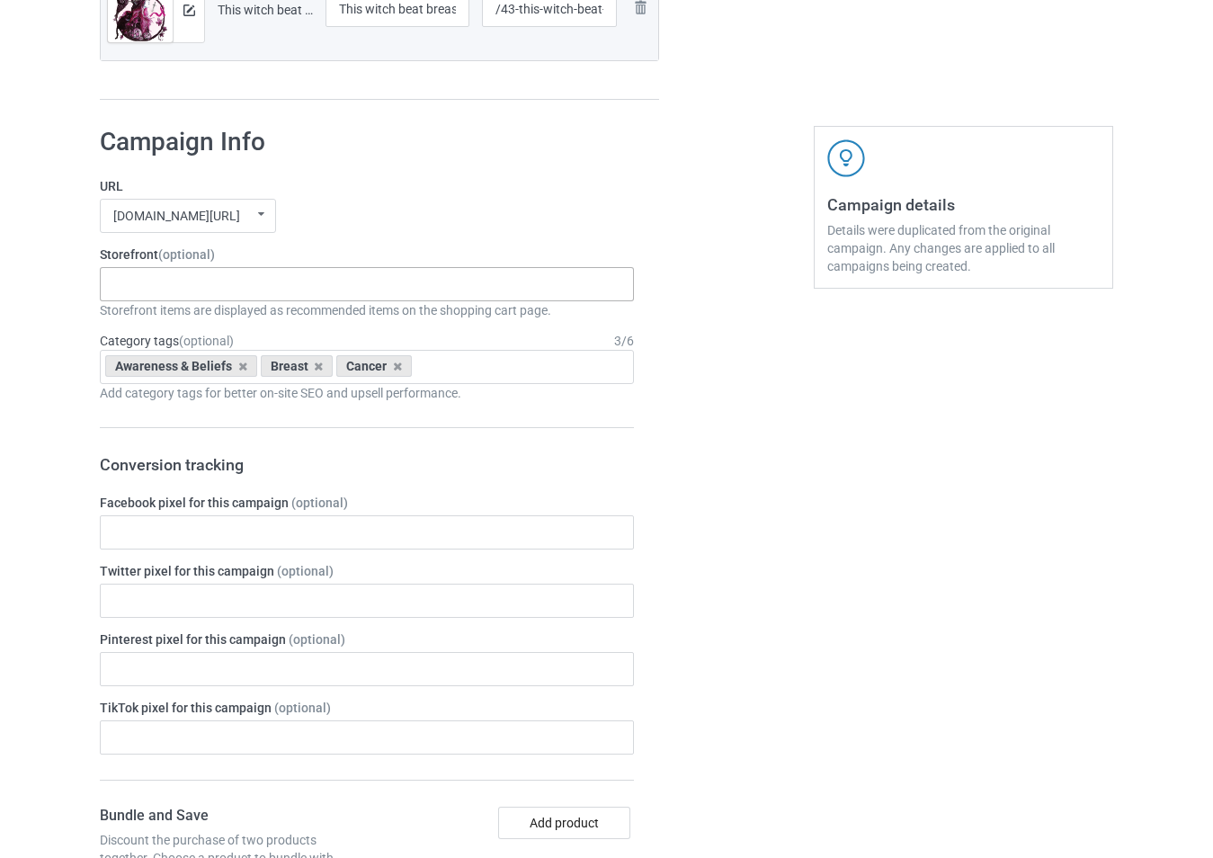
click at [331, 272] on div "-------------------------------------------------- Gifts For Christmas Teacher …" at bounding box center [367, 284] width 534 height 34
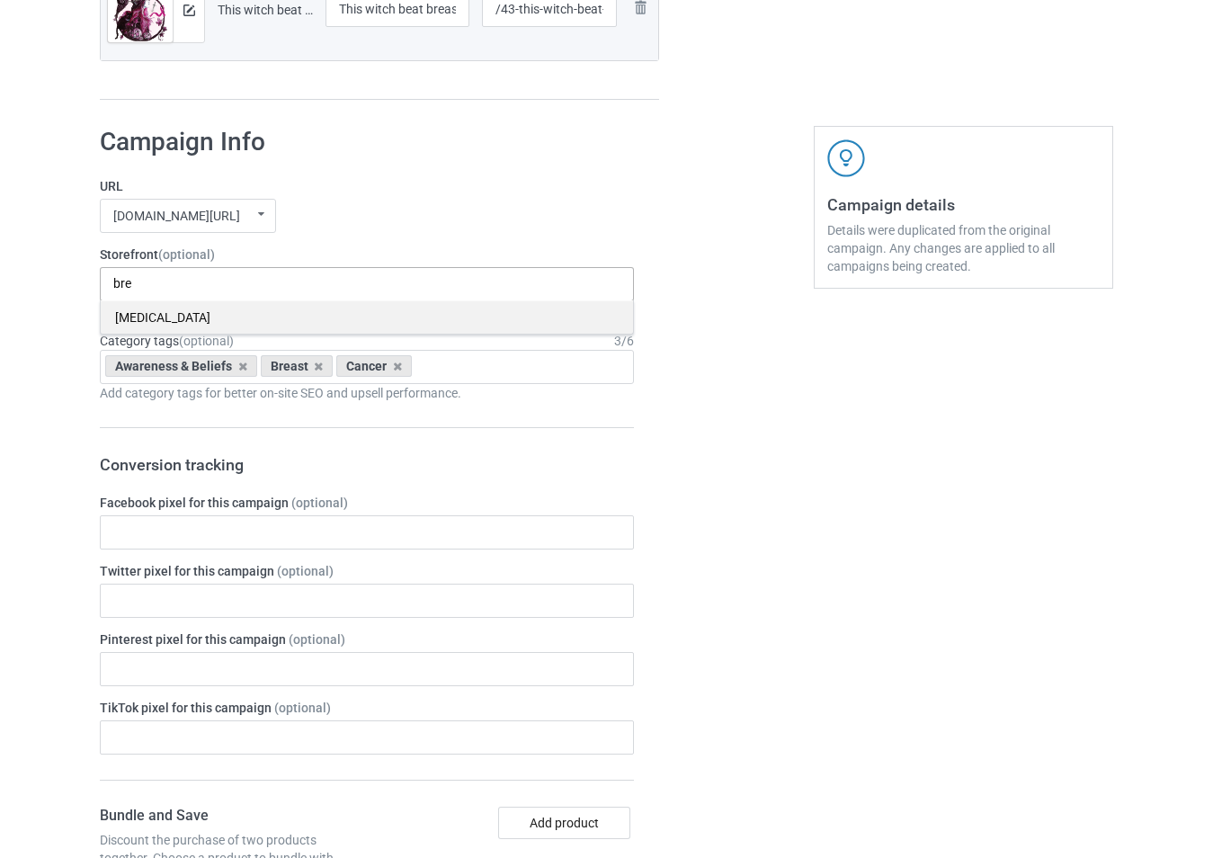
type input "bre"
click at [305, 326] on div "[MEDICAL_DATA]" at bounding box center [367, 316] width 532 height 33
type input "hallo"
click at [329, 326] on div "[DATE] Holiday" at bounding box center [367, 316] width 532 height 33
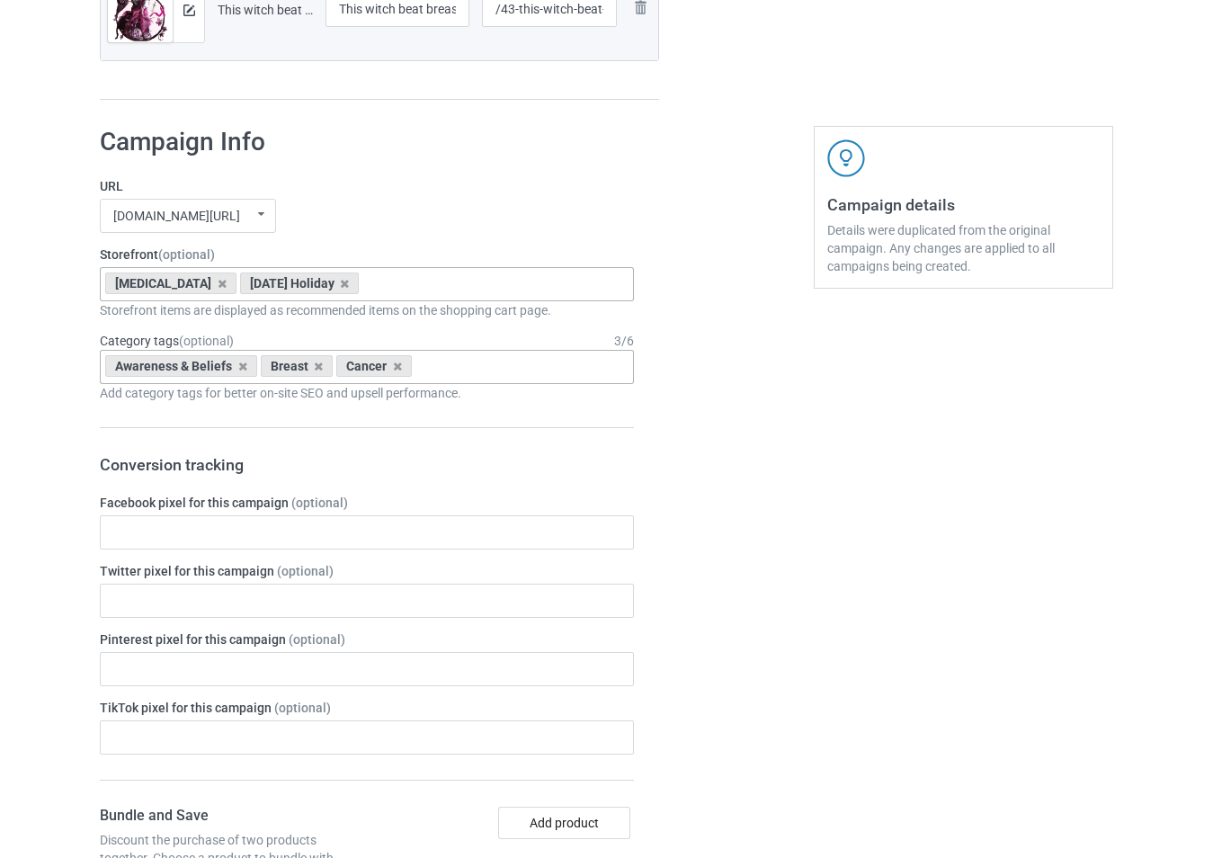
click at [467, 372] on div "Awareness & Beliefs [MEDICAL_DATA] Age > [DEMOGRAPHIC_DATA] > 1 Age > [DEMOGRAP…" at bounding box center [367, 367] width 534 height 34
type input "hallo"
click at [461, 399] on div "Holidays & Events > US Holidays > [DATE]" at bounding box center [367, 399] width 532 height 33
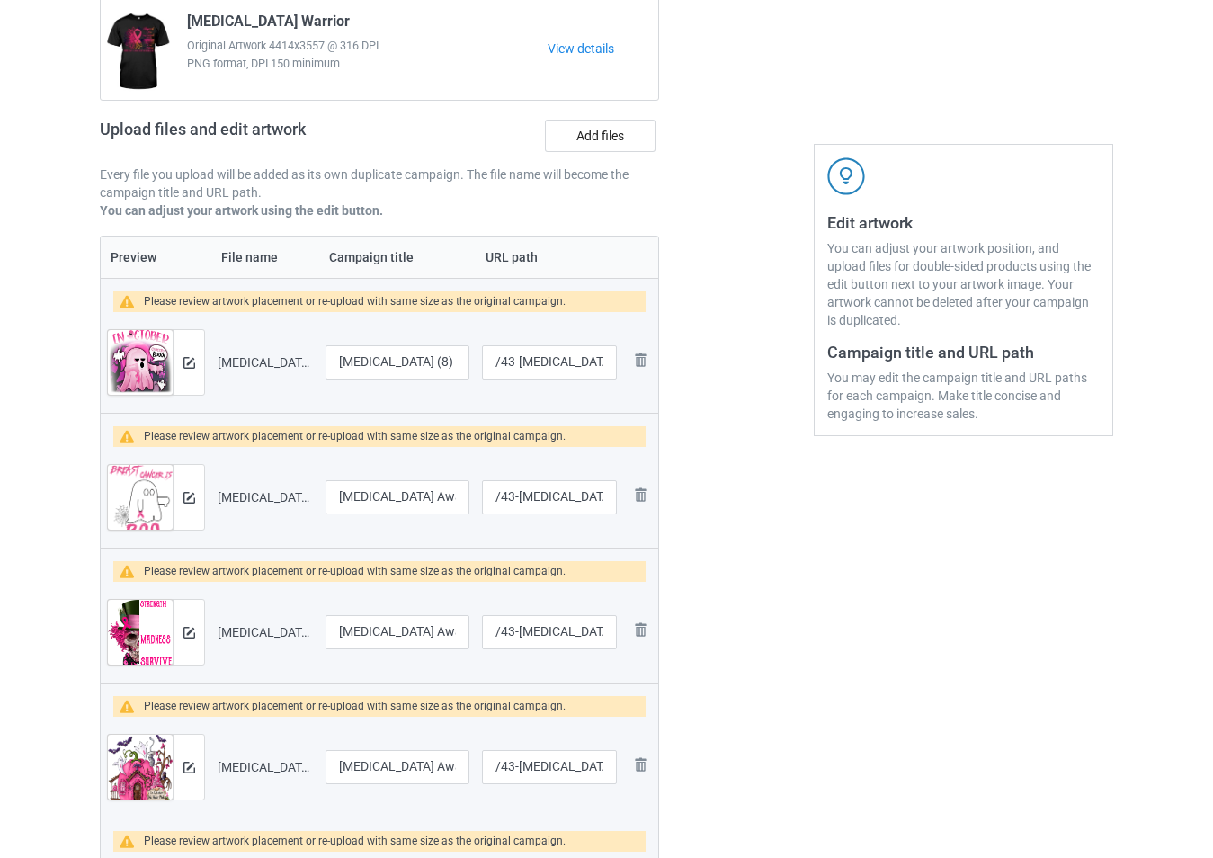
scroll to position [16, 0]
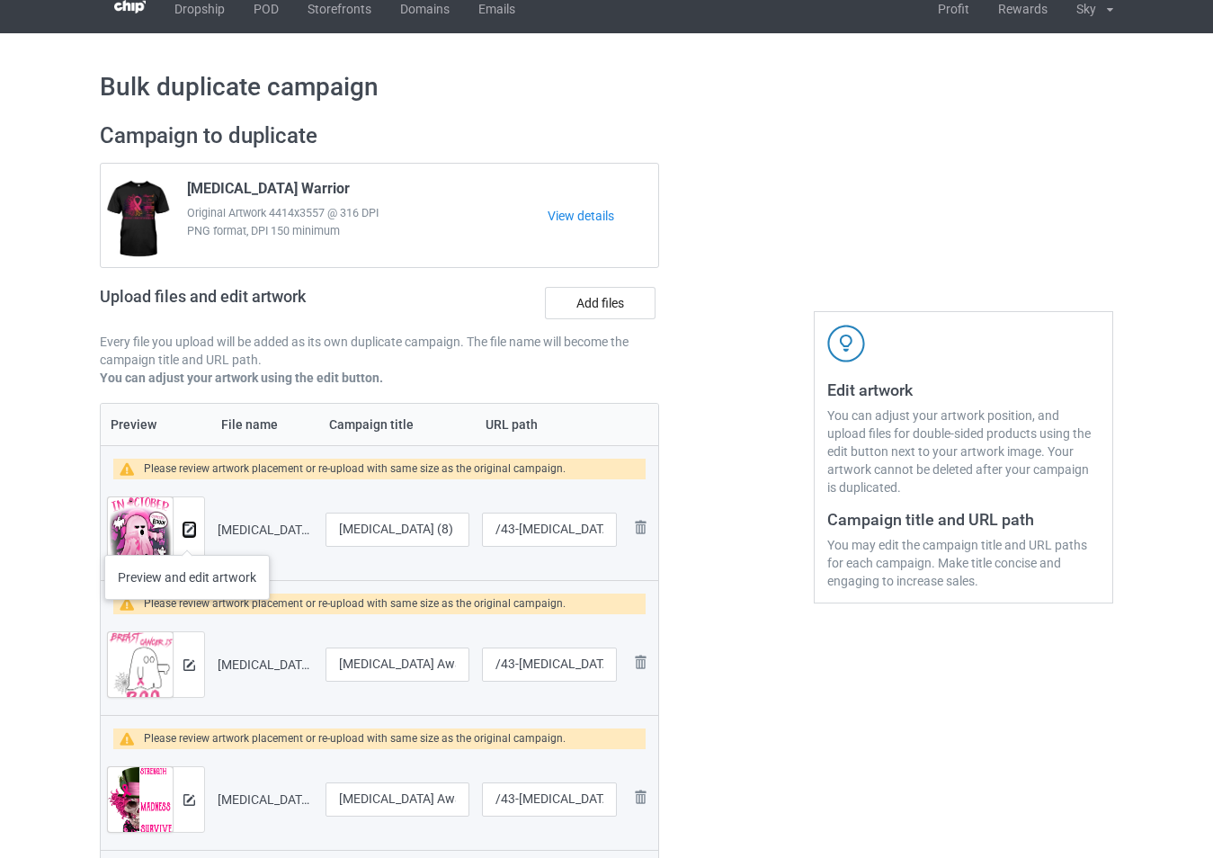
click at [186, 535] on img at bounding box center [189, 530] width 12 height 12
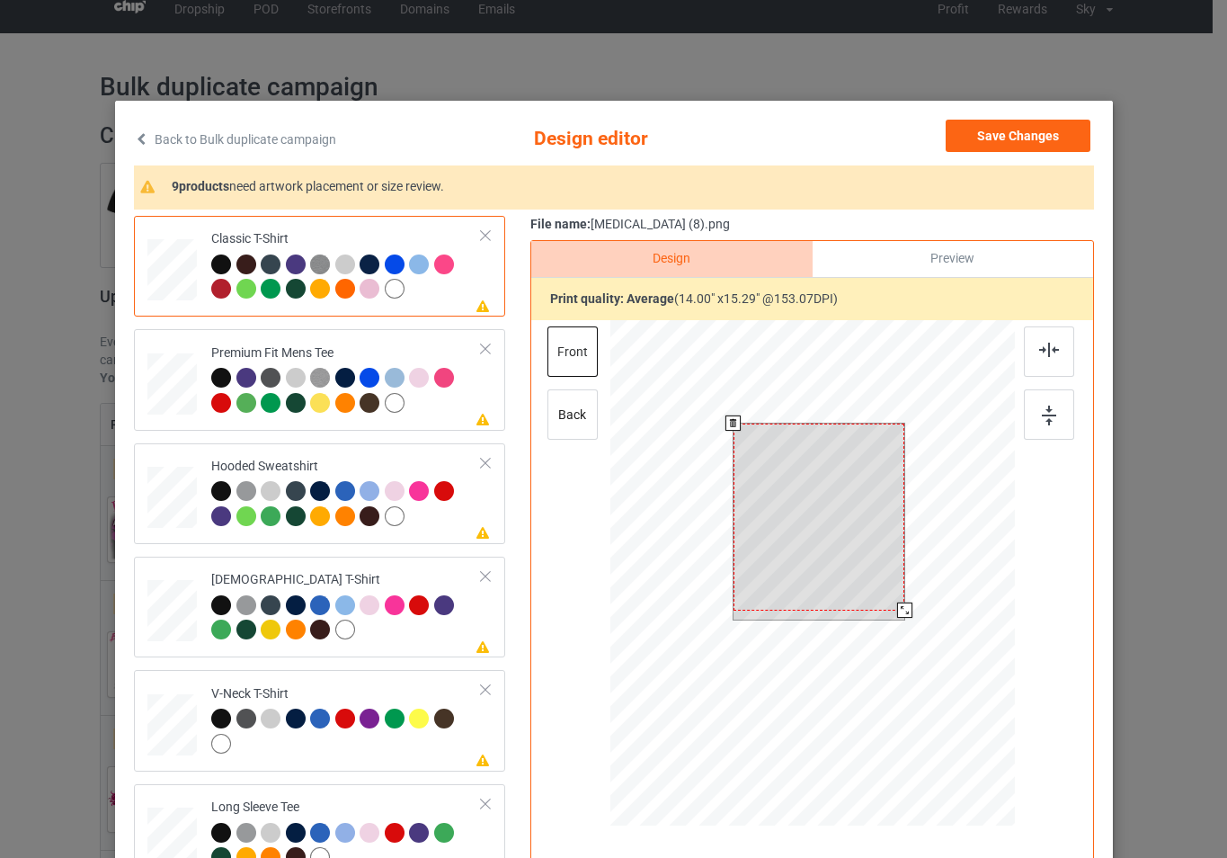
drag, startPoint x: 894, startPoint y: 612, endPoint x: 904, endPoint y: 617, distance: 10.9
click at [904, 617] on div at bounding box center [903, 609] width 15 height 15
click at [1046, 129] on button "Save Changes" at bounding box center [1018, 136] width 145 height 32
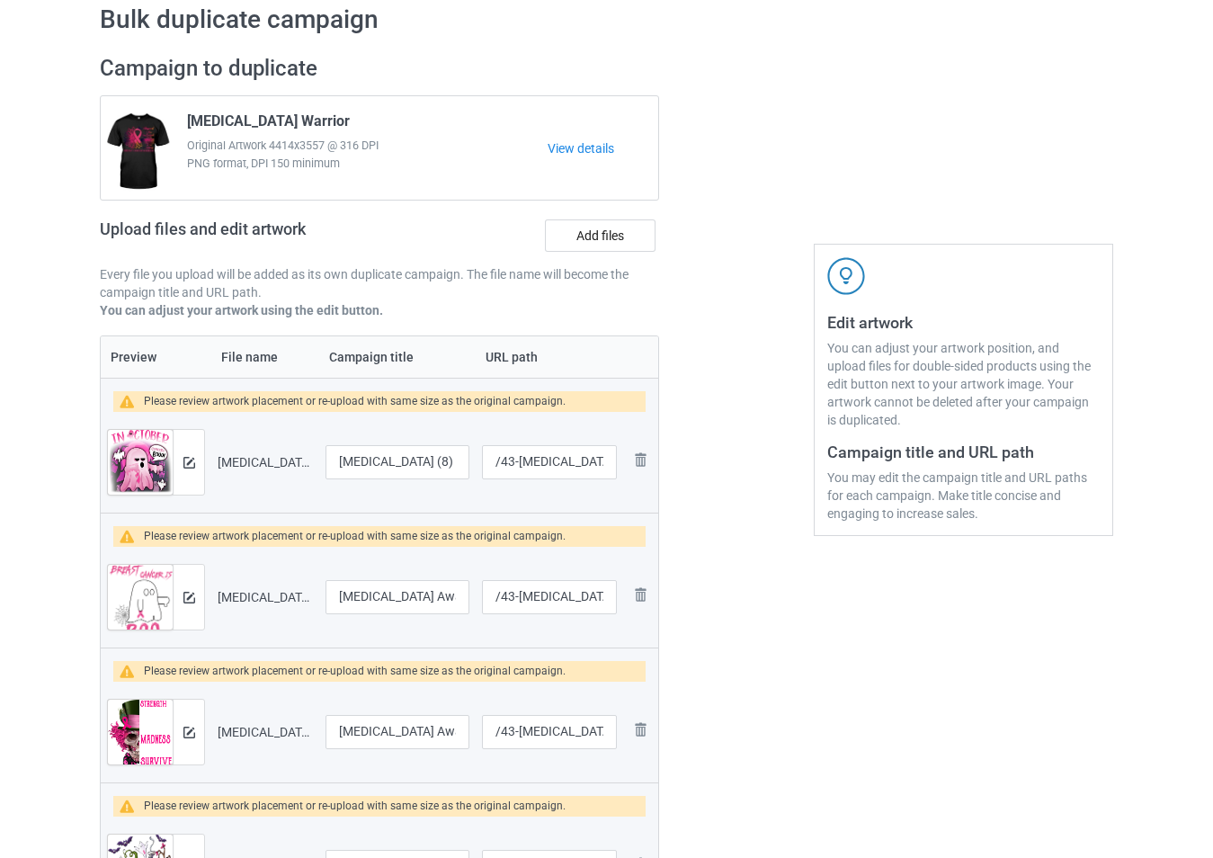
scroll to position [286, 0]
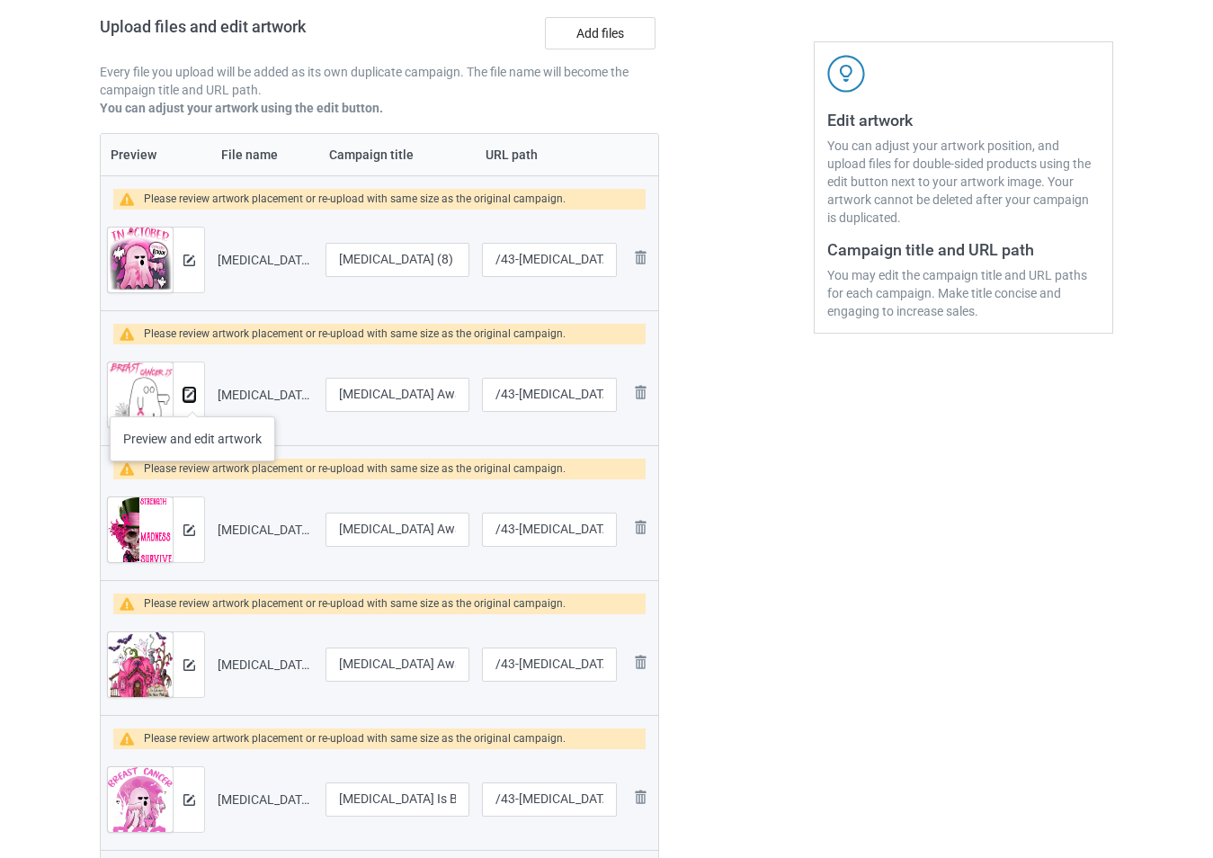
click at [191, 398] on img at bounding box center [189, 395] width 12 height 12
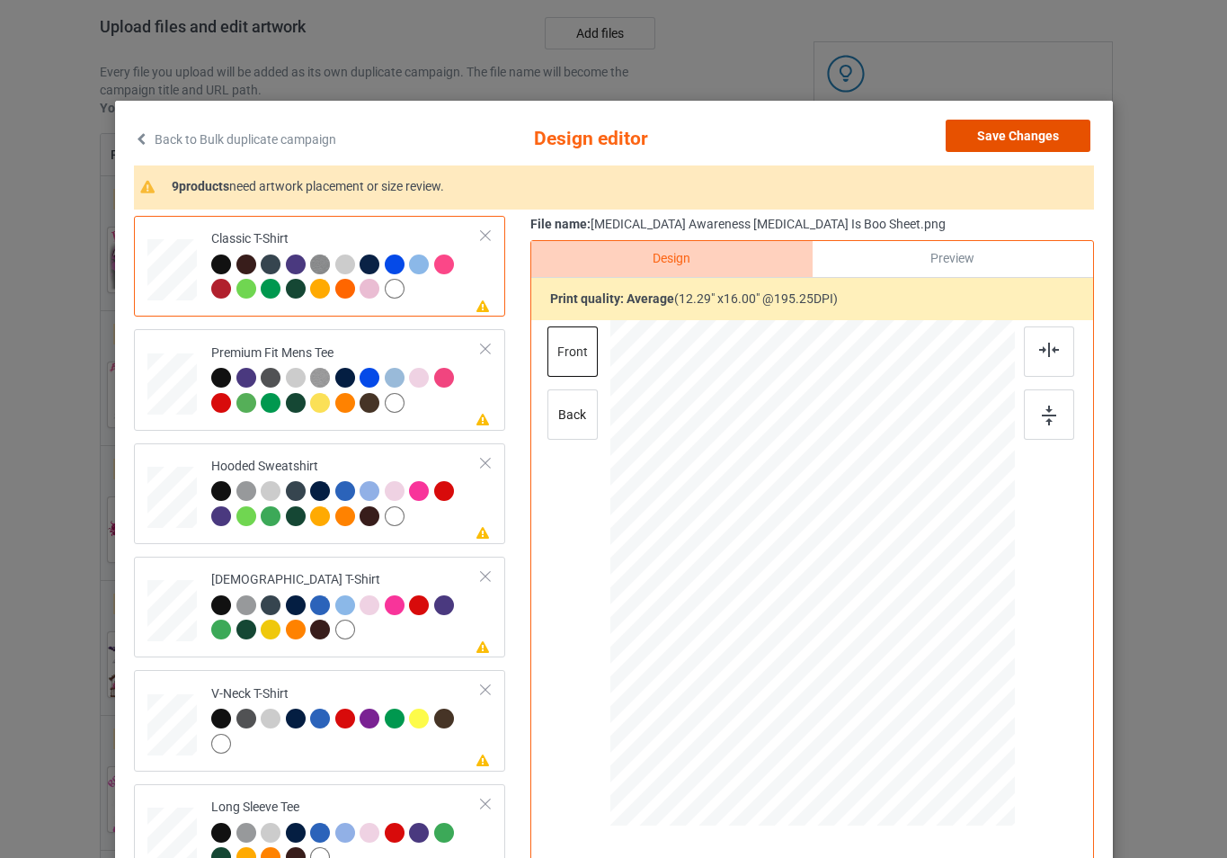
click at [1038, 145] on button "Save Changes" at bounding box center [1018, 136] width 145 height 32
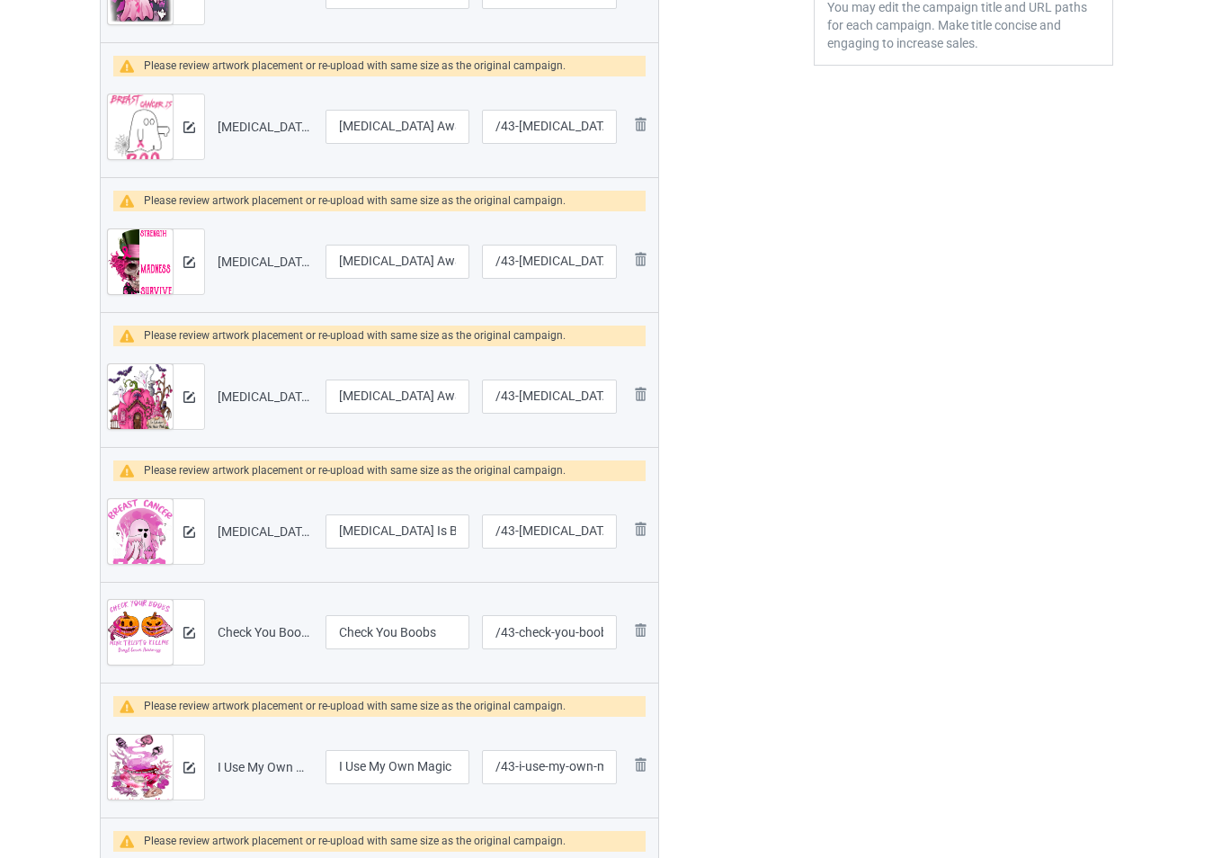
scroll to position [556, 0]
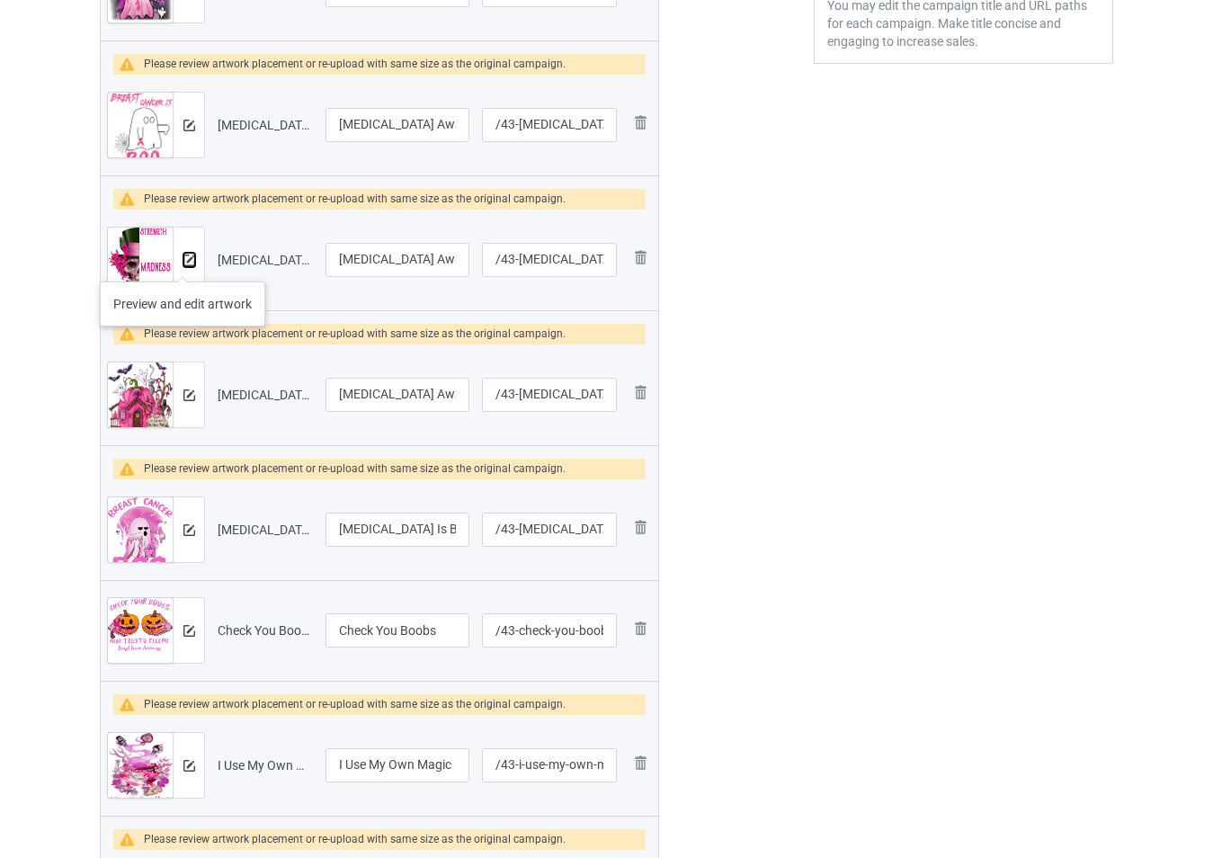
click at [185, 263] on img at bounding box center [189, 260] width 12 height 12
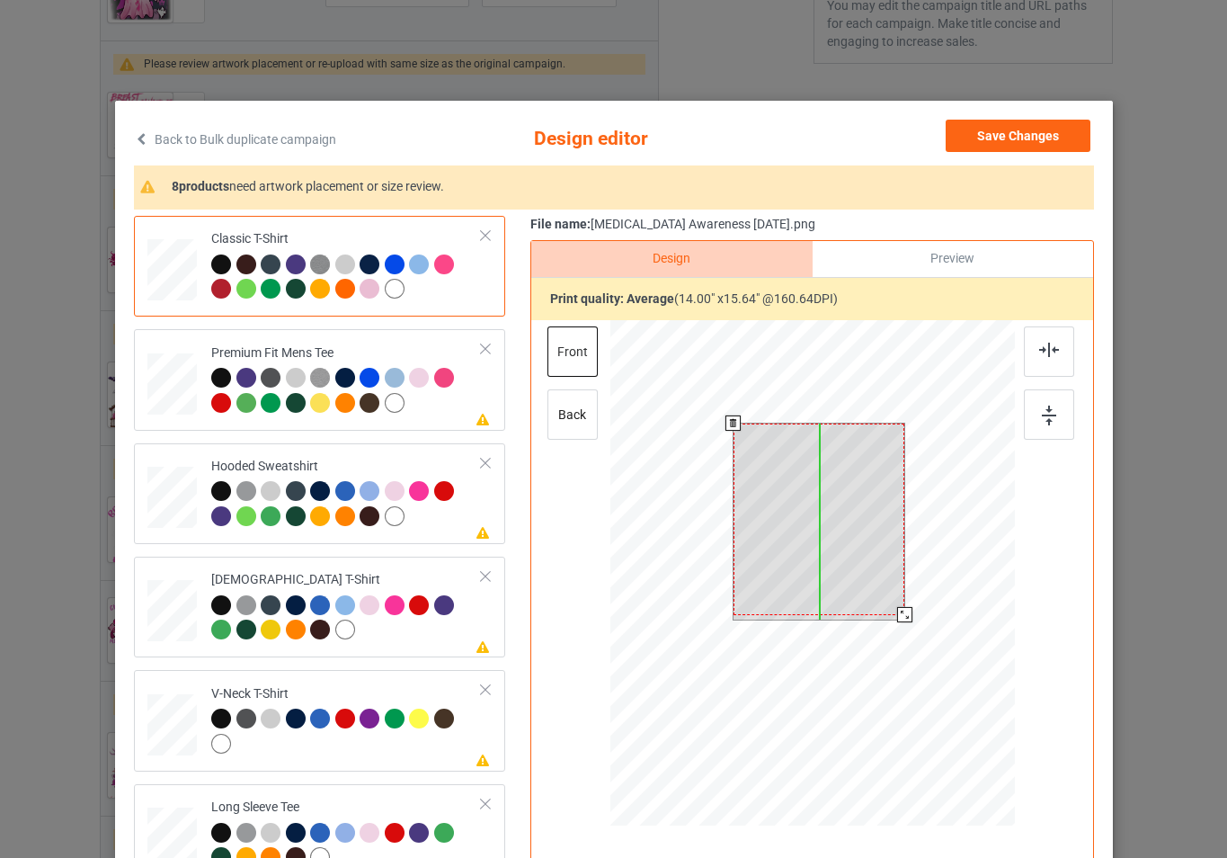
click at [879, 574] on div at bounding box center [819, 518] width 172 height 191
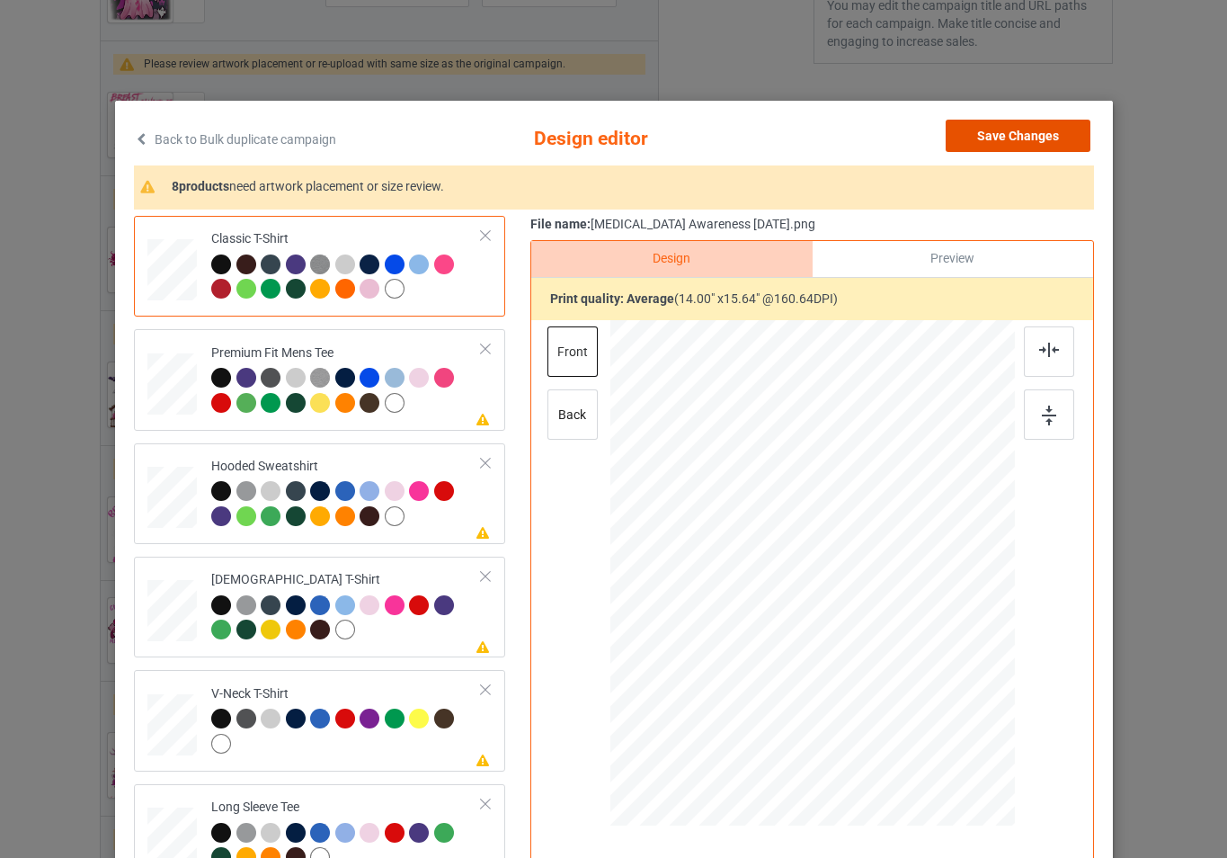
click at [1034, 148] on button "Save Changes" at bounding box center [1018, 136] width 145 height 32
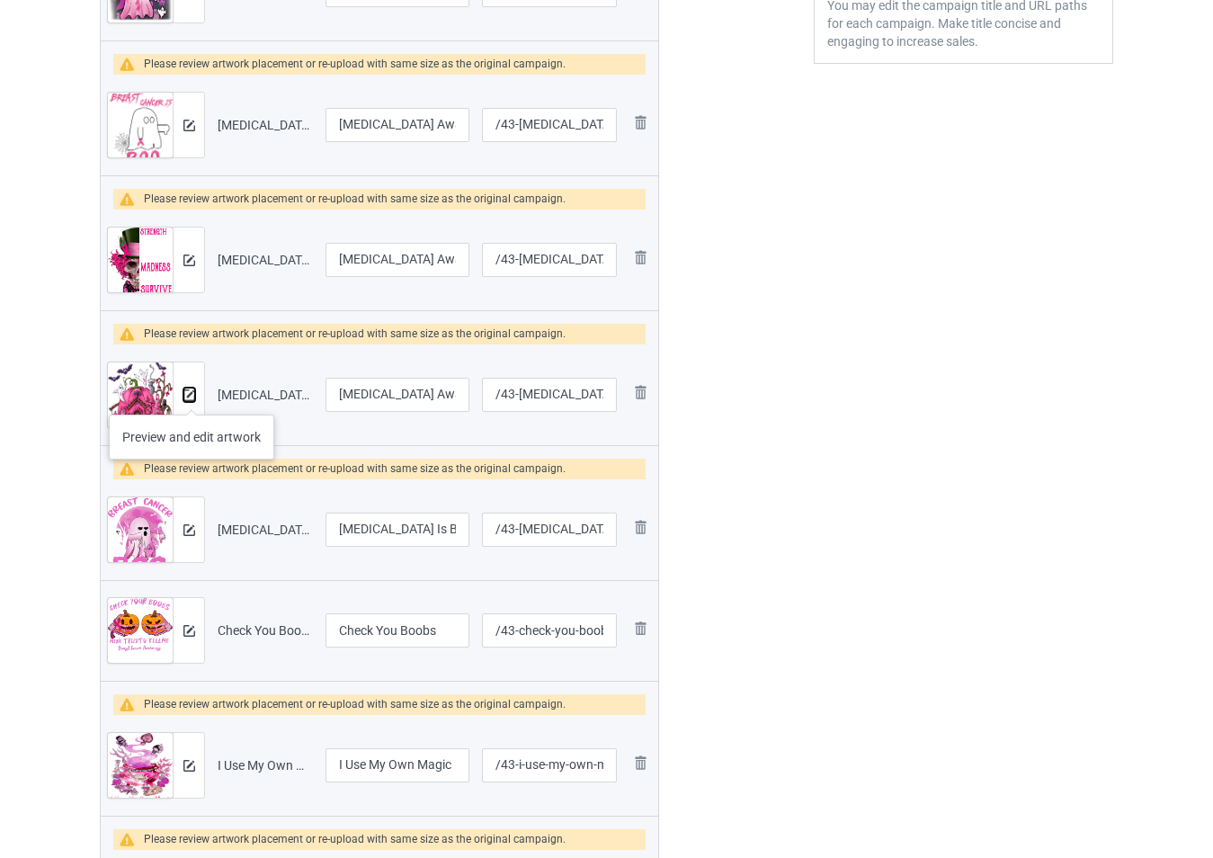
click at [191, 396] on img at bounding box center [189, 395] width 12 height 12
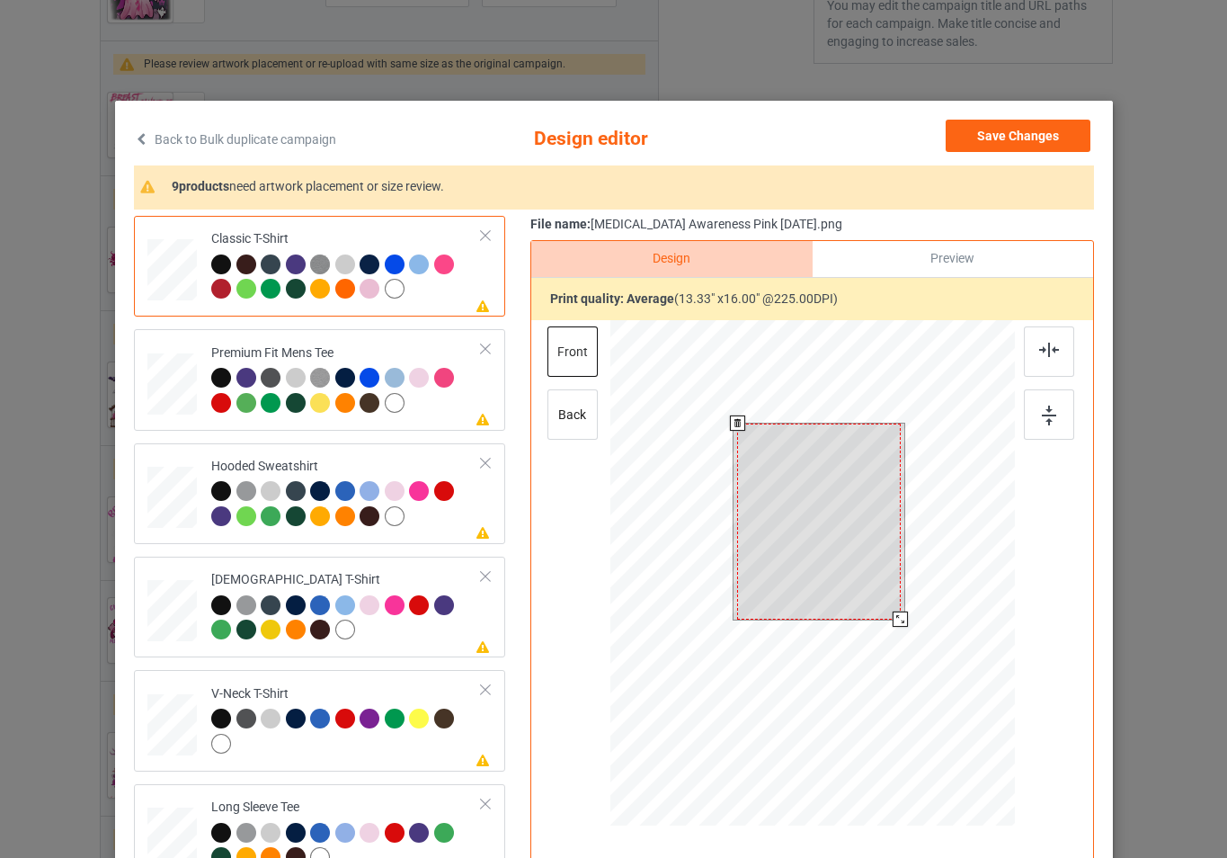
click at [907, 625] on div at bounding box center [812, 575] width 405 height 511
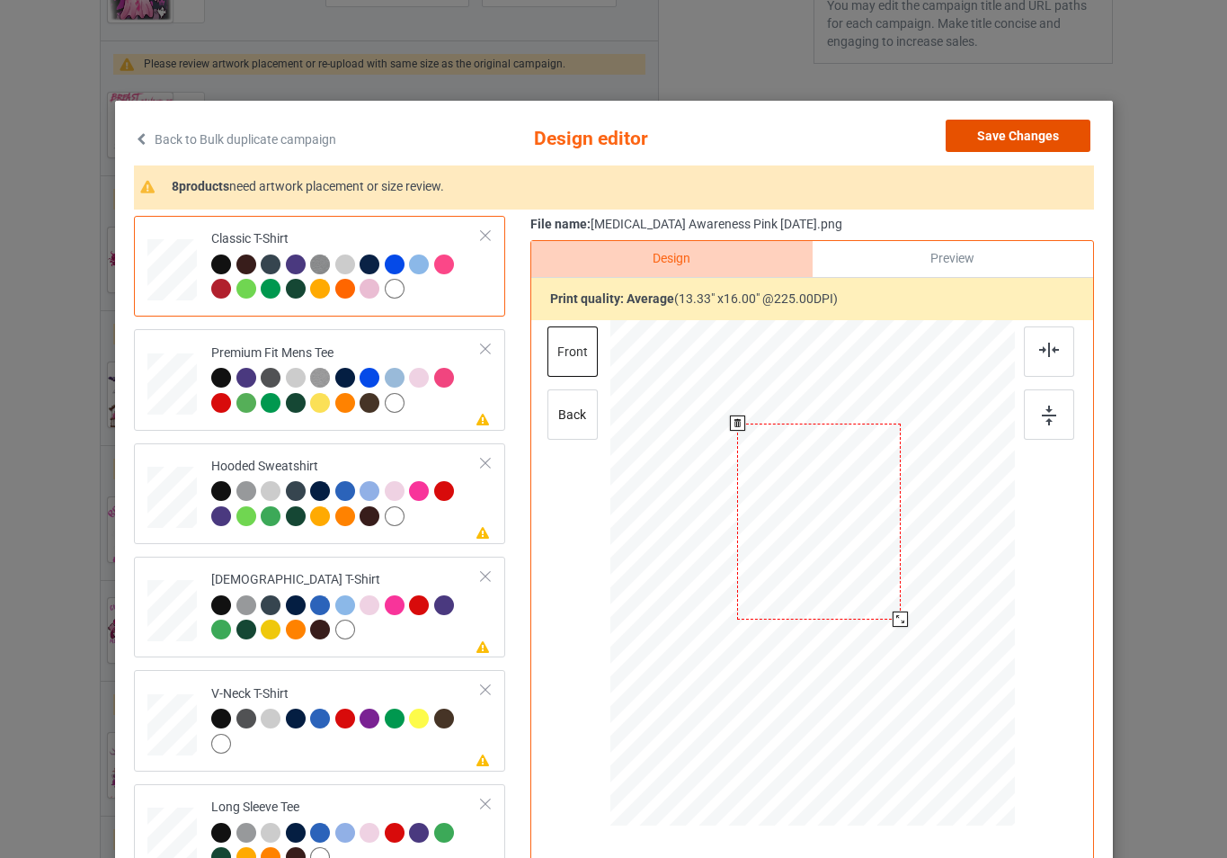
click at [1023, 146] on button "Save Changes" at bounding box center [1018, 136] width 145 height 32
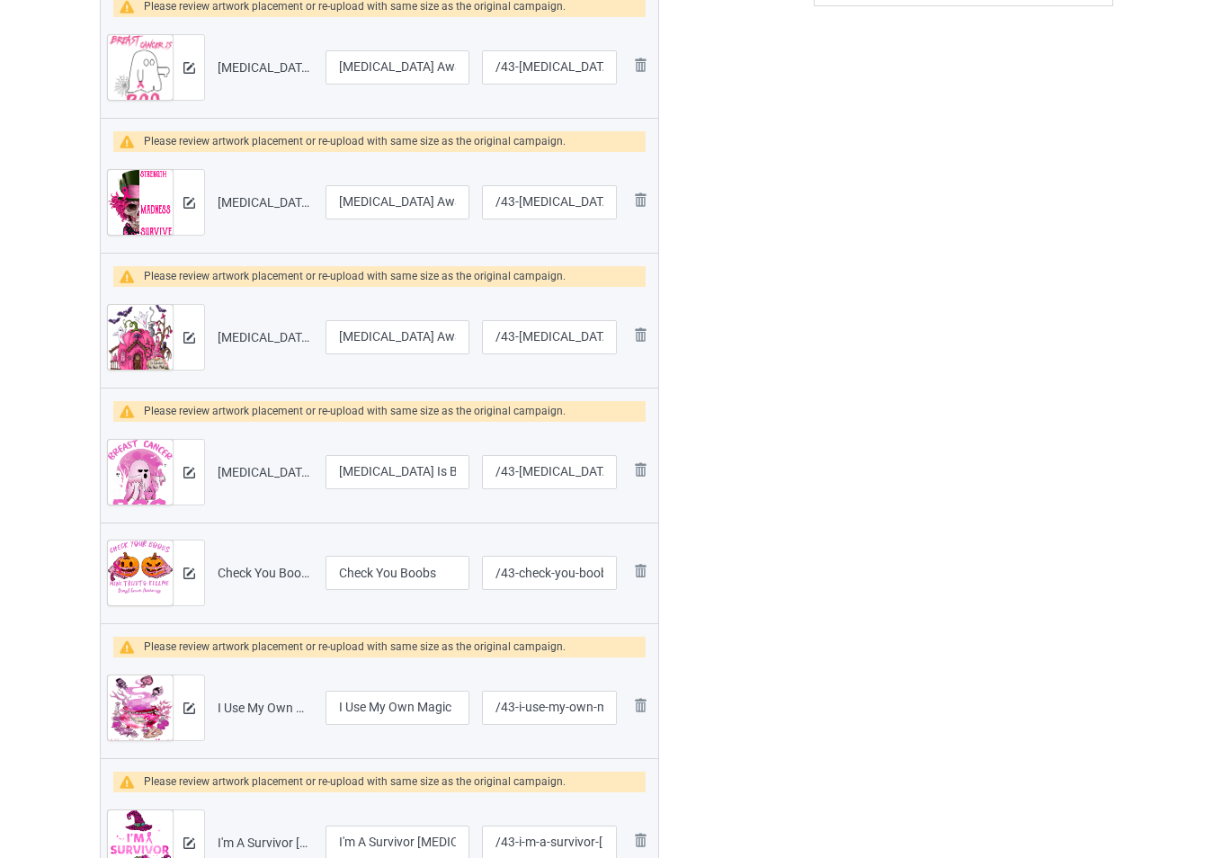
scroll to position [645, 0]
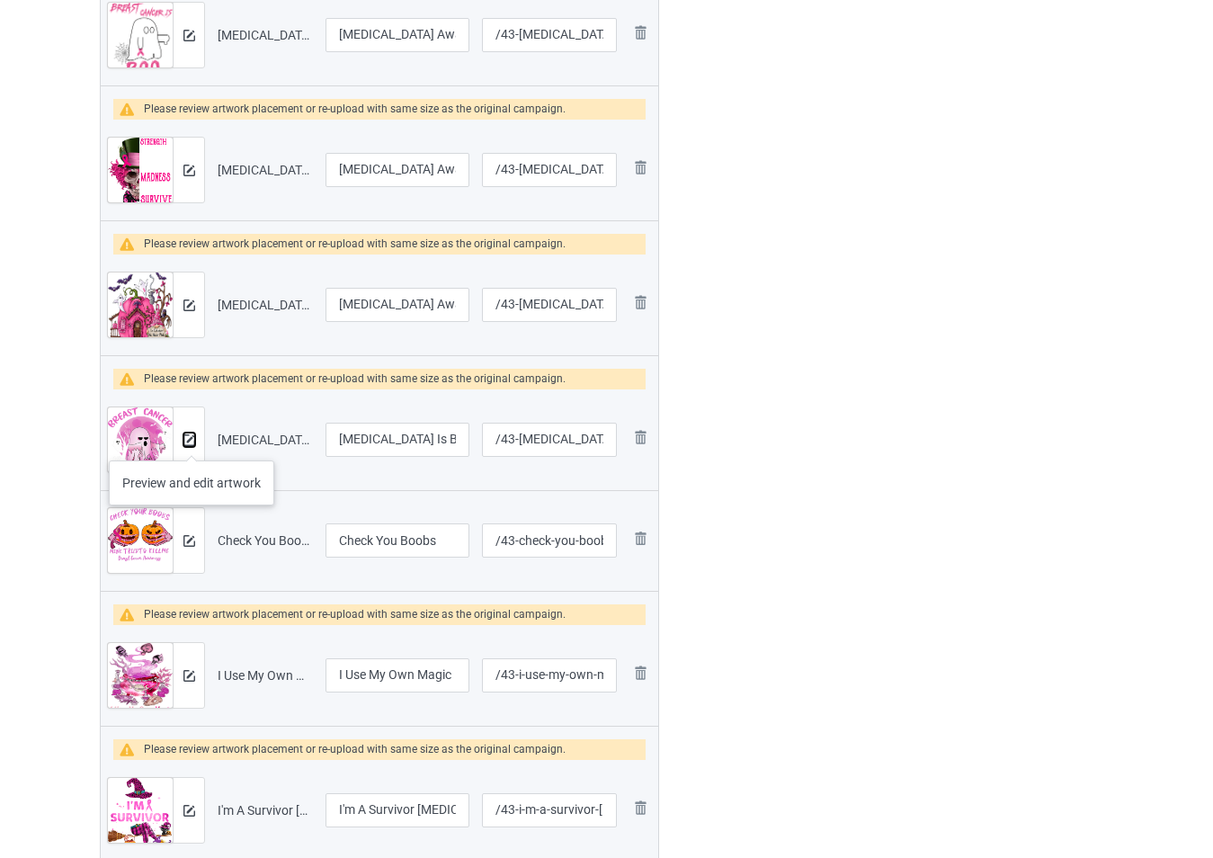
click at [191, 443] on img at bounding box center [189, 440] width 12 height 12
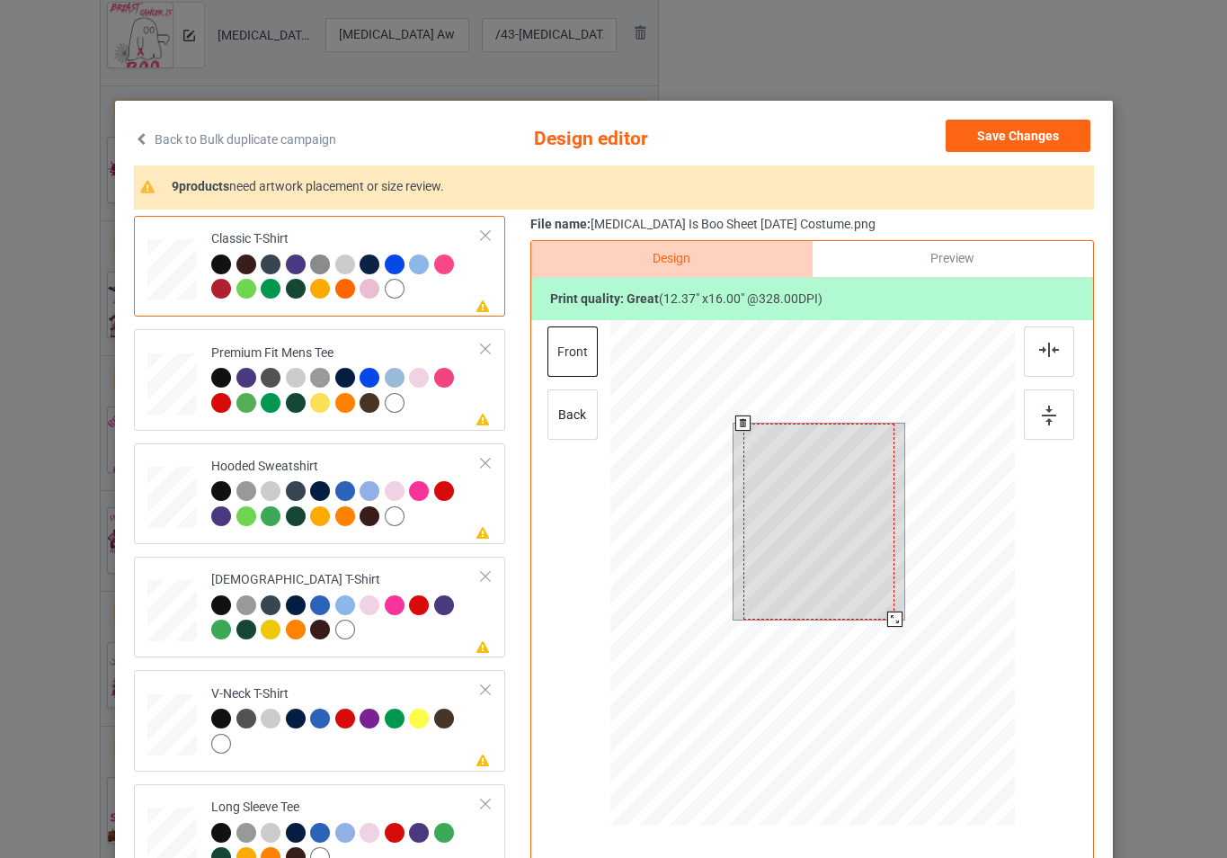
click at [902, 632] on div at bounding box center [812, 575] width 405 height 511
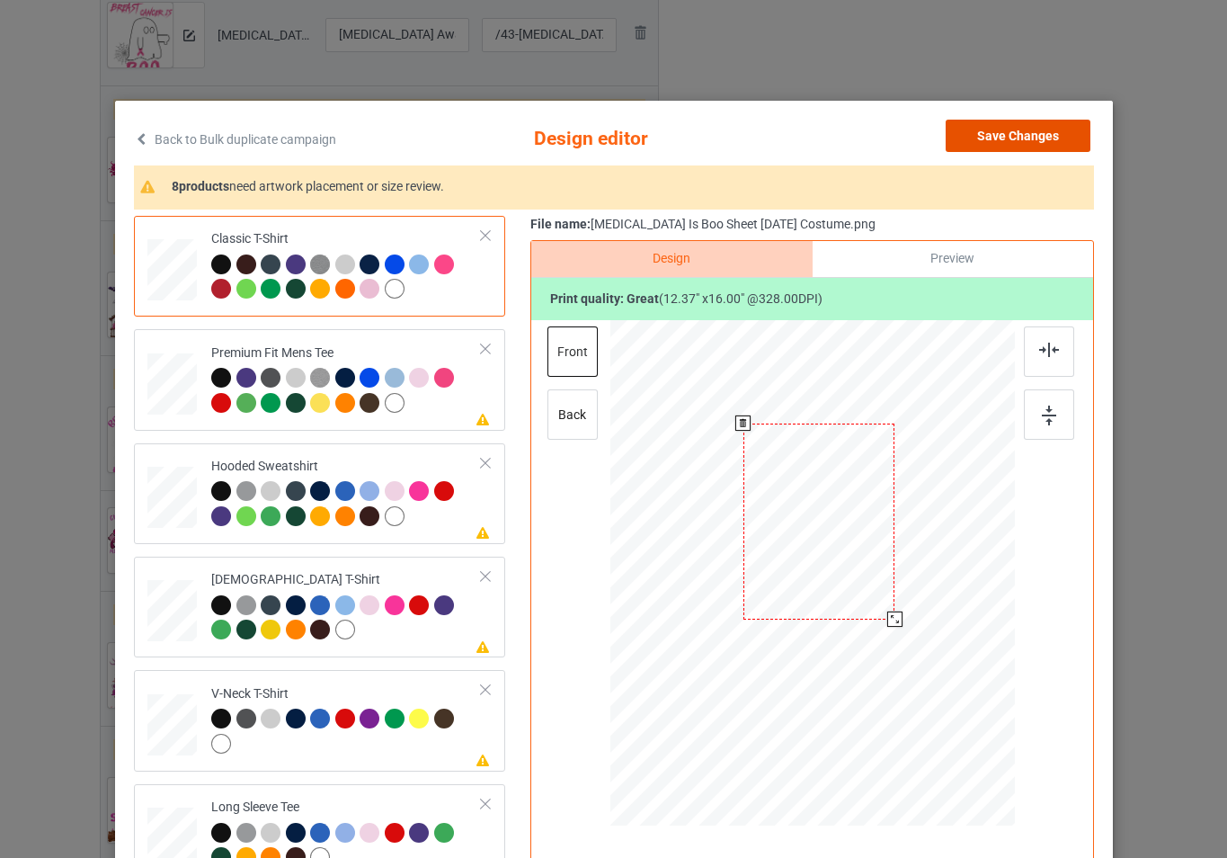
click at [1014, 142] on button "Save Changes" at bounding box center [1018, 136] width 145 height 32
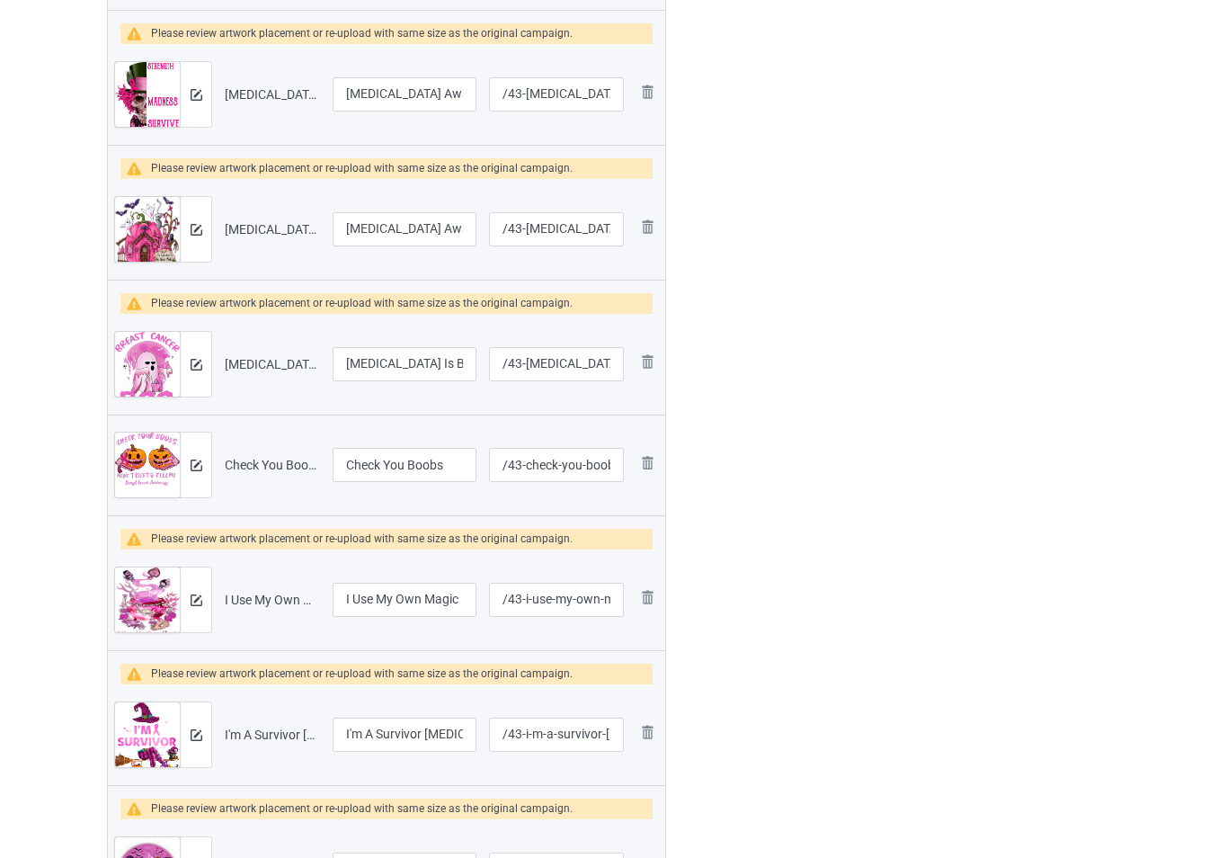
scroll to position [825, 0]
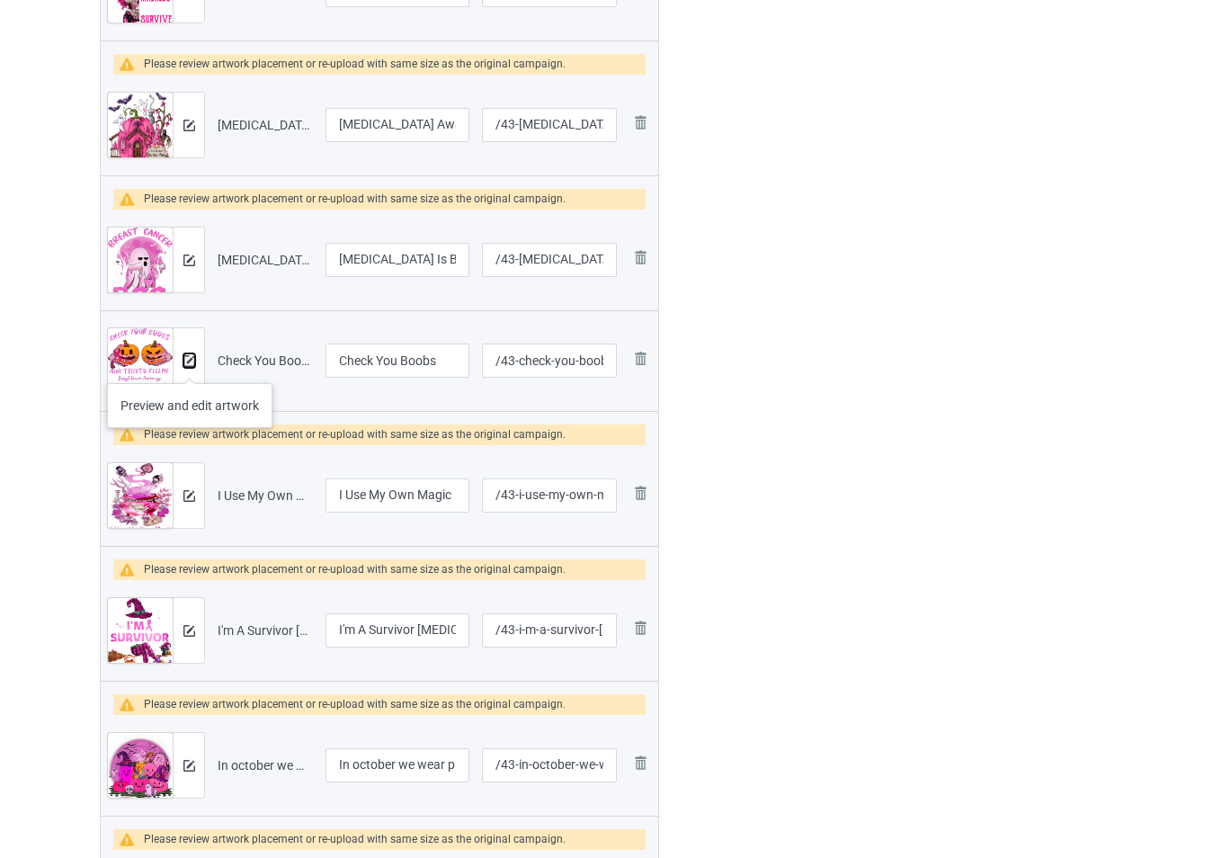
click at [189, 365] on img at bounding box center [189, 361] width 12 height 12
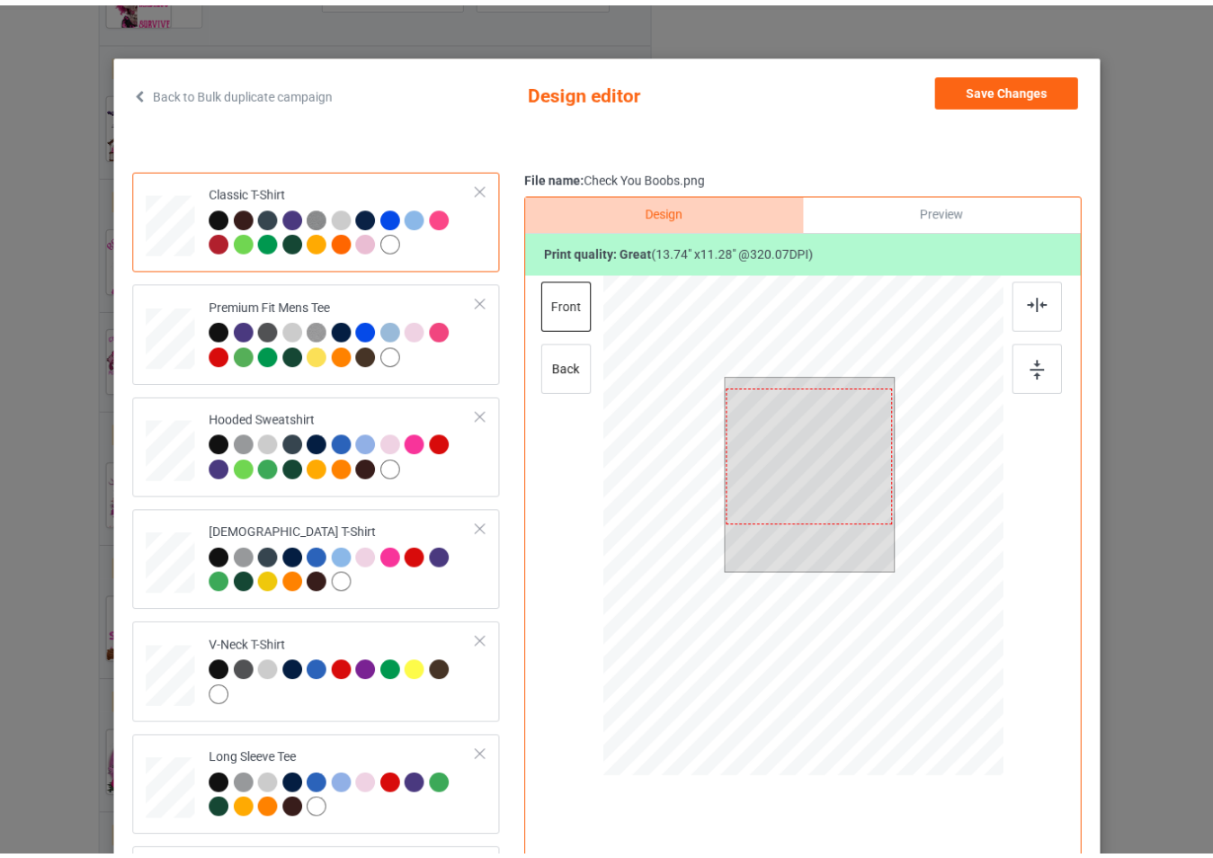
scroll to position [90, 0]
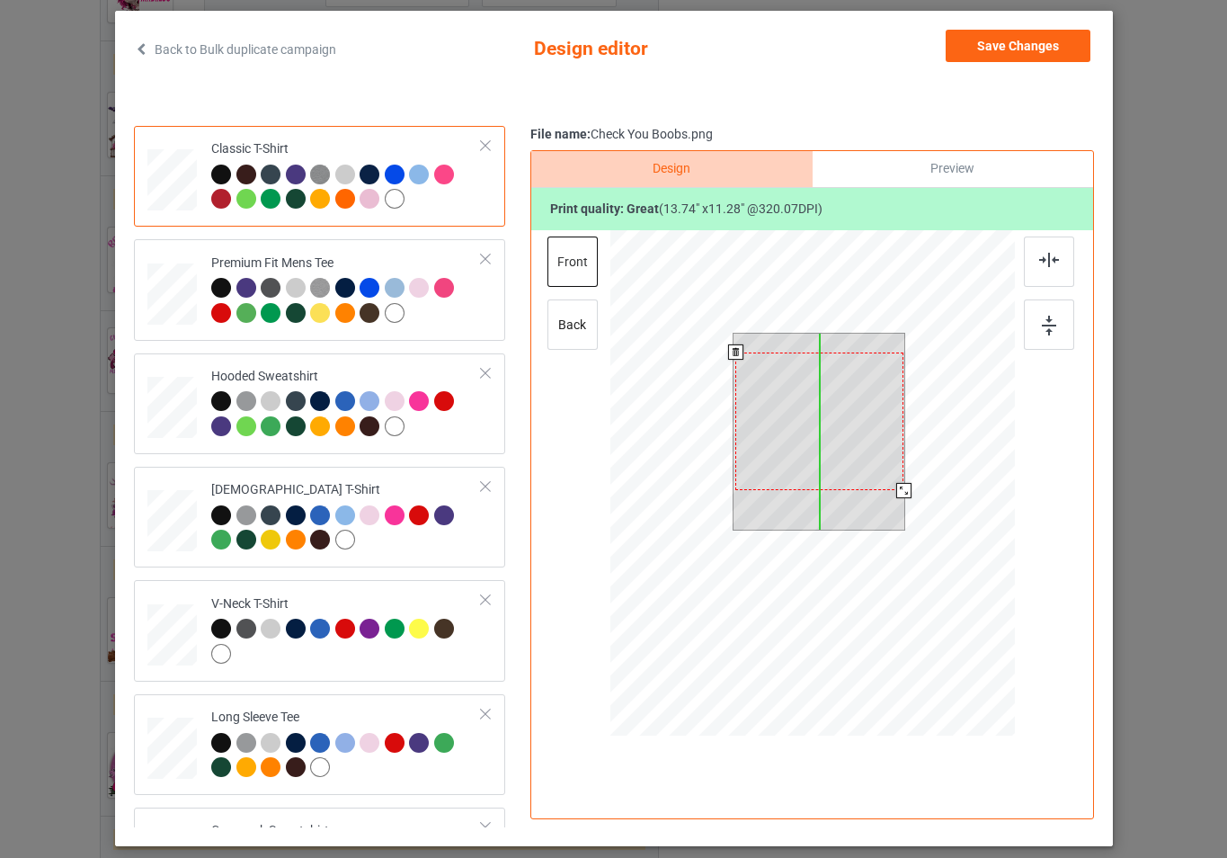
click at [868, 458] on div at bounding box center [819, 421] width 168 height 138
click at [913, 488] on div at bounding box center [812, 485] width 405 height 511
click at [883, 370] on div at bounding box center [819, 418] width 172 height 140
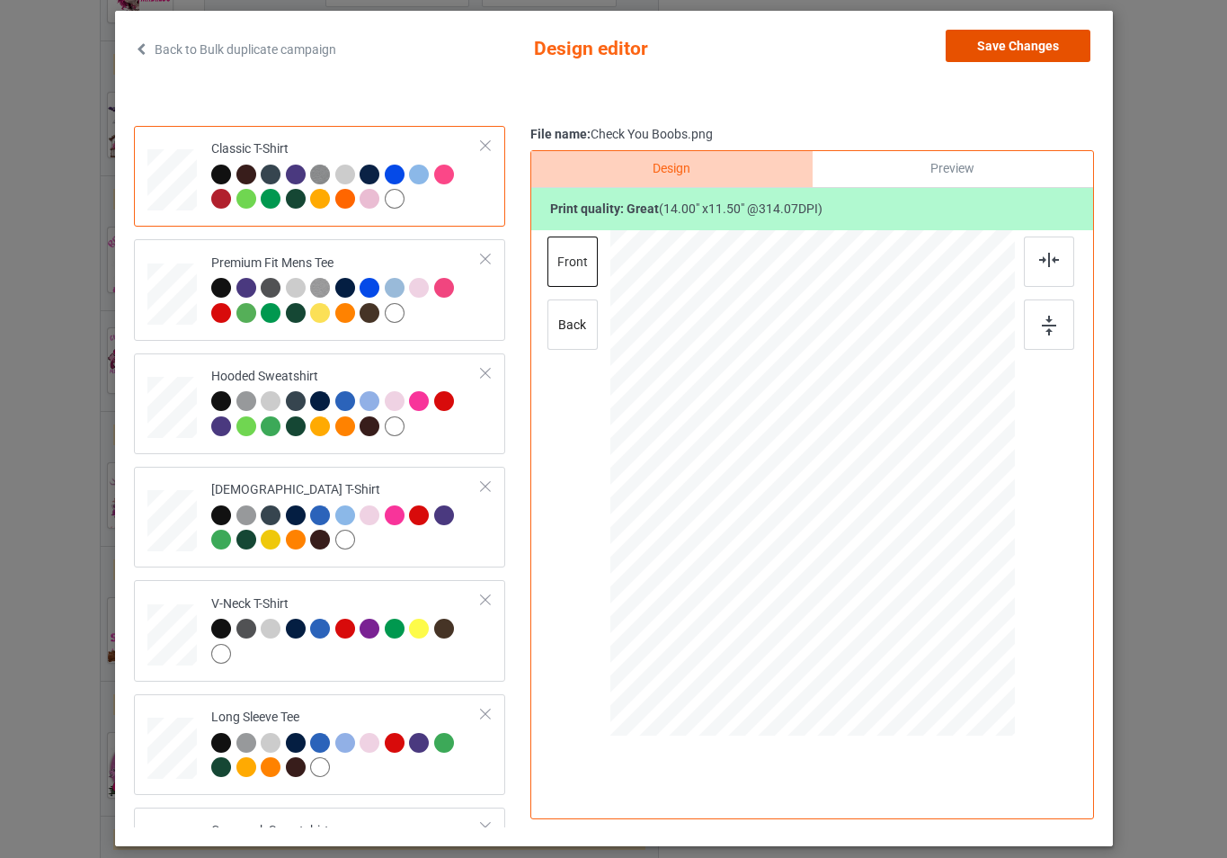
click at [990, 53] on button "Save Changes" at bounding box center [1018, 46] width 145 height 32
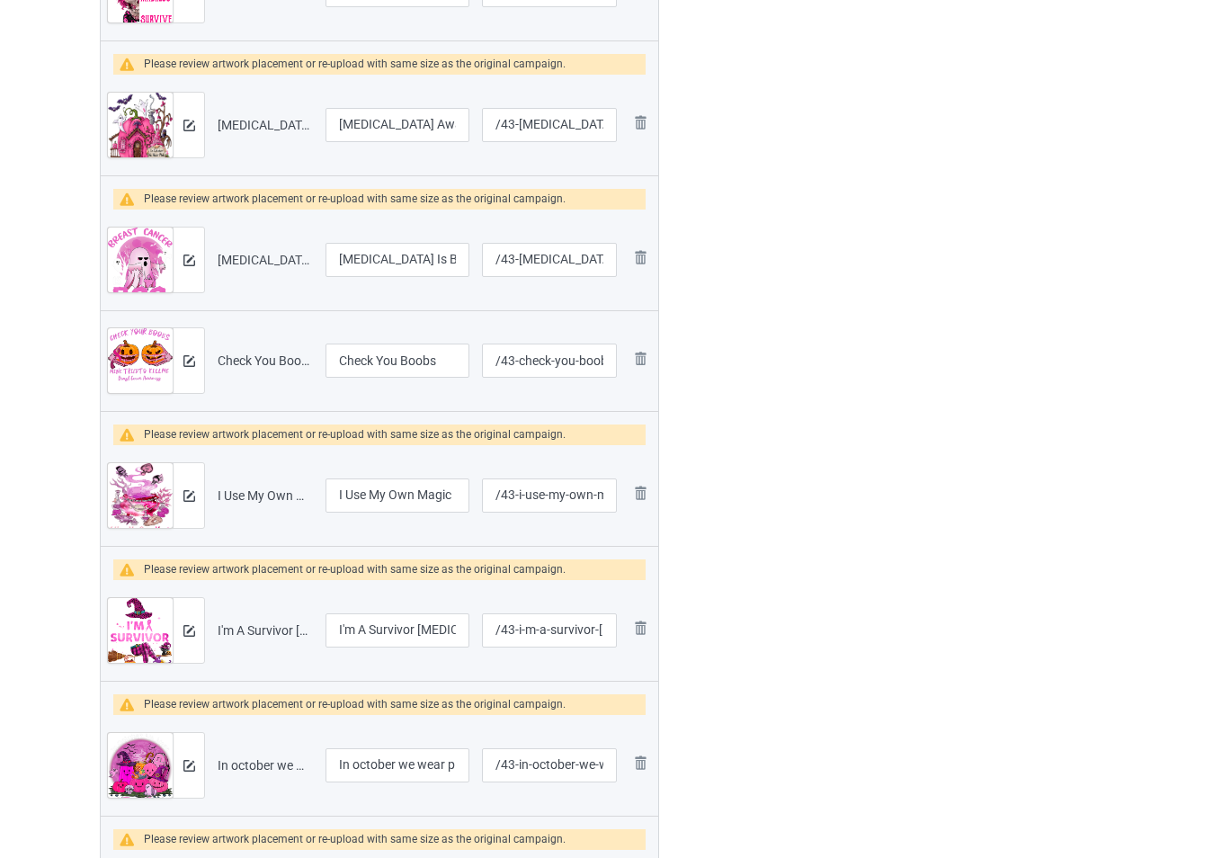
scroll to position [1005, 0]
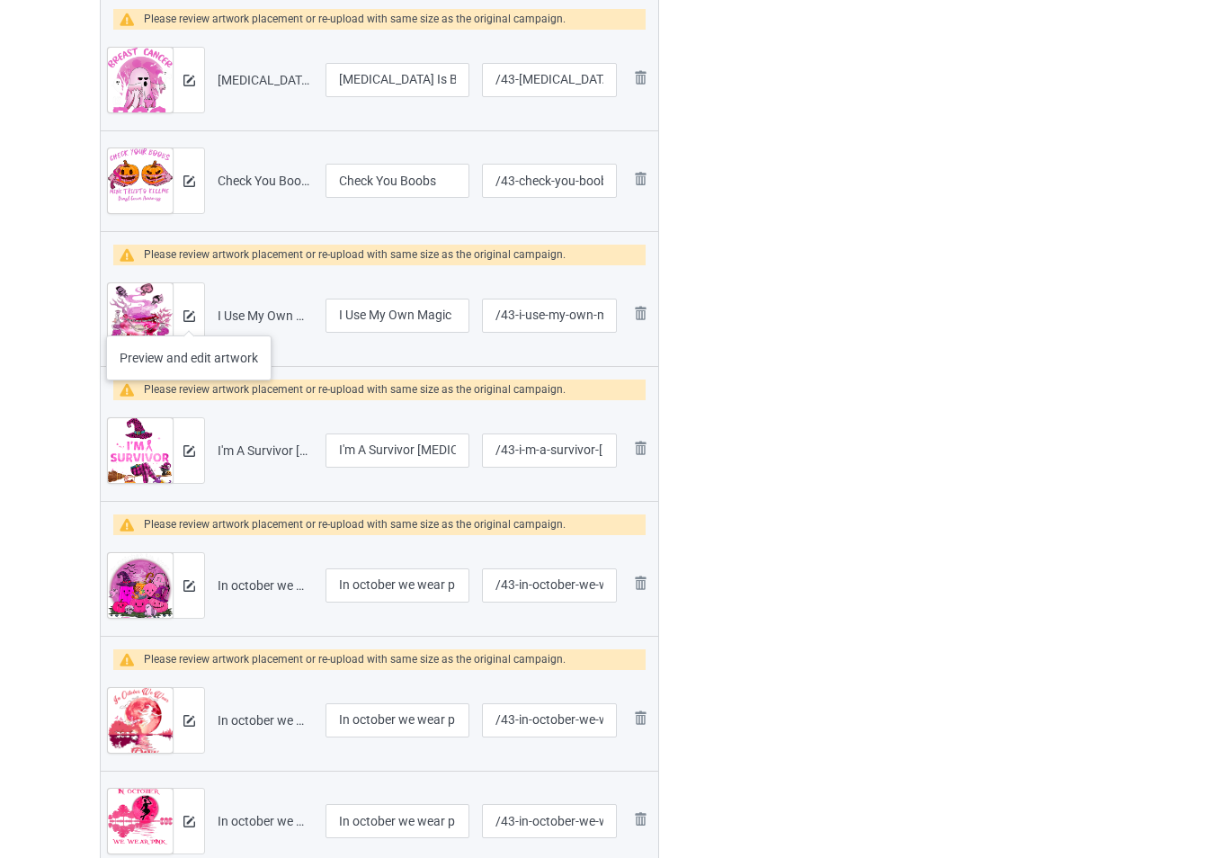
click at [195, 320] on div at bounding box center [188, 315] width 31 height 65
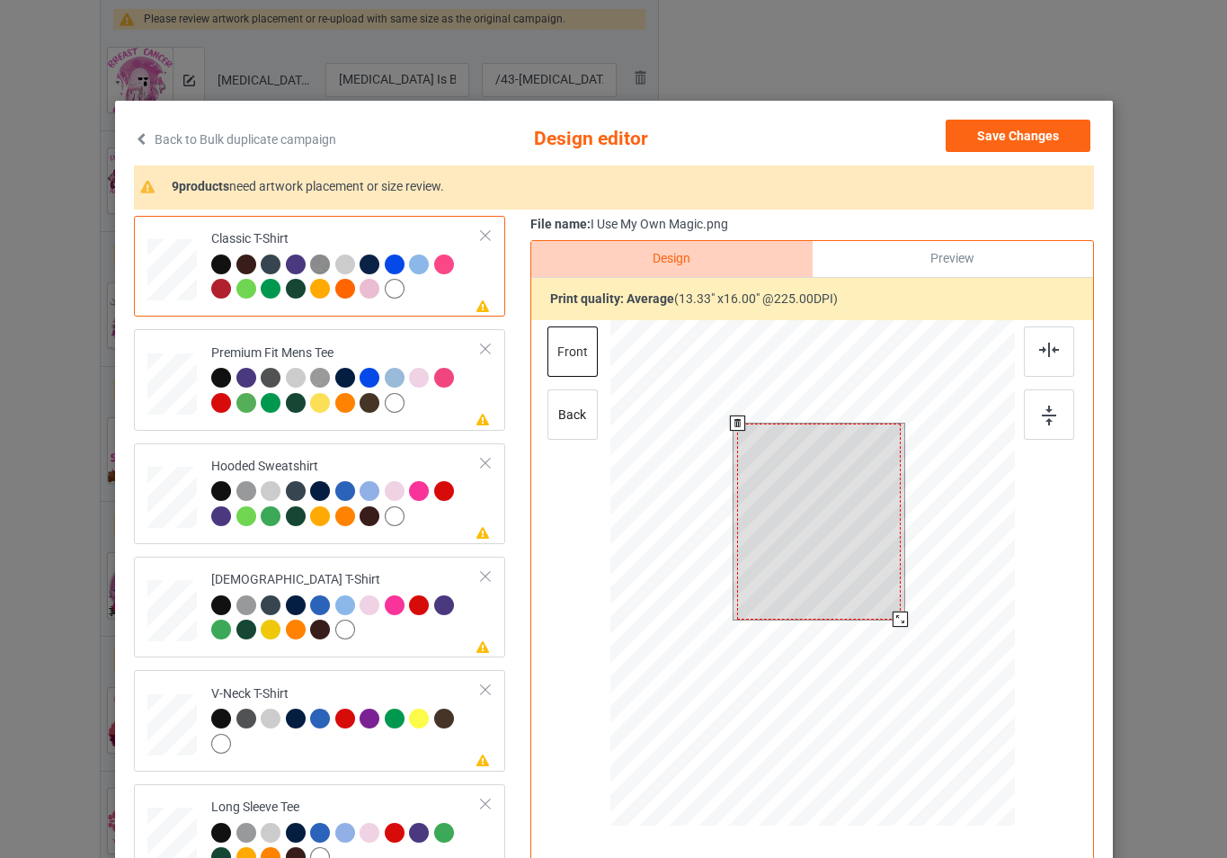
click at [899, 632] on div at bounding box center [812, 575] width 405 height 511
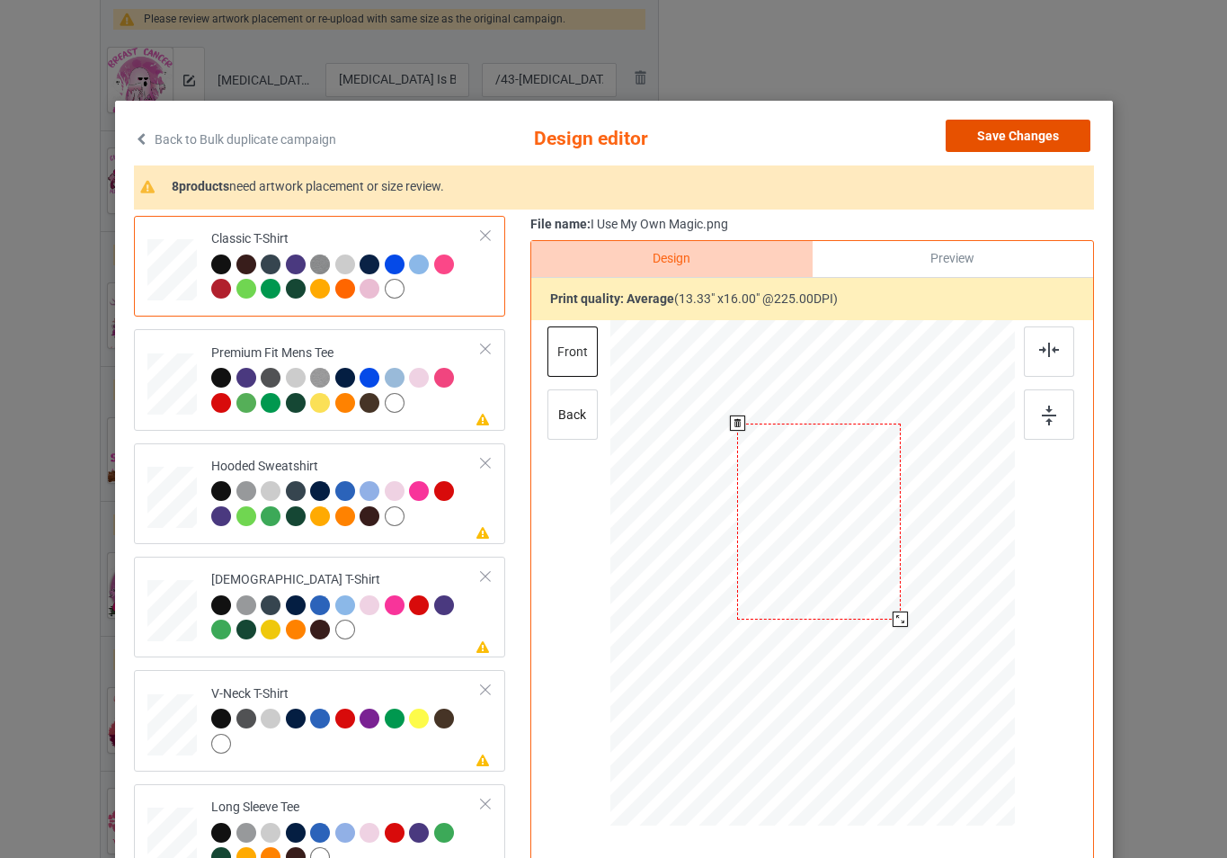
click at [1027, 143] on button "Save Changes" at bounding box center [1018, 136] width 145 height 32
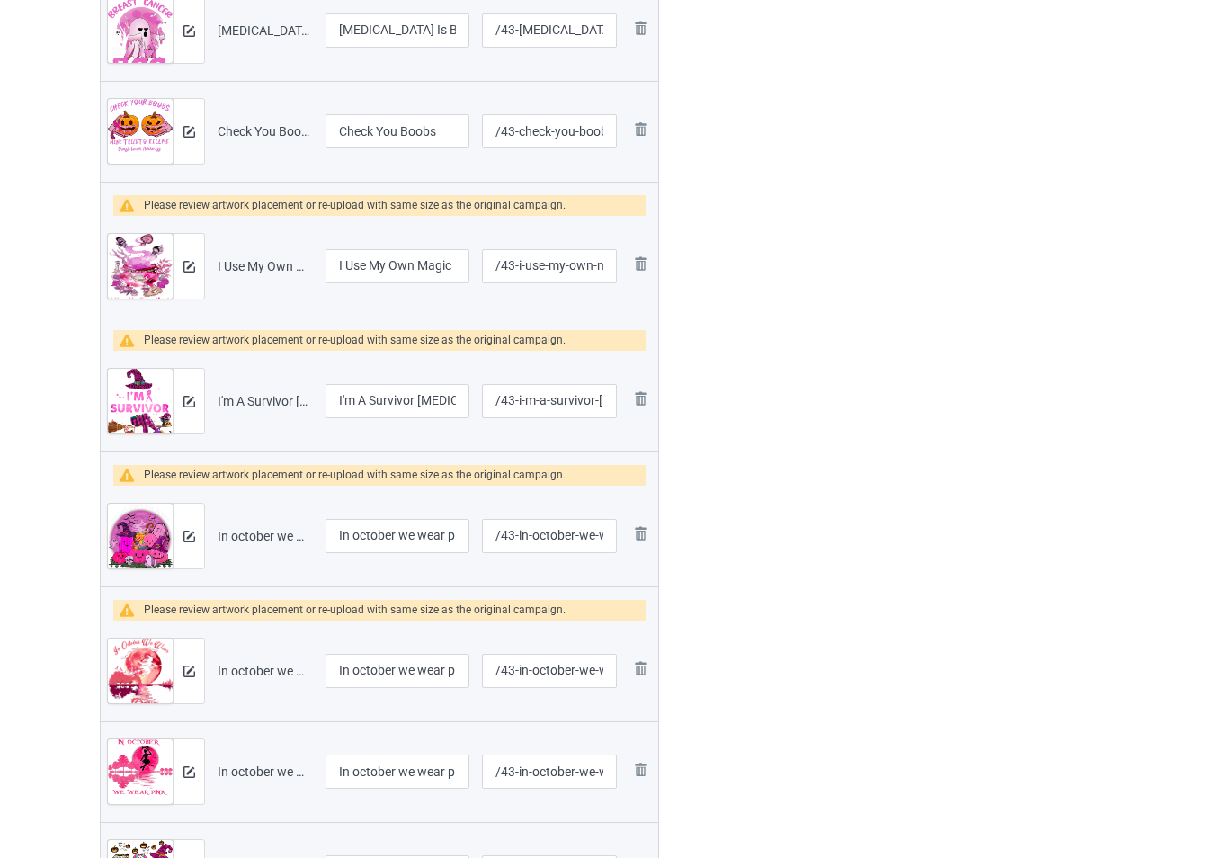
scroll to position [1095, 0]
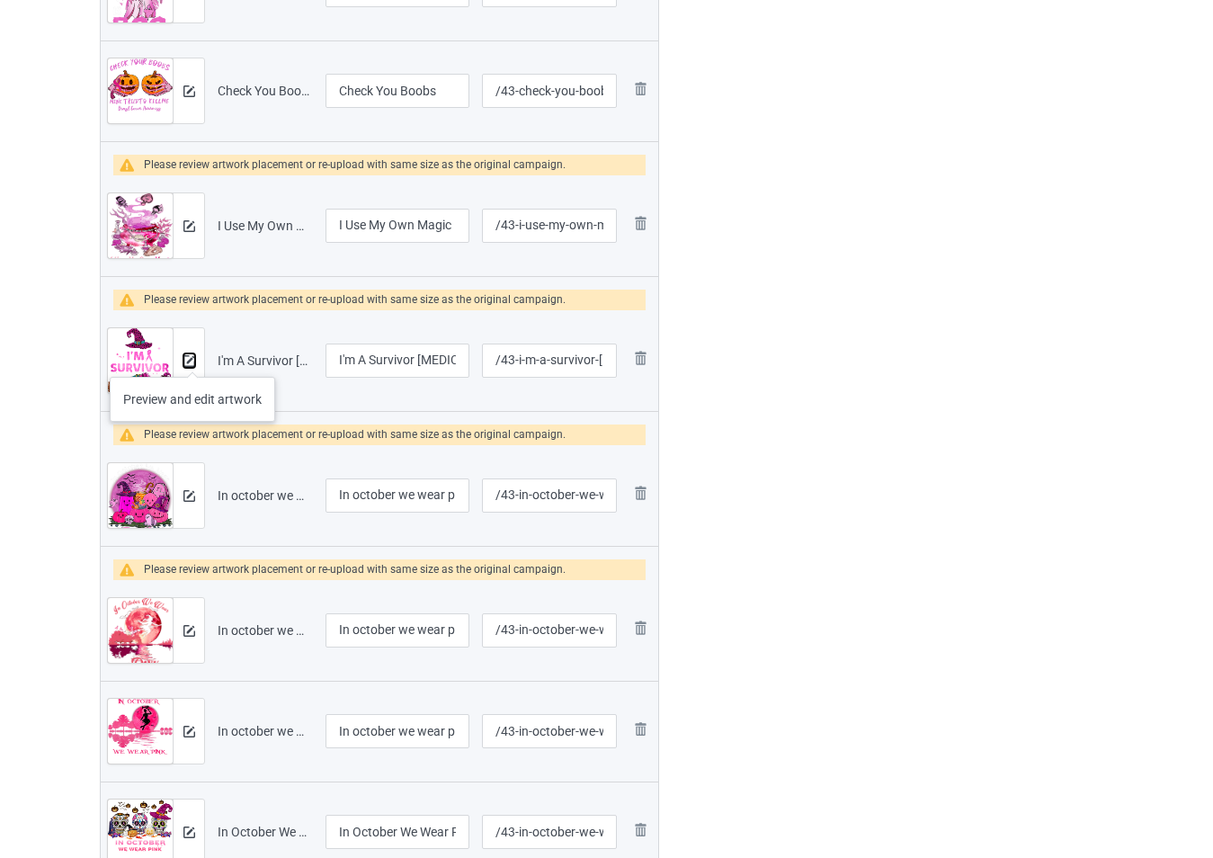
click at [192, 359] on img at bounding box center [189, 361] width 12 height 12
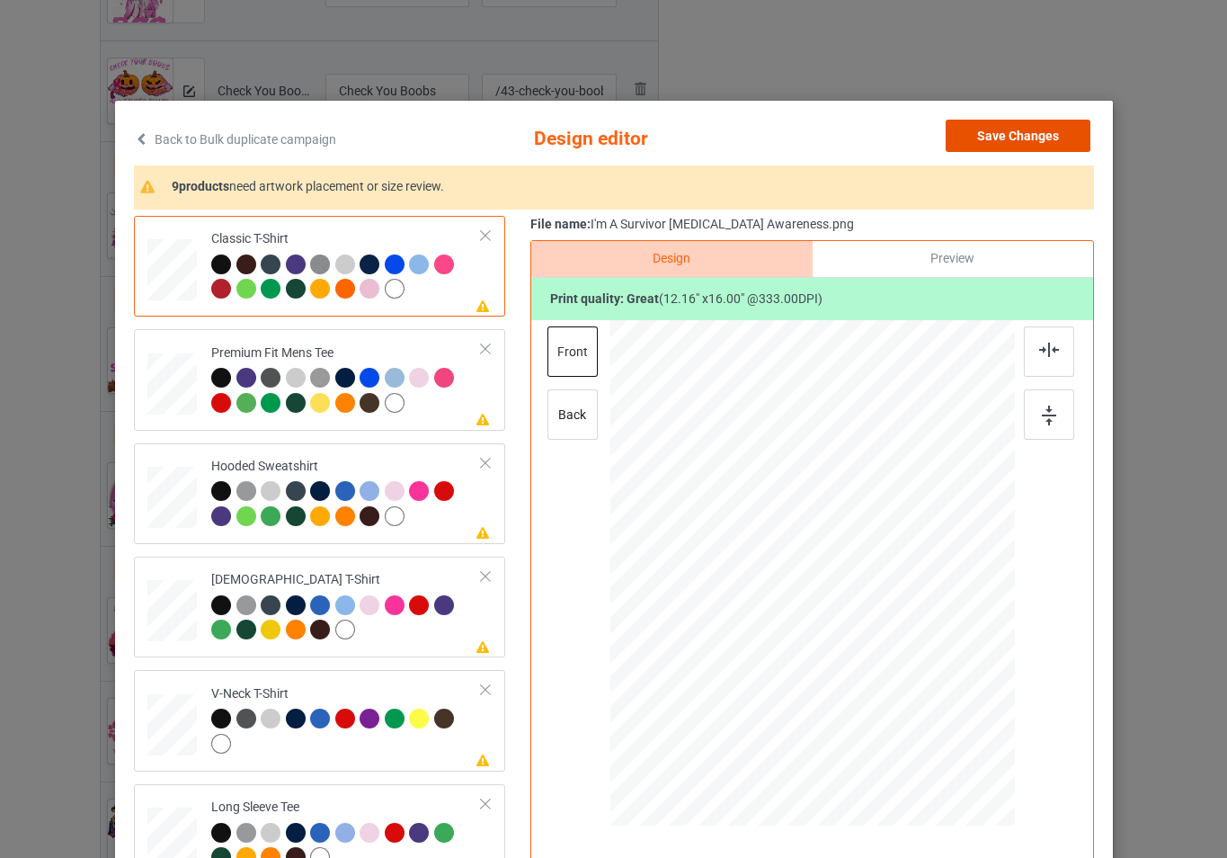
click at [1004, 139] on button "Save Changes" at bounding box center [1018, 136] width 145 height 32
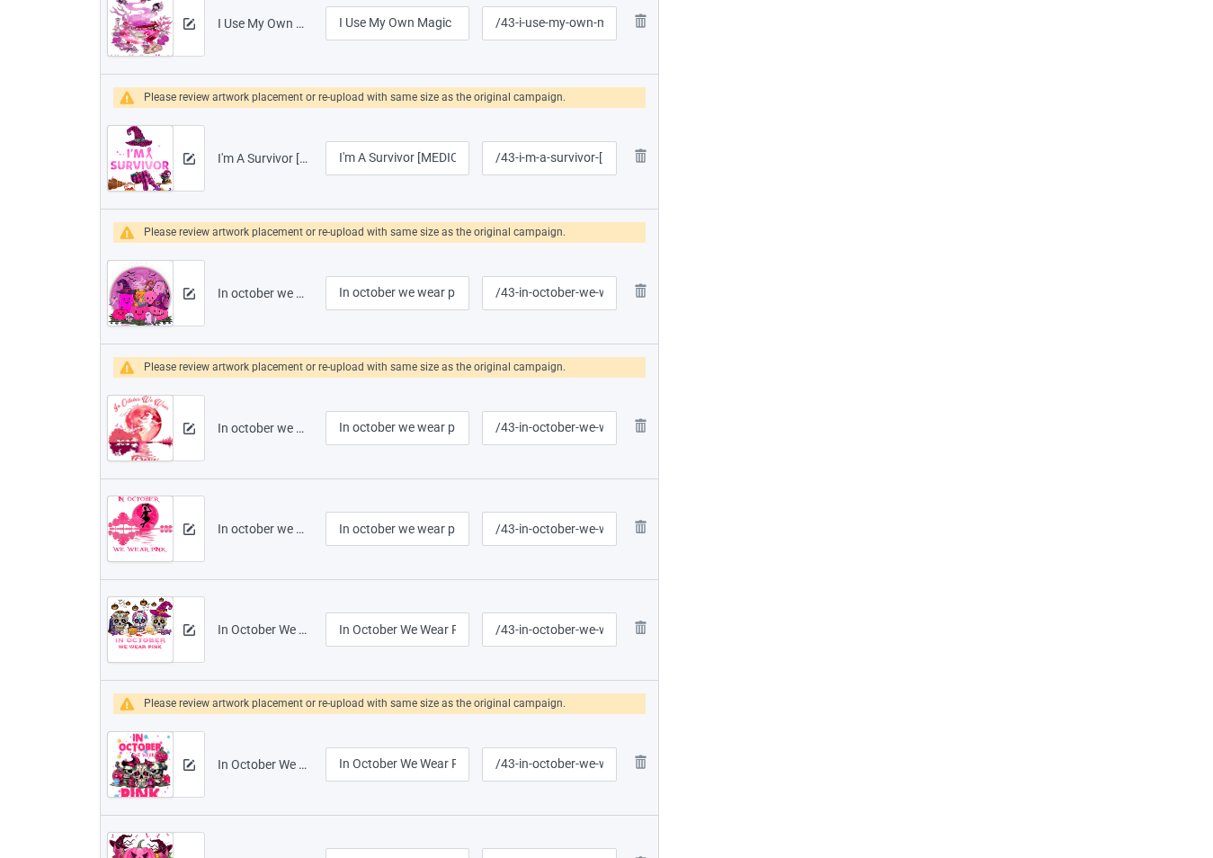
scroll to position [1365, 0]
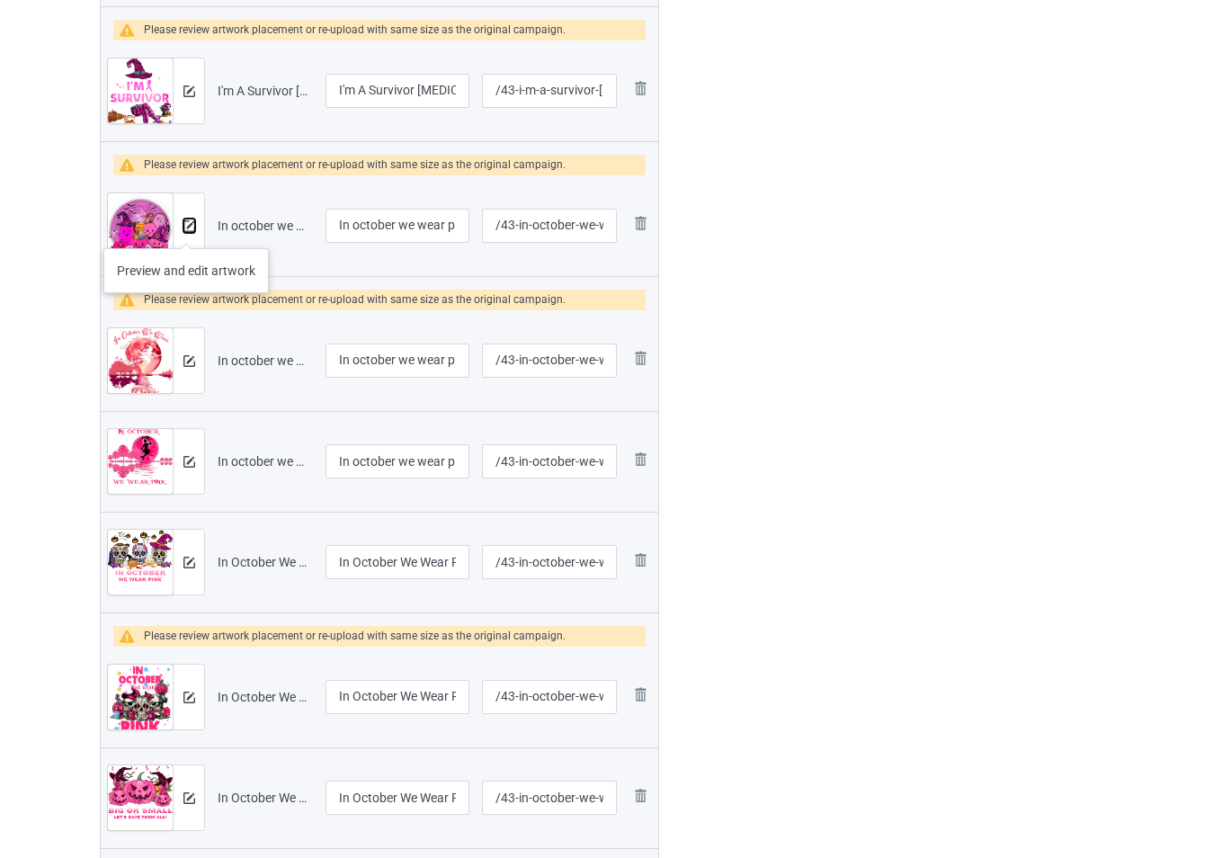
click at [186, 230] on img at bounding box center [189, 226] width 12 height 12
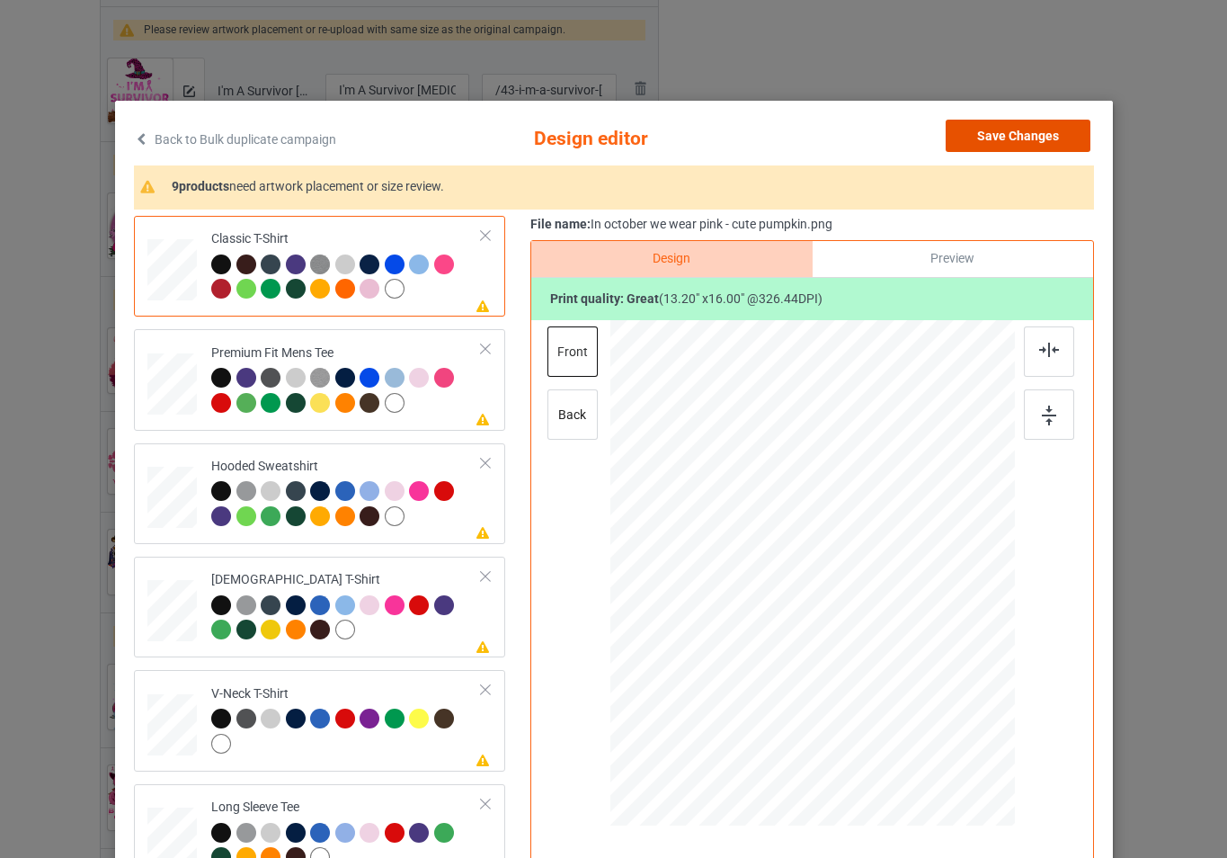
click at [998, 122] on button "Save Changes" at bounding box center [1018, 136] width 145 height 32
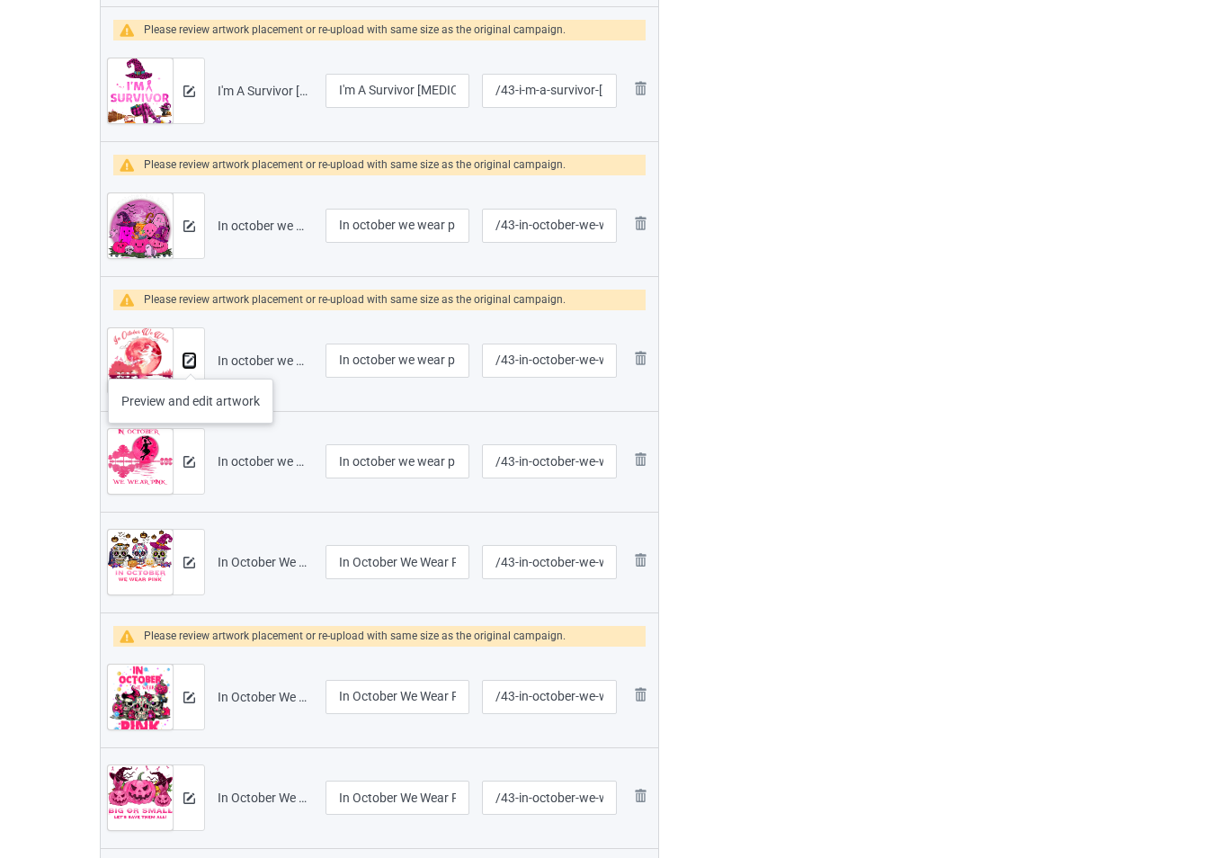
click at [191, 360] on img at bounding box center [189, 361] width 12 height 12
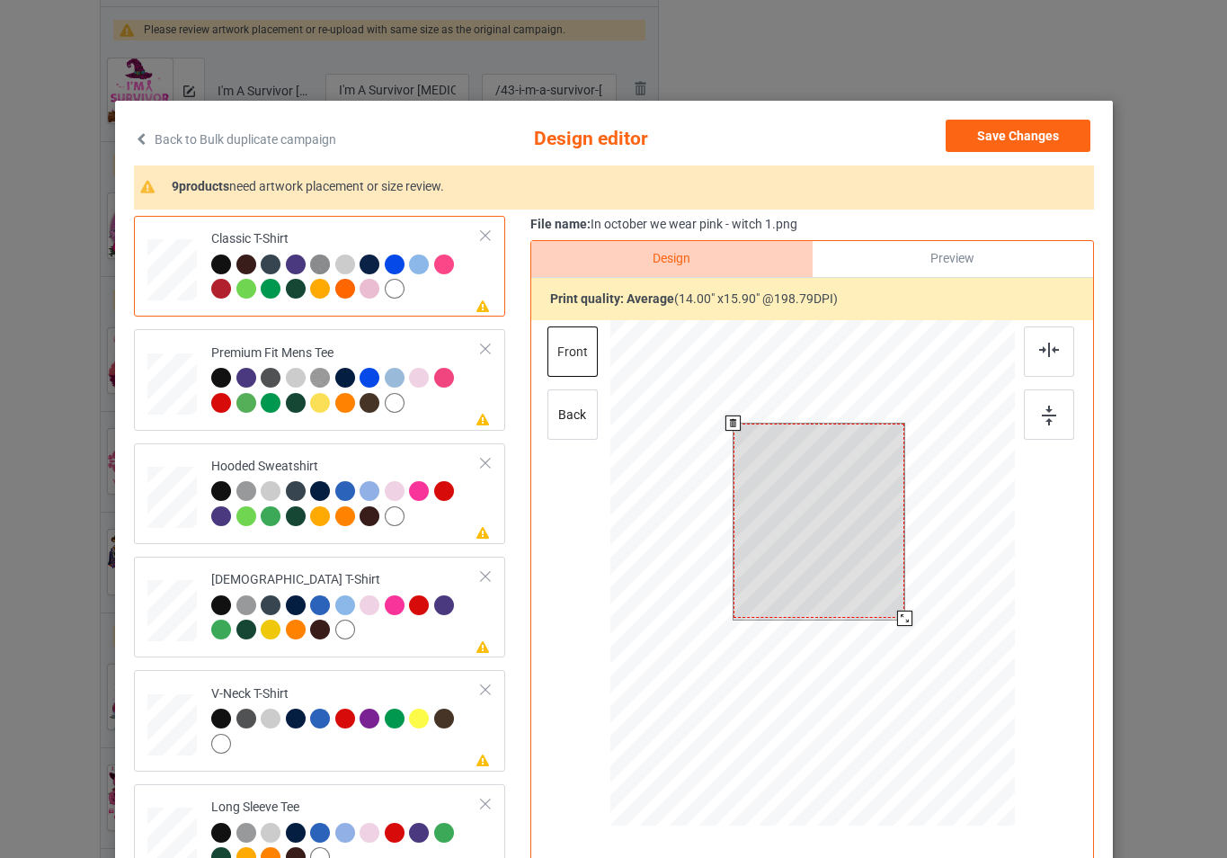
click at [920, 638] on div at bounding box center [812, 575] width 405 height 511
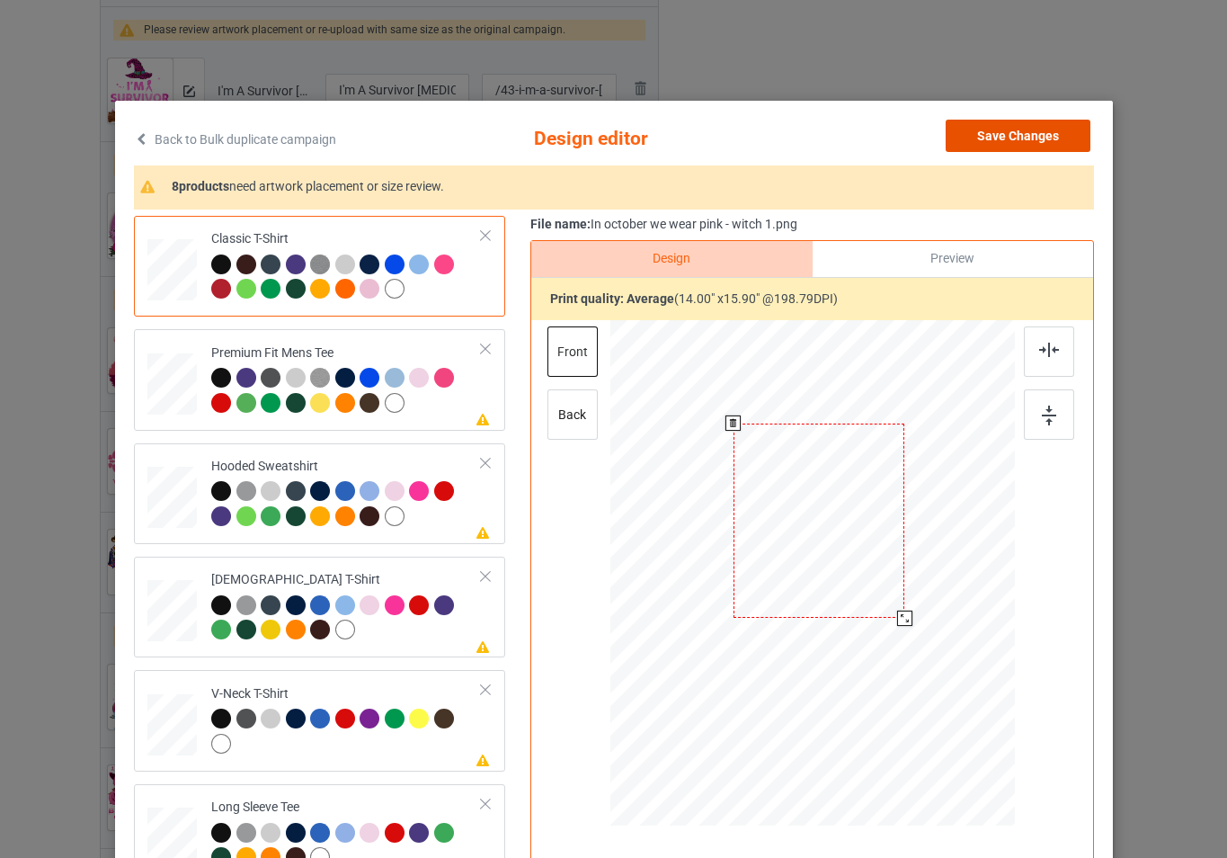
click at [1025, 140] on button "Save Changes" at bounding box center [1018, 136] width 145 height 32
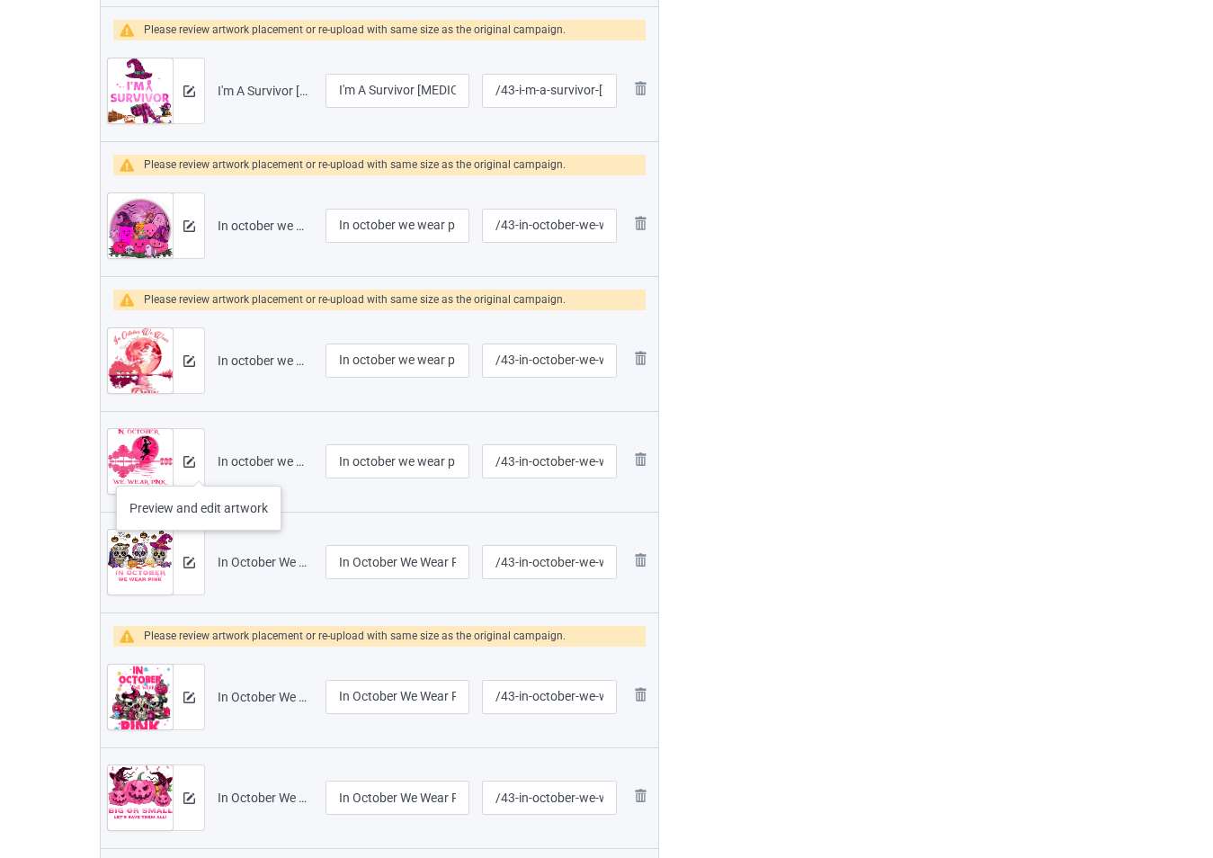
click at [199, 467] on div at bounding box center [188, 461] width 31 height 65
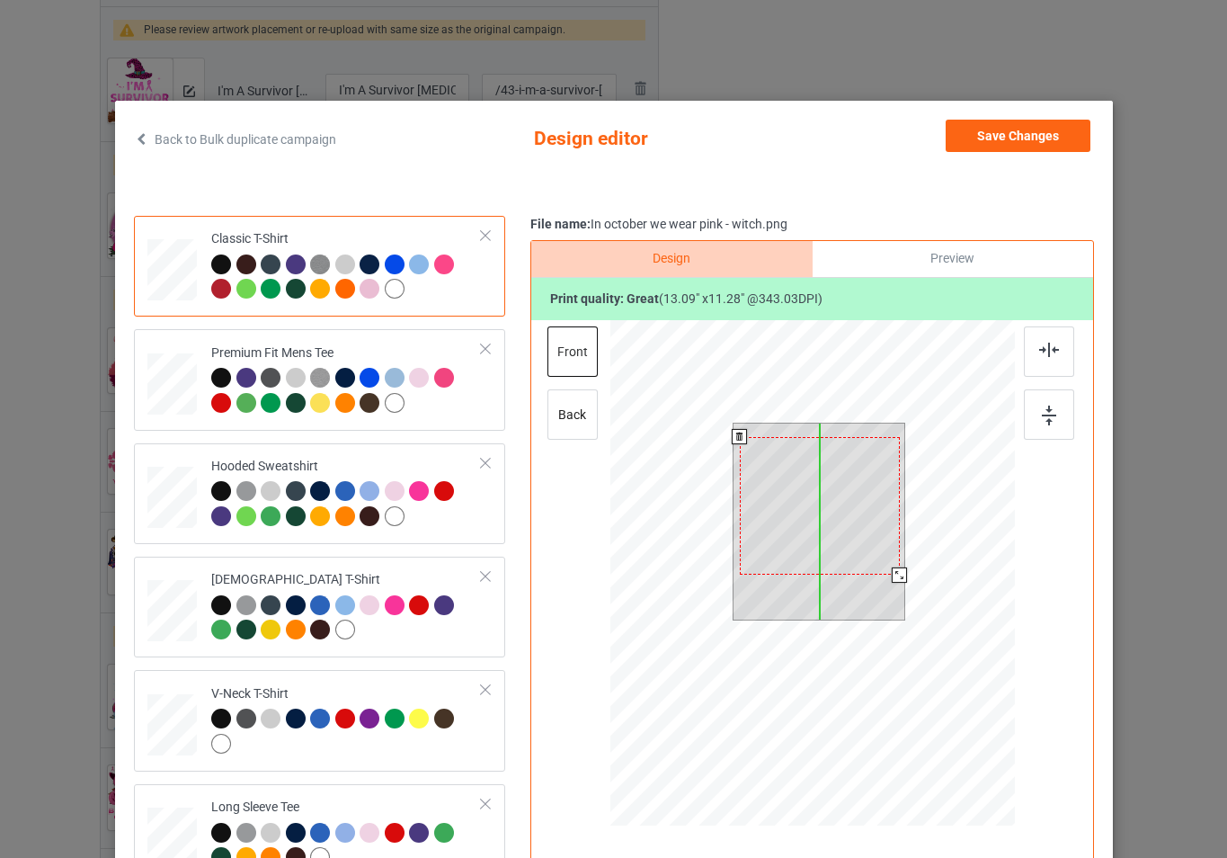
click at [851, 538] on div at bounding box center [819, 506] width 160 height 138
click at [913, 583] on div at bounding box center [812, 575] width 405 height 511
click at [999, 139] on button "Save Changes" at bounding box center [1018, 136] width 145 height 32
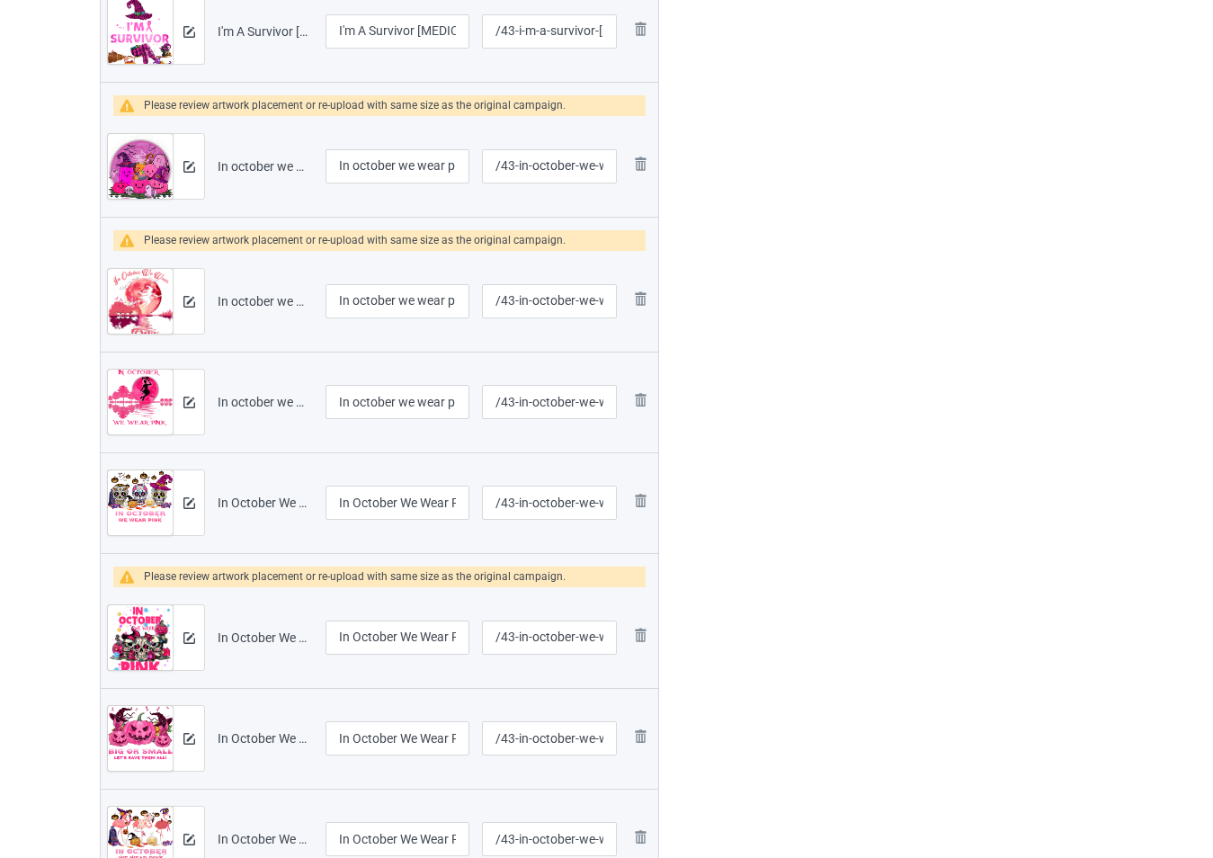
scroll to position [1455, 0]
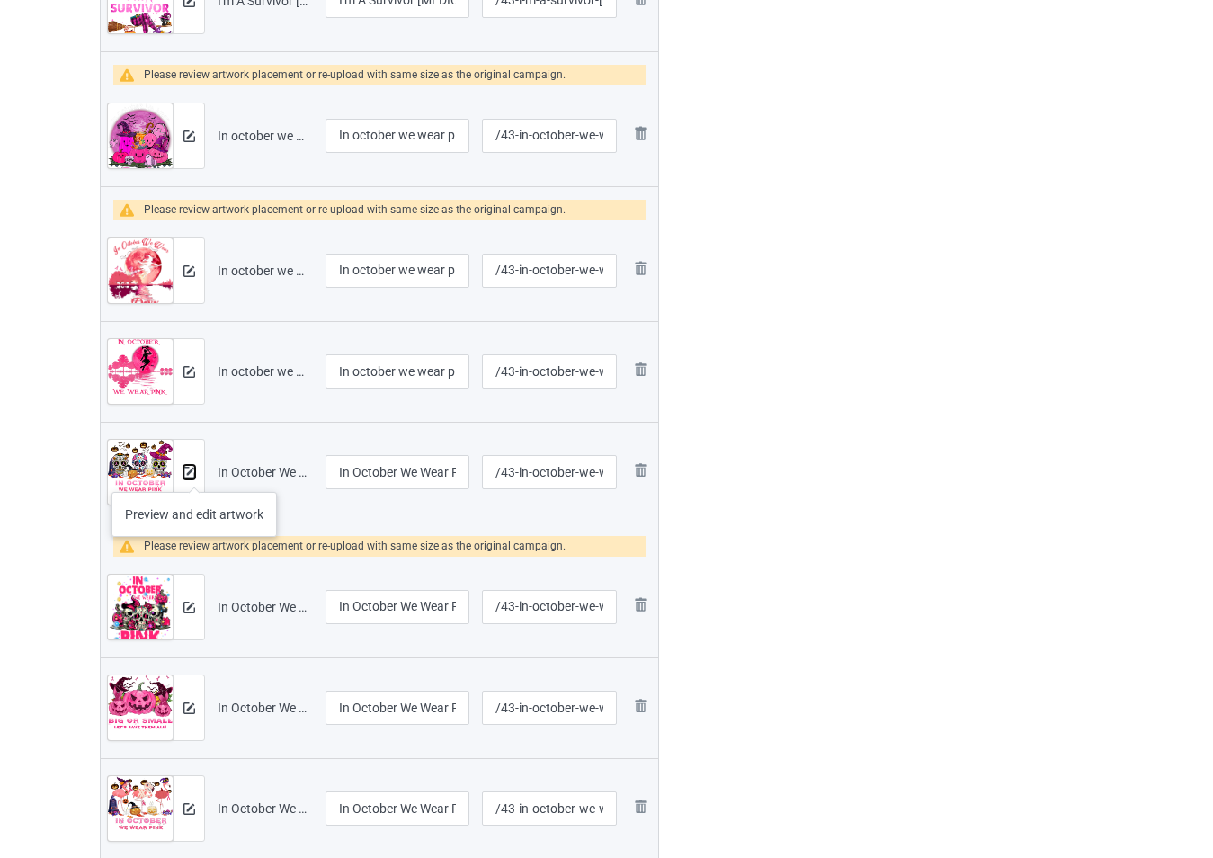
click at [194, 474] on img at bounding box center [189, 473] width 12 height 12
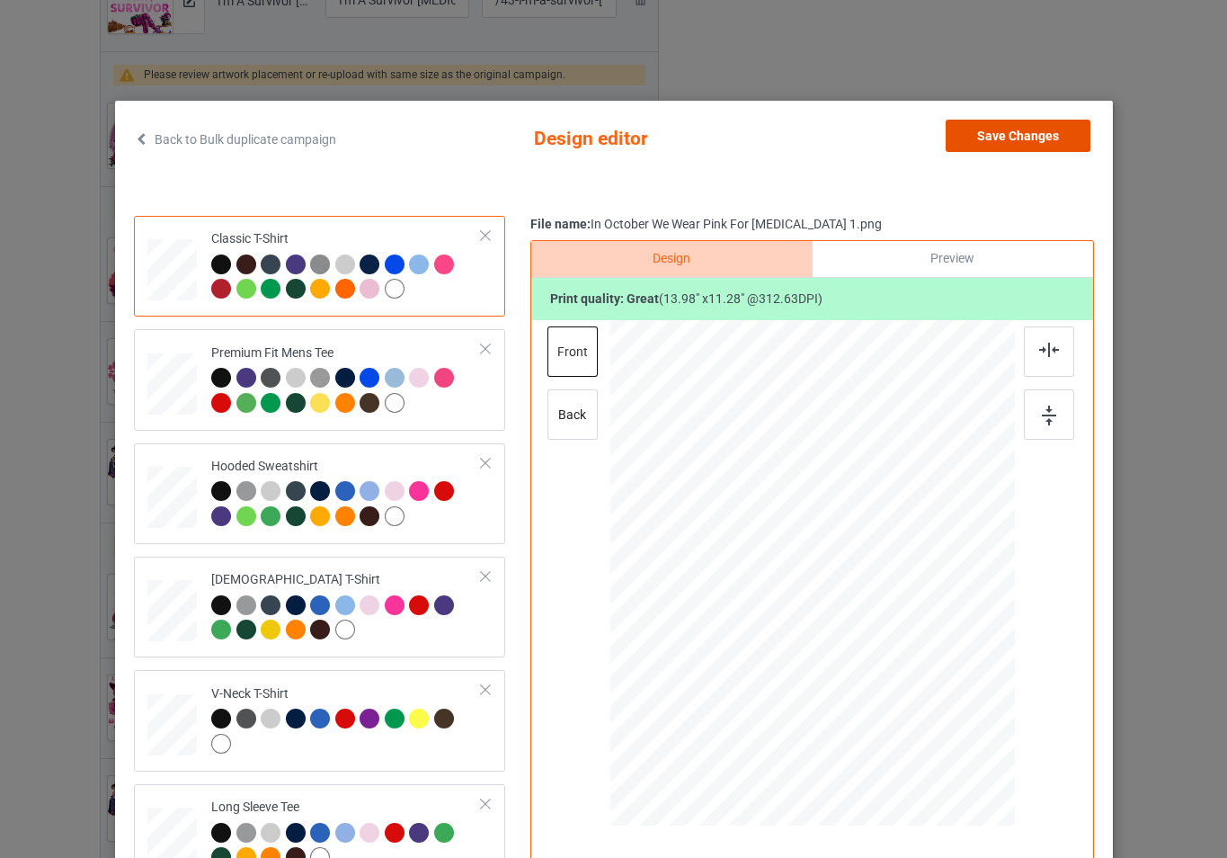
click at [983, 143] on button "Save Changes" at bounding box center [1018, 136] width 145 height 32
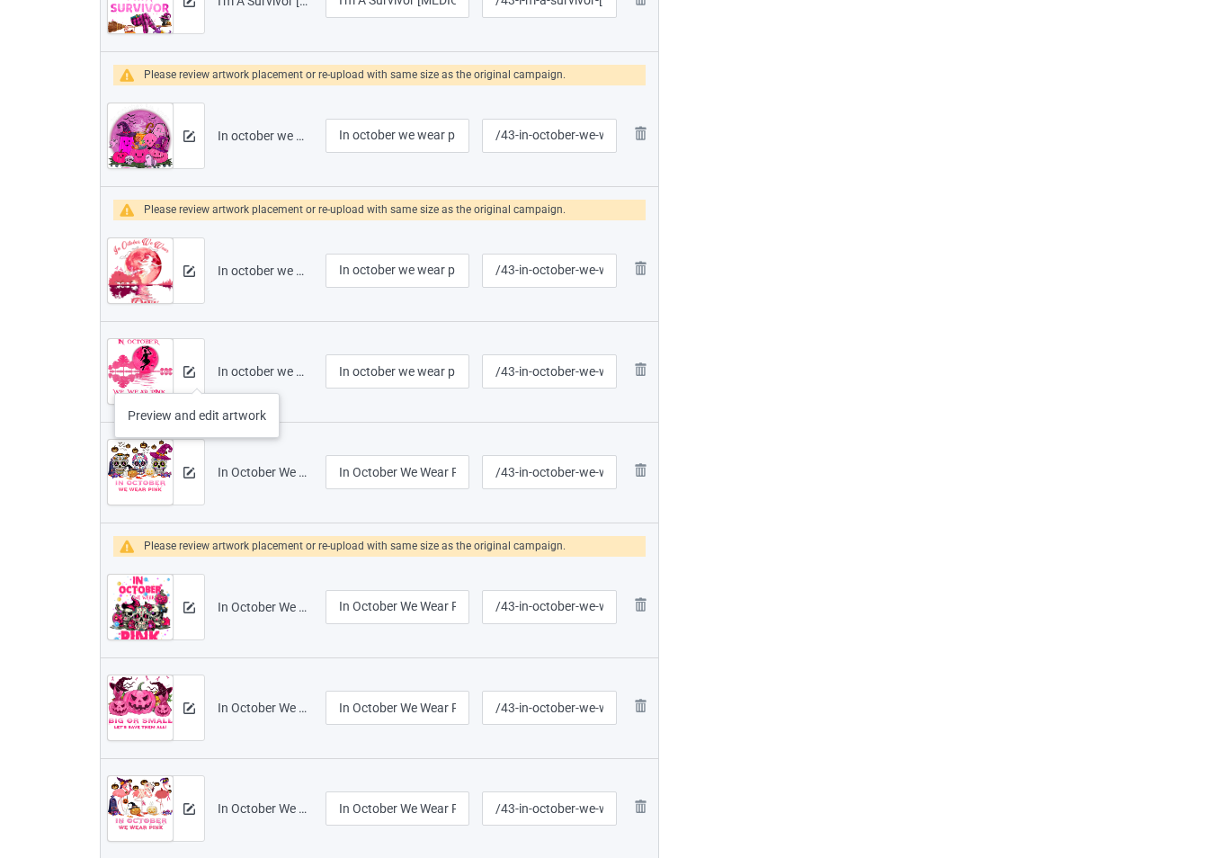
click at [197, 375] on div at bounding box center [188, 371] width 31 height 65
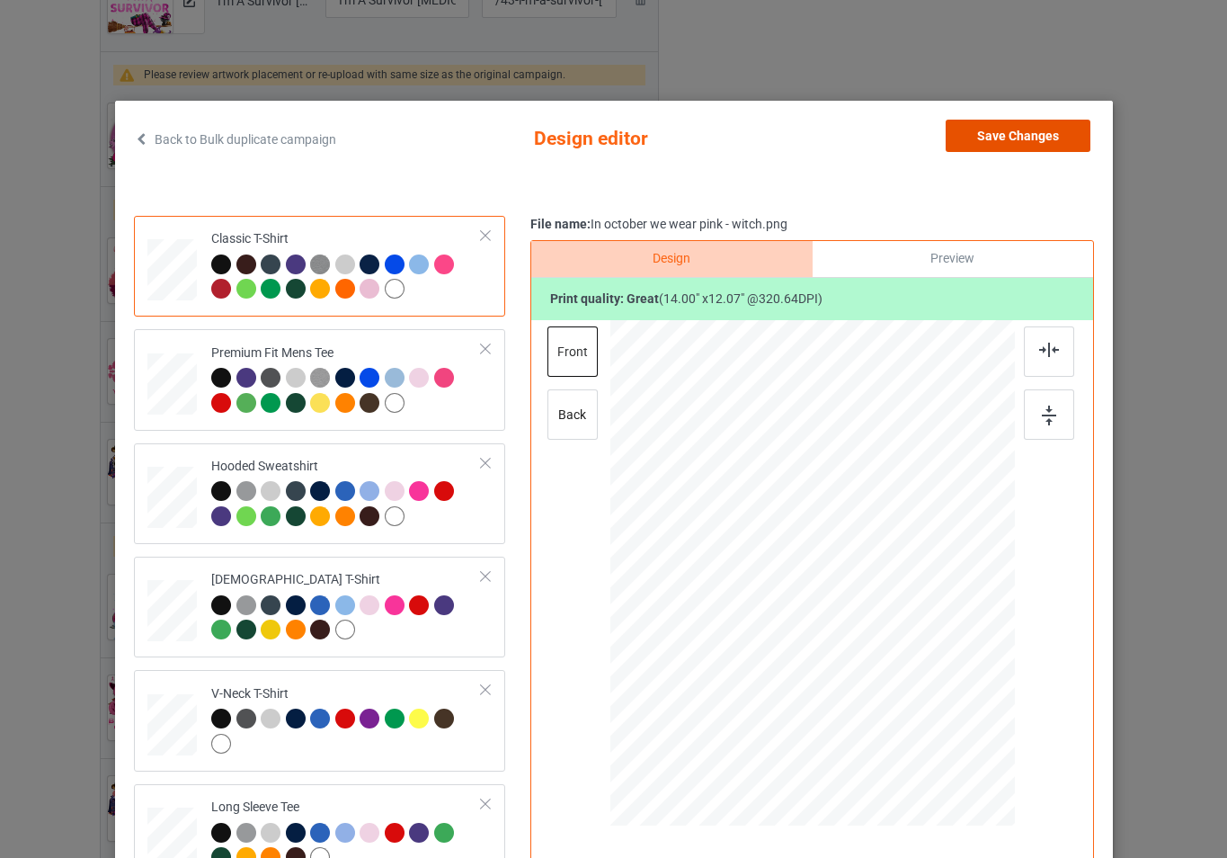
click at [1008, 145] on button "Save Changes" at bounding box center [1018, 136] width 145 height 32
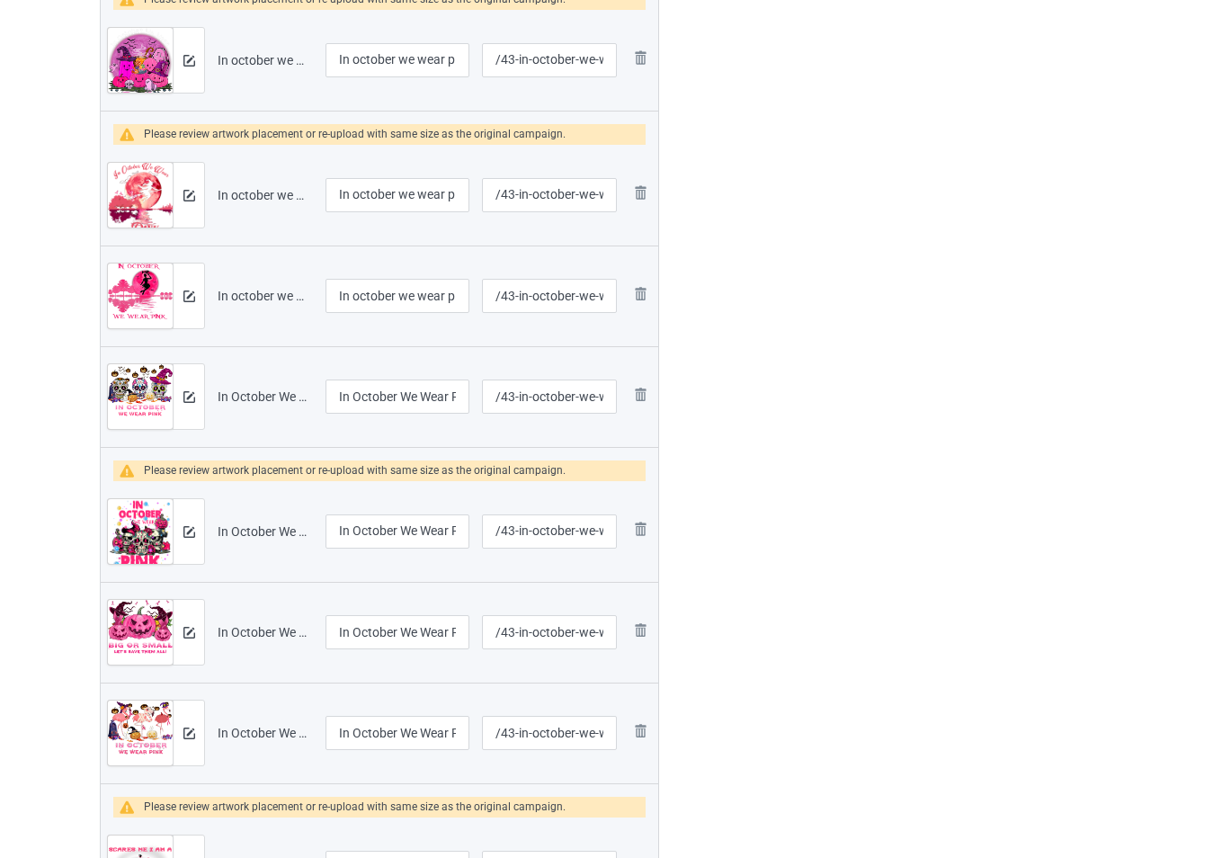
scroll to position [1634, 0]
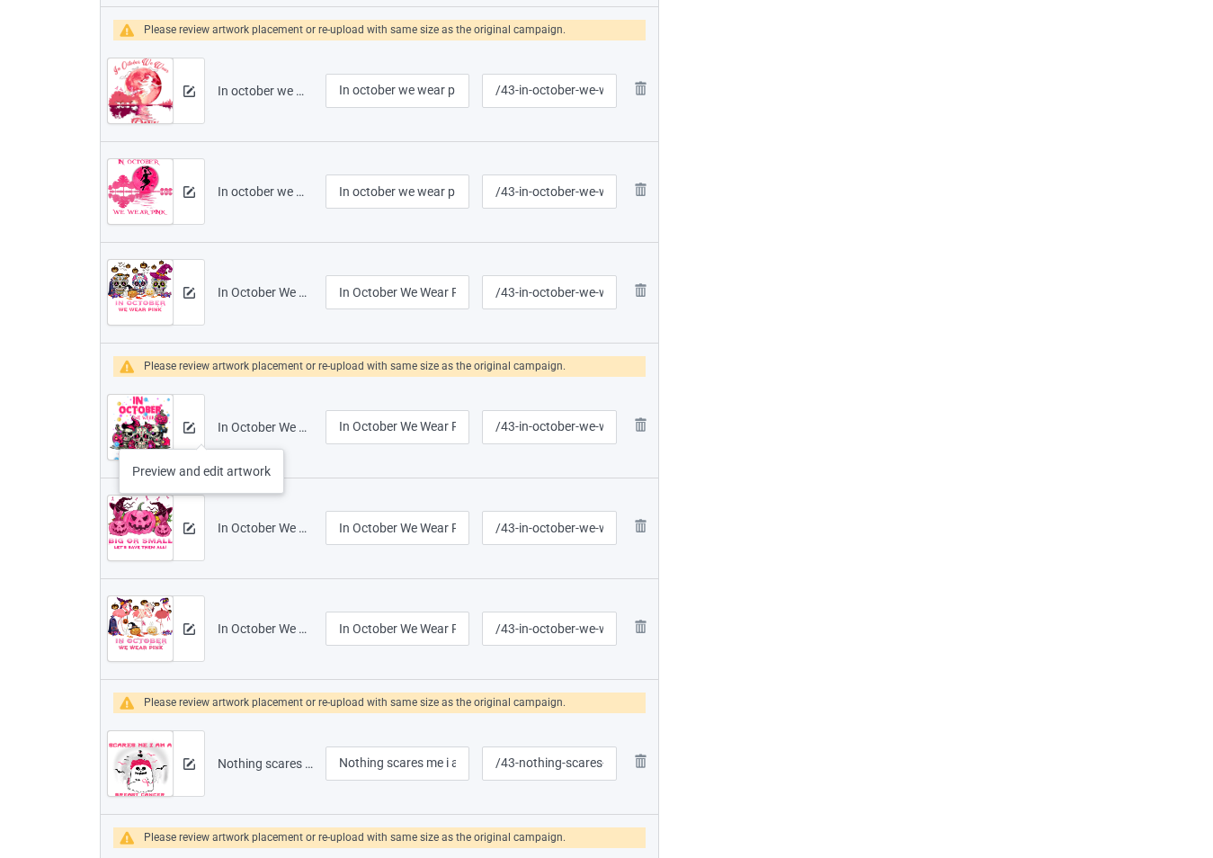
click at [197, 429] on div at bounding box center [188, 427] width 31 height 65
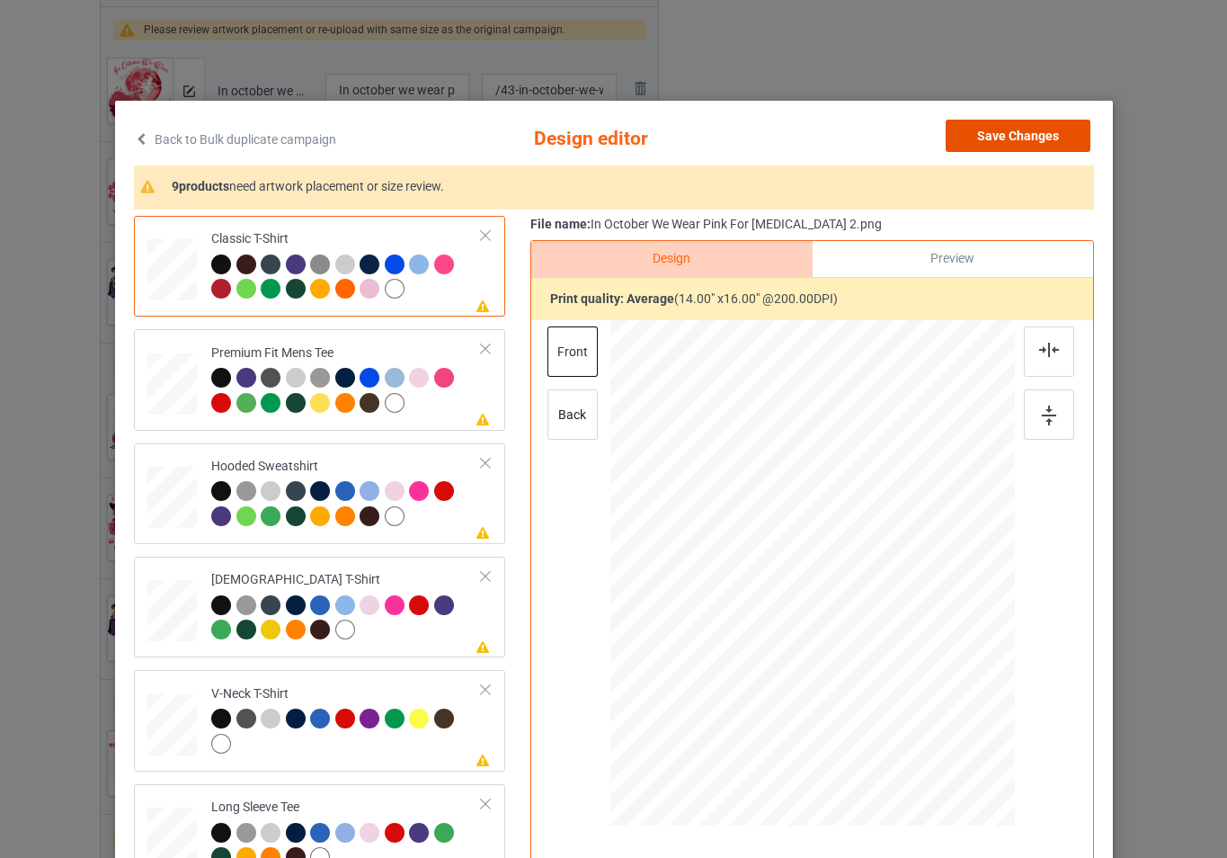
click at [985, 147] on button "Save Changes" at bounding box center [1018, 136] width 145 height 32
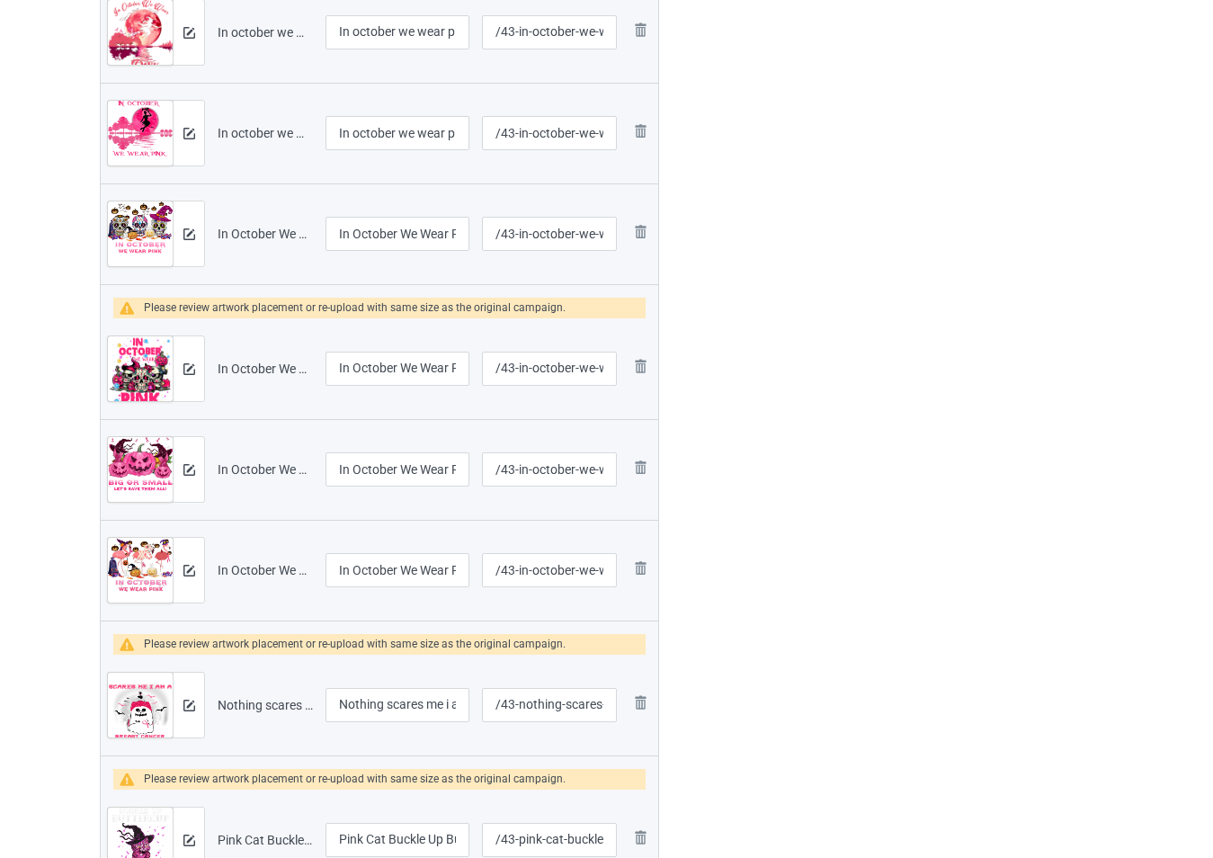
scroll to position [1724, 0]
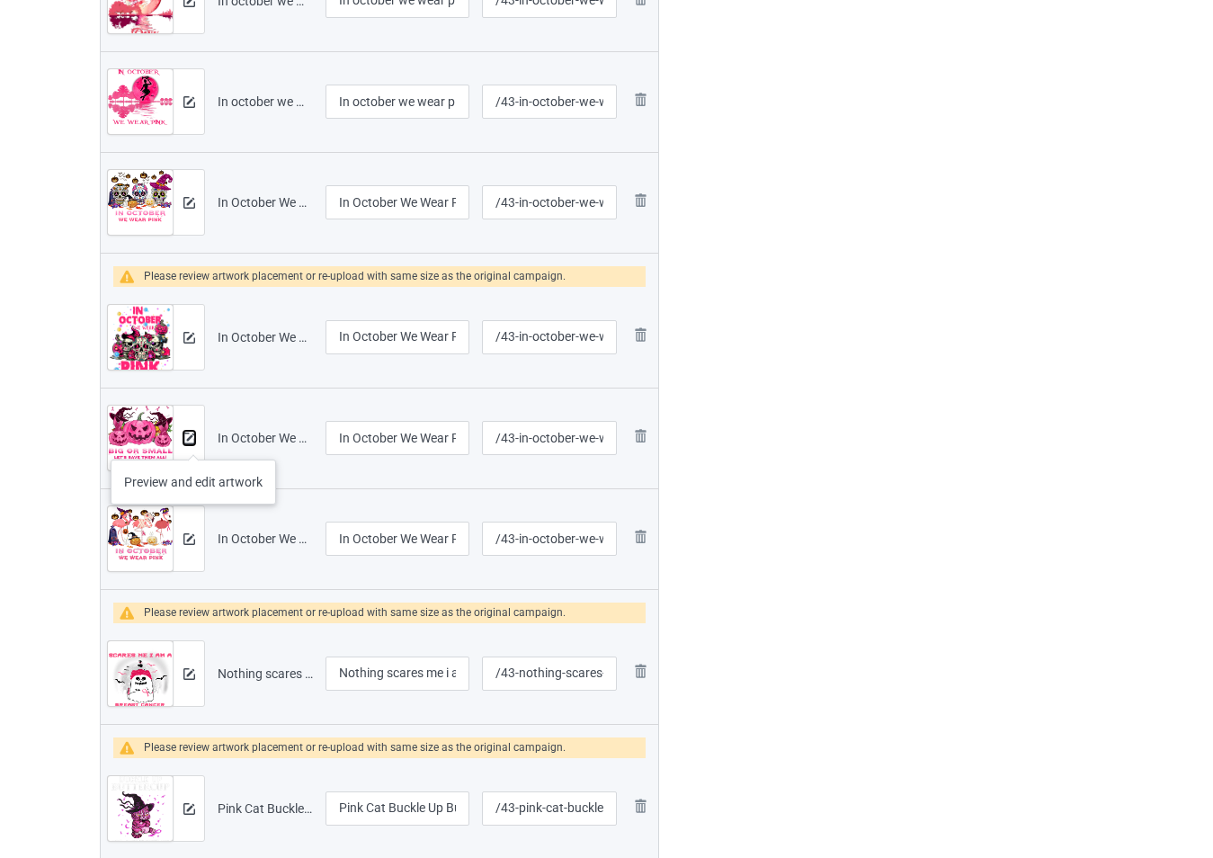
click at [193, 441] on img at bounding box center [189, 438] width 12 height 12
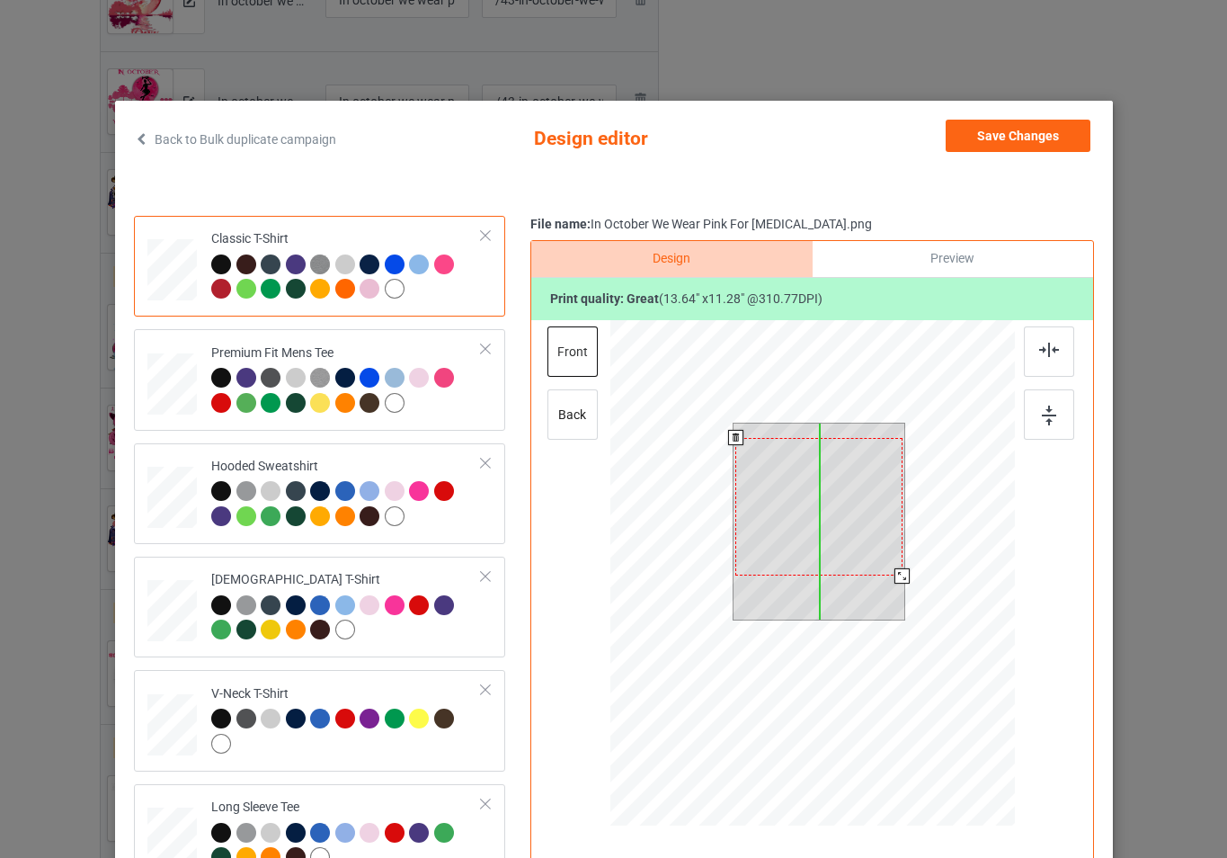
click at [870, 538] on div at bounding box center [818, 507] width 167 height 138
click at [914, 577] on div at bounding box center [812, 575] width 405 height 511
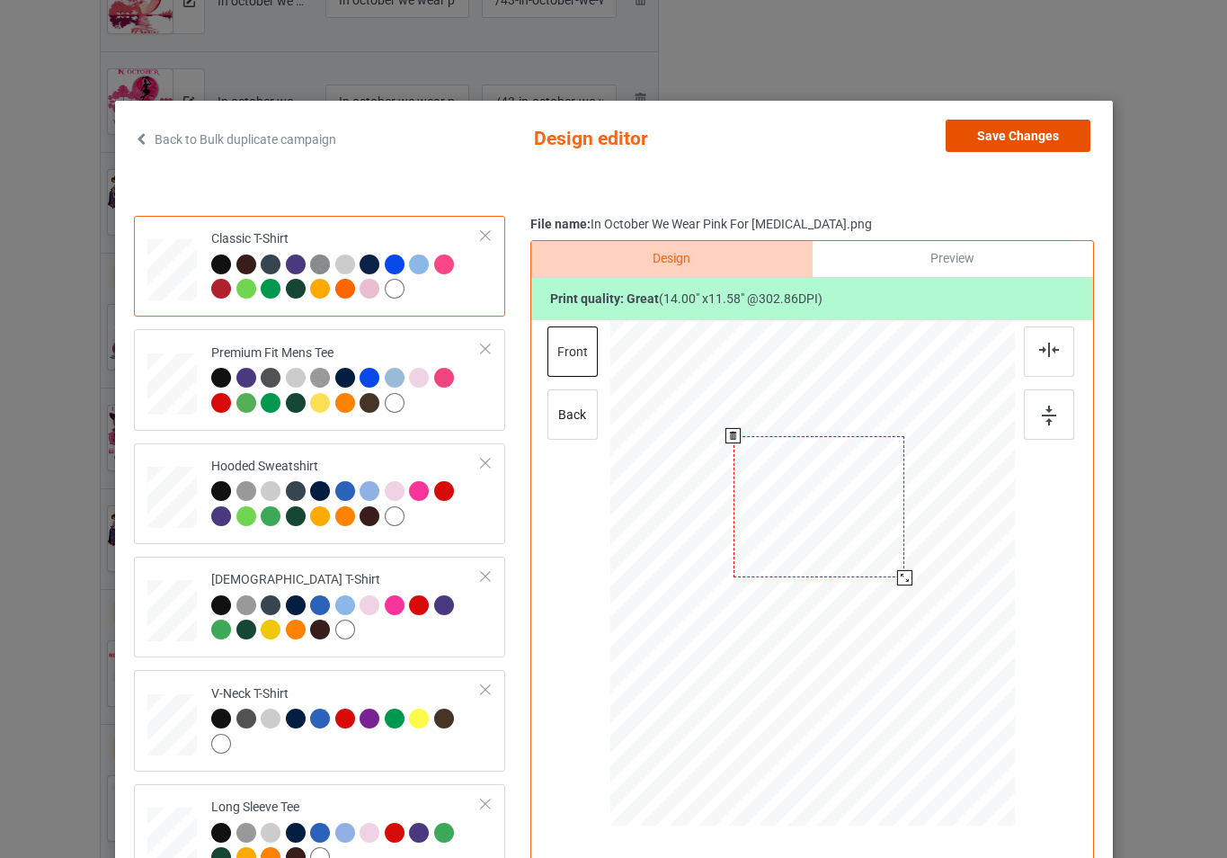
click at [1009, 136] on button "Save Changes" at bounding box center [1018, 136] width 145 height 32
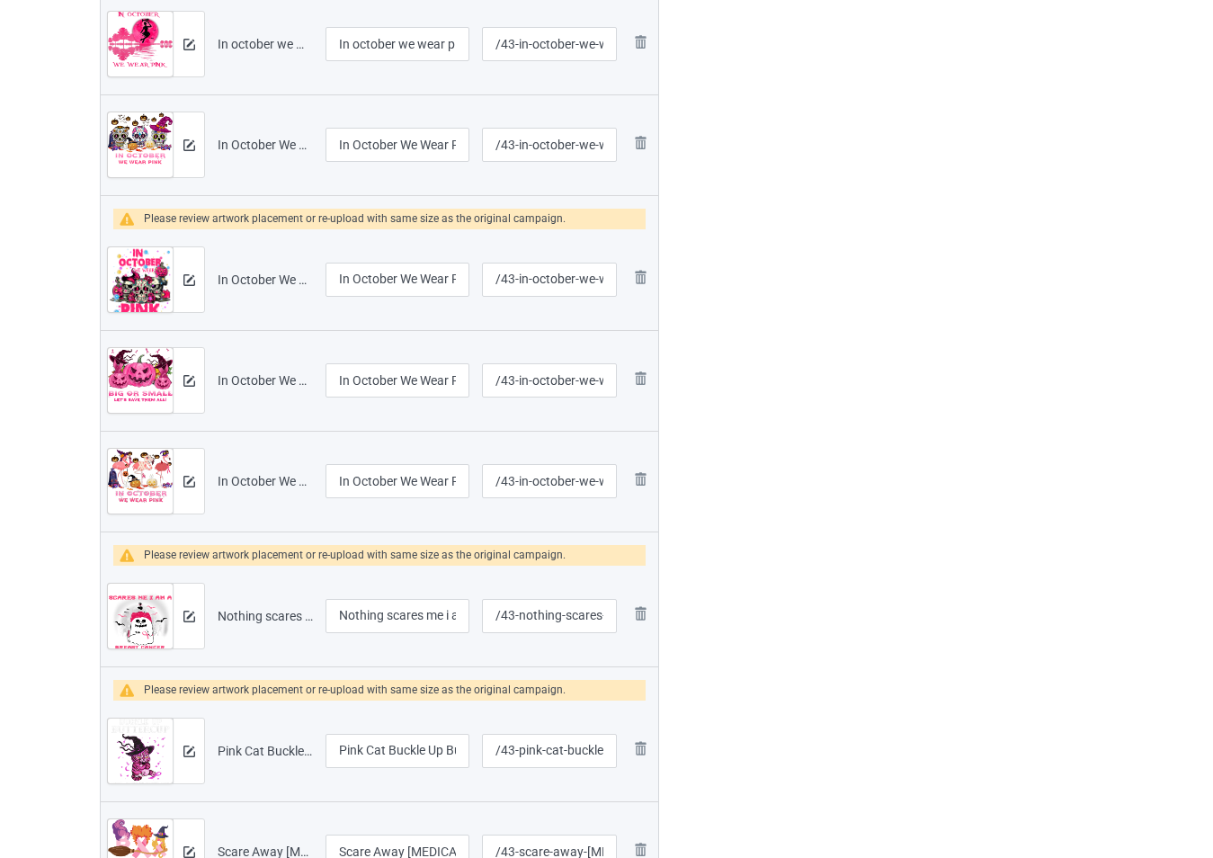
scroll to position [1814, 0]
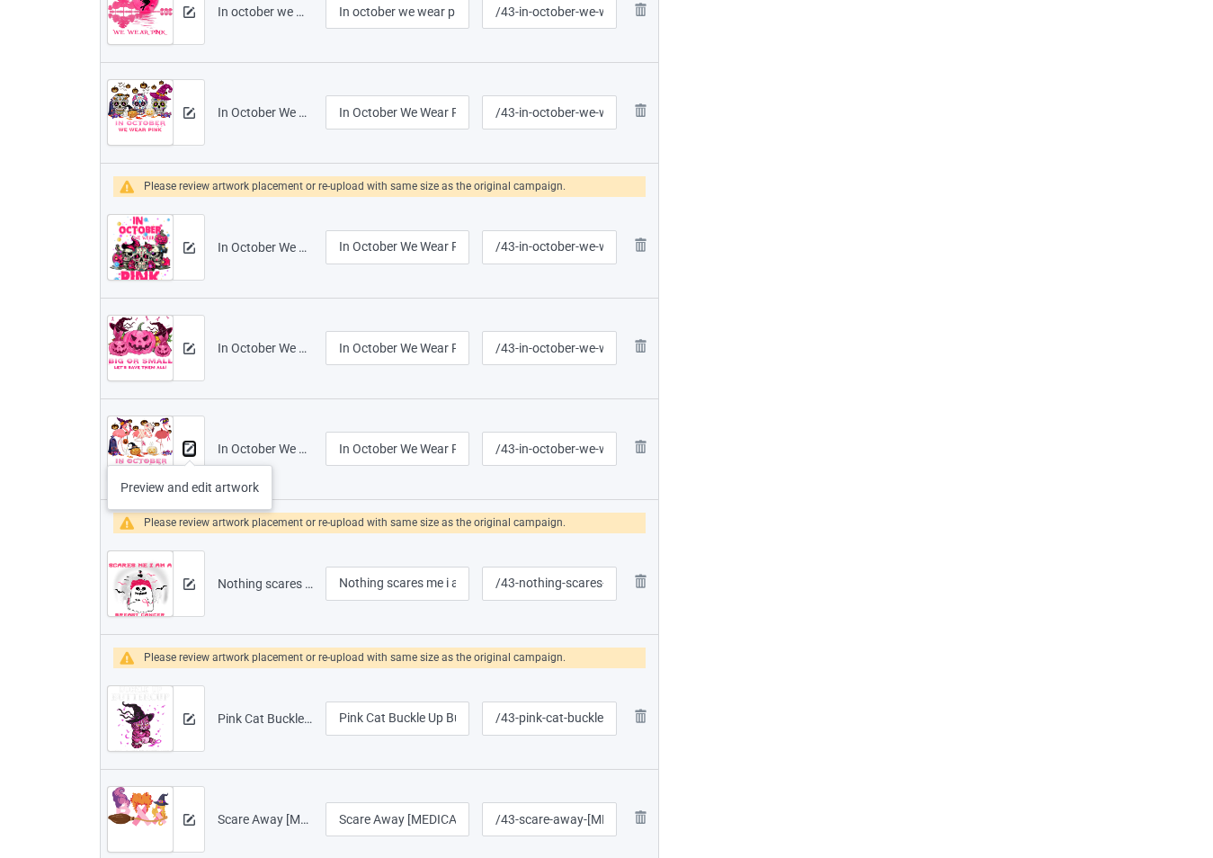
click at [190, 447] on img at bounding box center [189, 449] width 12 height 12
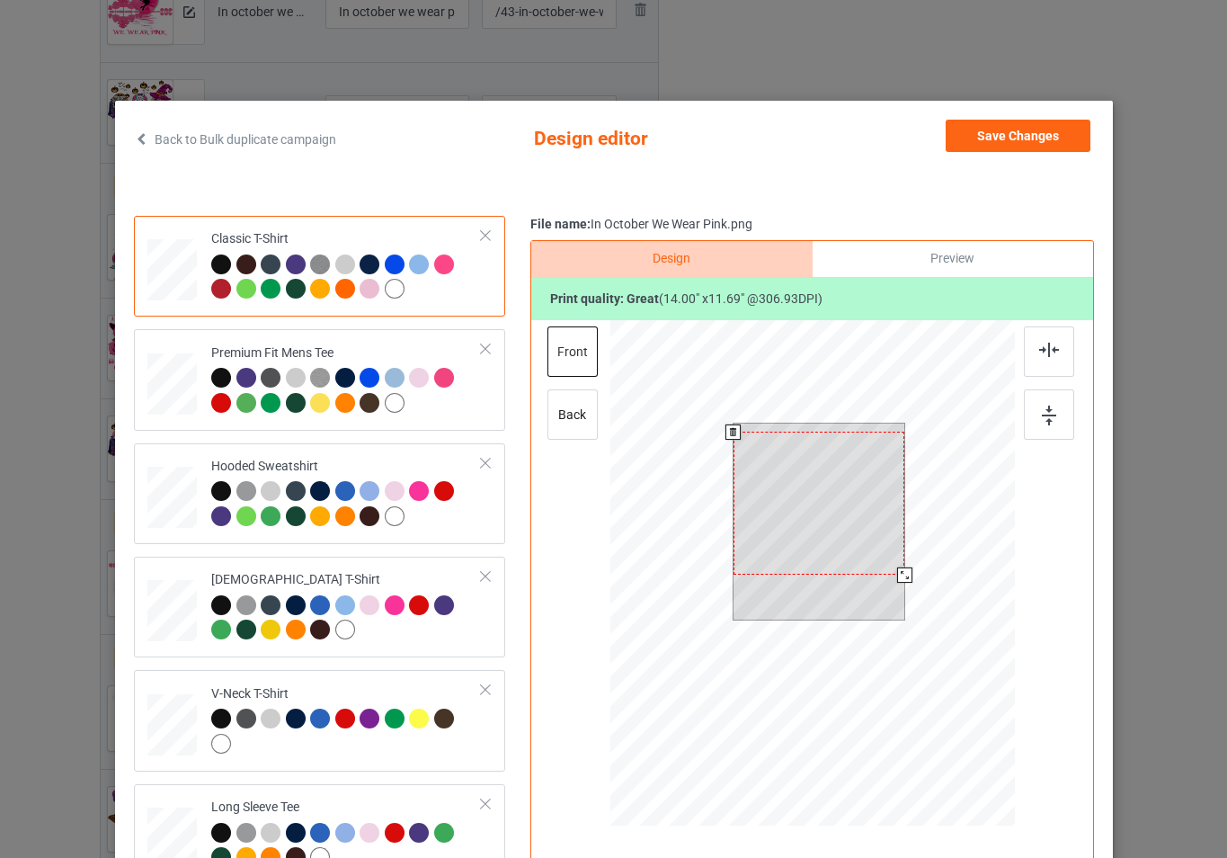
click at [932, 580] on div at bounding box center [812, 575] width 405 height 511
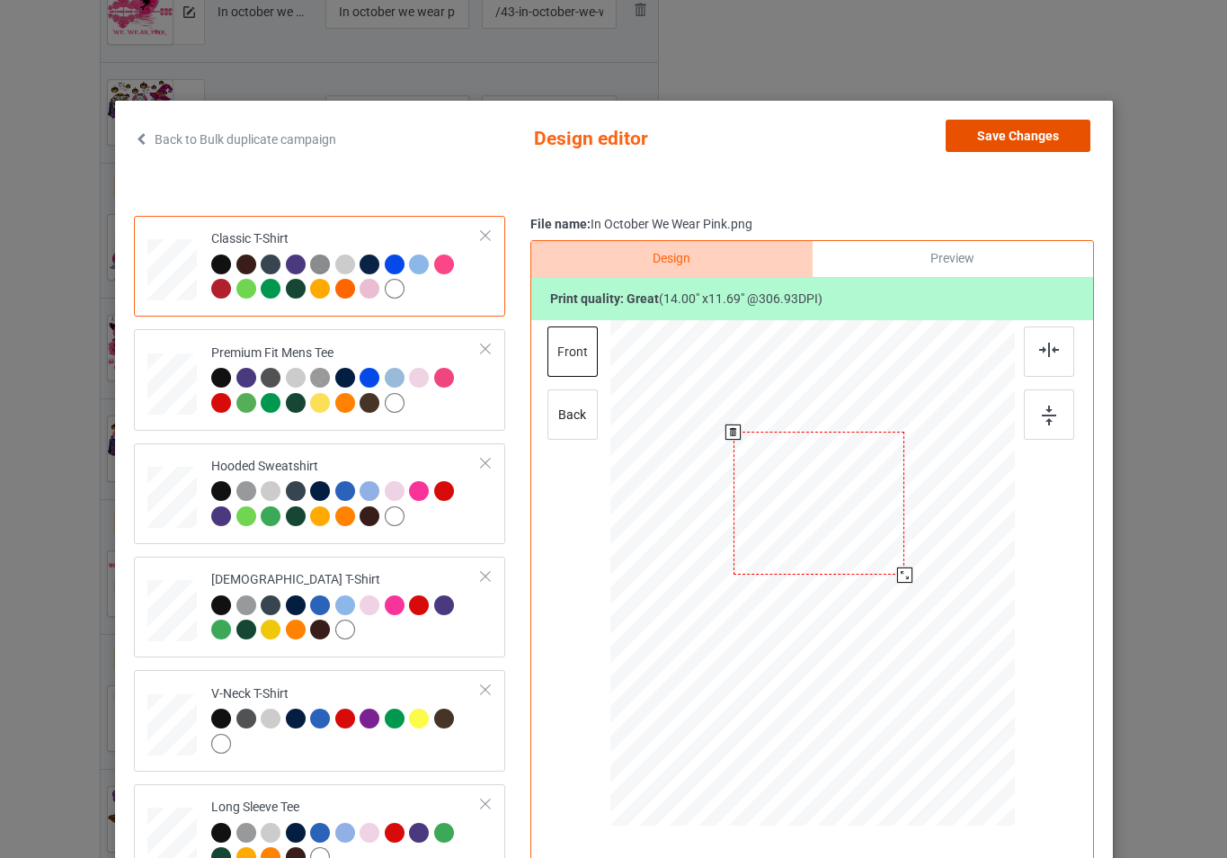
click at [1027, 123] on button "Save Changes" at bounding box center [1018, 136] width 145 height 32
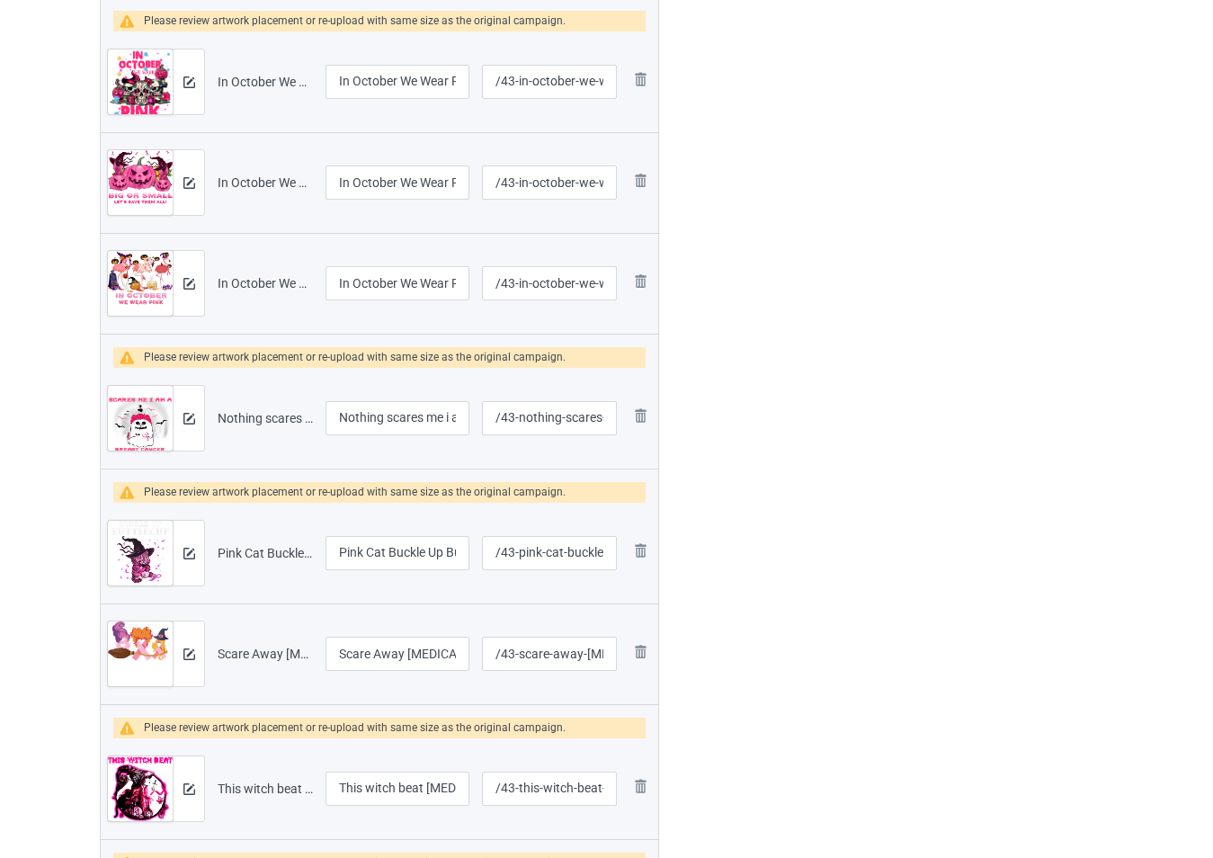
scroll to position [1994, 0]
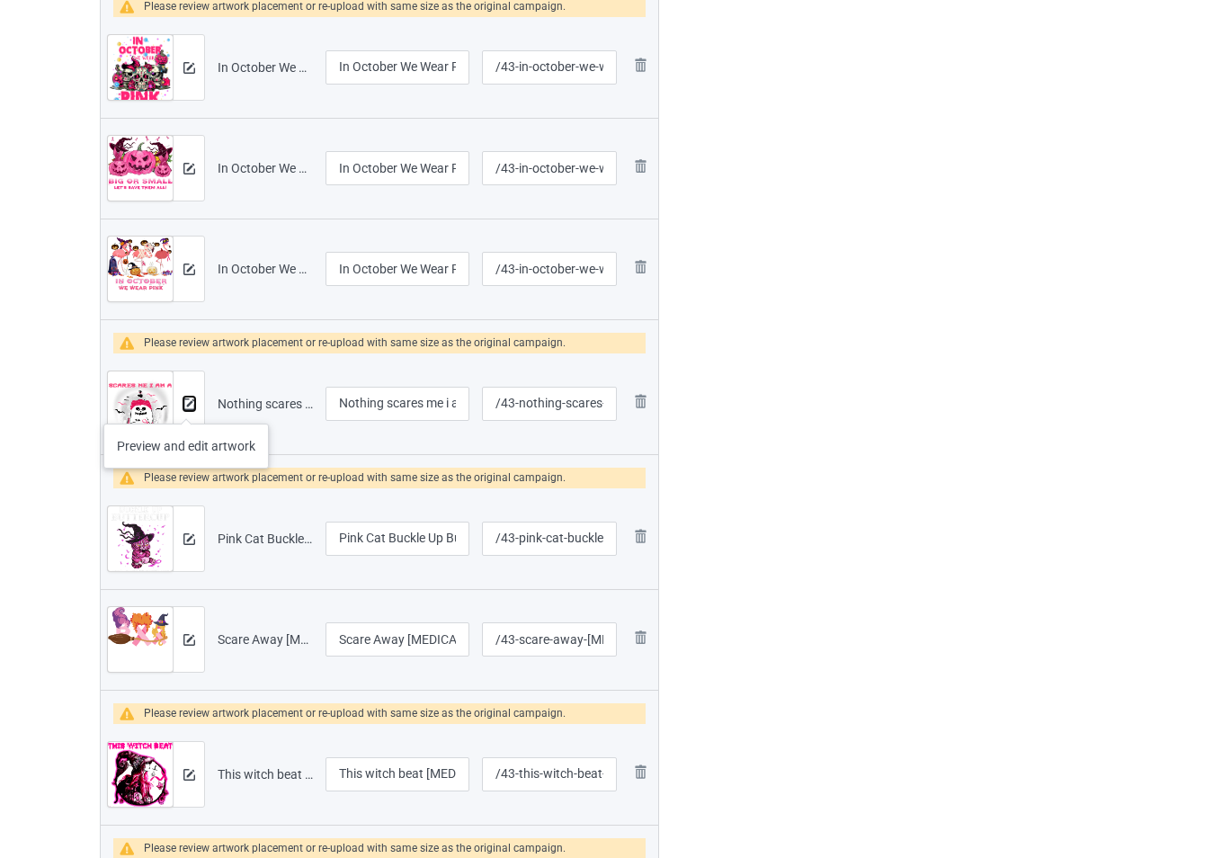
click at [186, 405] on img at bounding box center [189, 404] width 12 height 12
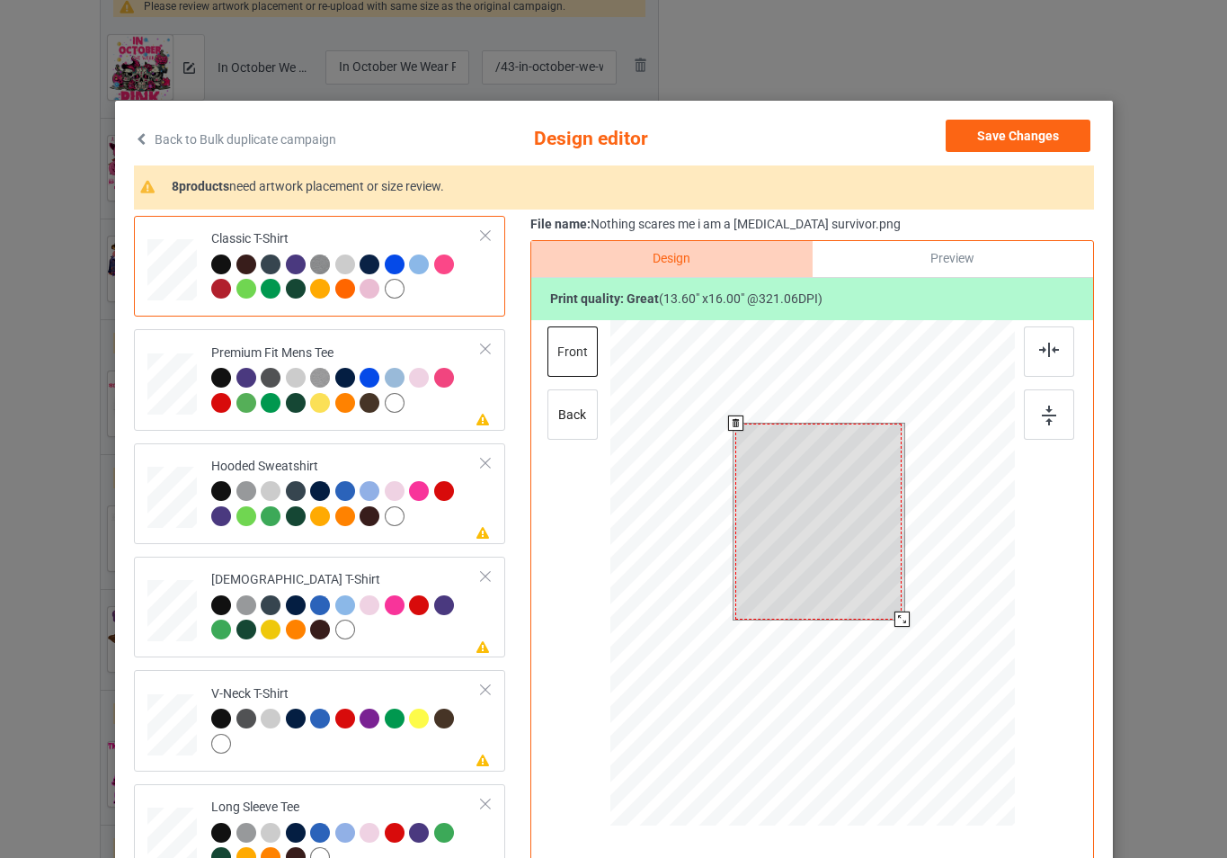
click at [912, 637] on div at bounding box center [812, 575] width 405 height 511
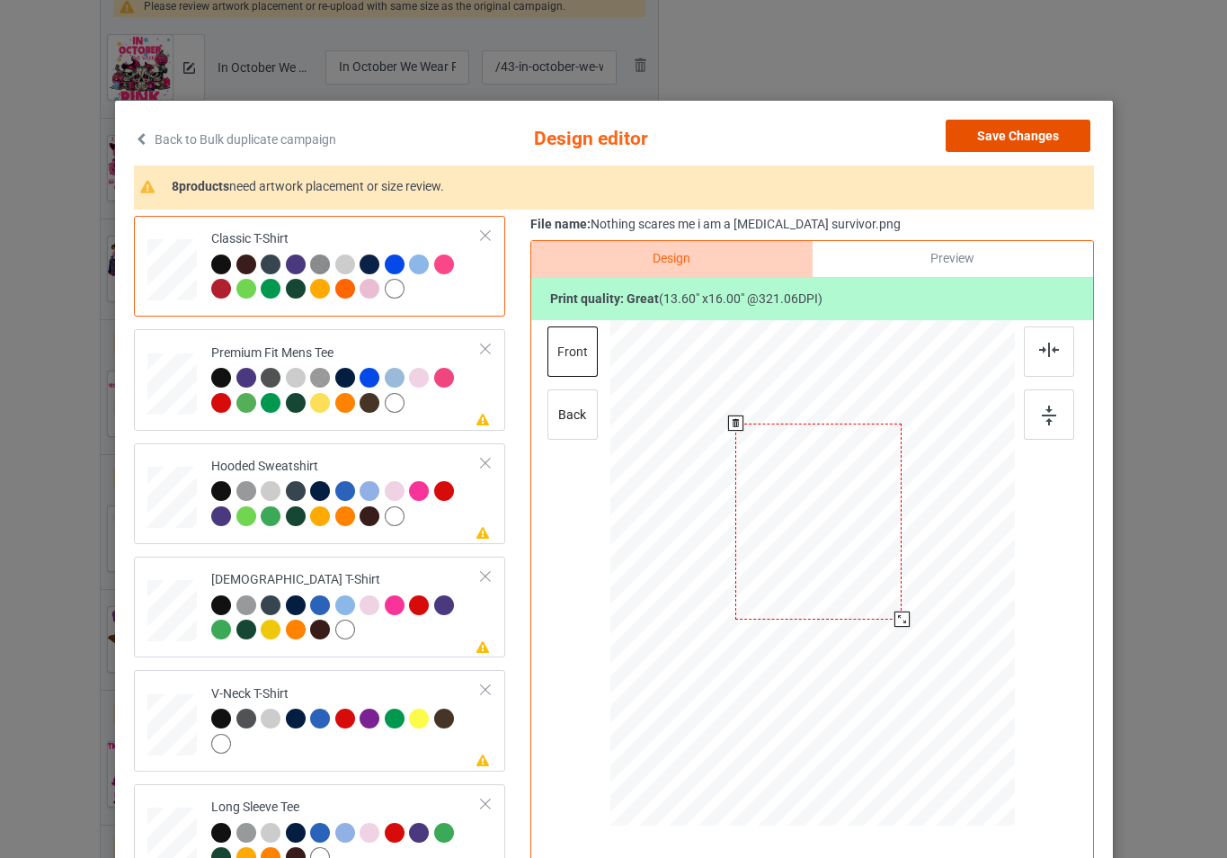
click at [995, 132] on button "Save Changes" at bounding box center [1018, 136] width 145 height 32
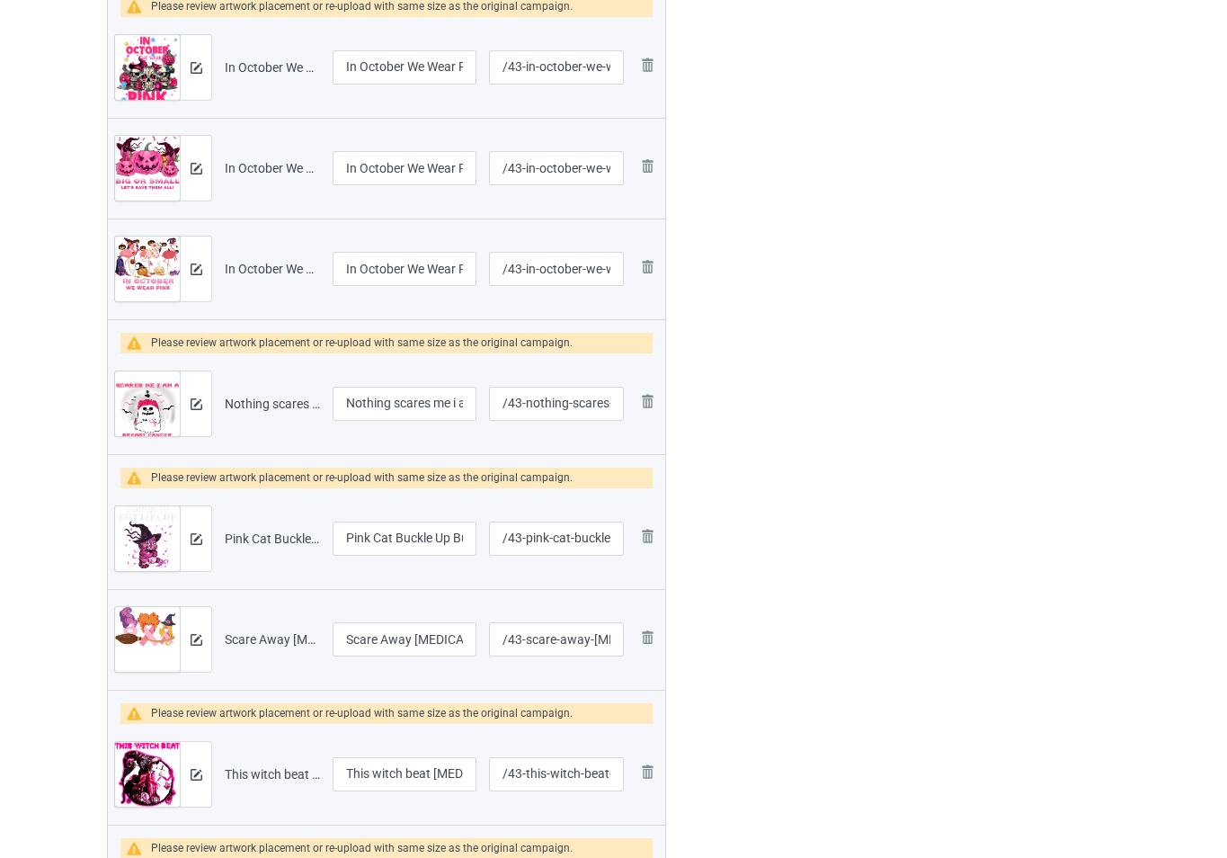
scroll to position [2084, 0]
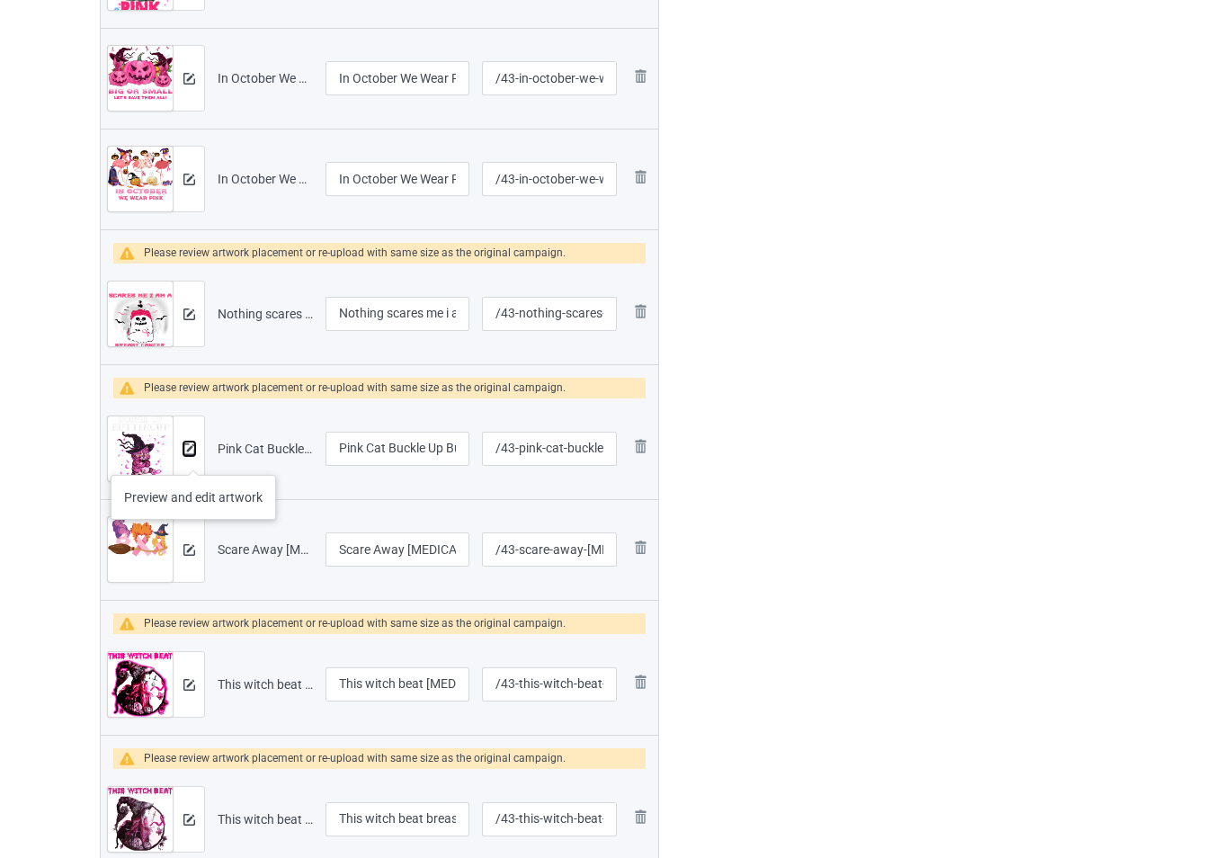
click at [194, 456] on button at bounding box center [189, 448] width 12 height 14
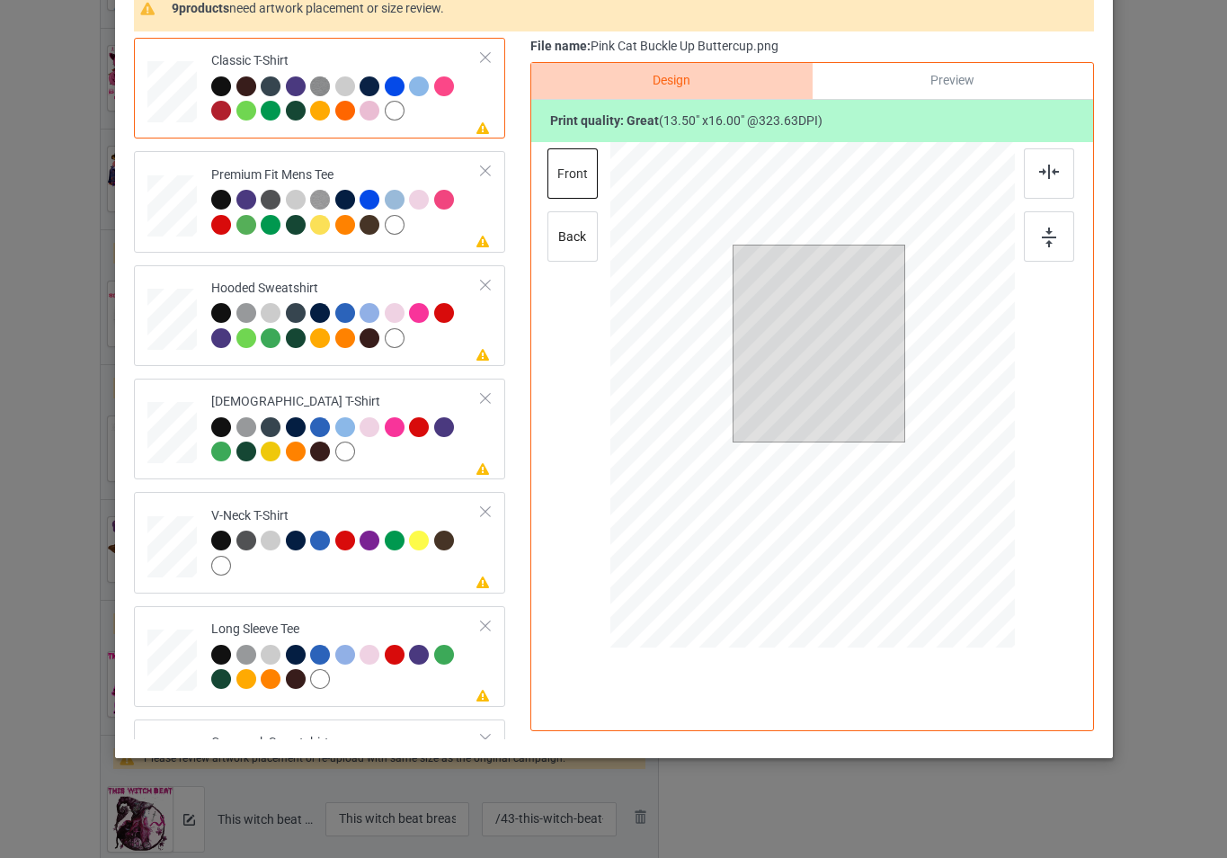
scroll to position [180, 0]
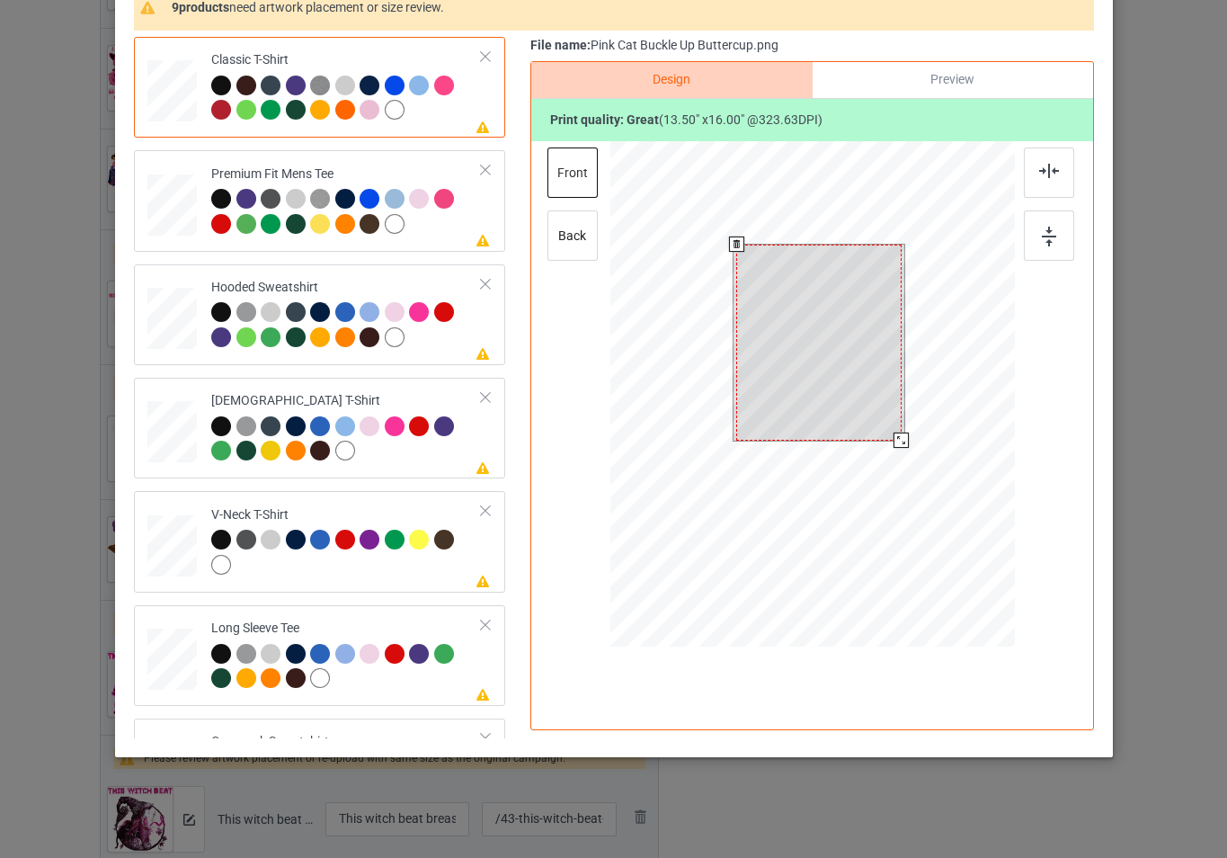
click at [913, 452] on div at bounding box center [812, 396] width 405 height 511
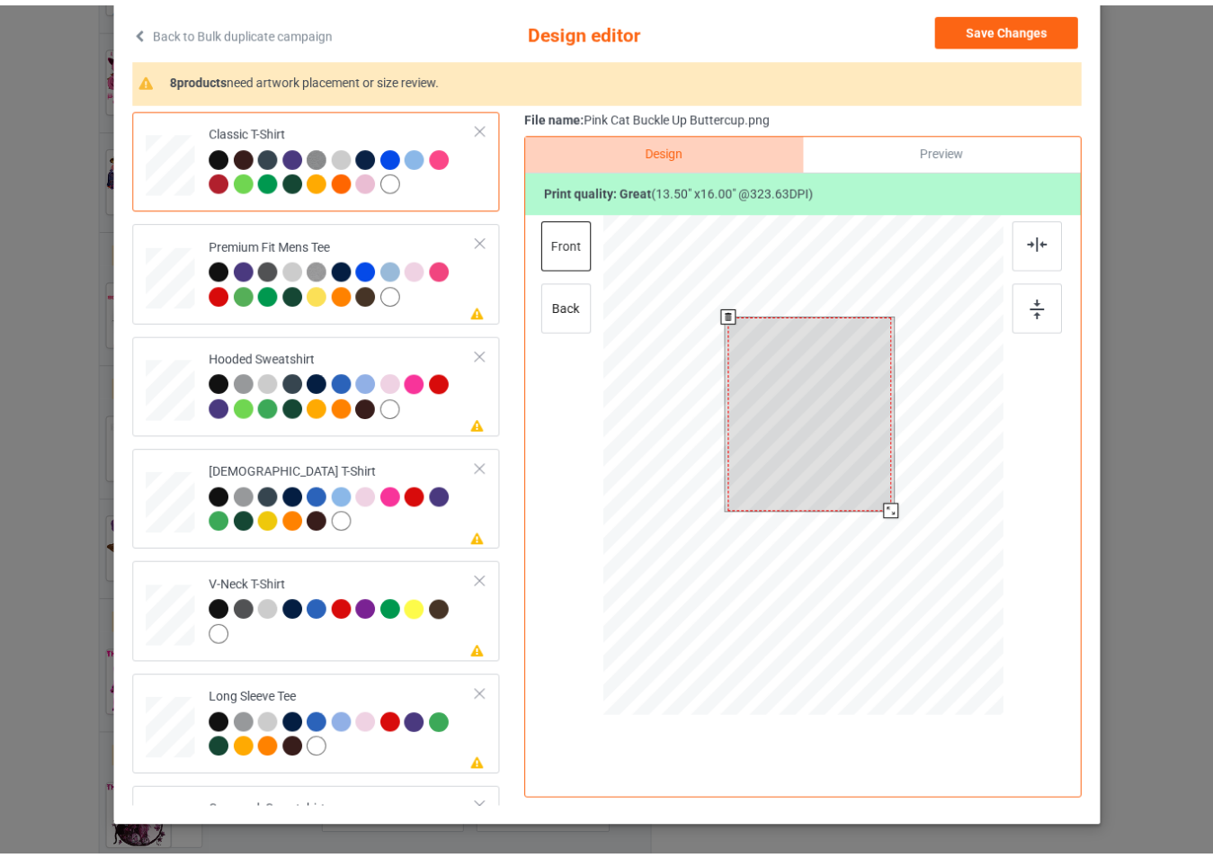
scroll to position [0, 0]
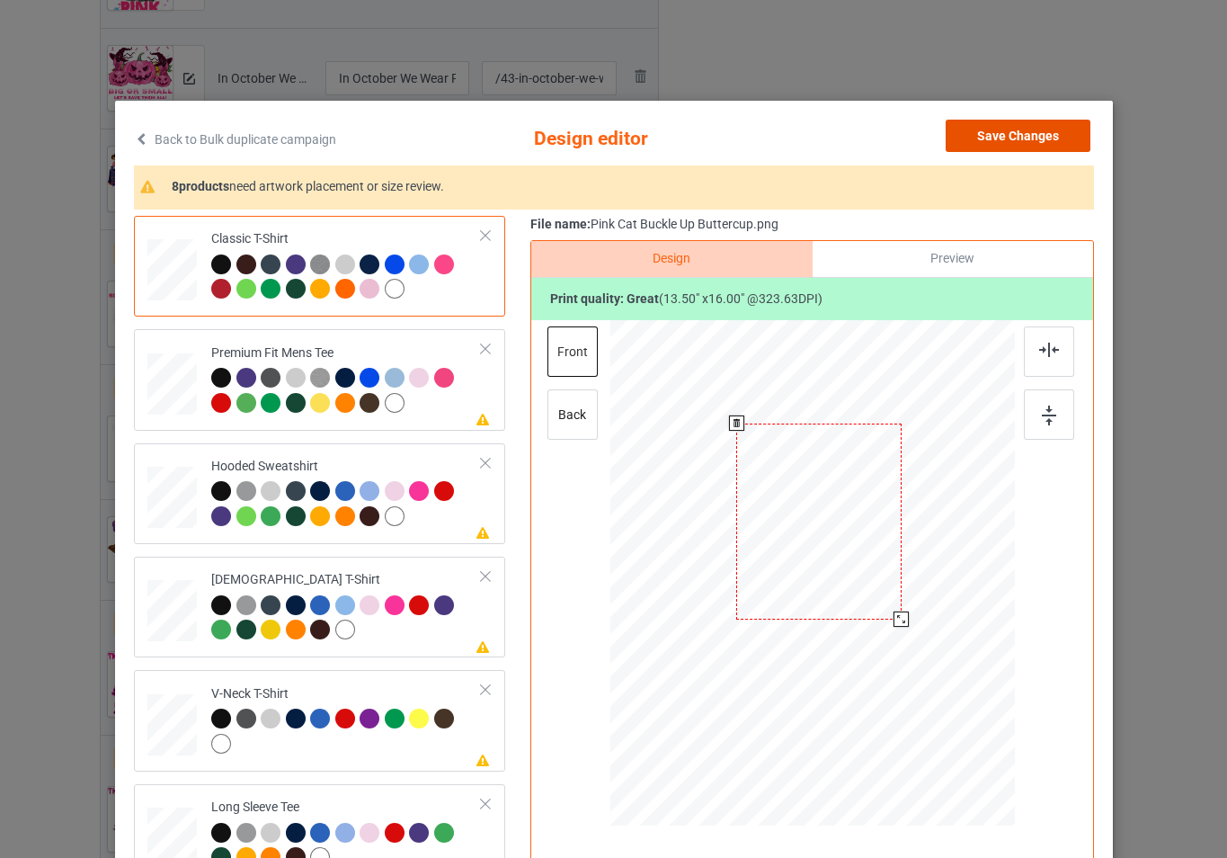
click at [1010, 136] on button "Save Changes" at bounding box center [1018, 136] width 145 height 32
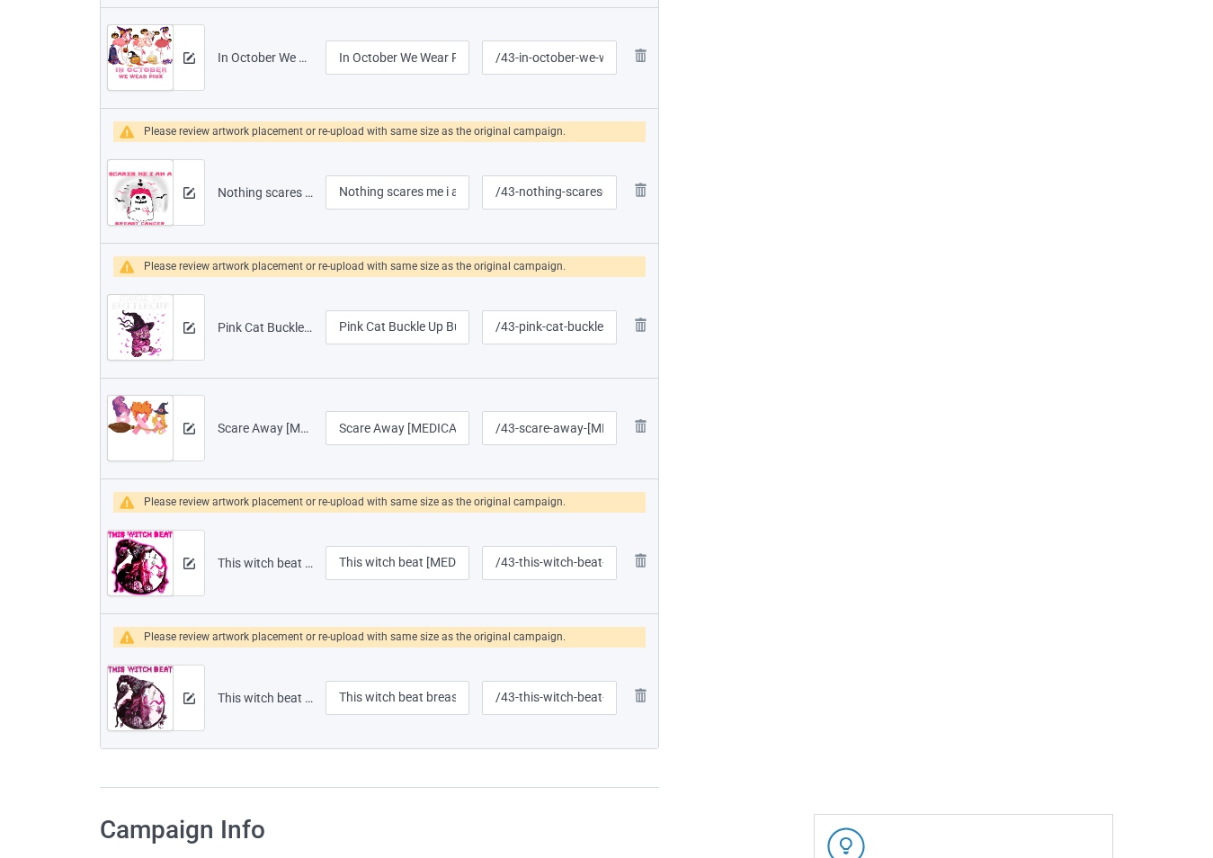
scroll to position [2264, 0]
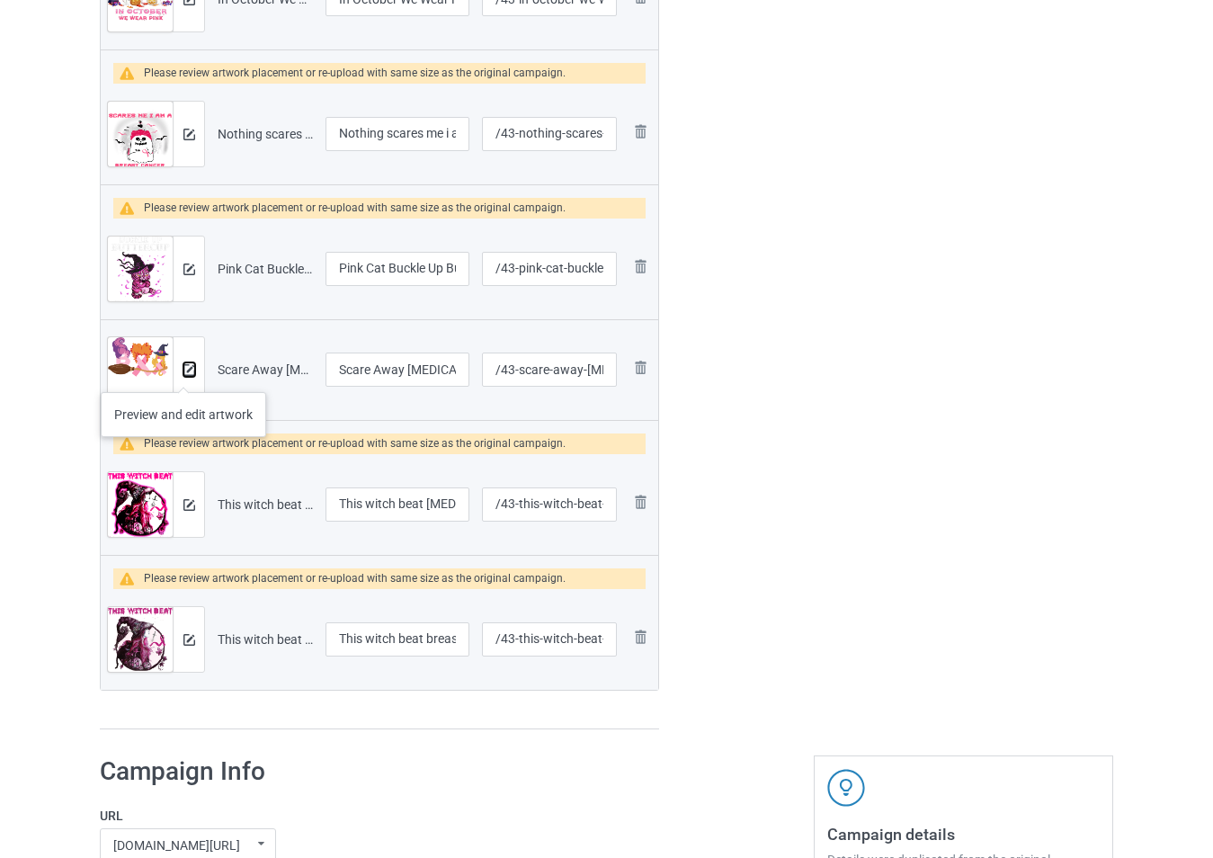
click at [183, 374] on img at bounding box center [189, 370] width 12 height 12
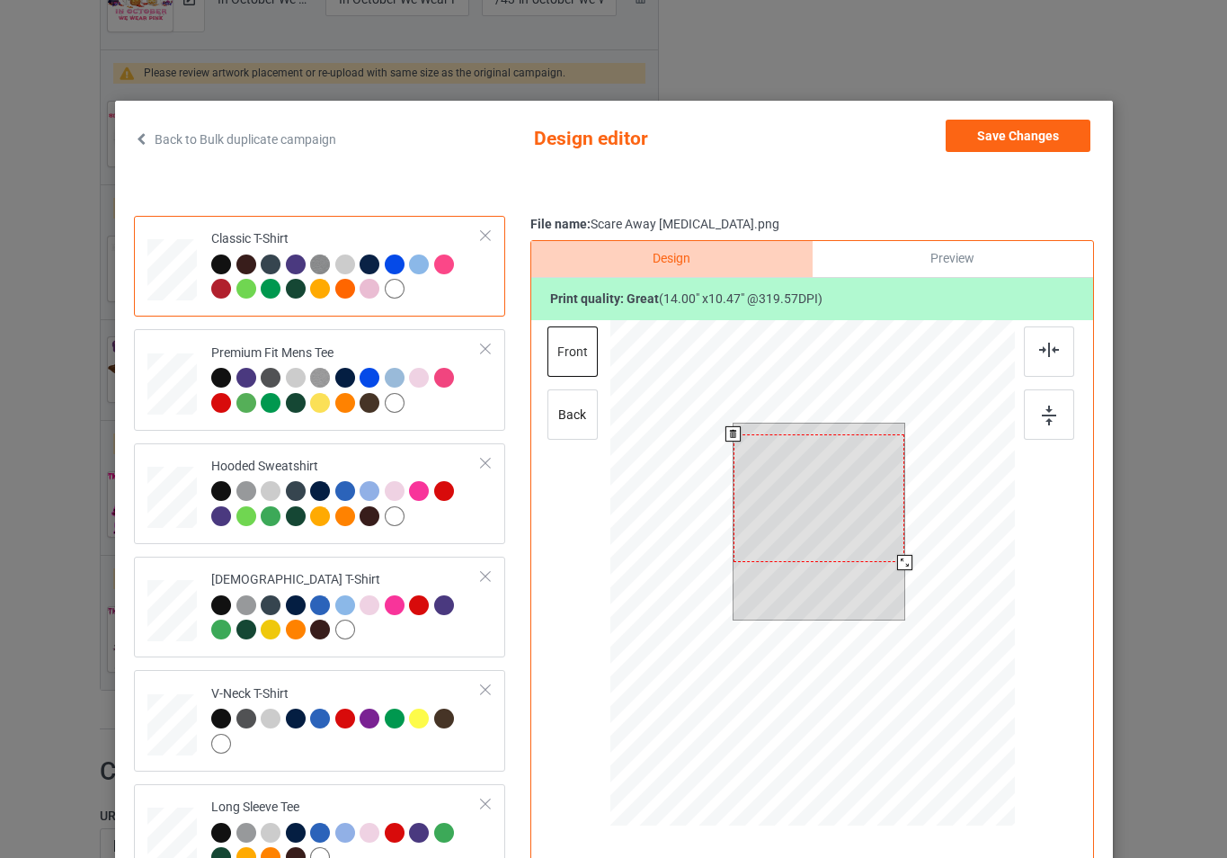
click at [906, 568] on div at bounding box center [812, 575] width 405 height 511
click at [1009, 138] on button "Save Changes" at bounding box center [1018, 136] width 145 height 32
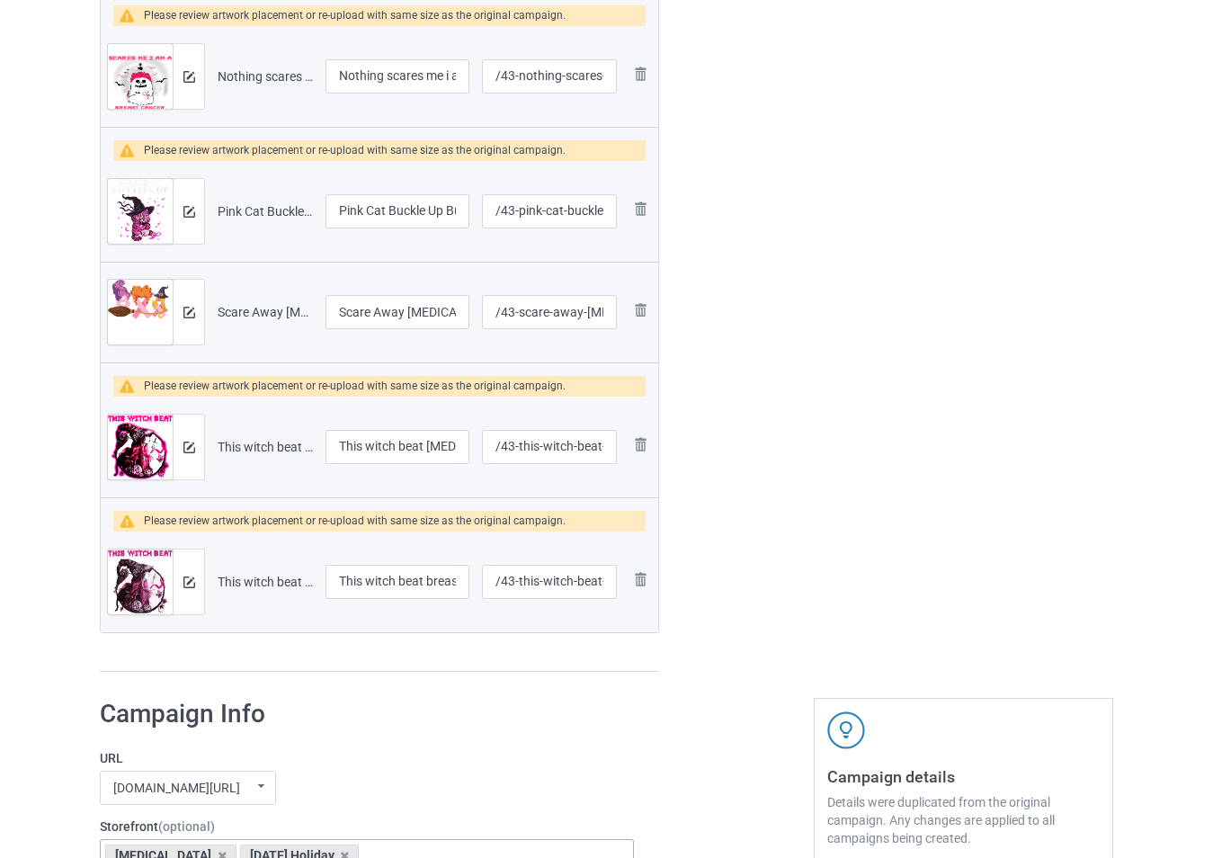
scroll to position [2354, 0]
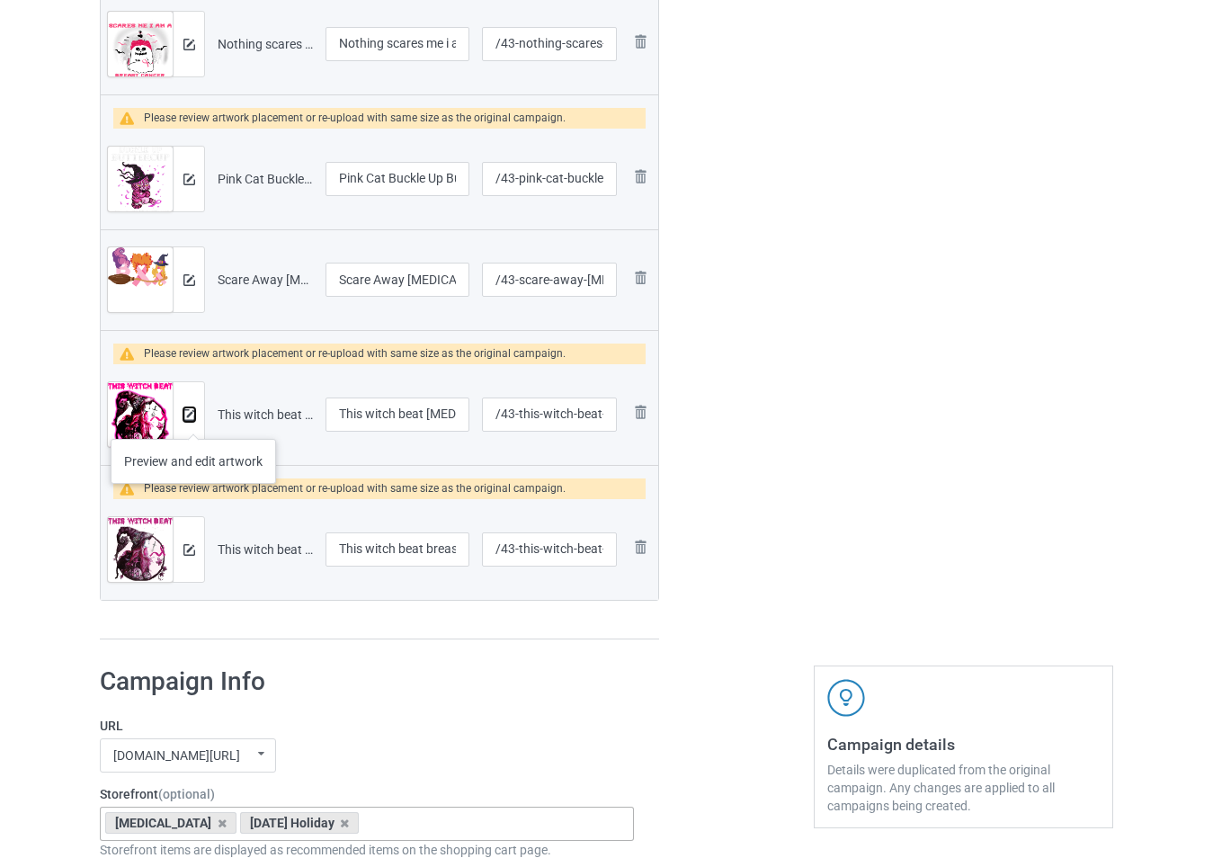
click at [192, 419] on img at bounding box center [189, 415] width 12 height 12
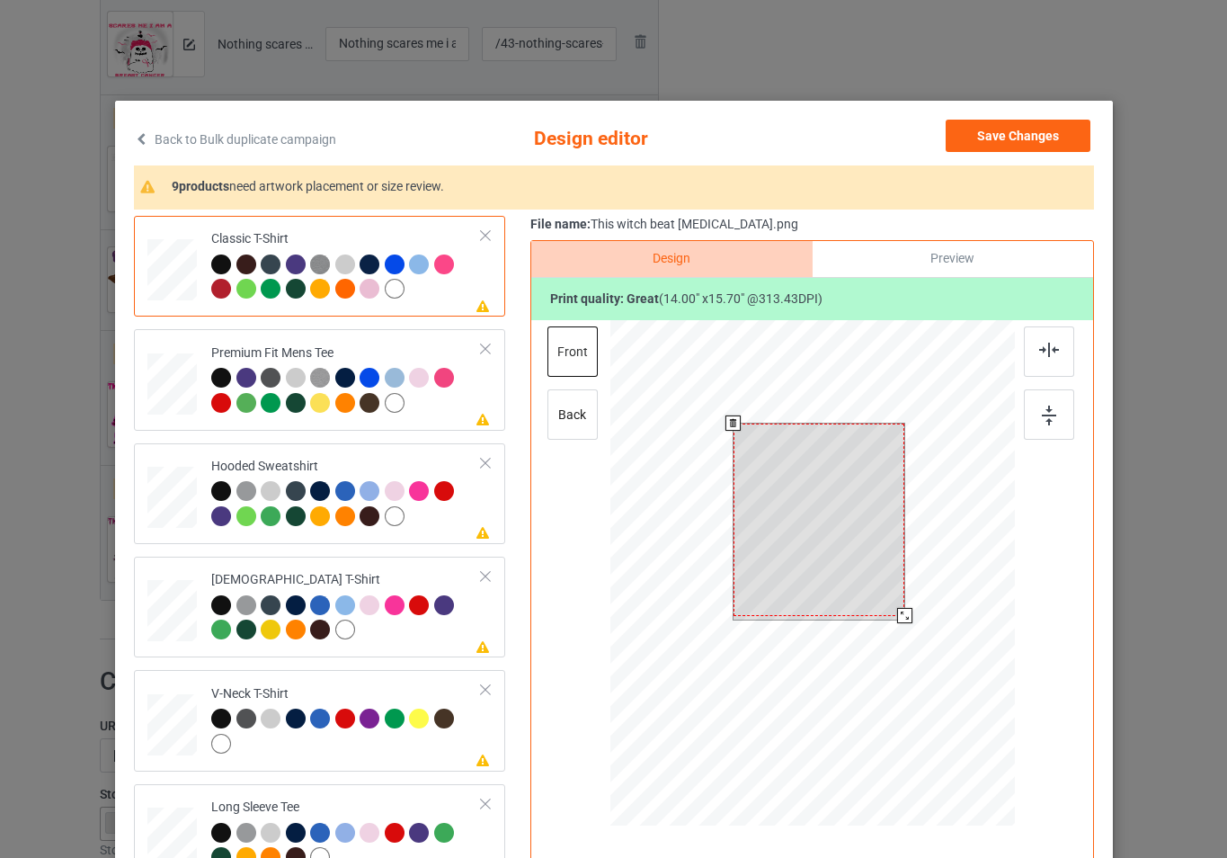
click at [930, 642] on div at bounding box center [812, 575] width 405 height 511
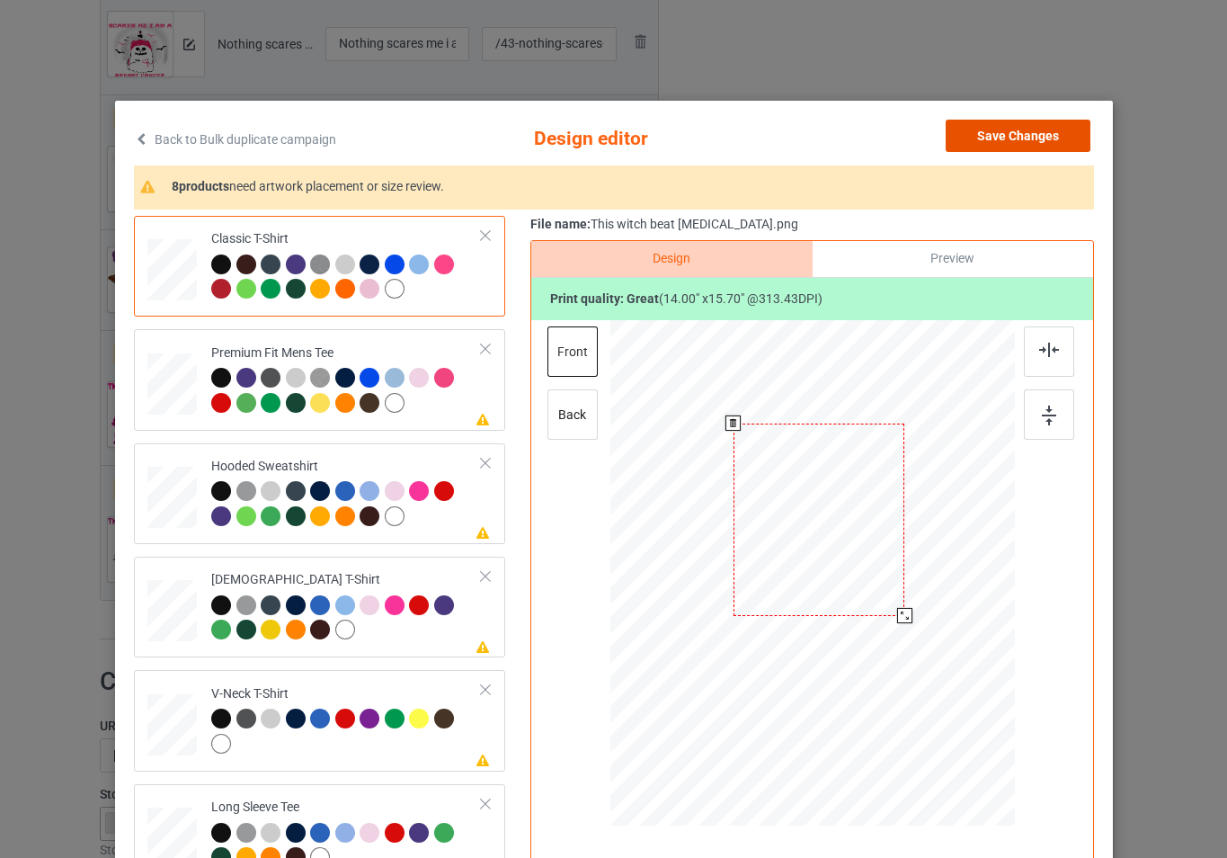
click at [1005, 147] on button "Save Changes" at bounding box center [1018, 136] width 145 height 32
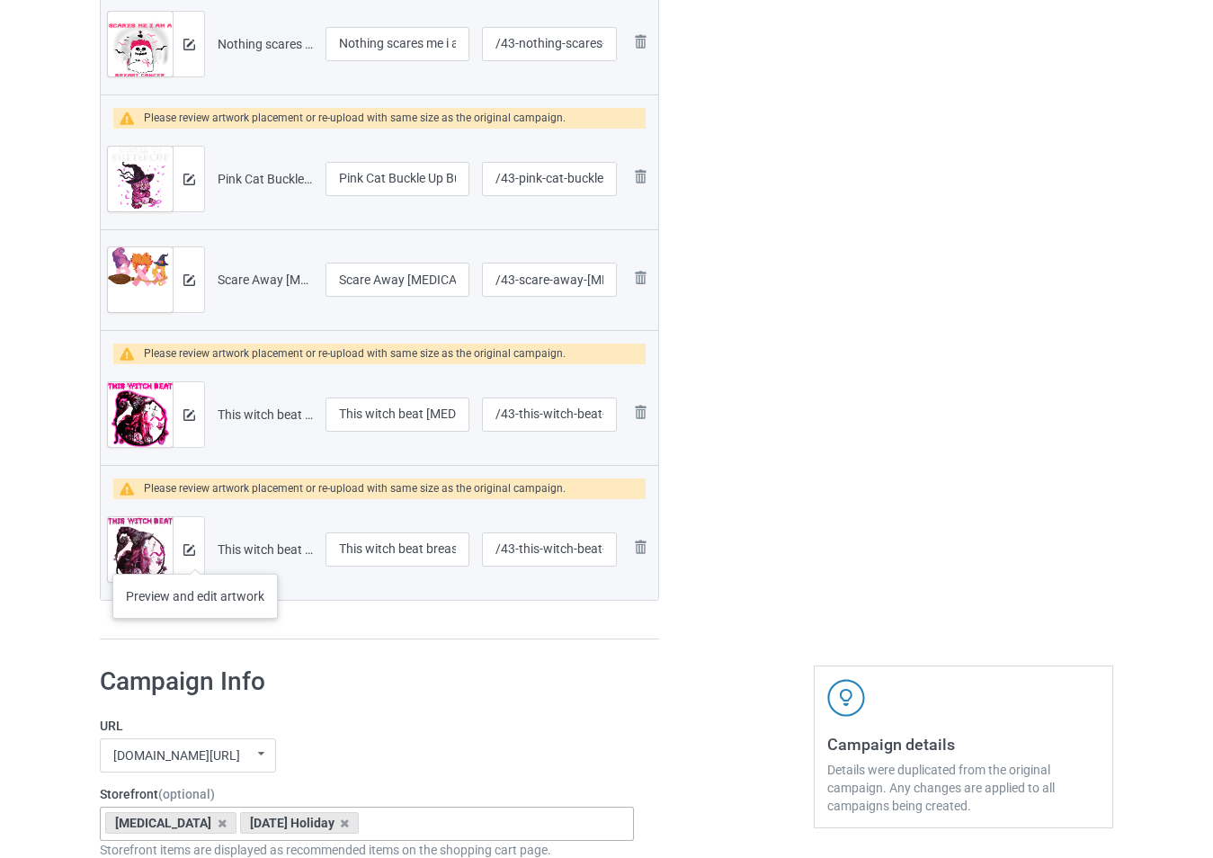
click at [195, 555] on div at bounding box center [188, 549] width 31 height 65
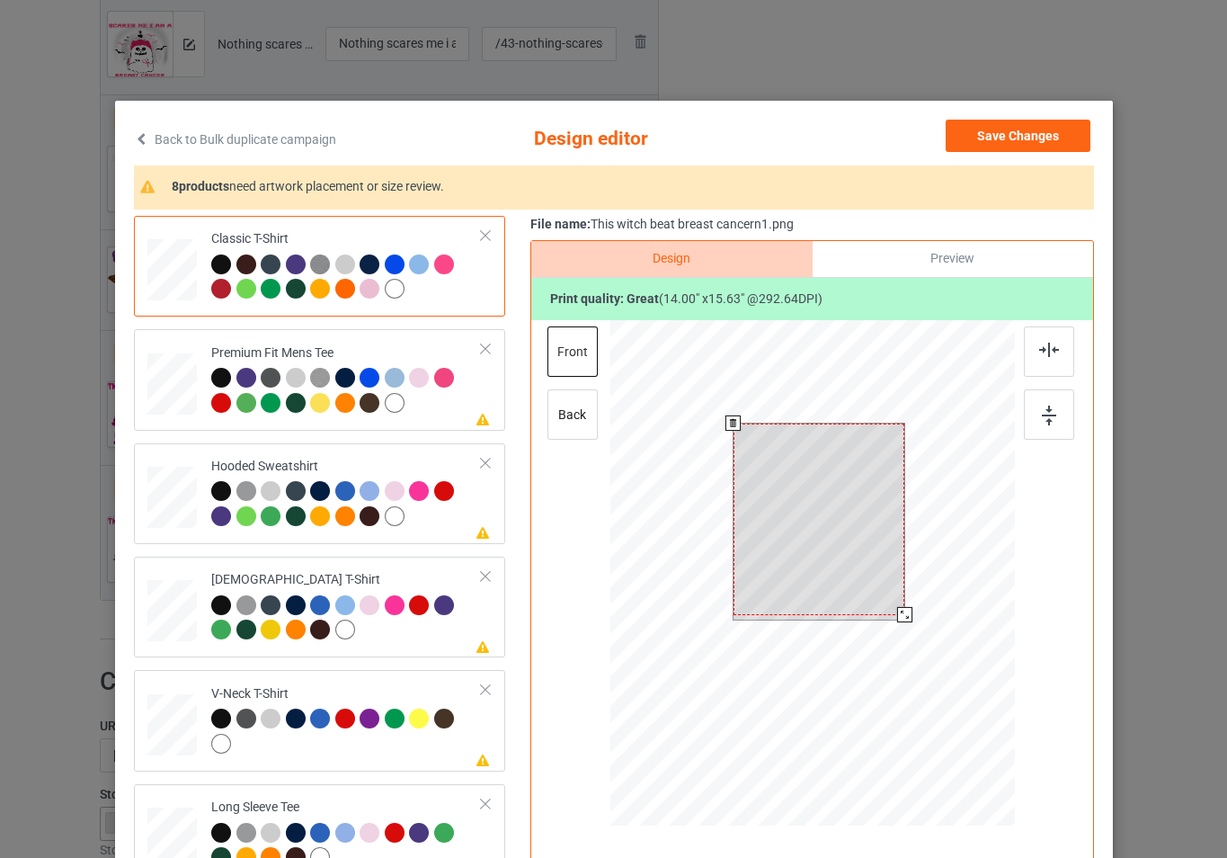
click at [921, 639] on div at bounding box center [812, 575] width 405 height 511
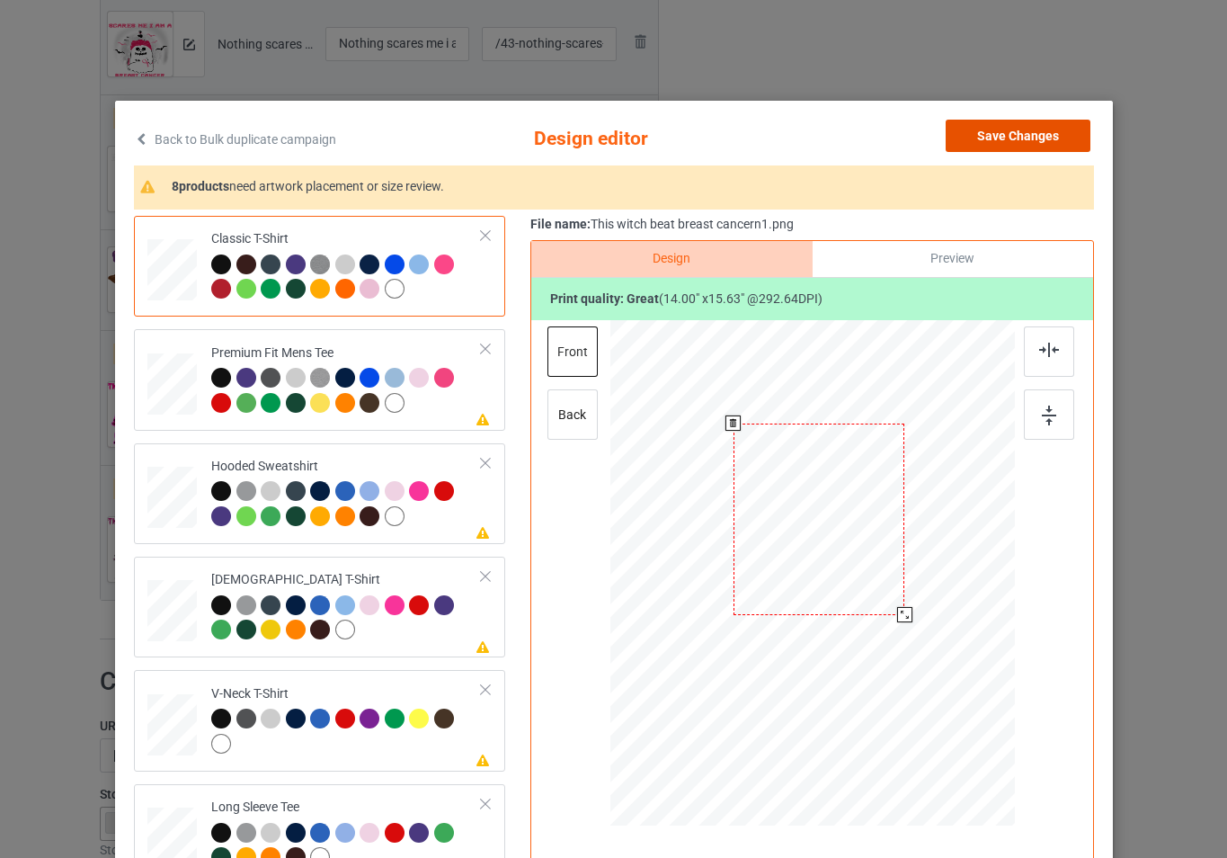
click at [978, 142] on button "Save Changes" at bounding box center [1018, 136] width 145 height 32
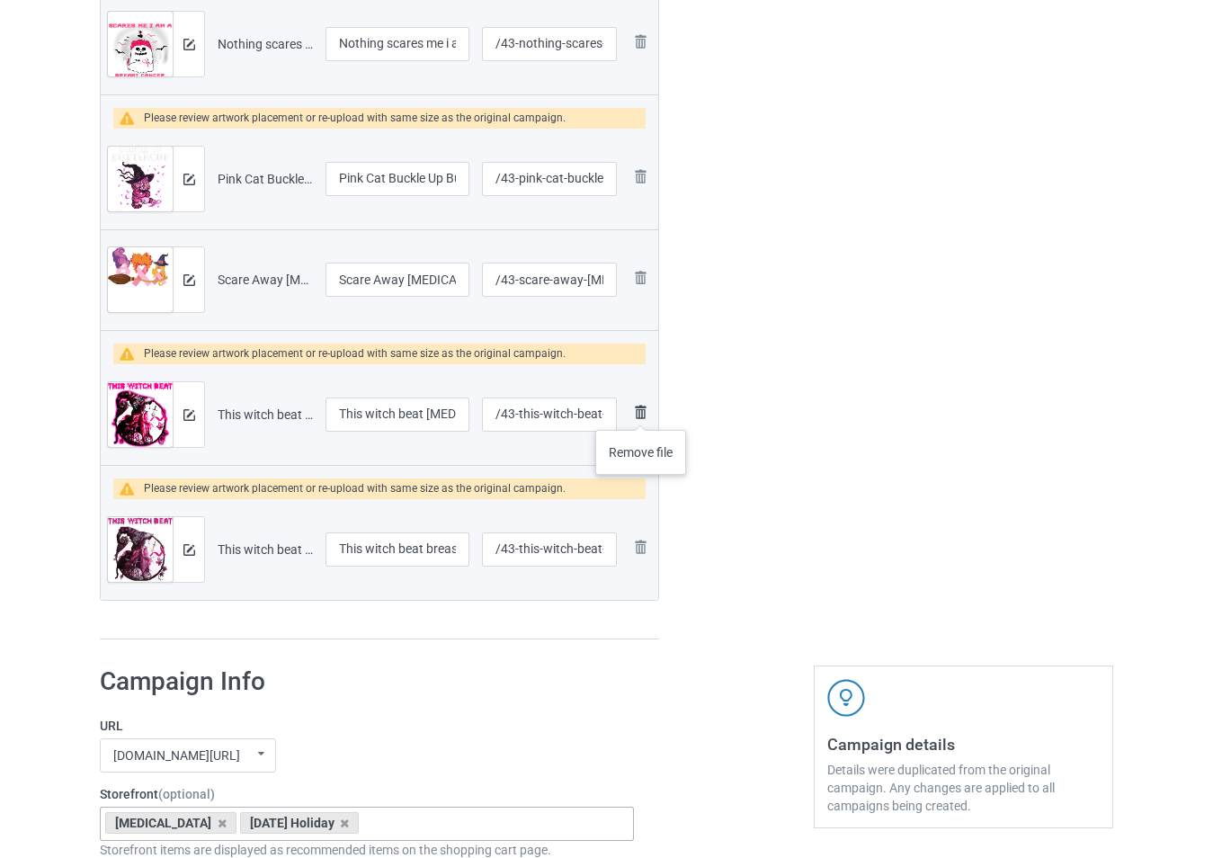
click at [641, 412] on img at bounding box center [640, 412] width 22 height 22
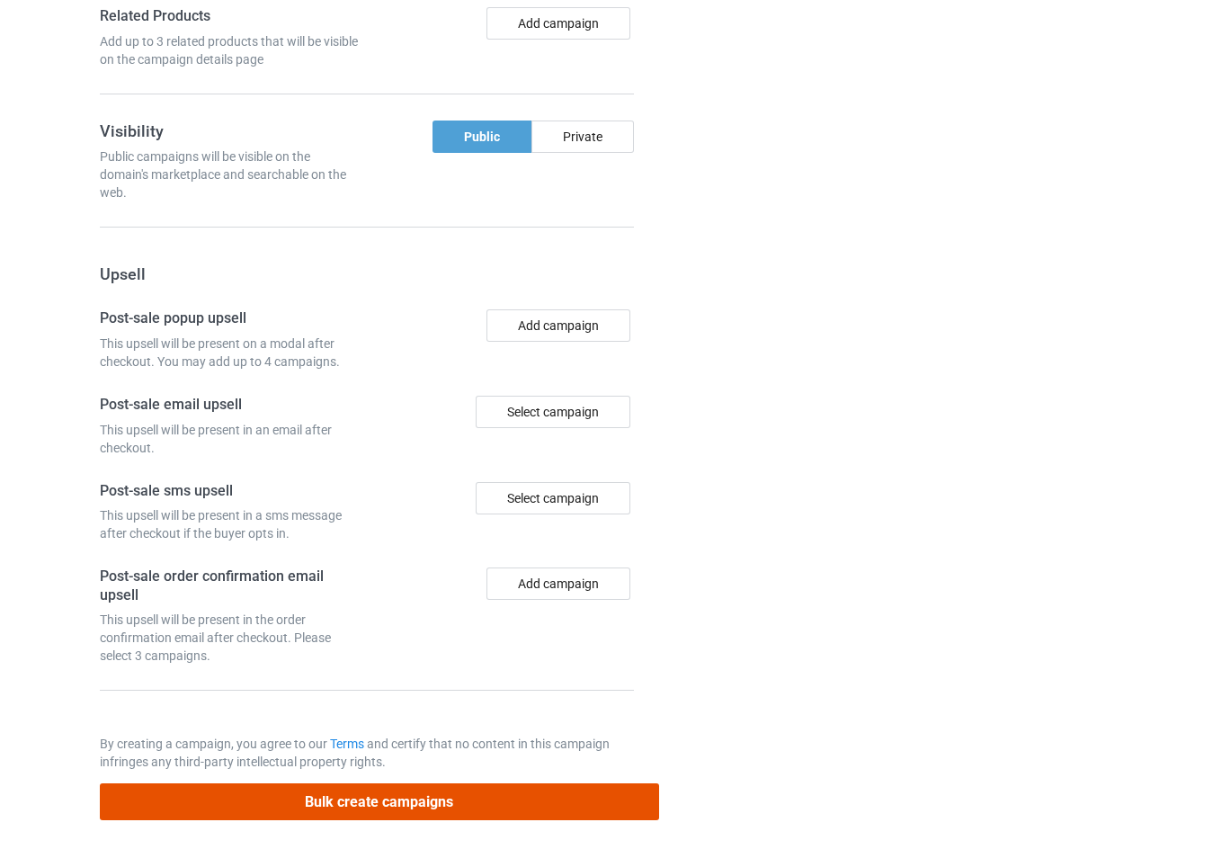
click at [556, 793] on button "Bulk create campaigns" at bounding box center [379, 801] width 559 height 37
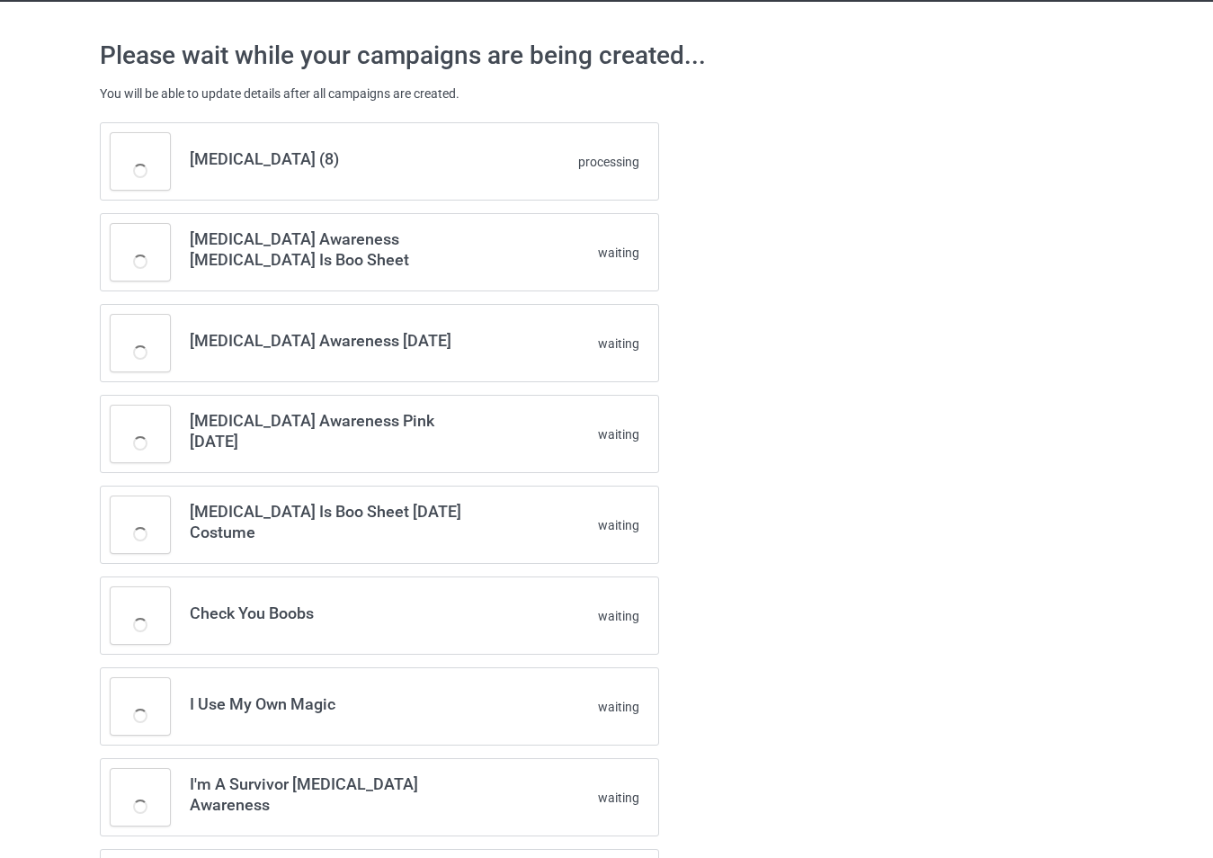
scroll to position [0, 0]
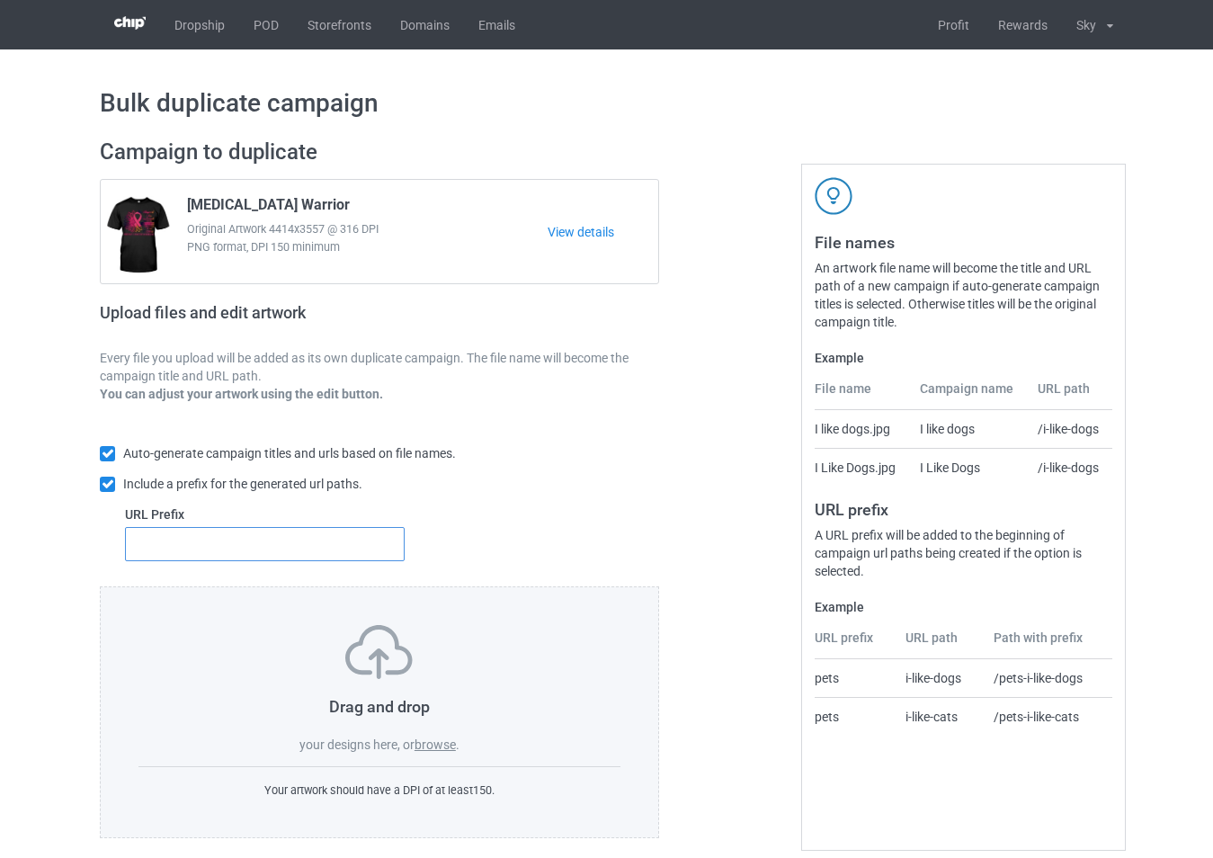
click at [358, 547] on input "text" at bounding box center [265, 544] width 280 height 34
type input "23"
click at [429, 744] on label "browse" at bounding box center [434, 744] width 41 height 14
click at [0, 0] on input "browse" at bounding box center [0, 0] width 0 height 0
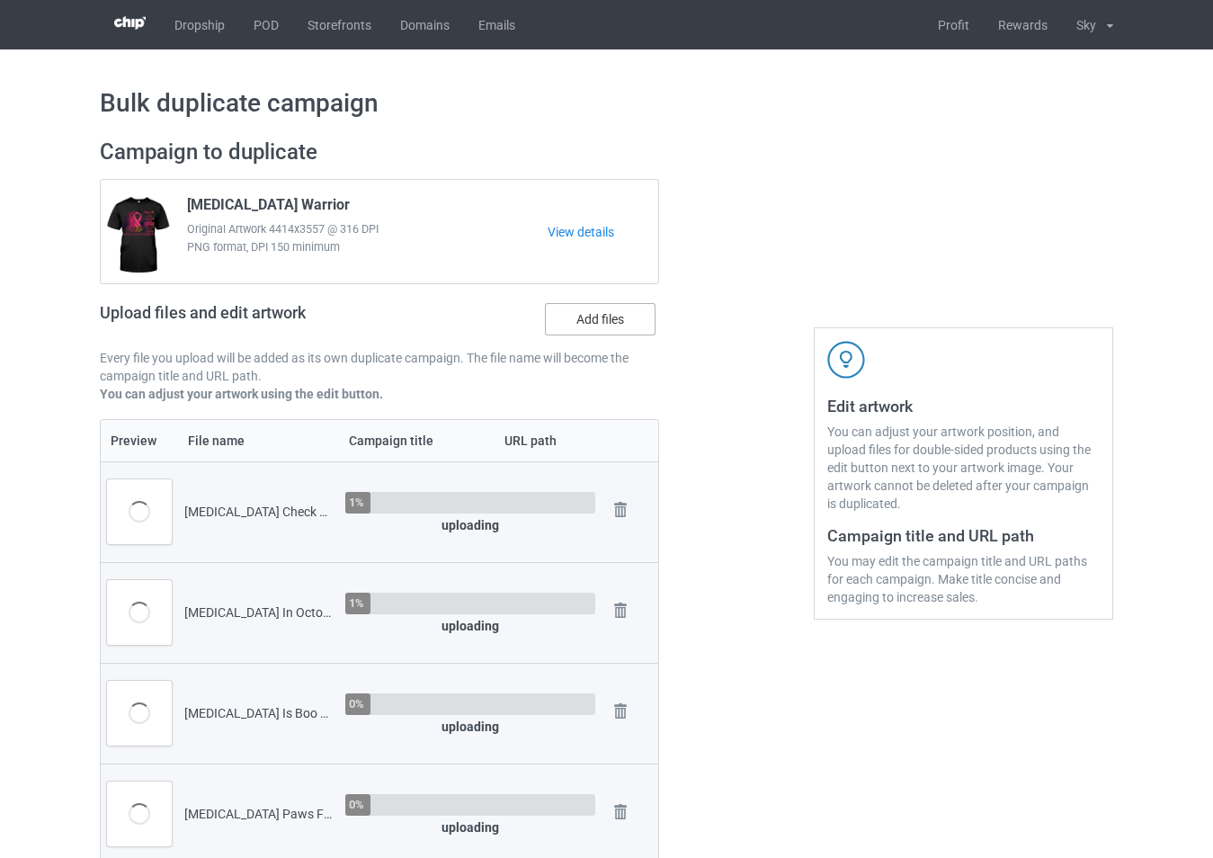
click at [606, 332] on label "Add files" at bounding box center [600, 319] width 111 height 32
click at [0, 0] on input "Add files" at bounding box center [0, 0] width 0 height 0
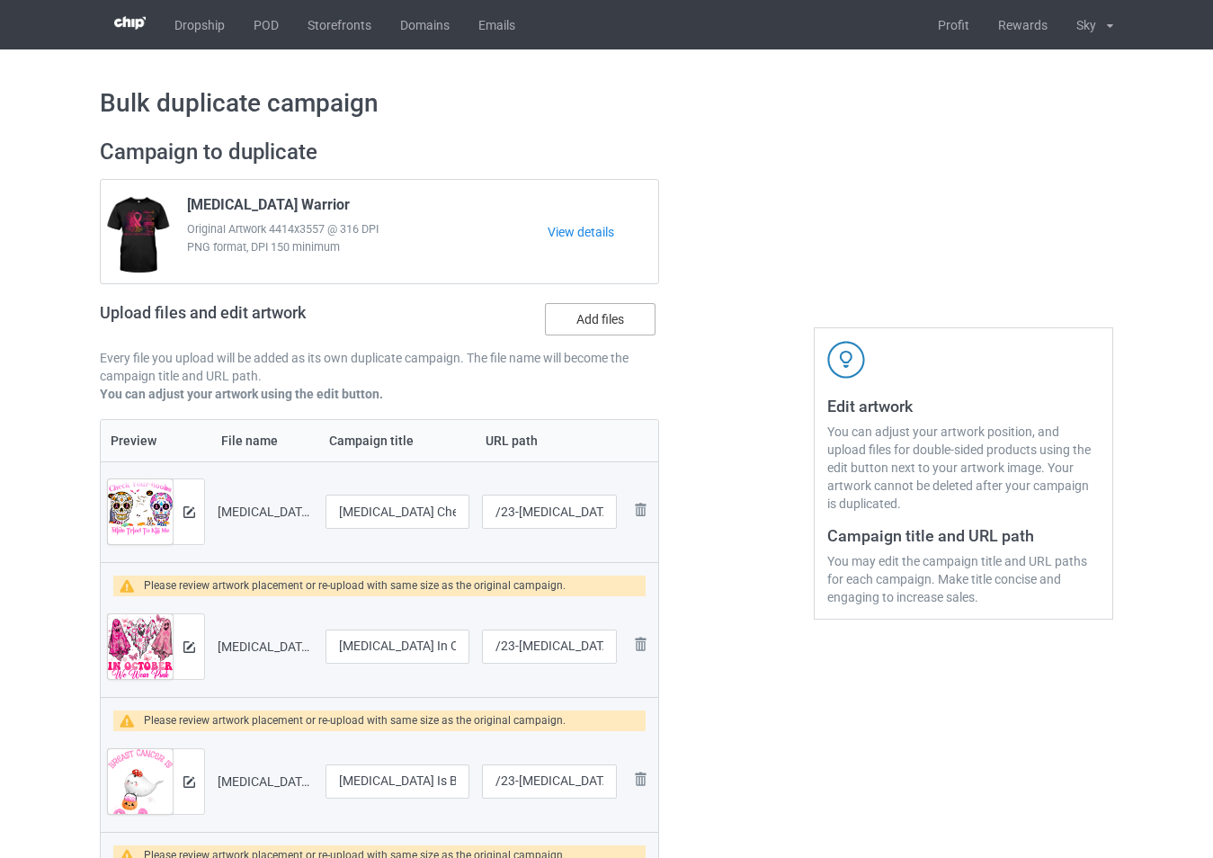
click at [602, 307] on label "Add files" at bounding box center [600, 319] width 111 height 32
click at [0, 0] on input "Add files" at bounding box center [0, 0] width 0 height 0
click at [189, 516] on img at bounding box center [189, 512] width 12 height 12
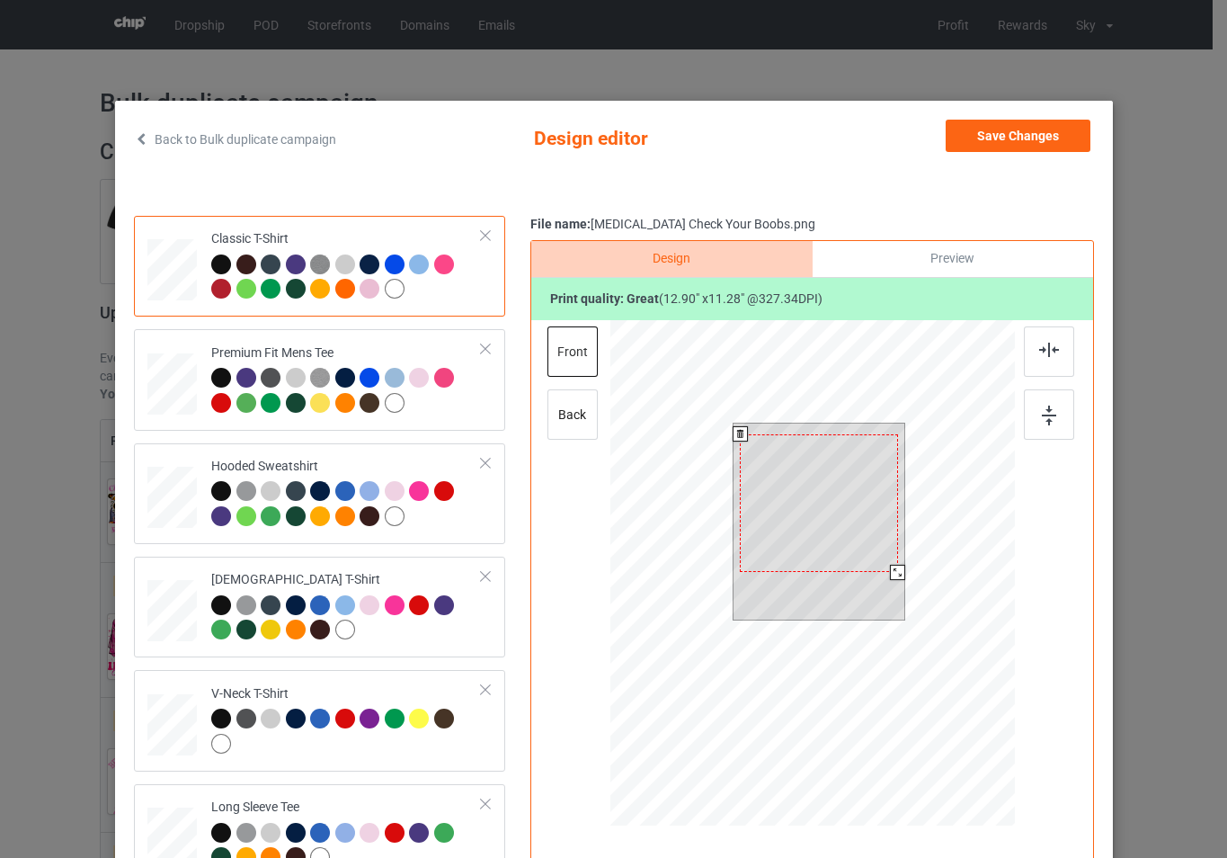
click at [925, 587] on div at bounding box center [812, 575] width 405 height 511
click at [926, 591] on div at bounding box center [812, 575] width 405 height 511
click at [878, 536] on div at bounding box center [819, 507] width 172 height 150
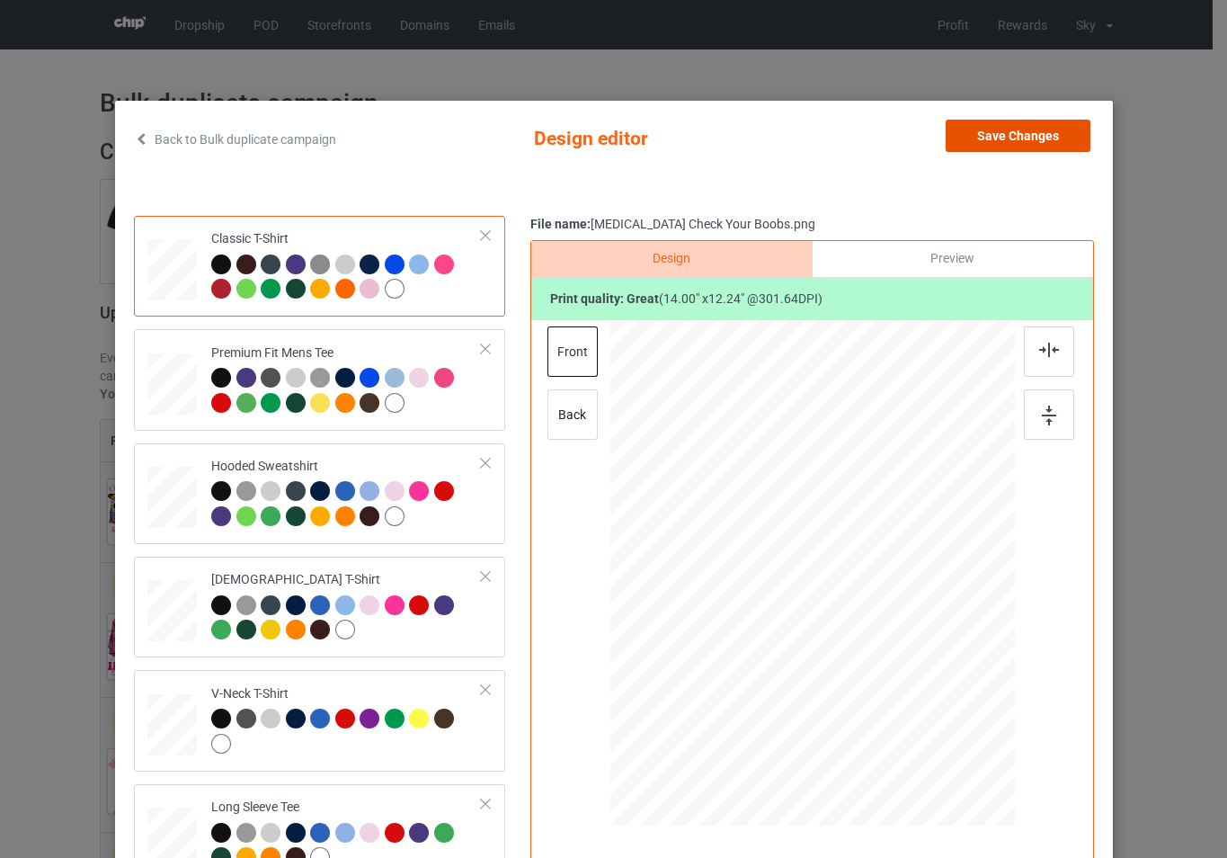
click at [1016, 139] on button "Save Changes" at bounding box center [1018, 136] width 145 height 32
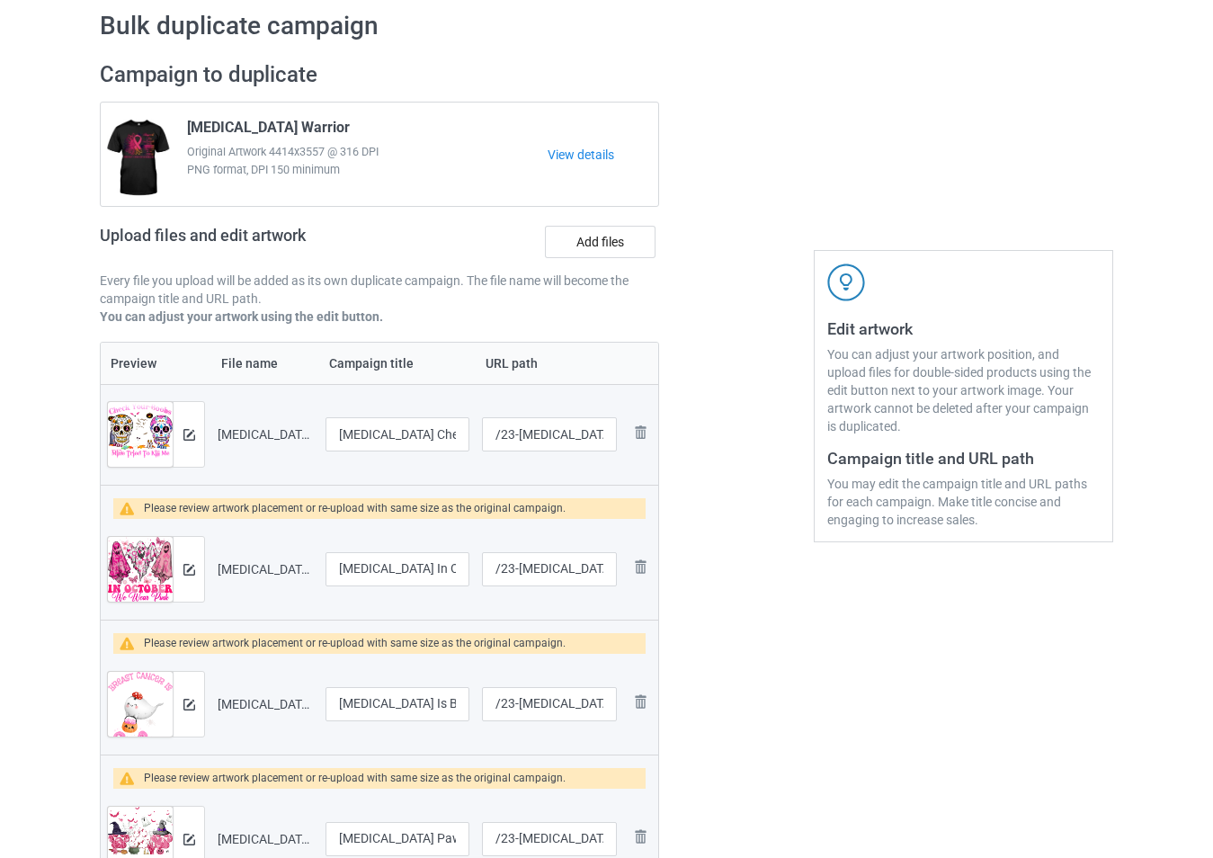
scroll to position [270, 0]
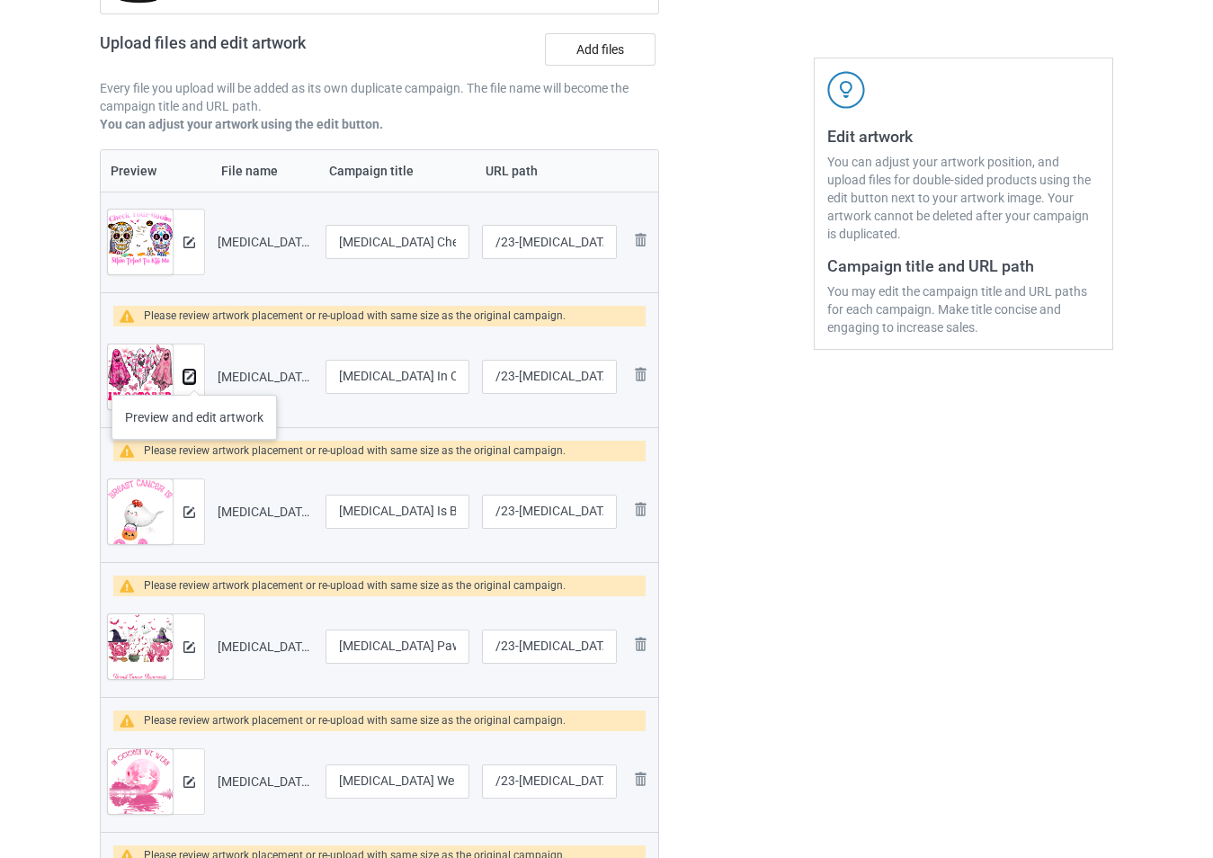
click at [194, 377] on img at bounding box center [189, 377] width 12 height 12
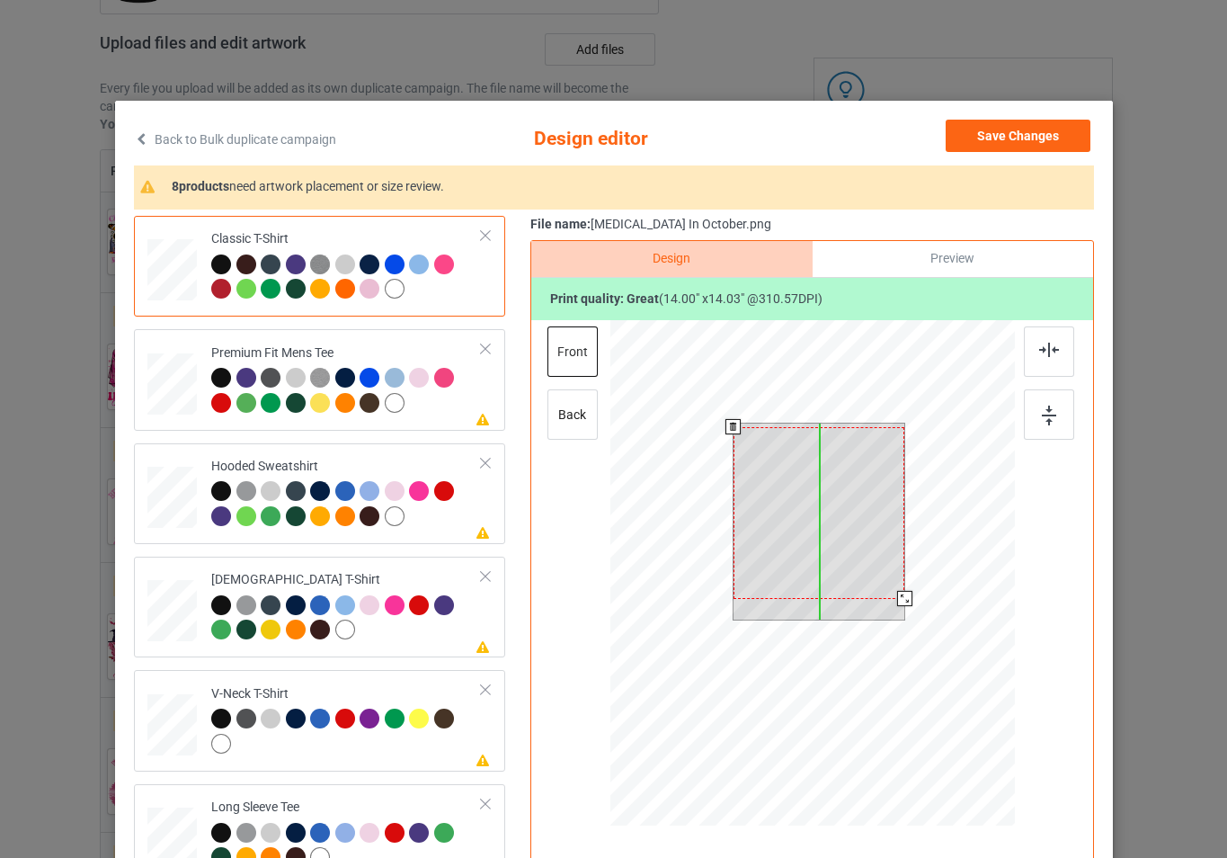
click at [868, 523] on div at bounding box center [819, 513] width 172 height 172
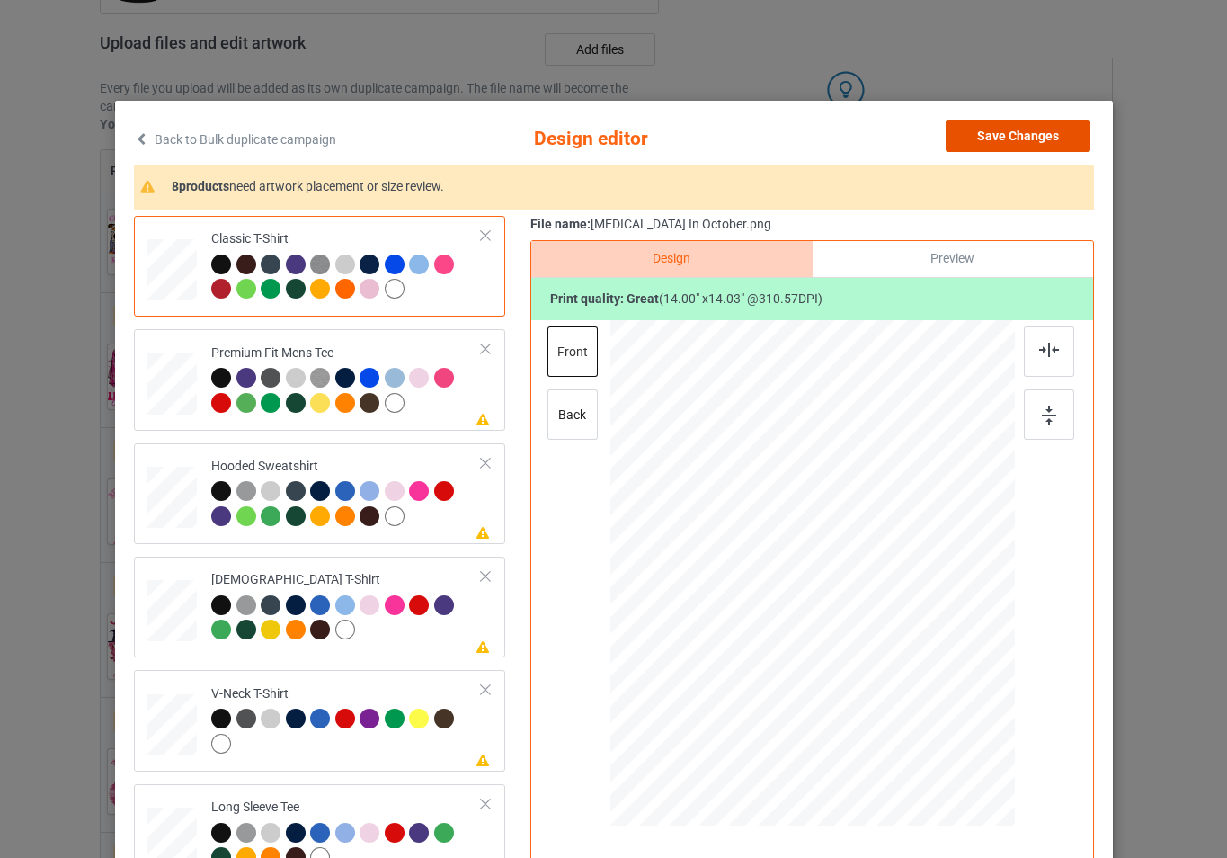
click at [1005, 143] on button "Save Changes" at bounding box center [1018, 136] width 145 height 32
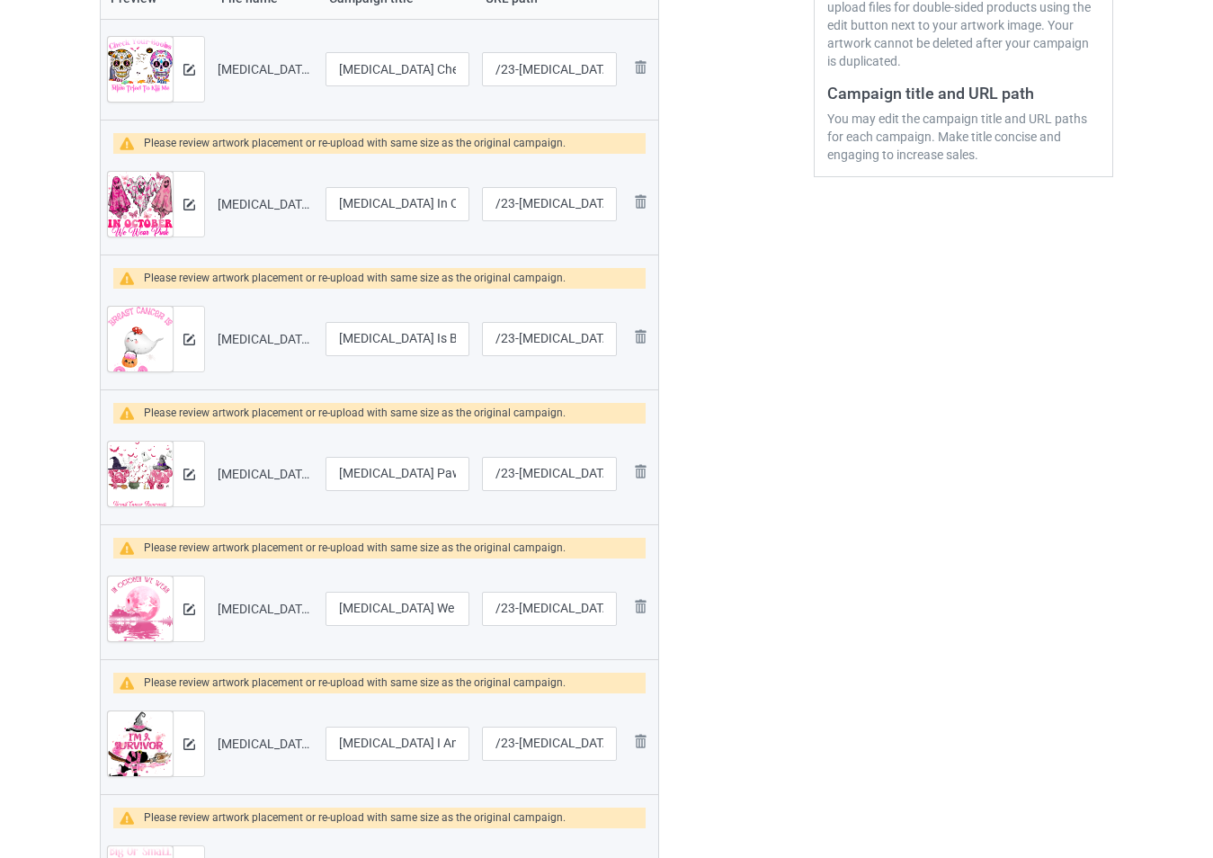
scroll to position [449, 0]
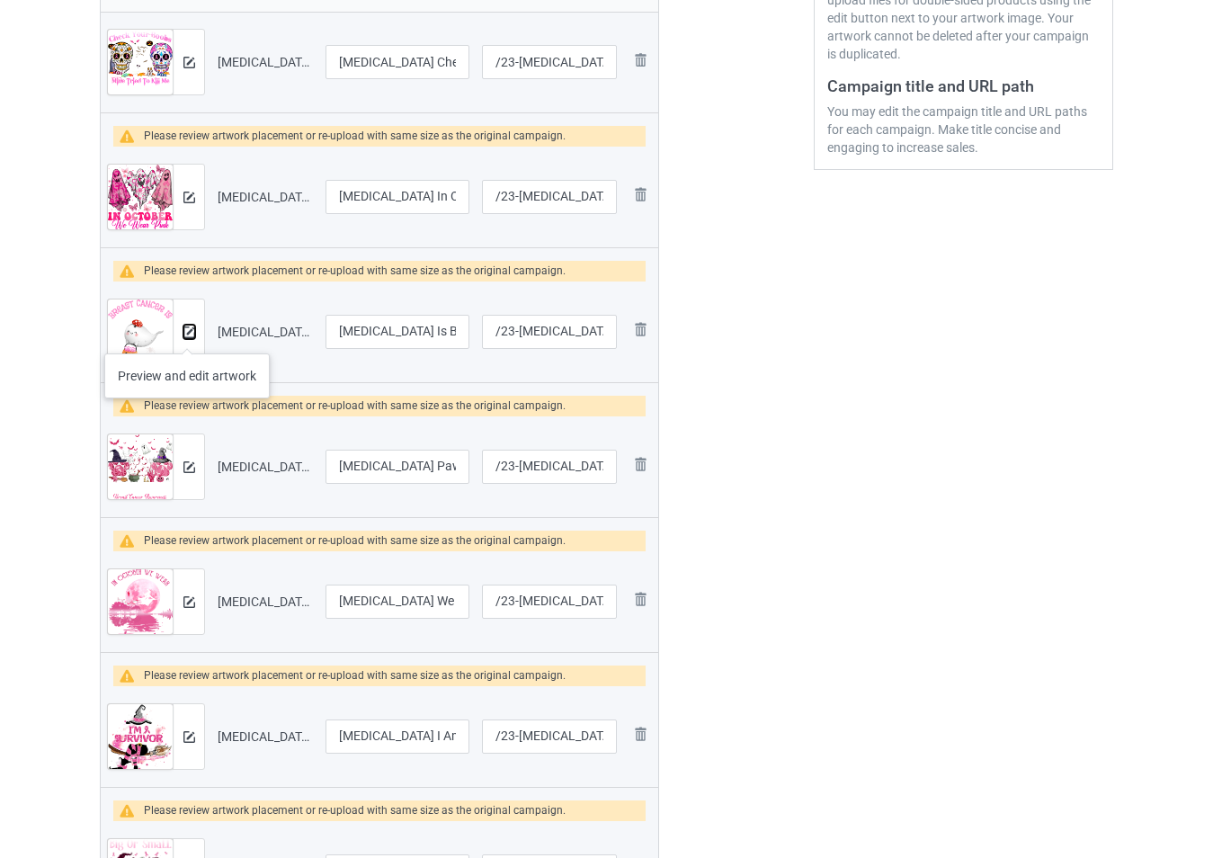
click at [187, 335] on img at bounding box center [189, 332] width 12 height 12
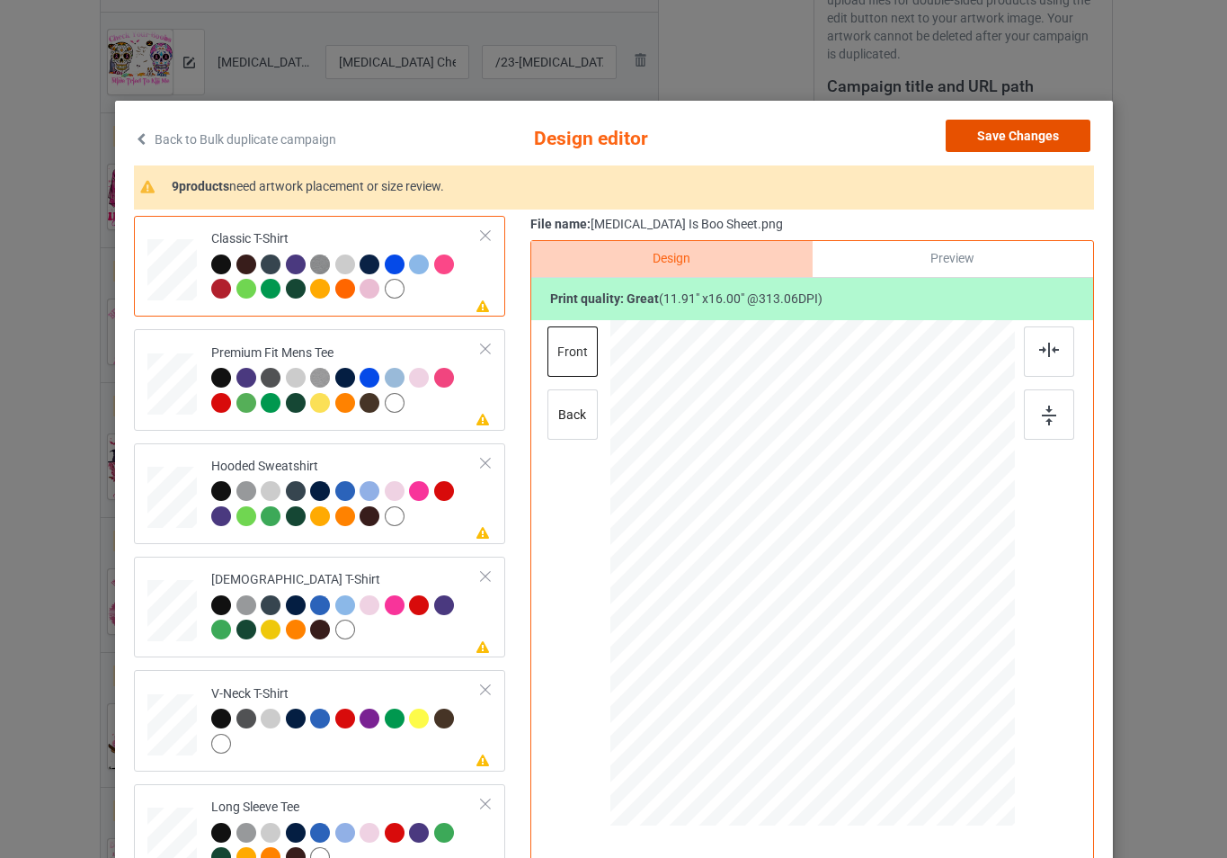
click at [1037, 125] on button "Save Changes" at bounding box center [1018, 136] width 145 height 32
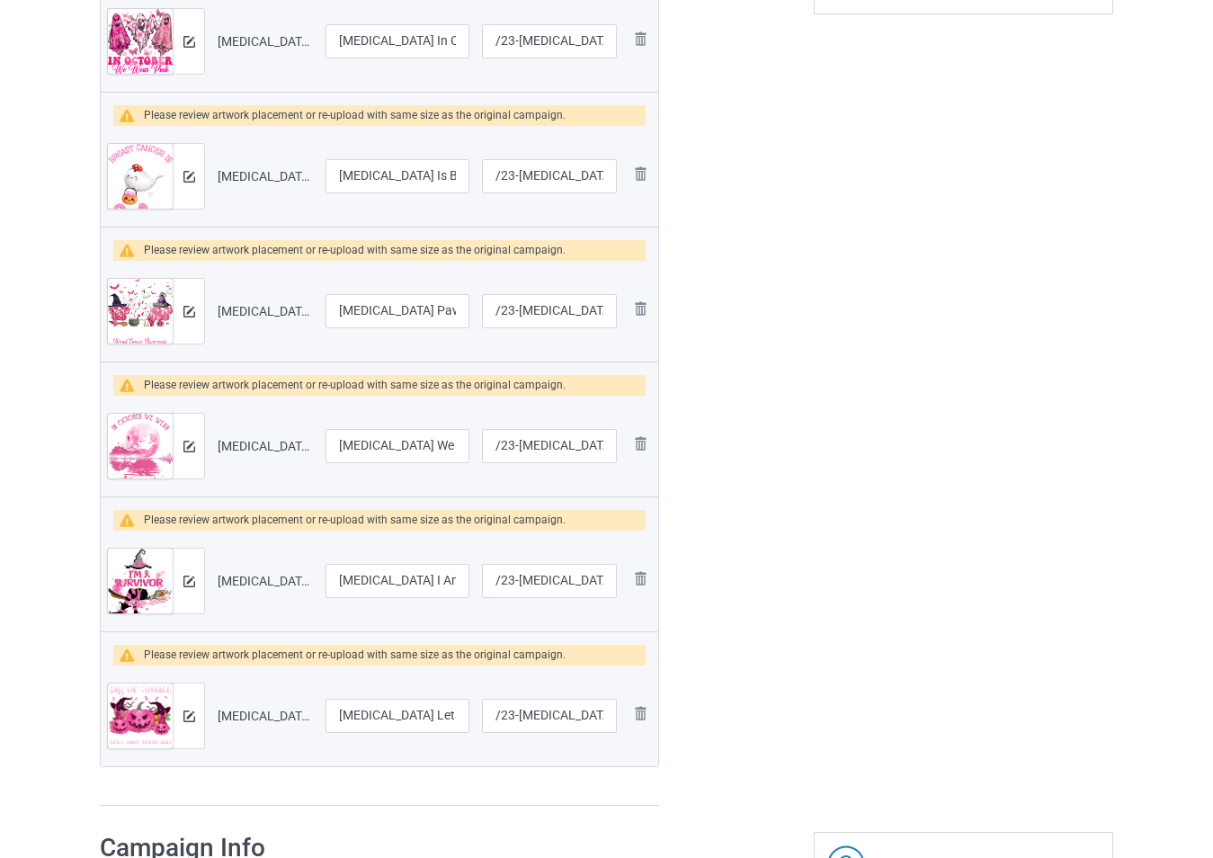
scroll to position [629, 0]
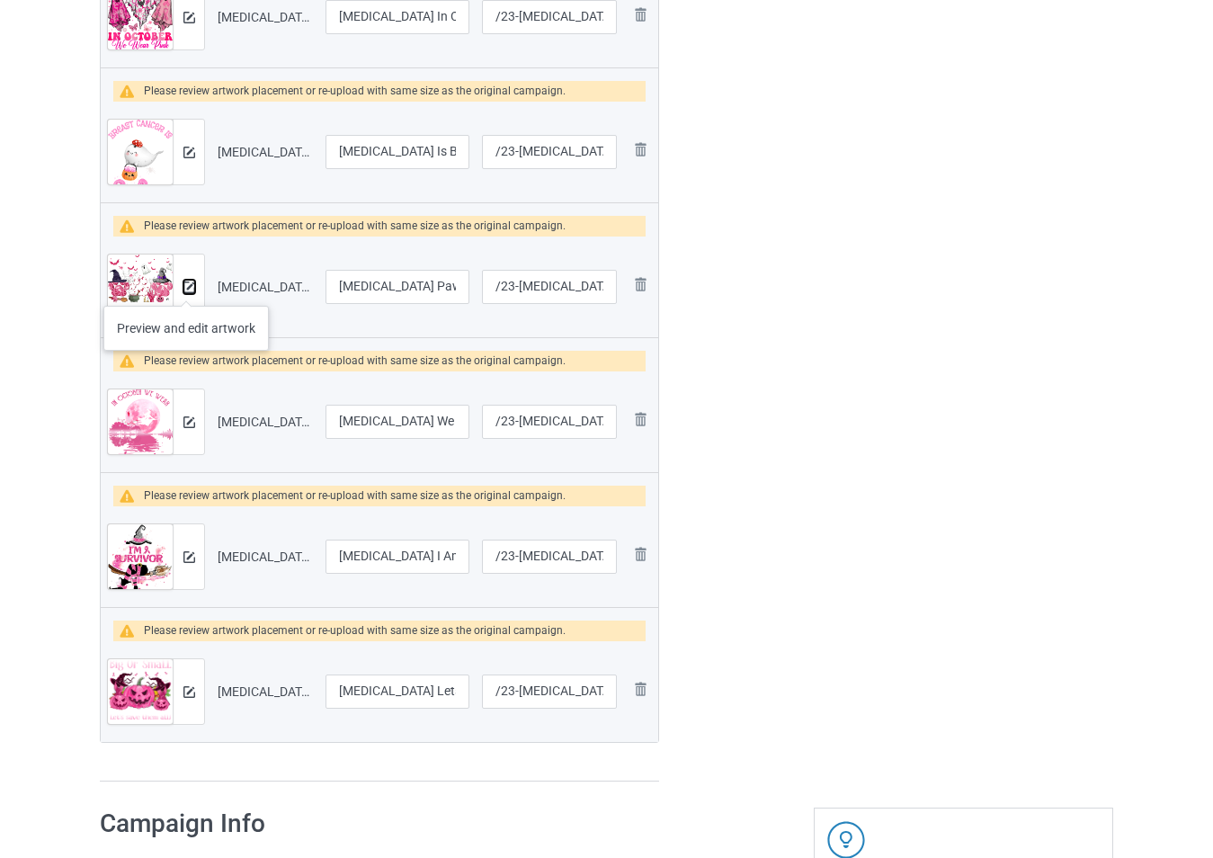
click at [190, 289] on img at bounding box center [189, 287] width 12 height 12
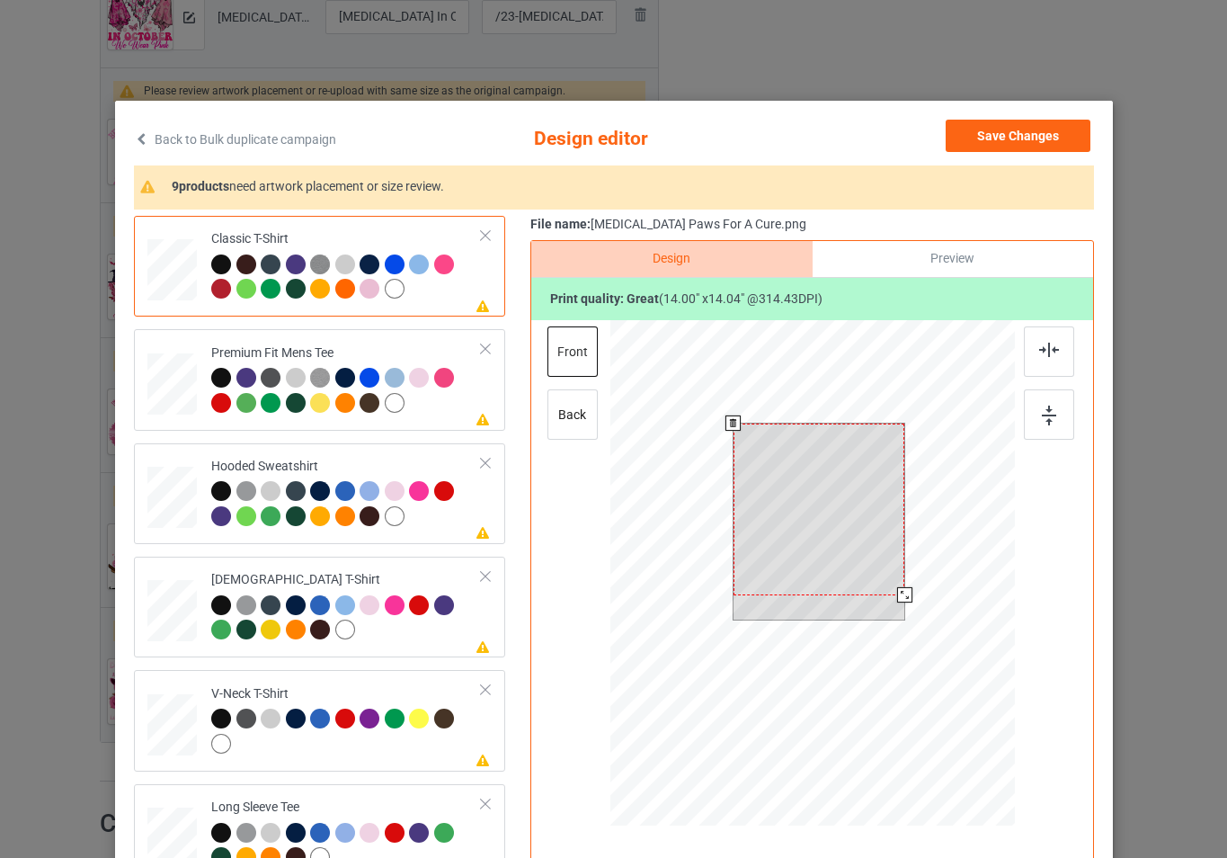
click at [936, 607] on div at bounding box center [812, 575] width 405 height 511
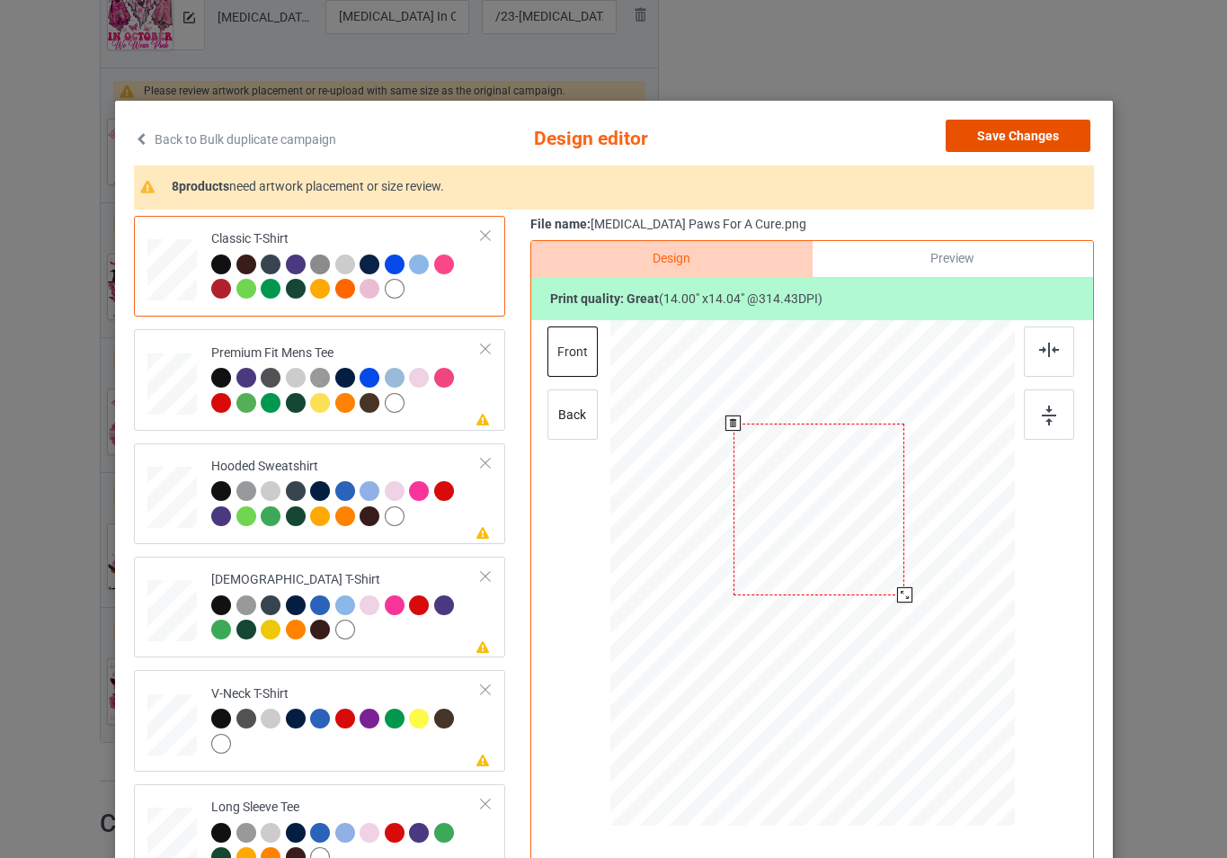
click at [1033, 147] on button "Save Changes" at bounding box center [1018, 136] width 145 height 32
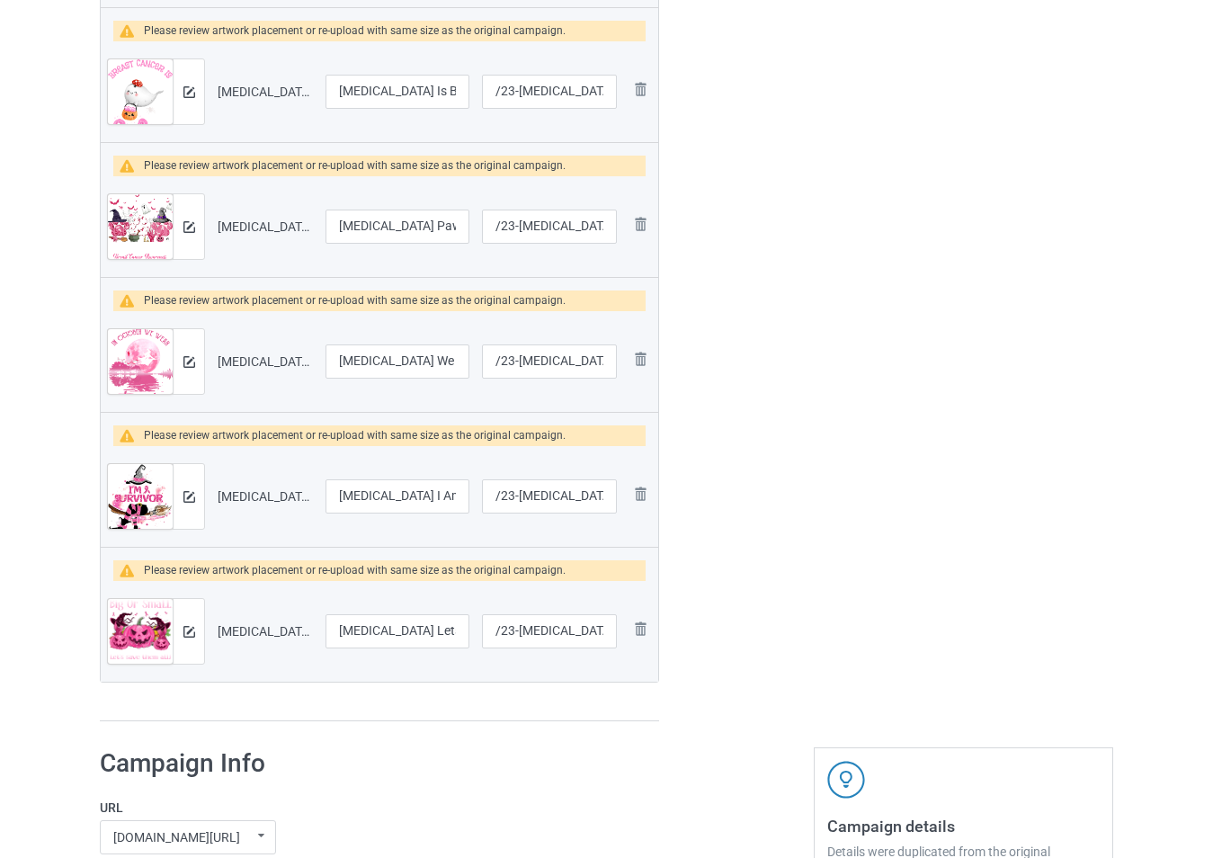
scroll to position [719, 0]
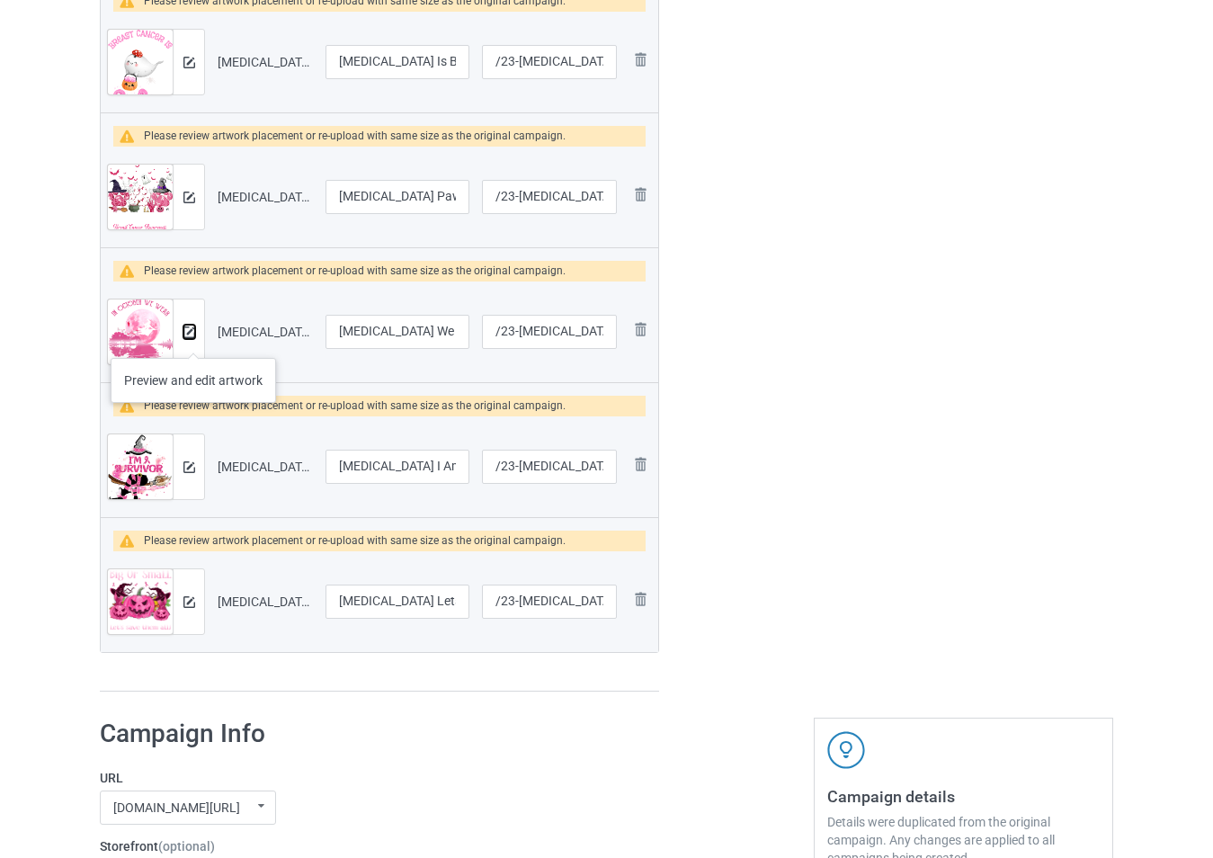
click at [192, 338] on button at bounding box center [189, 332] width 12 height 14
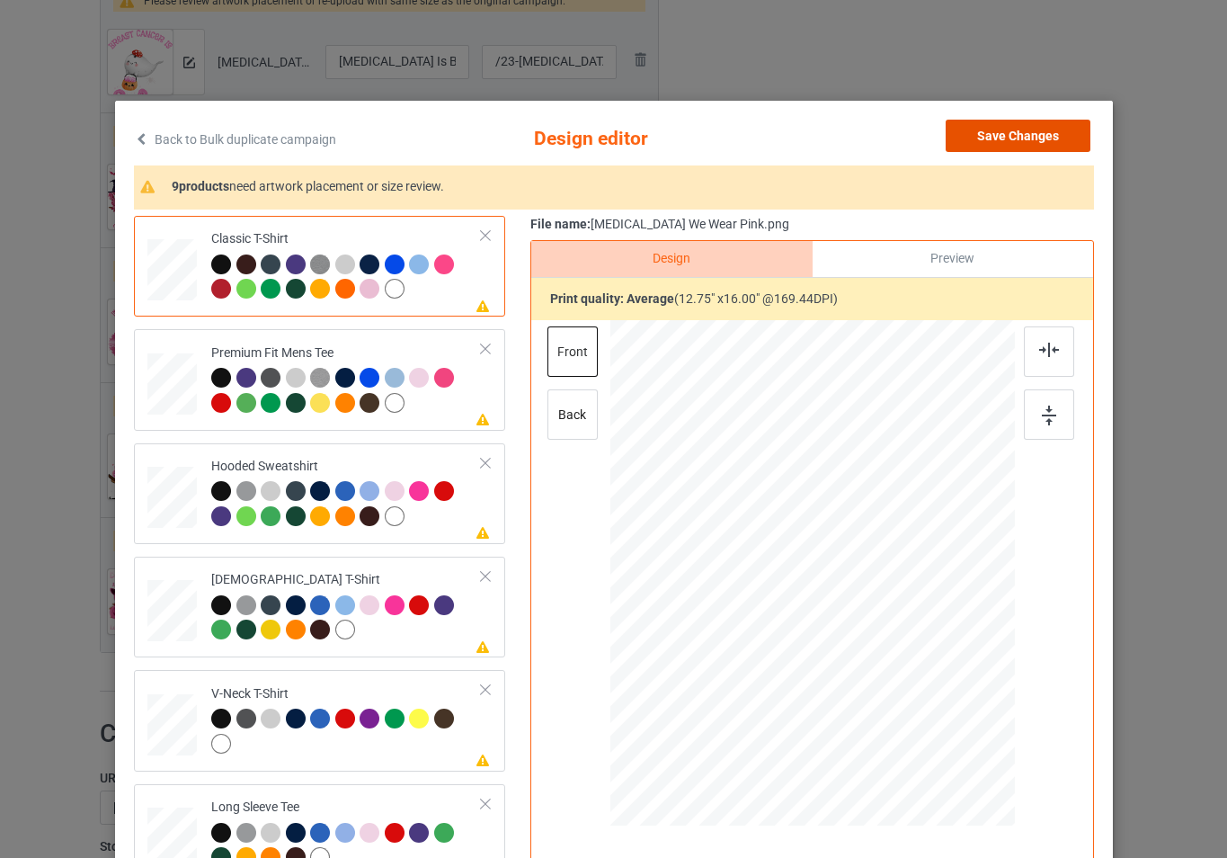
click at [977, 142] on button "Save Changes" at bounding box center [1018, 136] width 145 height 32
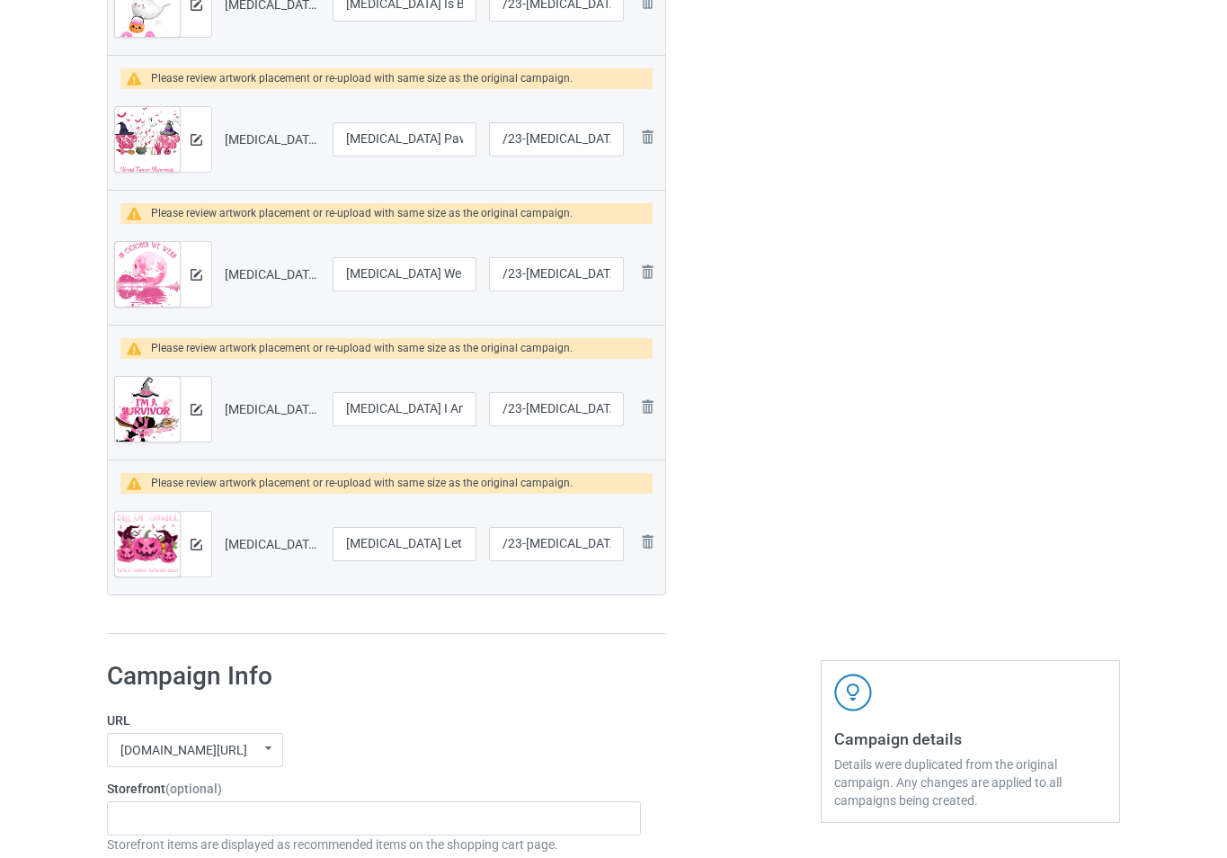
scroll to position [809, 0]
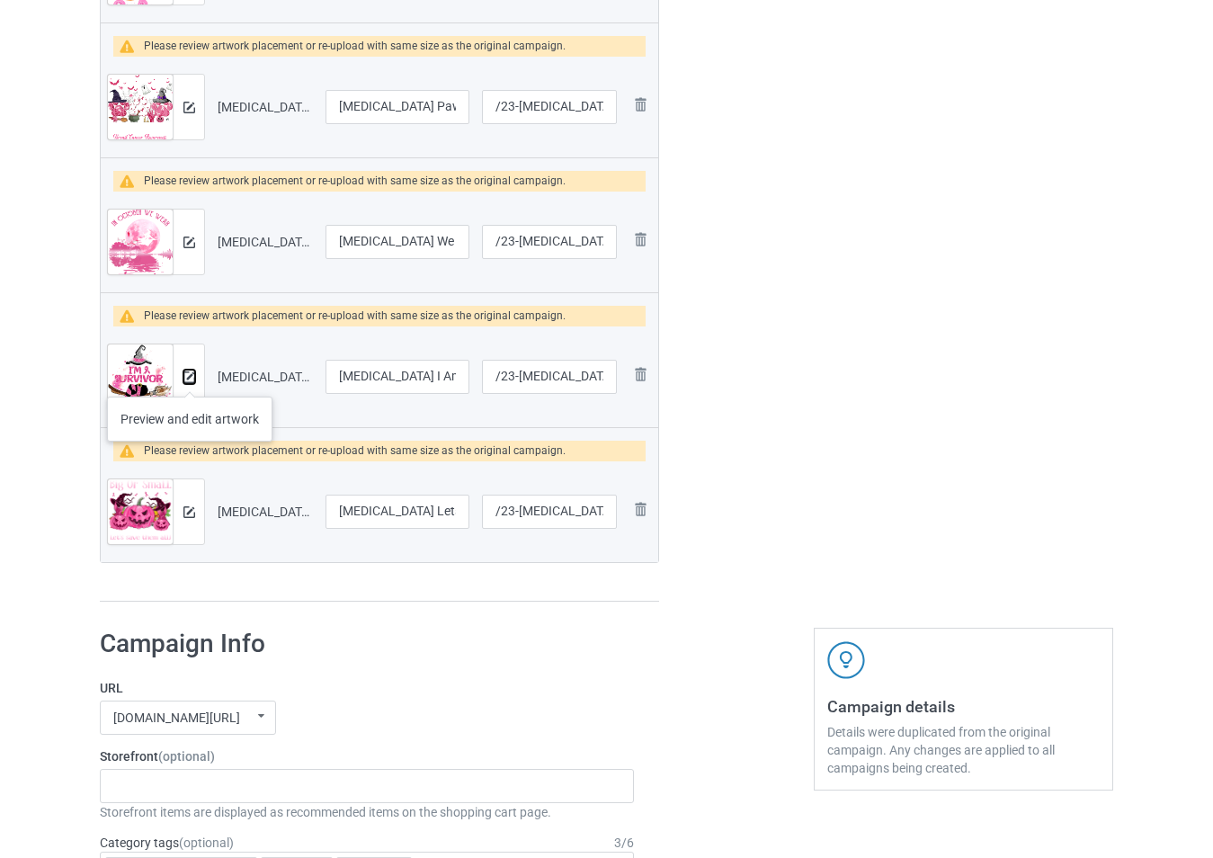
click at [190, 378] on img at bounding box center [189, 377] width 12 height 12
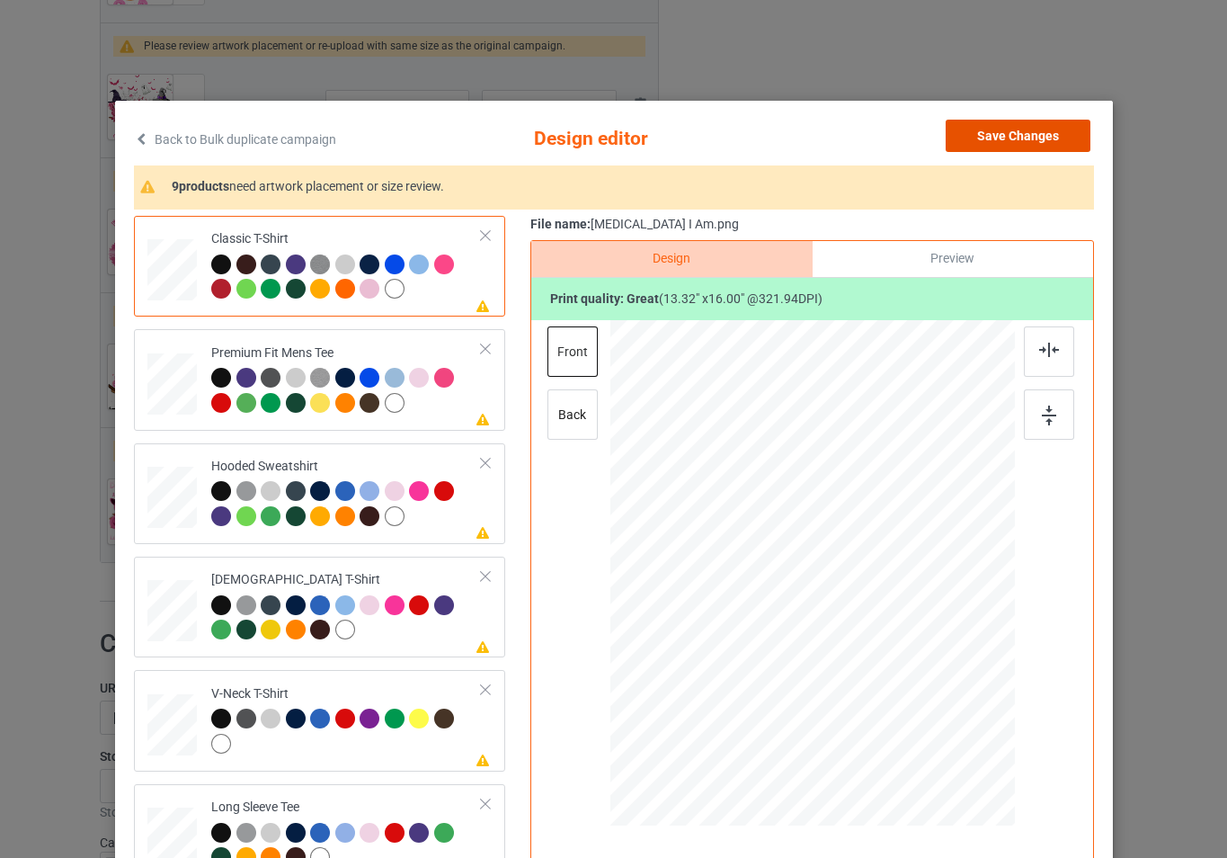
click at [986, 139] on button "Save Changes" at bounding box center [1018, 136] width 145 height 32
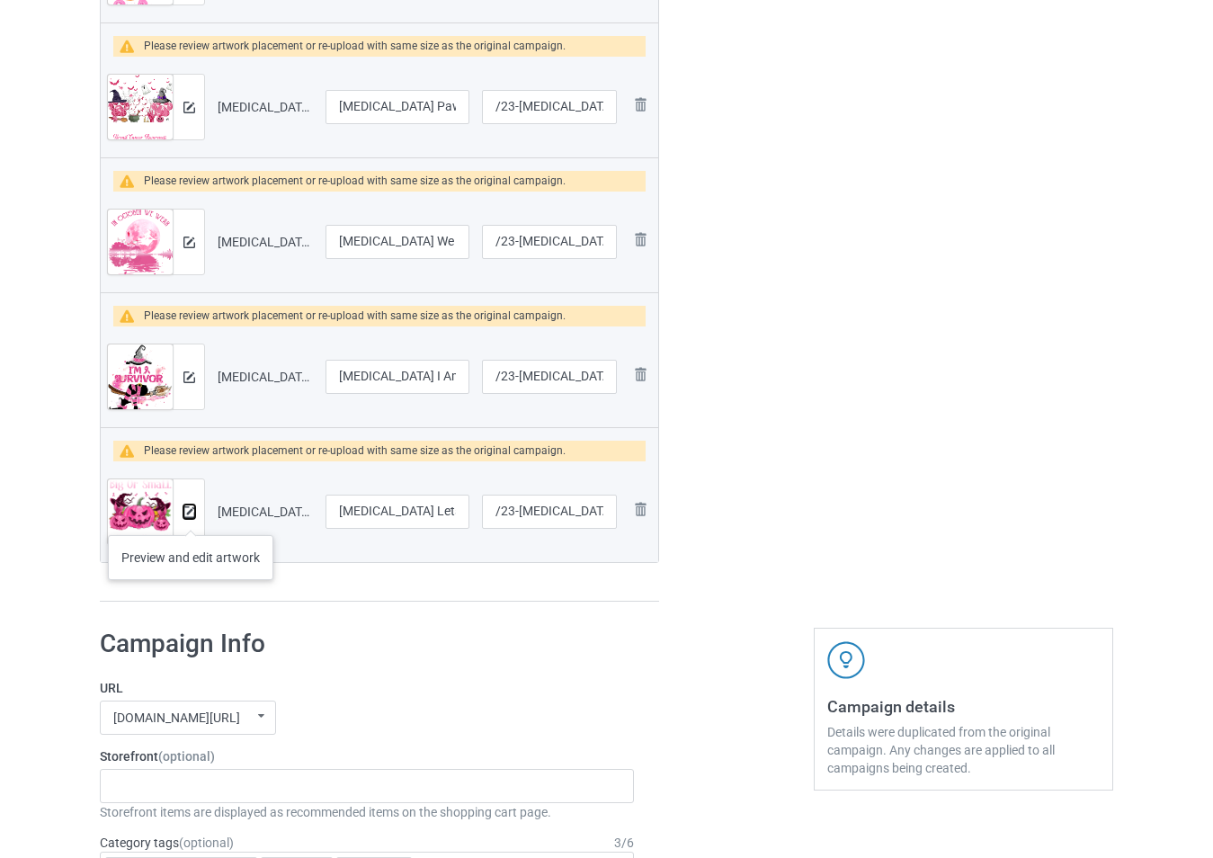
click at [191, 517] on img at bounding box center [189, 512] width 12 height 12
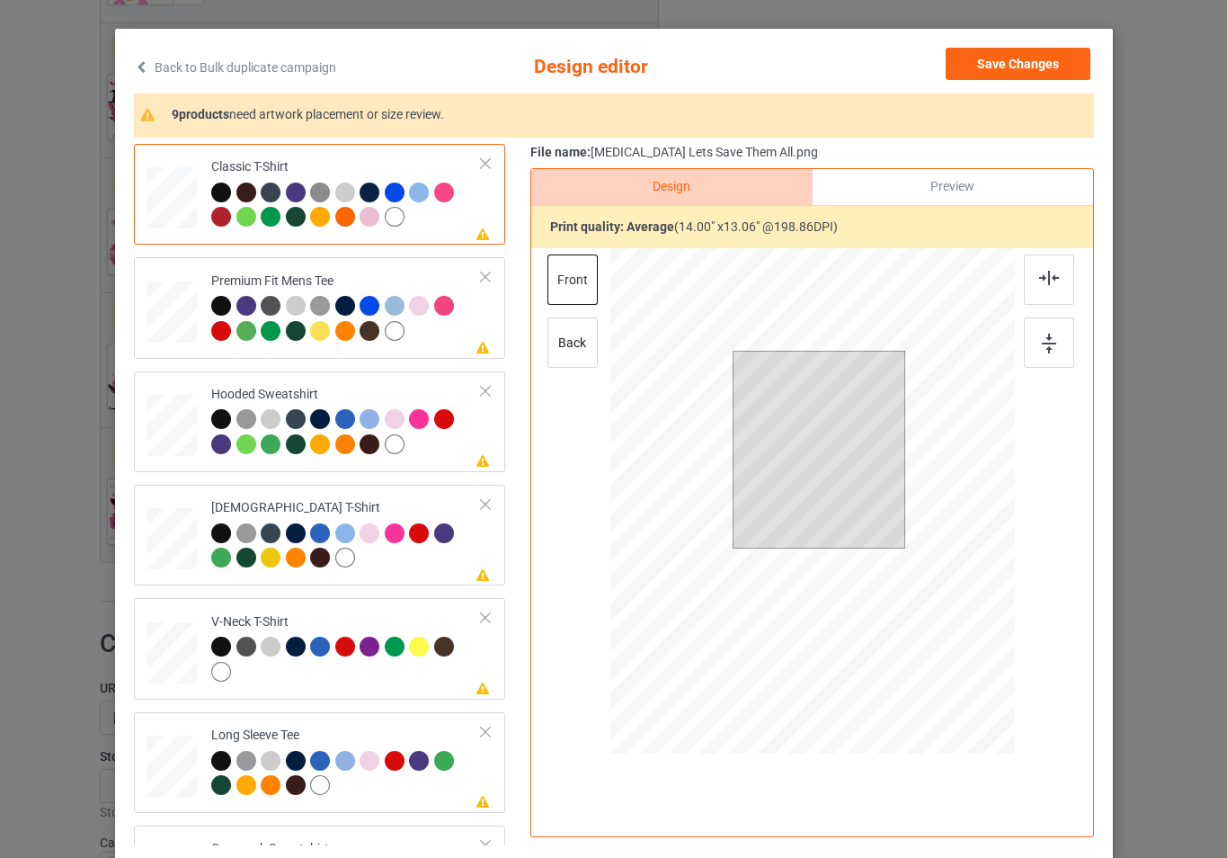
scroll to position [180, 0]
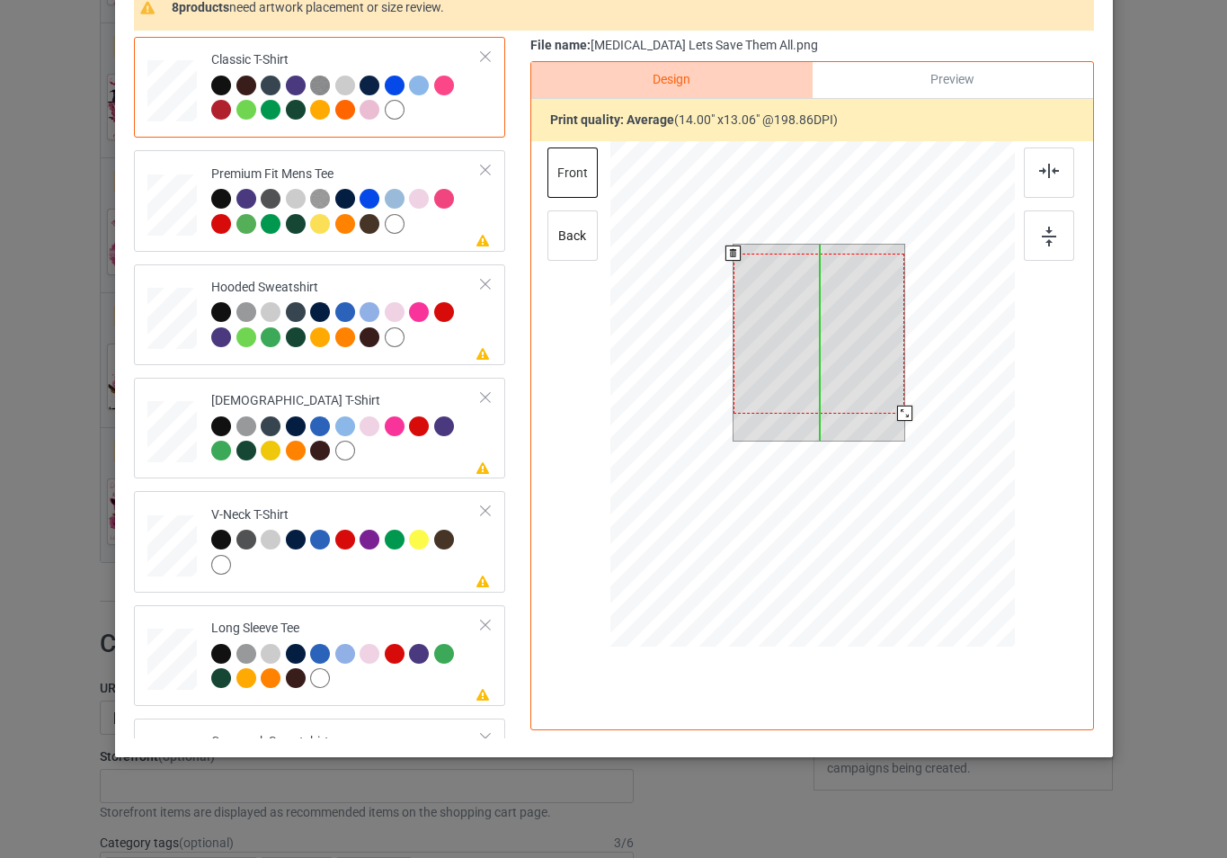
click at [880, 391] on div at bounding box center [819, 334] width 172 height 160
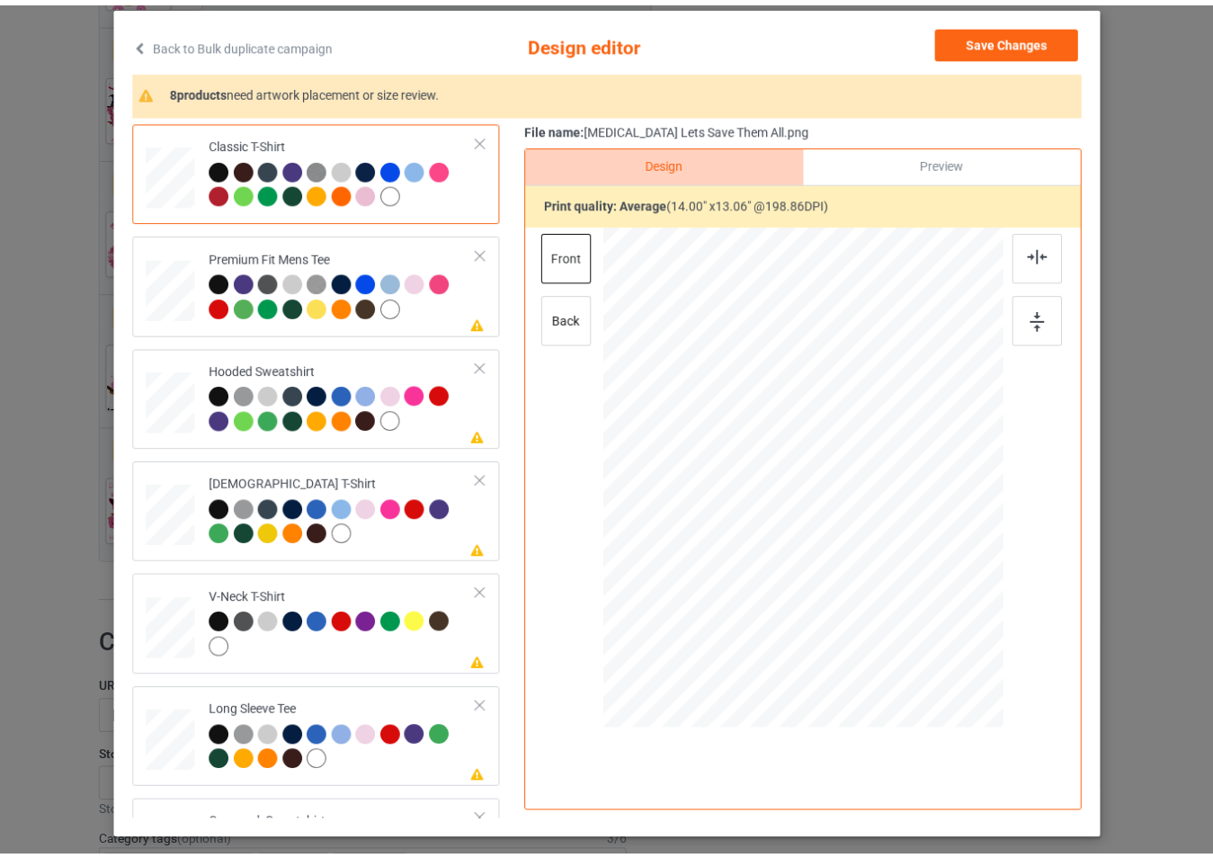
scroll to position [0, 0]
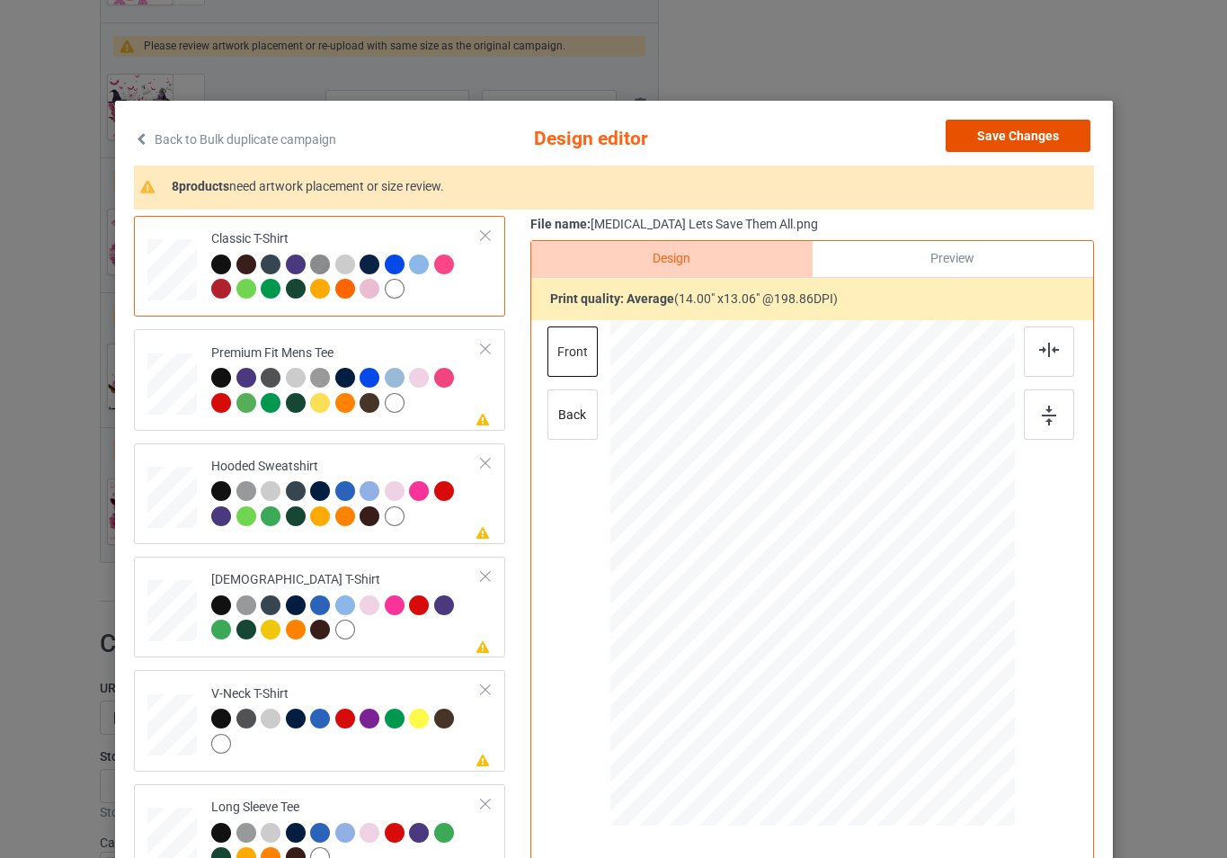
click at [1042, 138] on button "Save Changes" at bounding box center [1018, 136] width 145 height 32
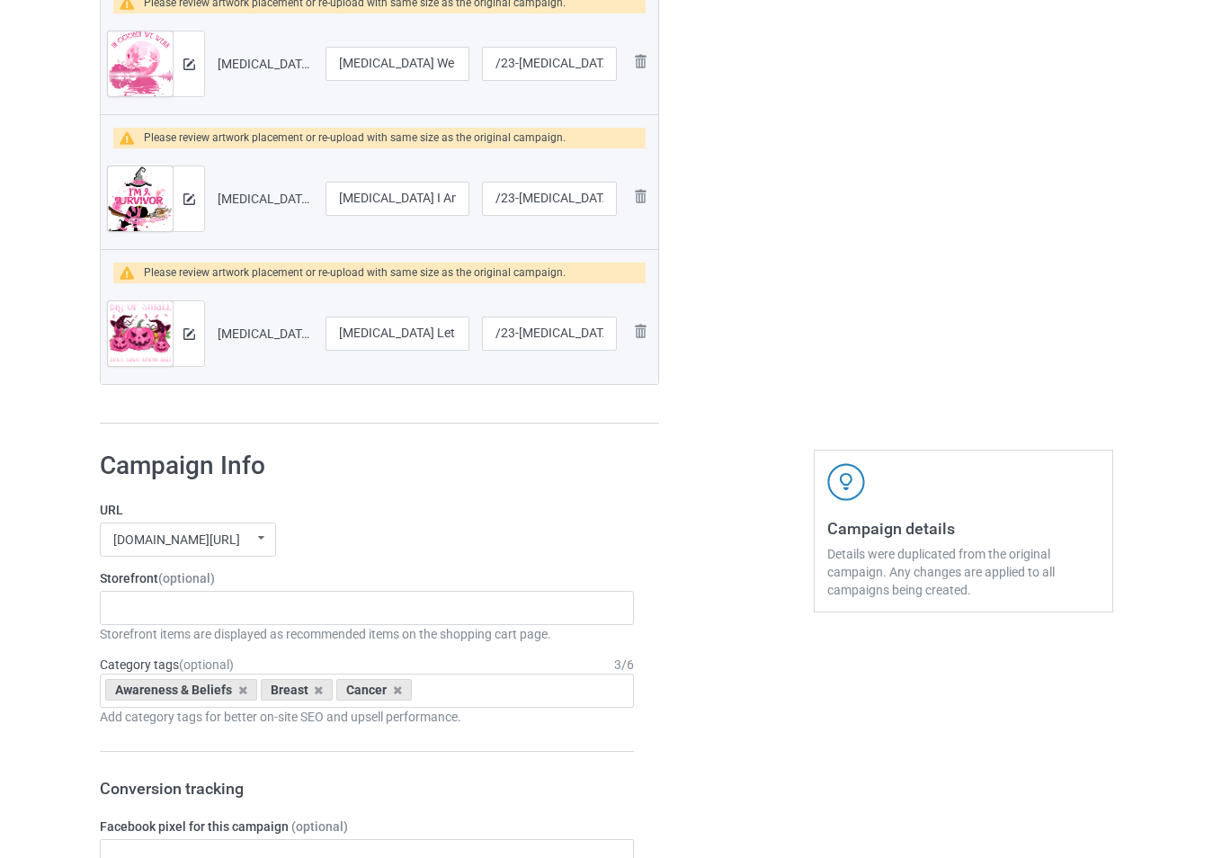
scroll to position [989, 0]
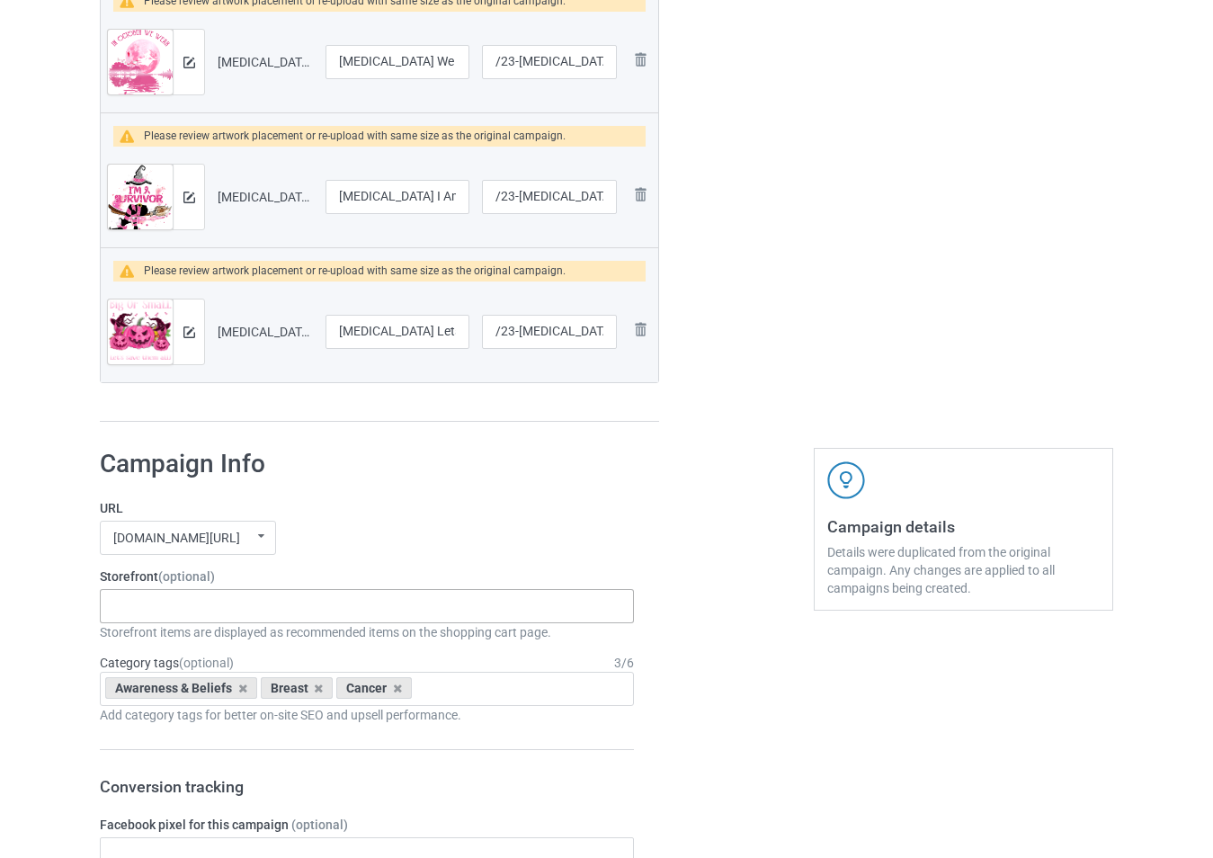
click at [268, 607] on div "-------------------------------------------------- Gifts For Christmas Teacher …" at bounding box center [367, 606] width 534 height 34
type input "bre"
click at [288, 633] on div "[MEDICAL_DATA]" at bounding box center [367, 638] width 532 height 33
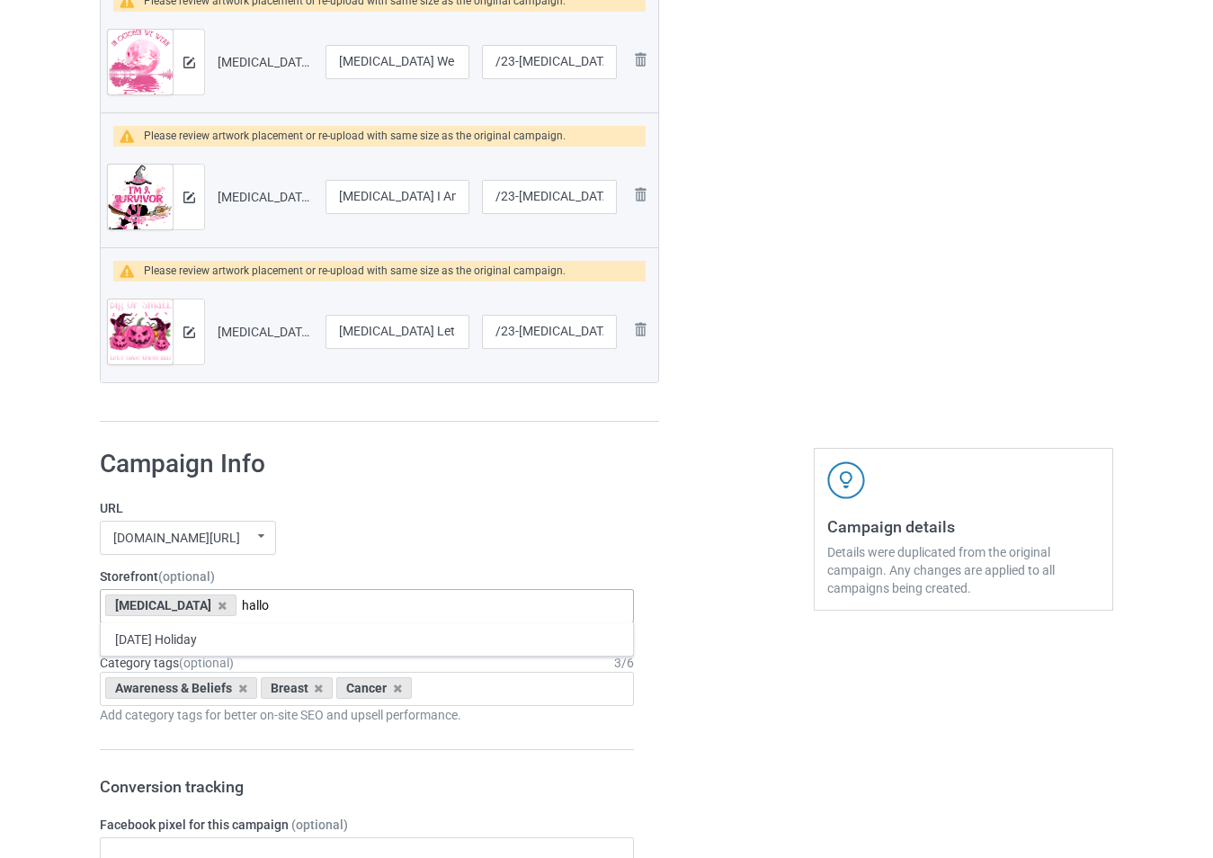
type input "hallo"
click at [274, 639] on div "[DATE] Holiday" at bounding box center [367, 638] width 532 height 33
click at [450, 690] on div "Awareness & Beliefs [MEDICAL_DATA] Age > [DEMOGRAPHIC_DATA] > 1 Age > [DEMOGRAP…" at bounding box center [367, 689] width 534 height 34
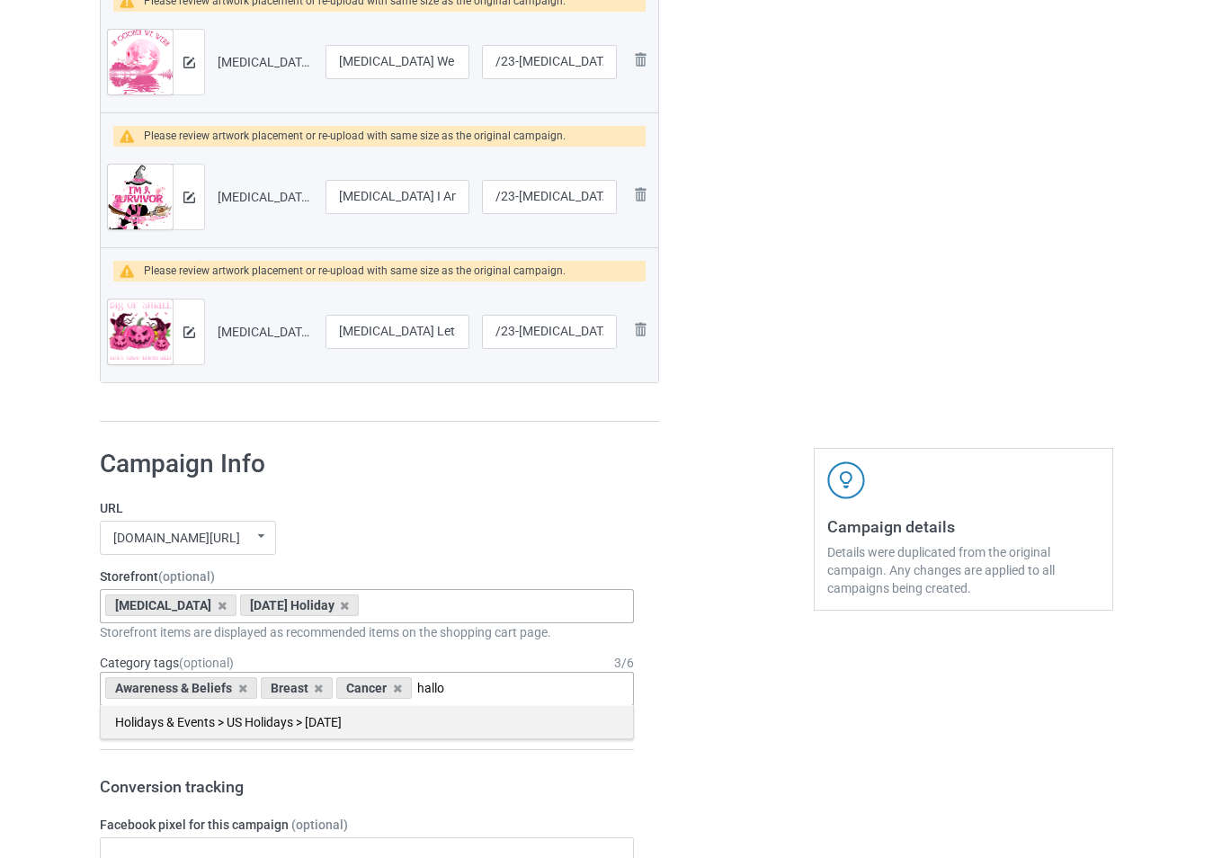
type input "hallo"
click at [410, 734] on div "Holidays & Events > US Holidays > [DATE]" at bounding box center [367, 721] width 532 height 33
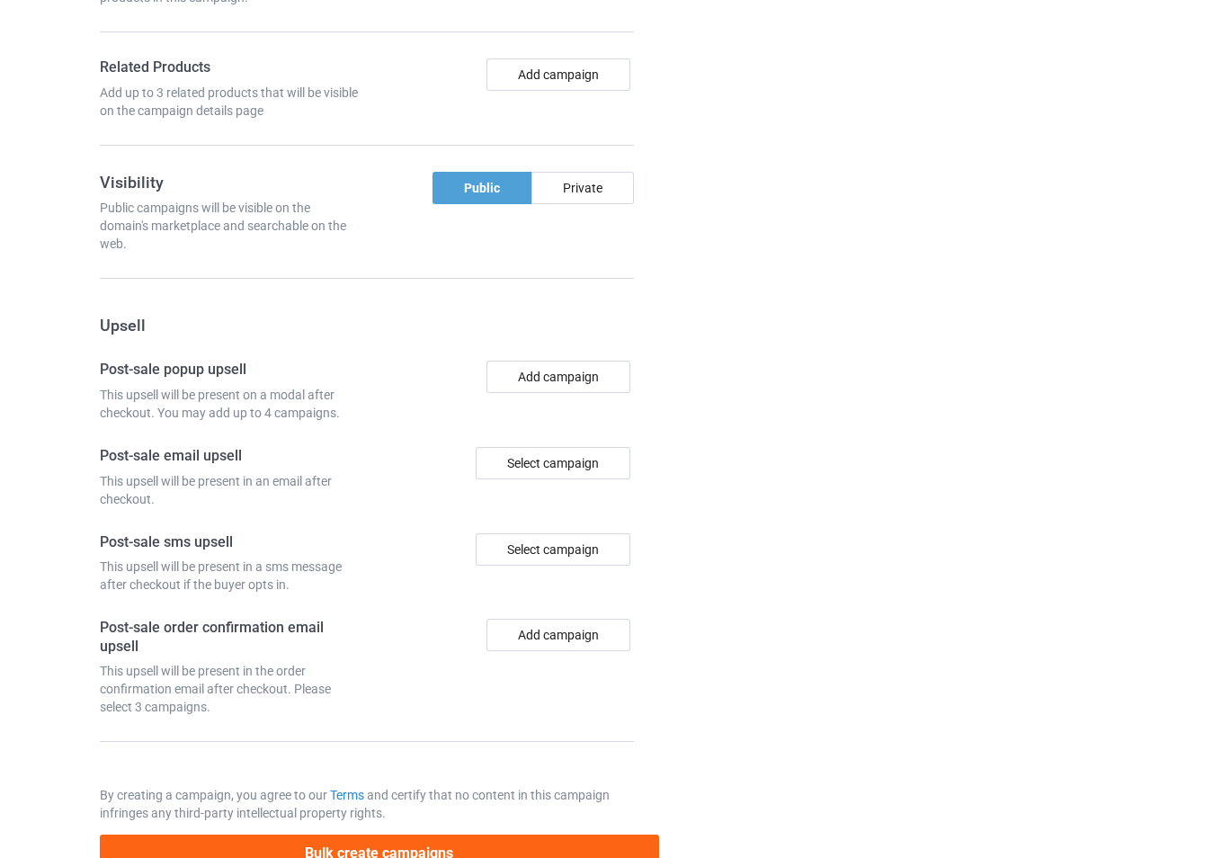
scroll to position [2266, 0]
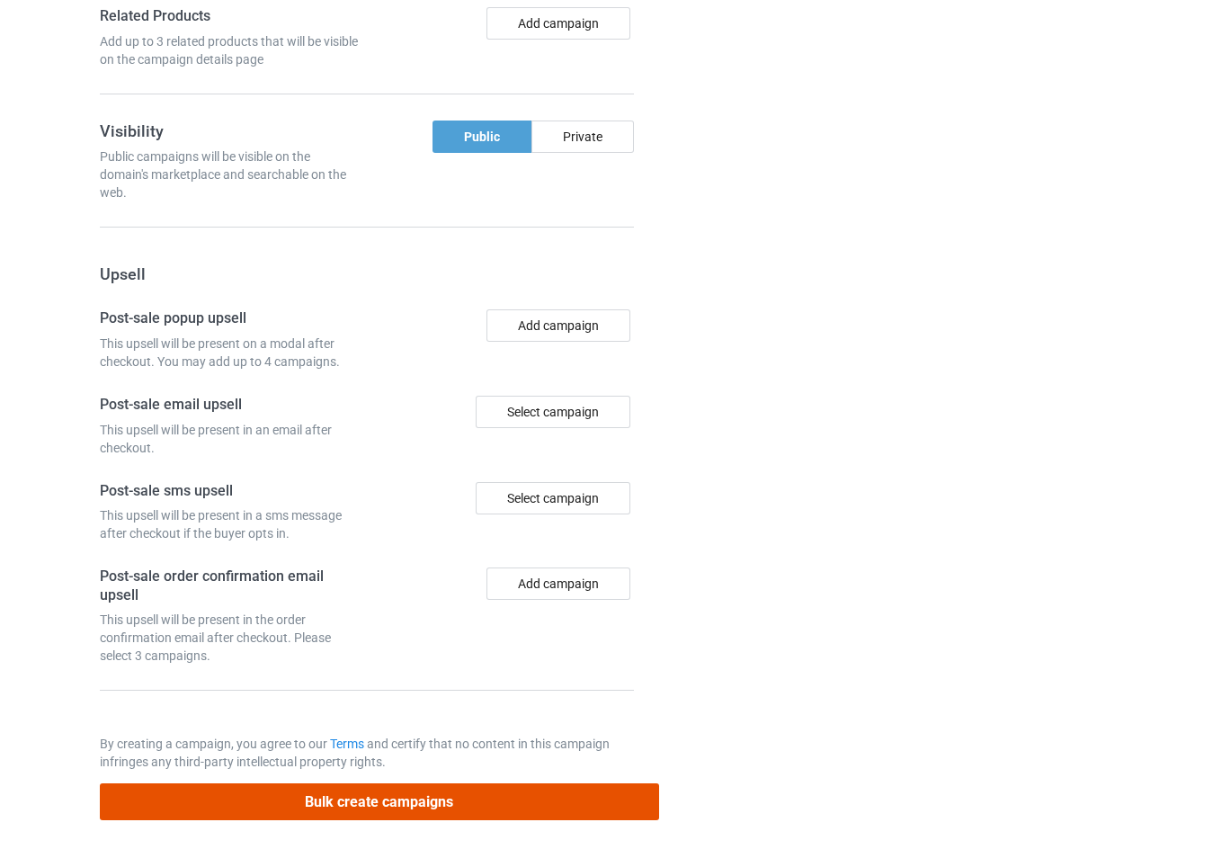
click at [336, 797] on button "Bulk create campaigns" at bounding box center [379, 801] width 559 height 37
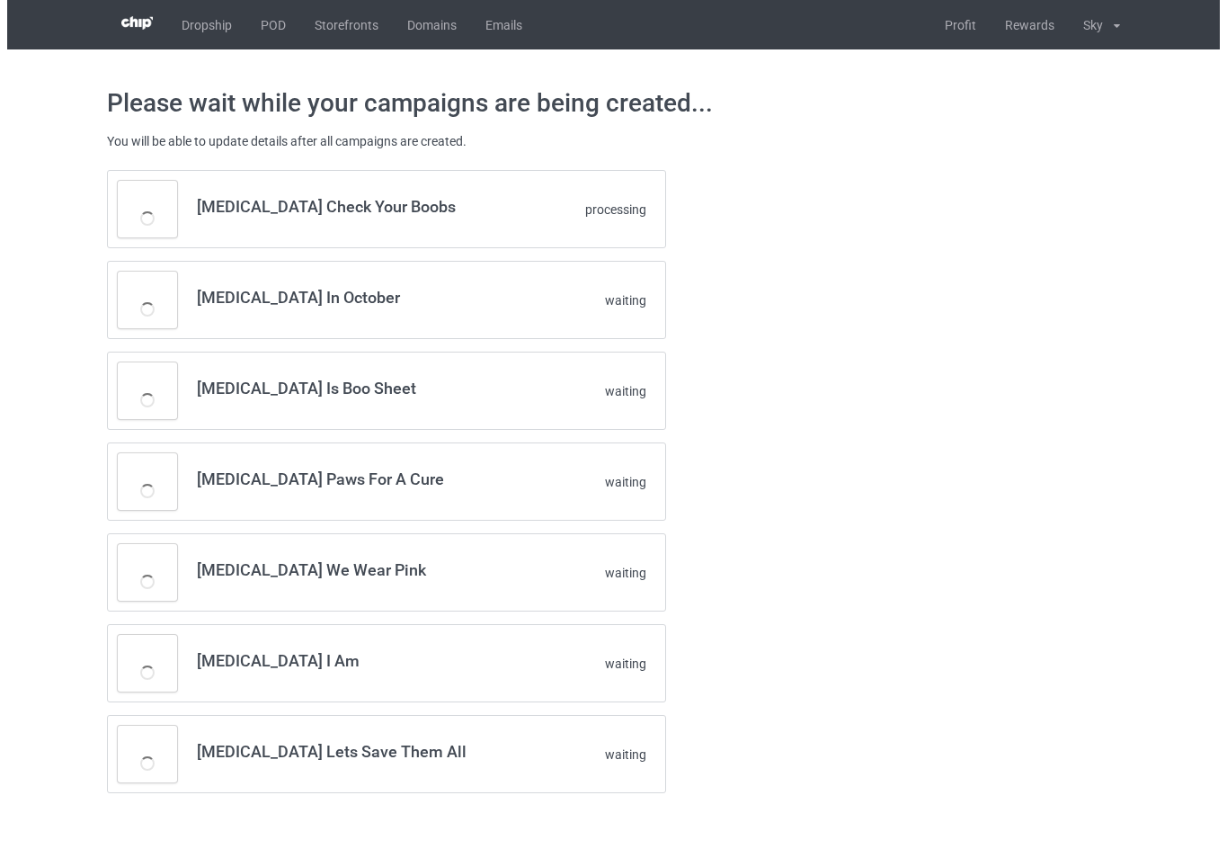
scroll to position [0, 0]
